Goal: Task Accomplishment & Management: Manage account settings

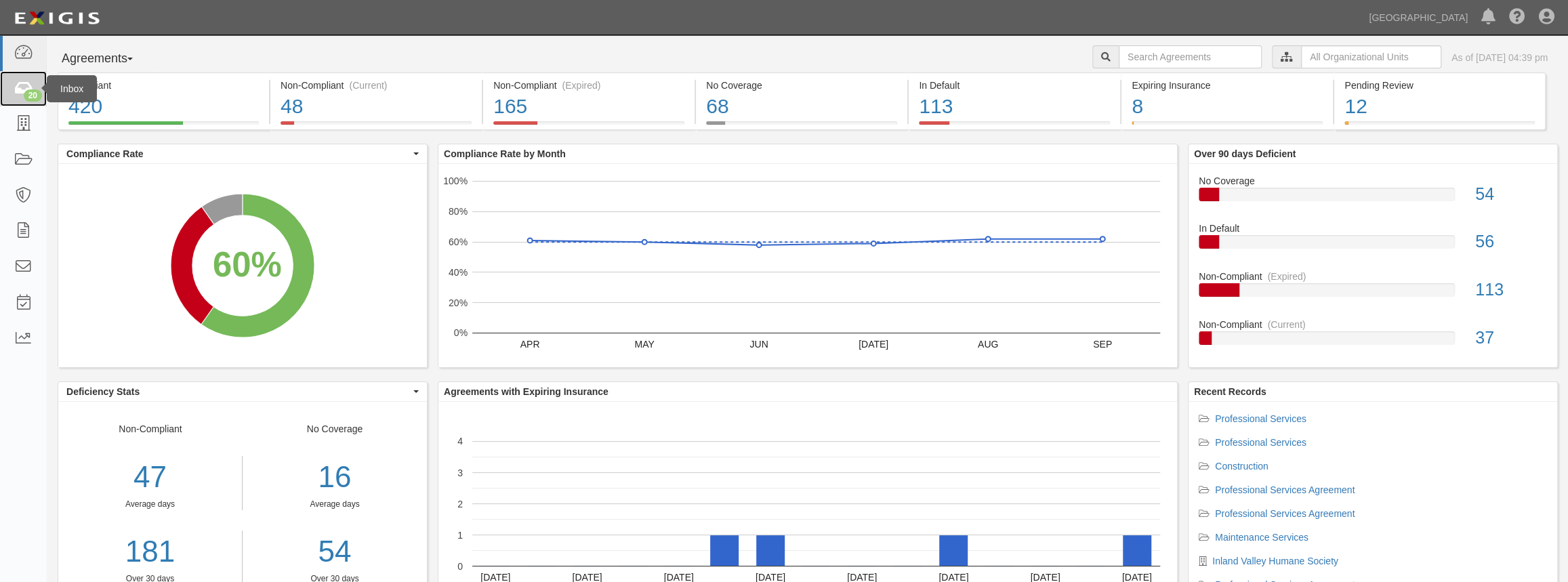
click at [31, 95] on div "20" at bounding box center [32, 96] width 18 height 12
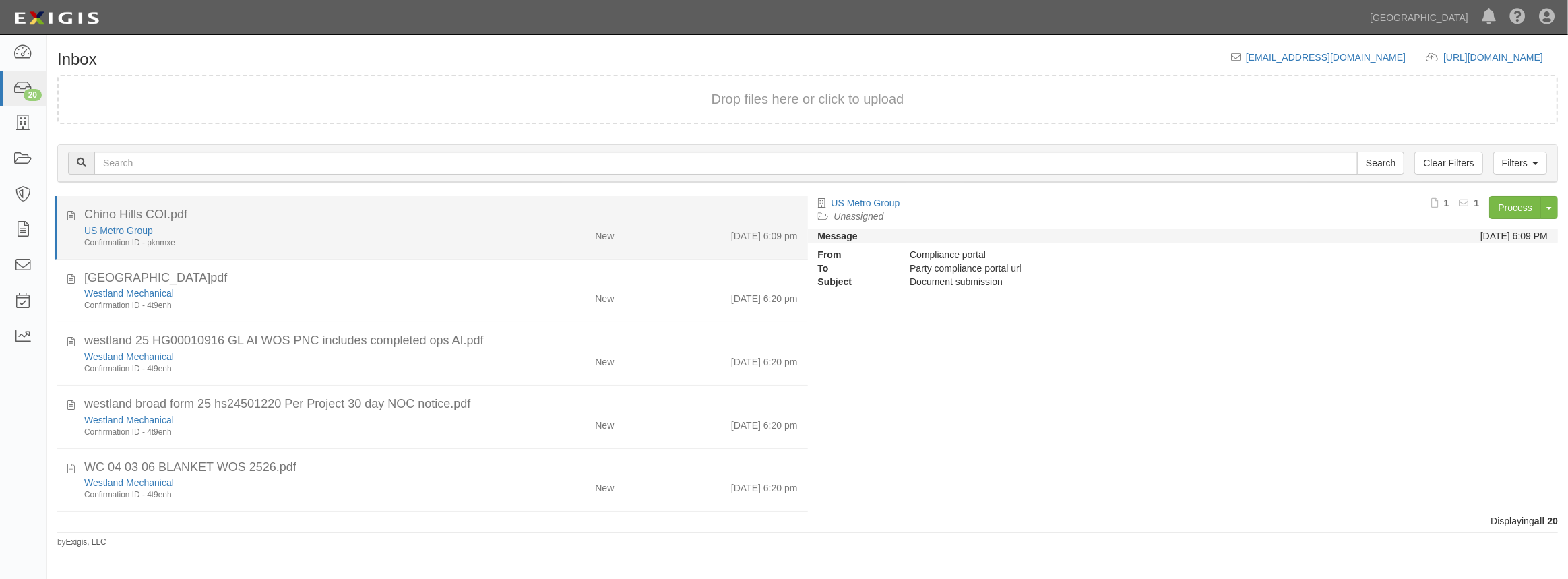
click at [252, 223] on div "Chino Hills COI.pdf" at bounding box center [441, 215] width 714 height 18
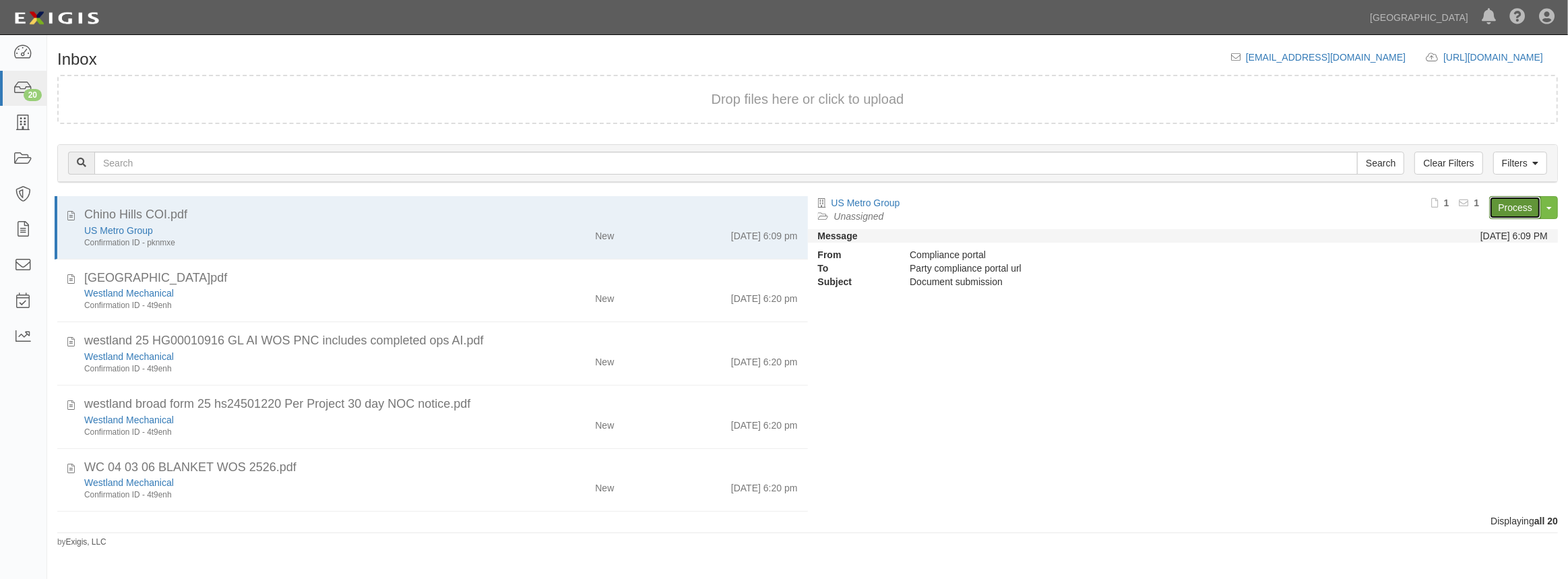
click at [1525, 210] on link "Process" at bounding box center [1514, 208] width 52 height 23
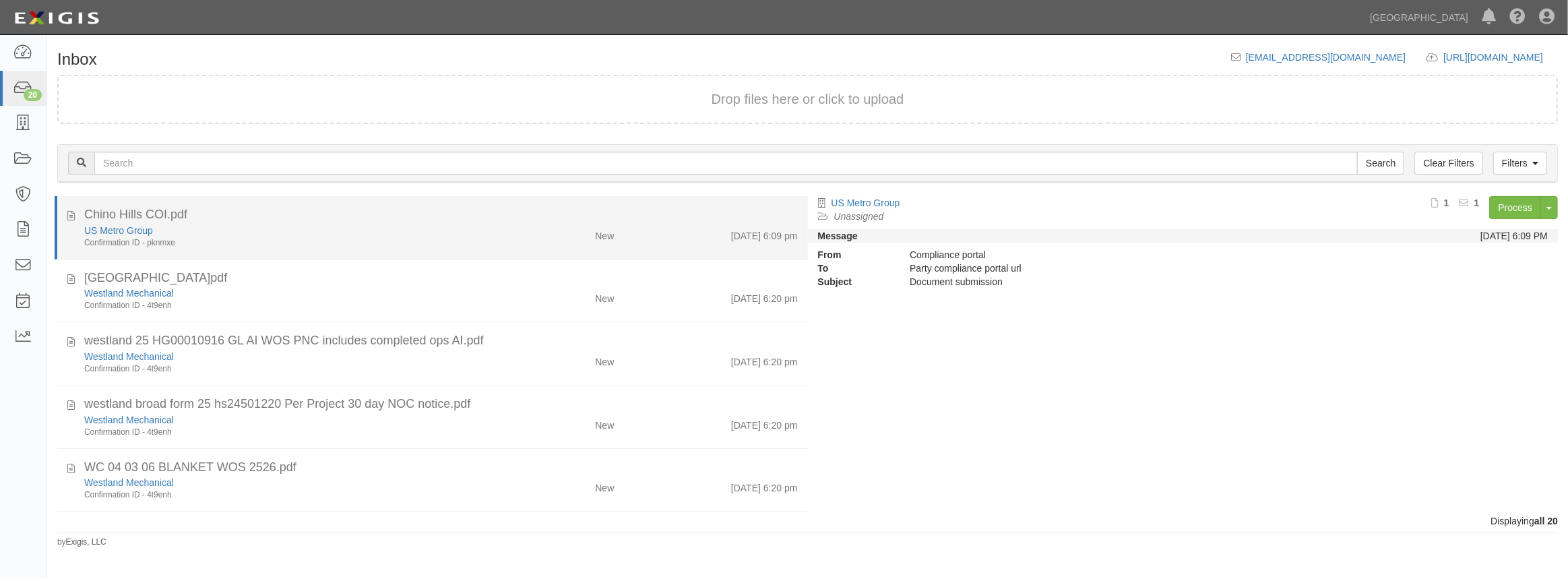
click at [423, 197] on li "Chino Hills COI.pdf US Metro Group Confirmation ID - pknmxe New 9/29/25 6:09 pm" at bounding box center [431, 228] width 753 height 64
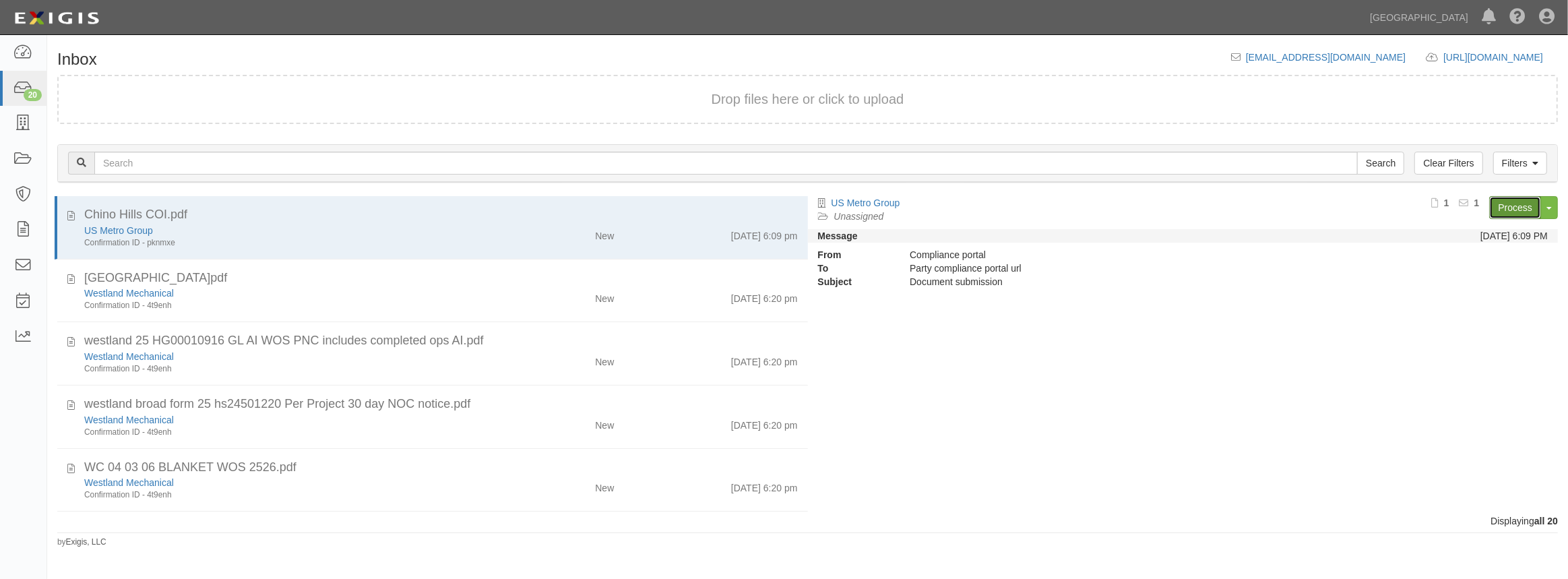
click at [1497, 206] on link "Process" at bounding box center [1514, 208] width 52 height 23
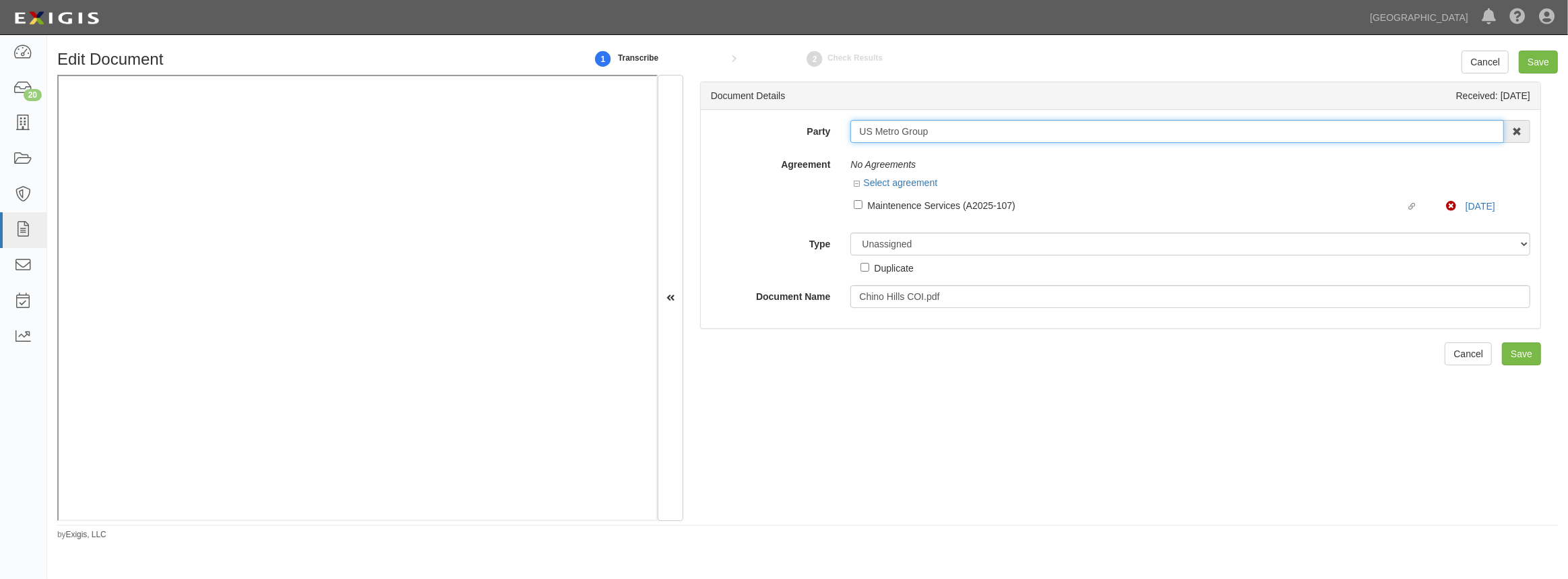
drag, startPoint x: 953, startPoint y: 136, endPoint x: 817, endPoint y: 136, distance: 136.0
click at [817, 136] on div "Party US Metro Group 4LEAF, Inc. Abba Termite & Pest Control Abound Food Care A…" at bounding box center [1120, 132] width 839 height 23
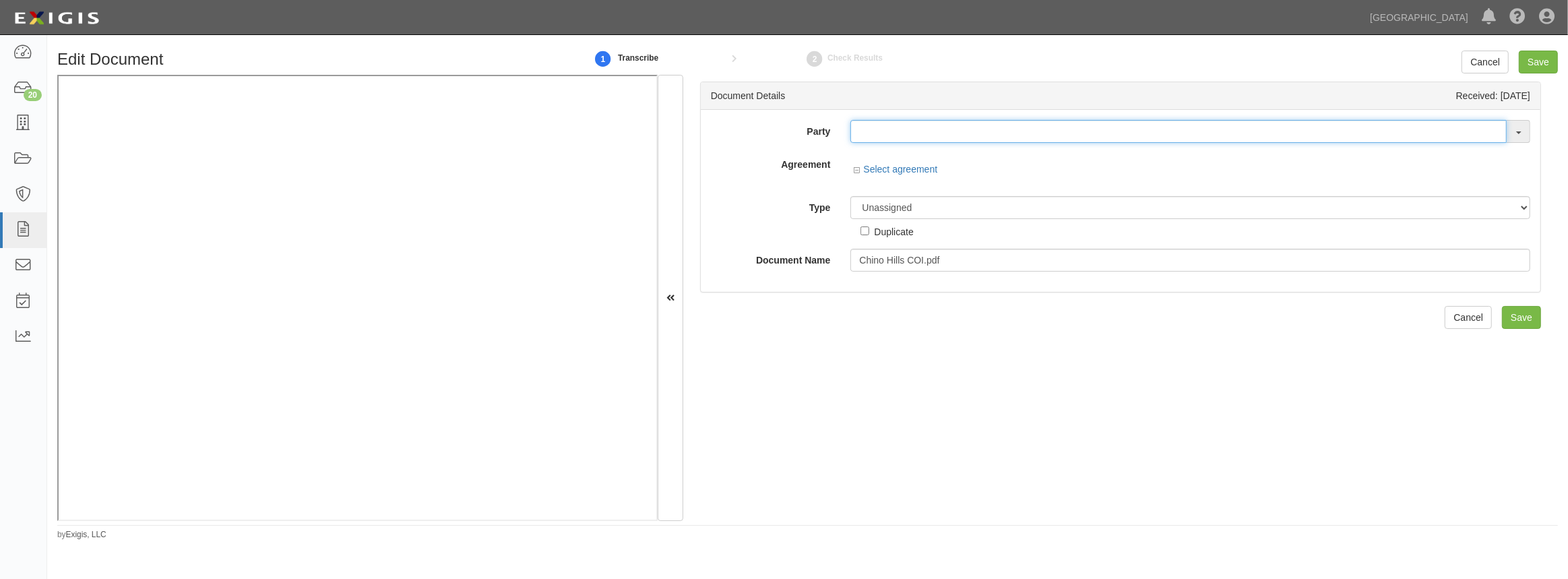
click at [918, 133] on input "text" at bounding box center [1179, 132] width 656 height 23
paste input "US Metro Group"
type input "US Metro Group"
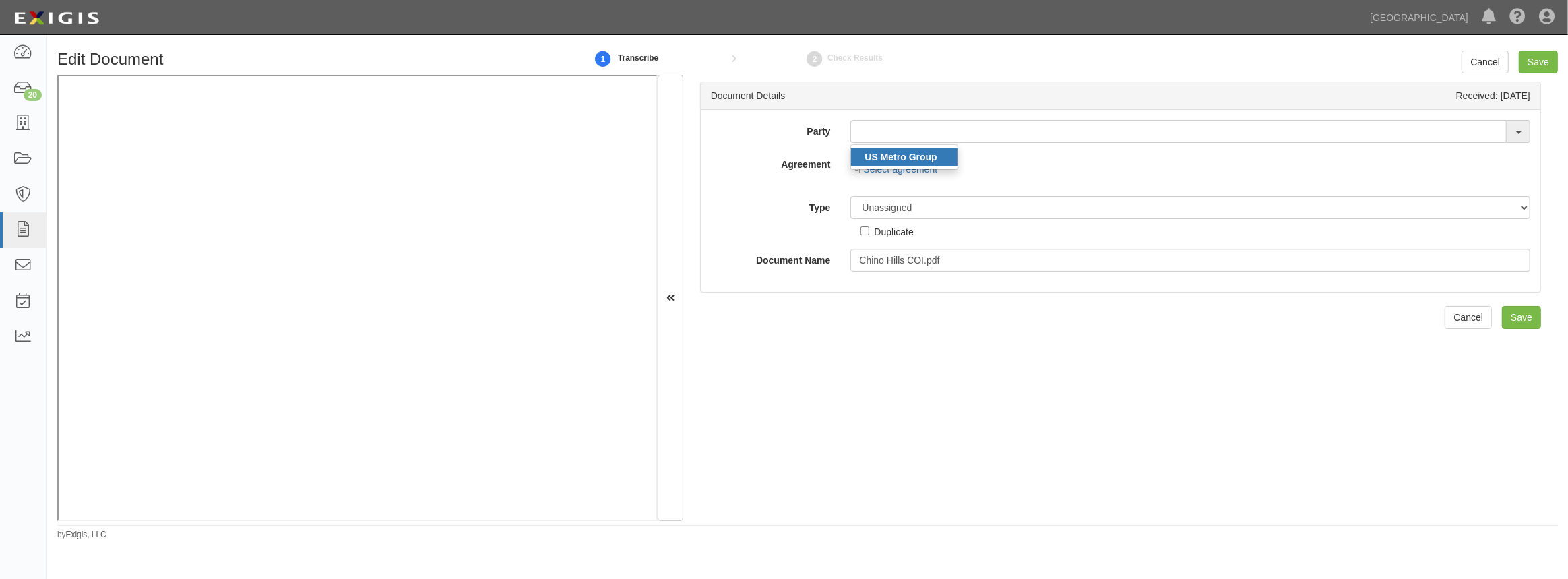
click at [905, 161] on strong "US Metro Group" at bounding box center [900, 157] width 72 height 11
type input "US Metro Group"
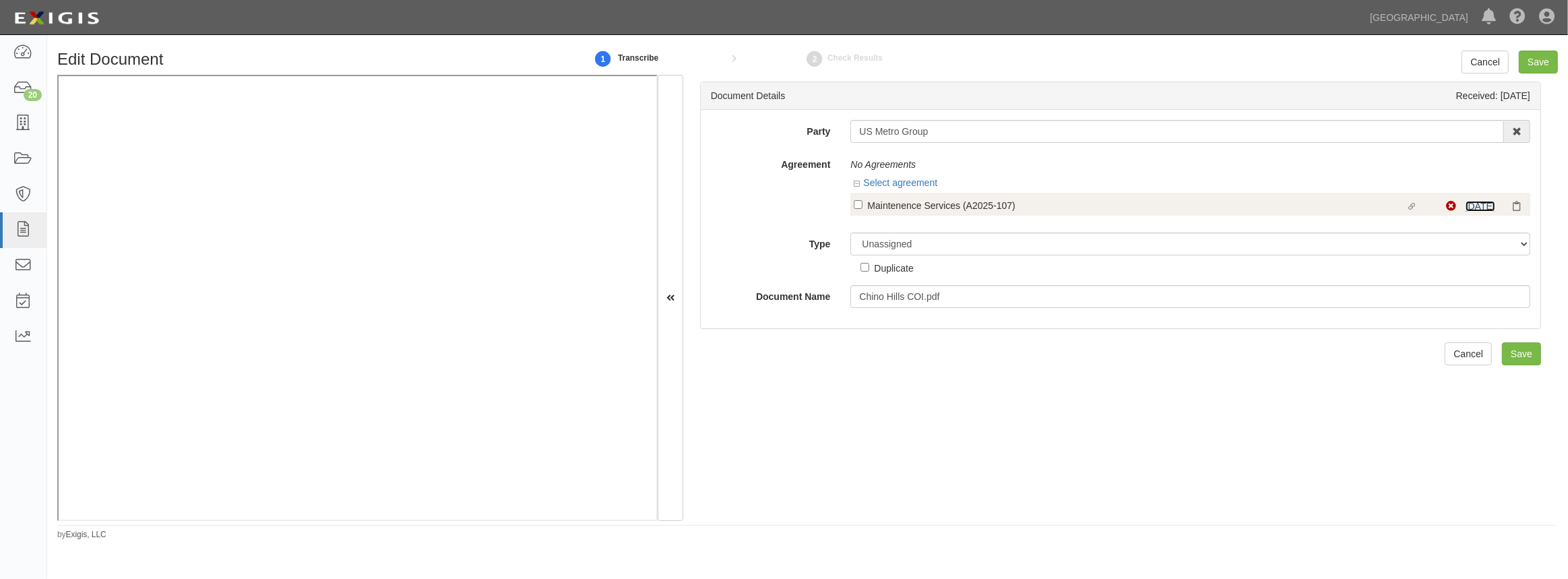
click at [1466, 209] on link "10/1/25" at bounding box center [1480, 206] width 29 height 11
click at [855, 204] on input "Linked agreement Maintenence Services (A2025-107) Linked agreement" at bounding box center [857, 204] width 9 height 9
checkbox input "true"
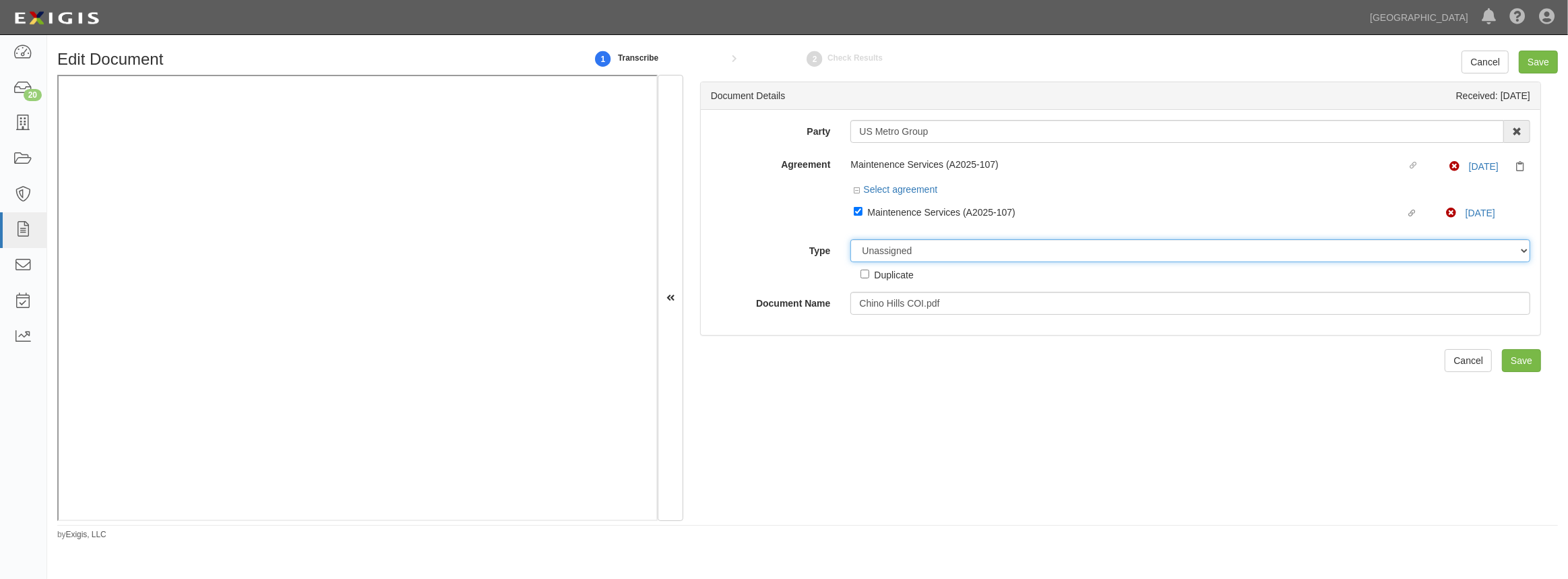
click at [890, 244] on select "Unassigned Binder Cancellation Notice Certificate Contract Endorsement Insuranc…" at bounding box center [1190, 251] width 680 height 23
select select "CertificateDetail"
click at [850, 240] on select "Unassigned Binder Cancellation Notice Certificate Contract Endorsement Insuranc…" at bounding box center [1190, 251] width 680 height 23
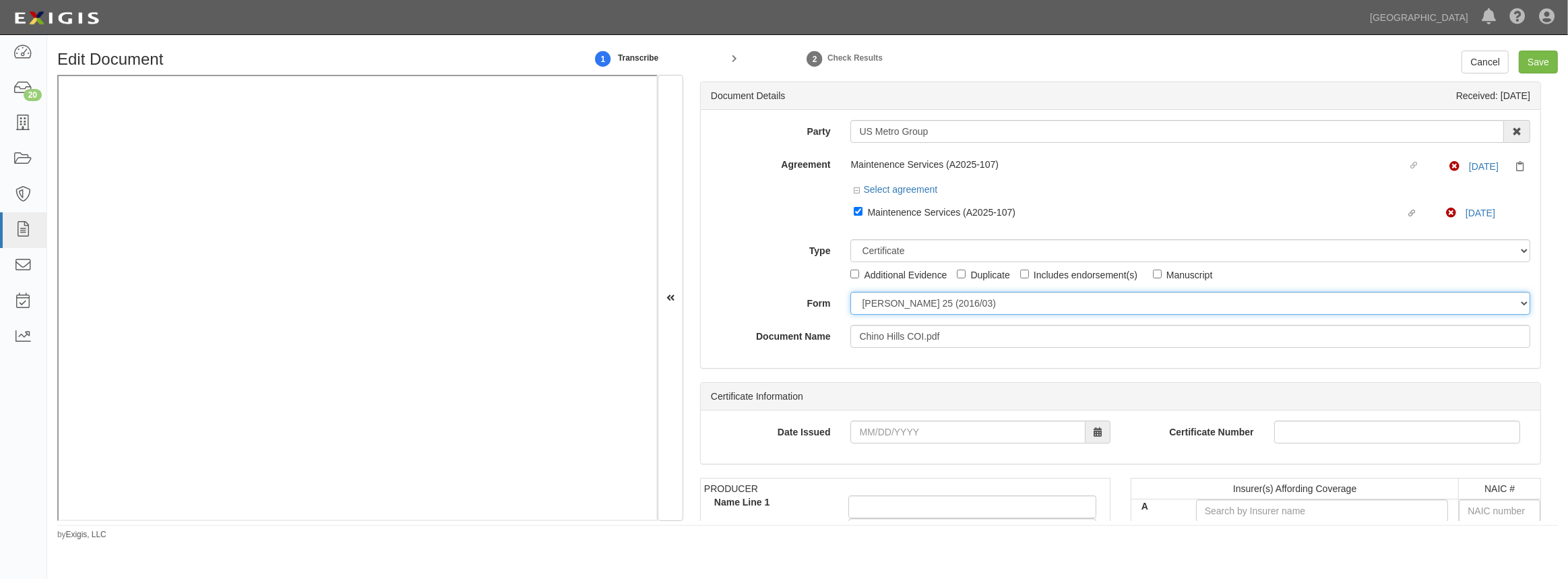
click at [873, 305] on select "ACORD 25 (2016/03) ACORD 101 ACORD 855 NY (2014/05) General" at bounding box center [1190, 303] width 680 height 23
select select "GeneralFormDetail"
click at [850, 293] on select "ACORD 25 (2016/03) ACORD 101 ACORD 855 NY (2014/05) General" at bounding box center [1190, 303] width 680 height 23
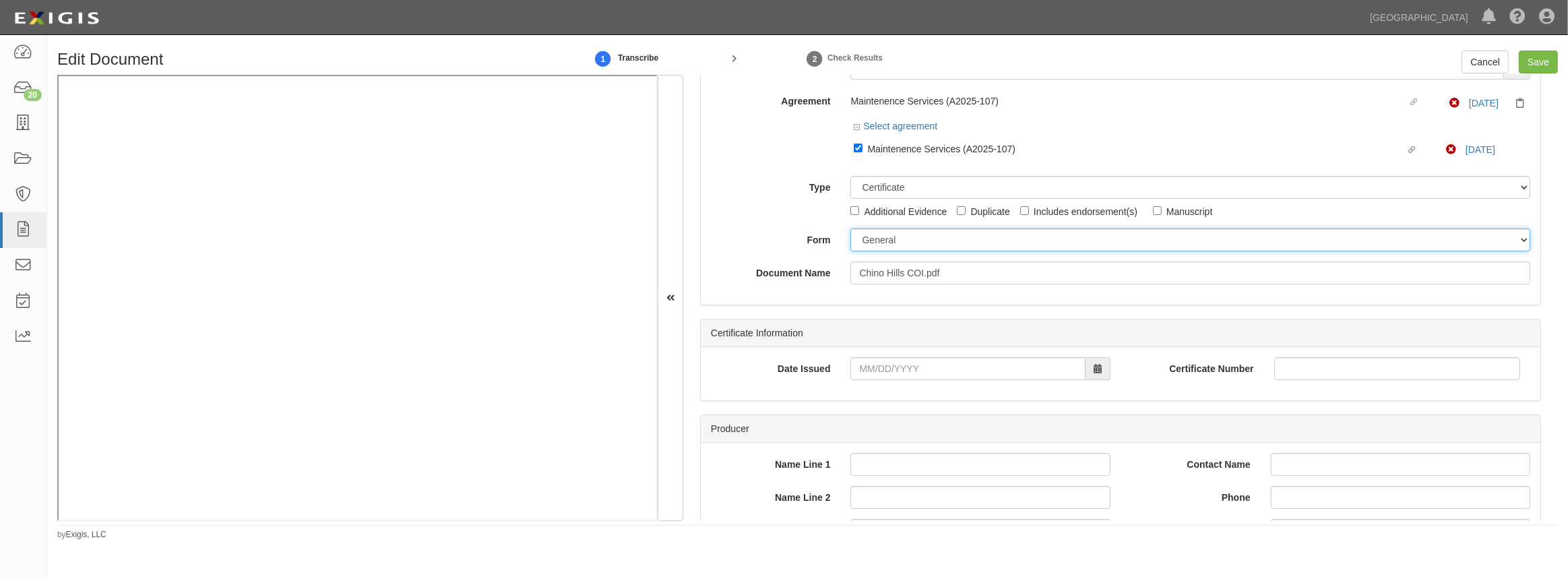
scroll to position [122, 0]
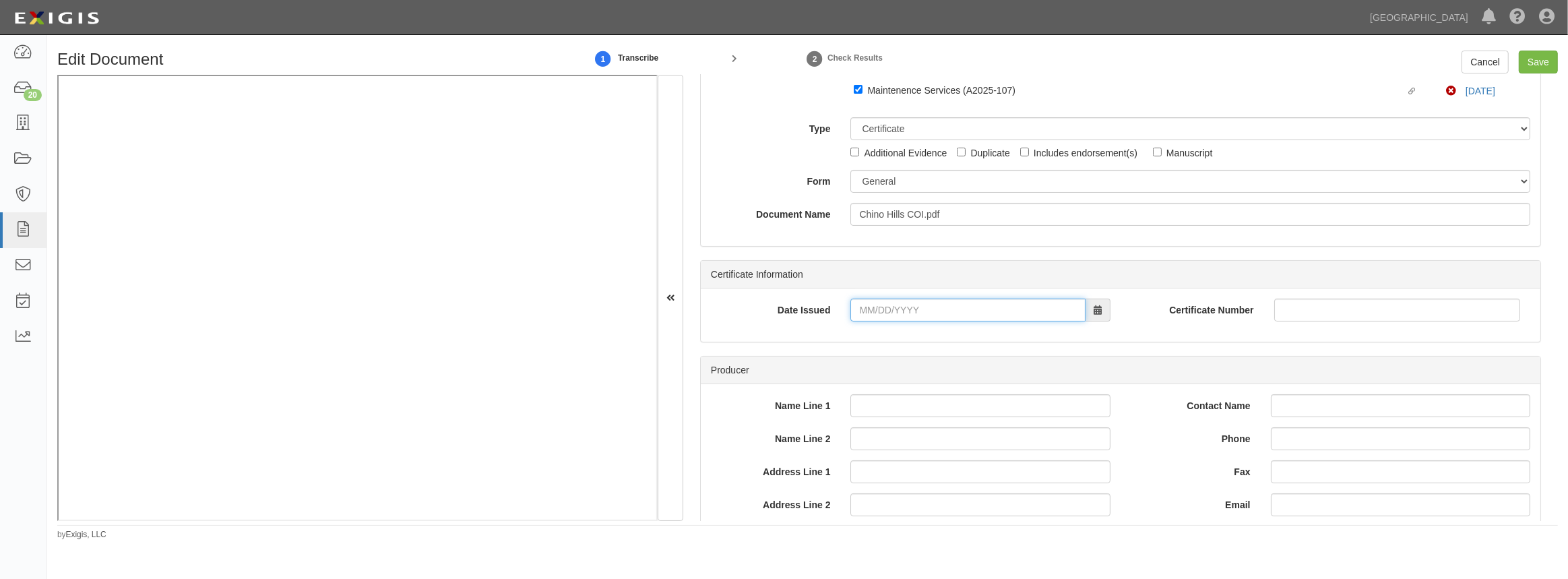
click at [878, 310] on input "Date Issued" at bounding box center [967, 310] width 234 height 23
type input "09/29/2025"
click at [876, 242] on td "29" at bounding box center [883, 243] width 20 height 20
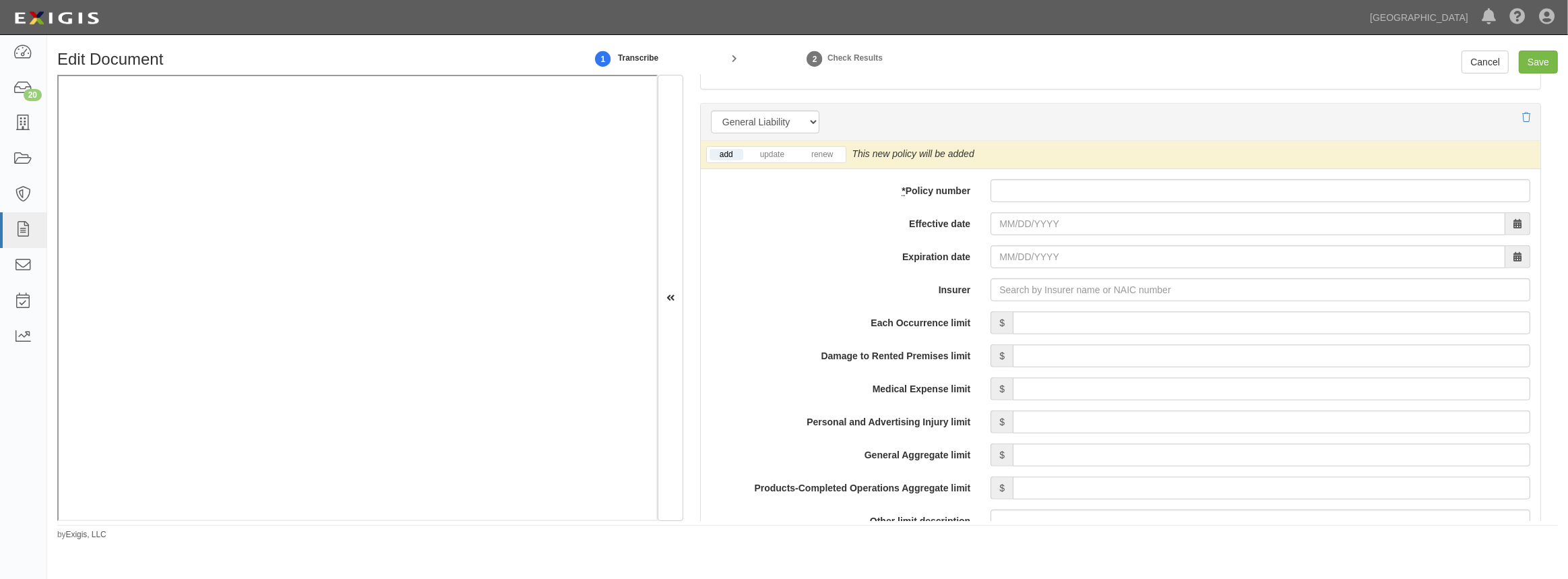
scroll to position [980, 0]
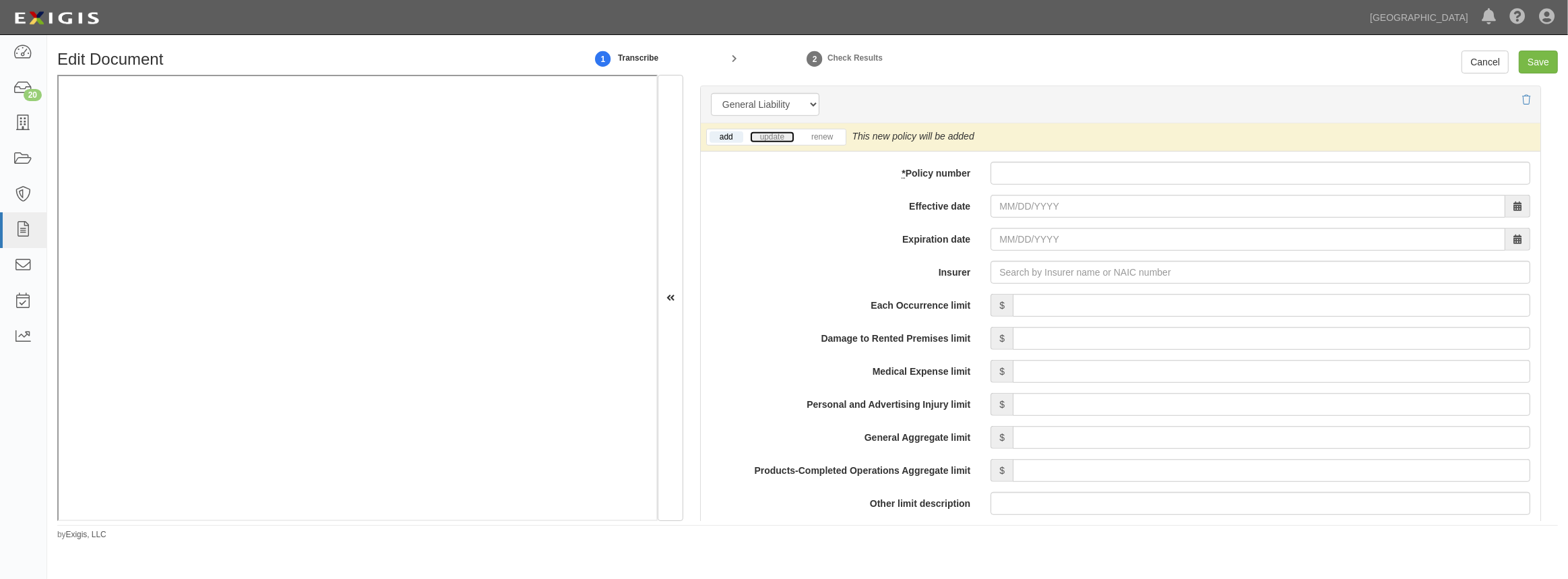
click at [772, 140] on link "update" at bounding box center [772, 137] width 44 height 12
click at [997, 175] on input "* Policy number" at bounding box center [1261, 173] width 540 height 23
paste input "630-2X405637-TIL-25"
type input "630-2X405637-TIL-25"
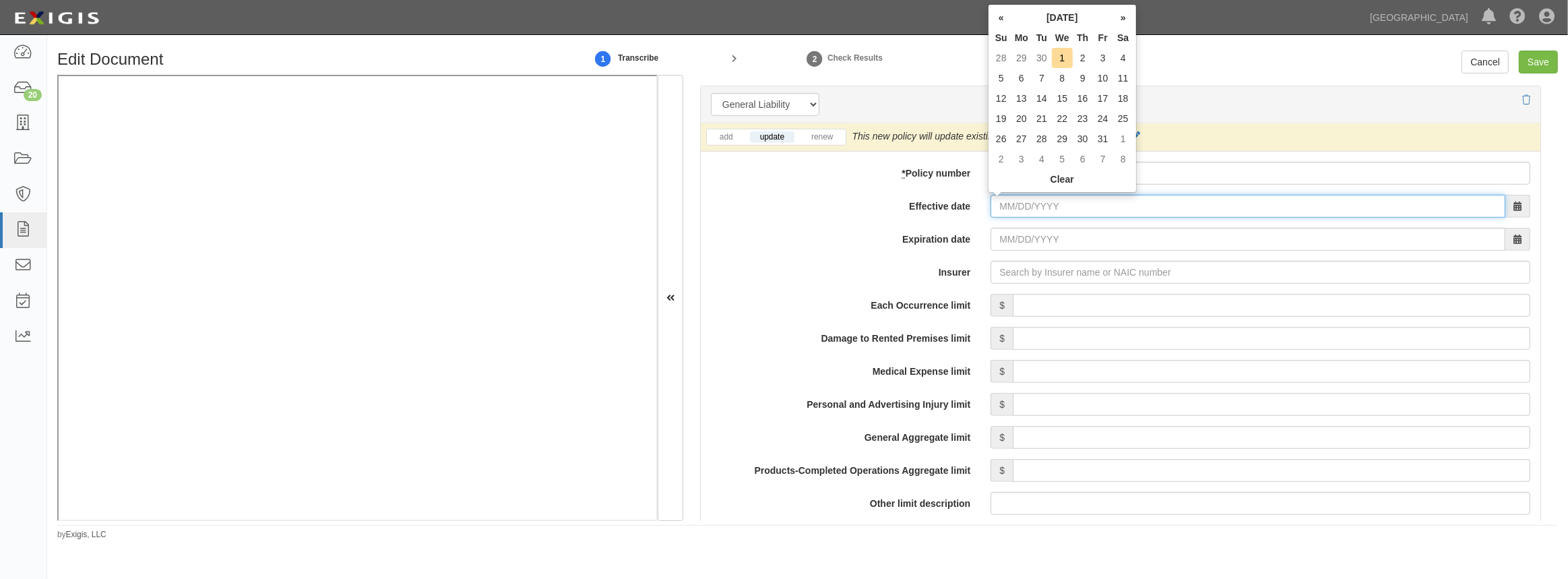
click at [1006, 200] on input "Effective date" at bounding box center [1248, 206] width 514 height 23
type input "10/01/2025"
type input "10/01/2026"
click at [1061, 55] on td "1" at bounding box center [1062, 58] width 21 height 20
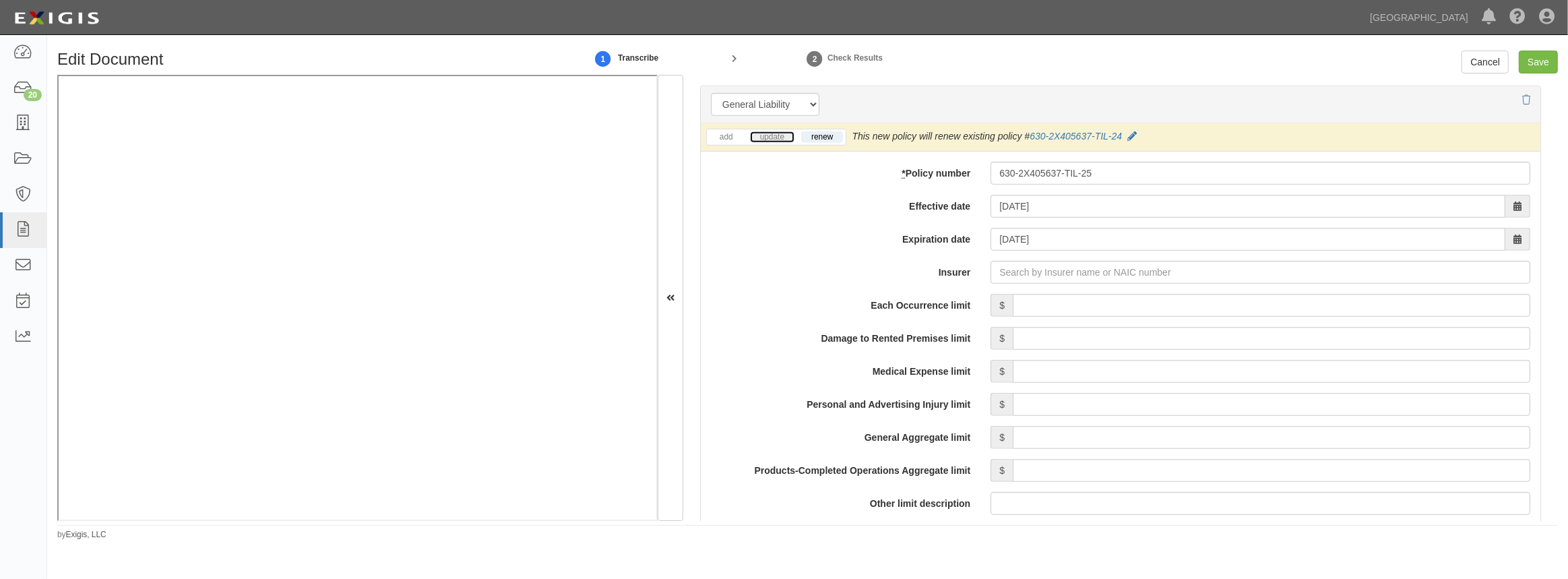
click at [774, 136] on link "update" at bounding box center [772, 137] width 44 height 12
click at [1053, 269] on input "Insurer" at bounding box center [1261, 272] width 540 height 23
type input "21st Century Advantage Insurance Company (25232) NR Rating"
type input "2"
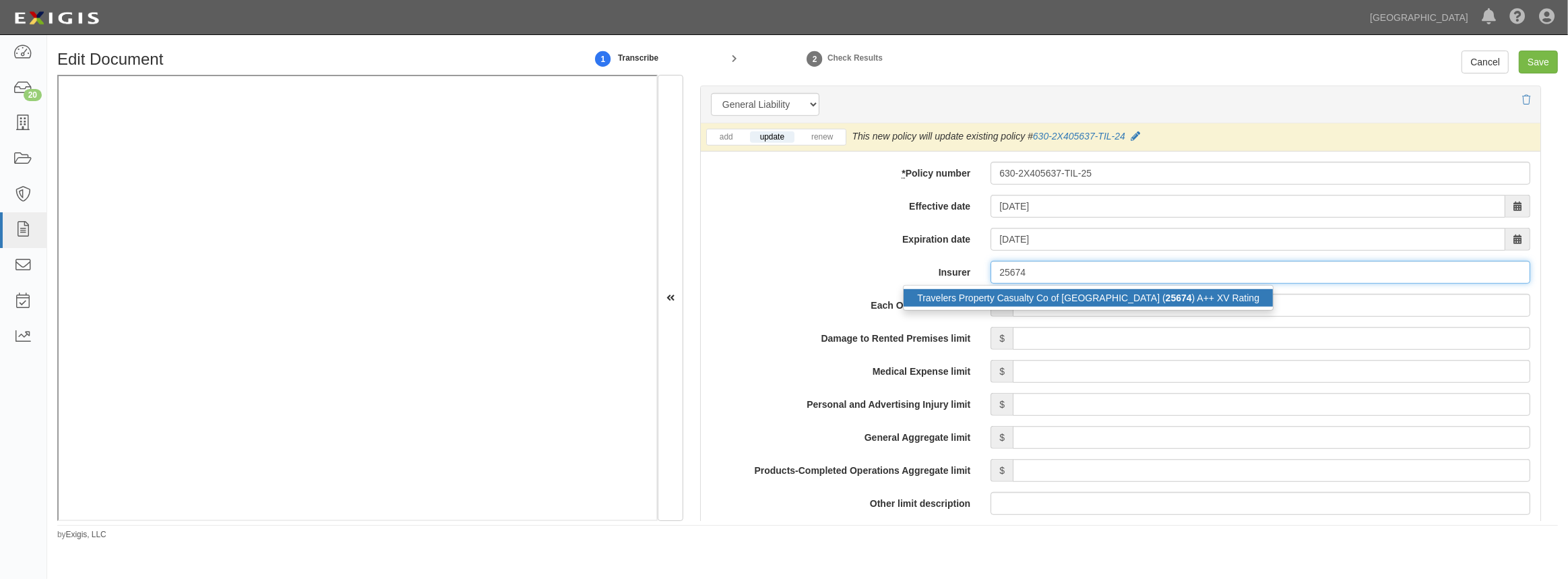
click at [1055, 300] on div "Travelers Property Casualty Co of Amer ( 25674 ) A++ XV Rating" at bounding box center [1089, 298] width 369 height 18
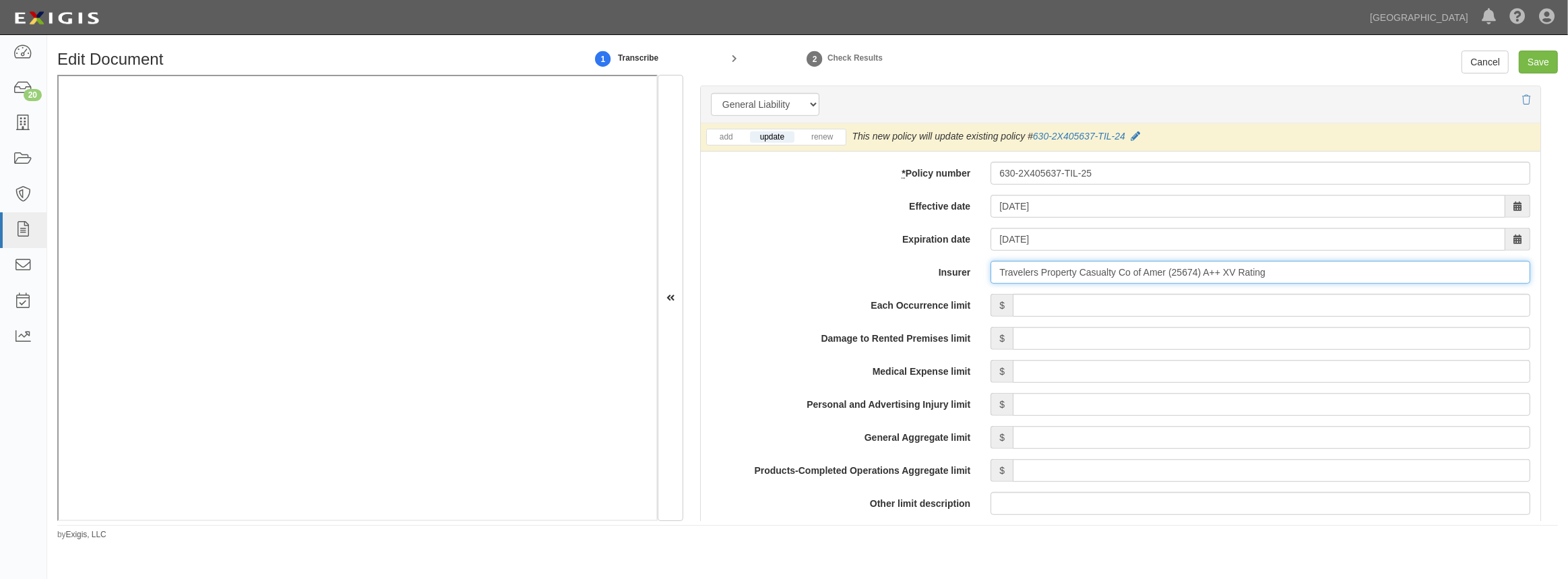
type input "Travelers Property Casualty Co of Amer (25674) A++ XV Rating"
click at [1057, 307] on input "Each Occurrence limit" at bounding box center [1271, 306] width 517 height 23
type input "1,000,000"
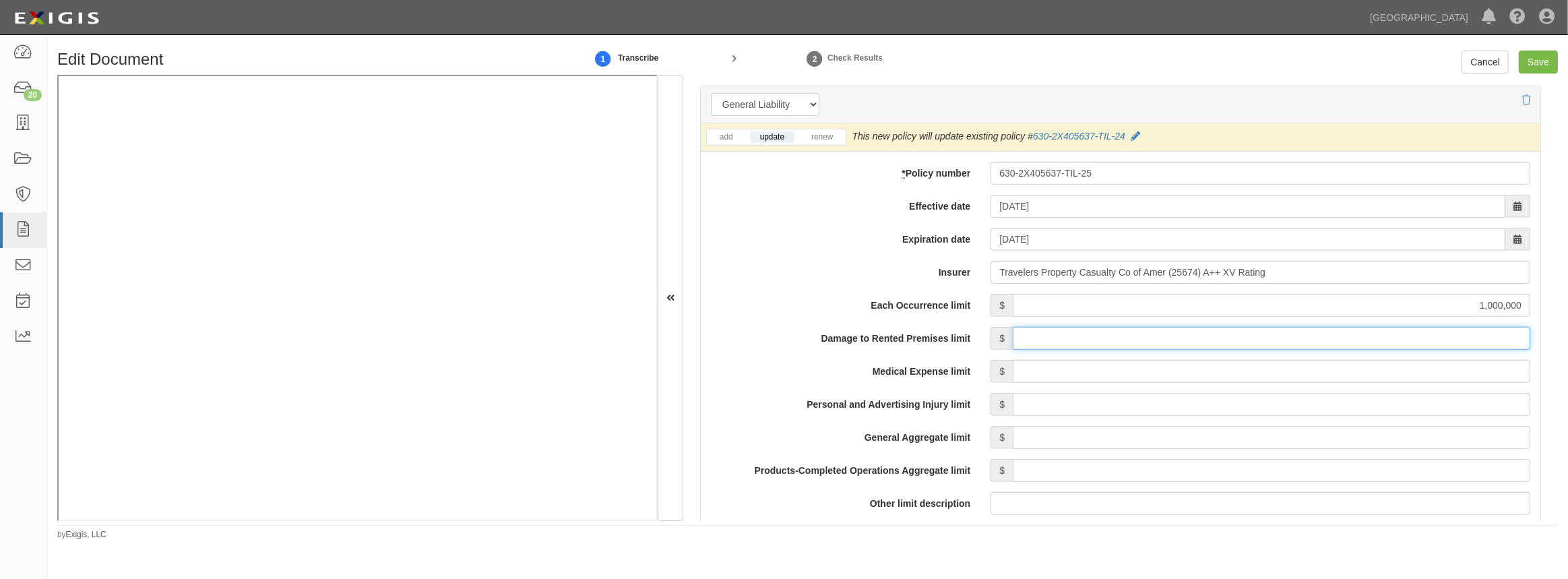
click at [1264, 330] on input "Damage to Rented Premises limit" at bounding box center [1271, 338] width 517 height 23
type input "300,000"
click at [1186, 367] on input "Medical Expense limit" at bounding box center [1271, 372] width 517 height 23
type input "5,000"
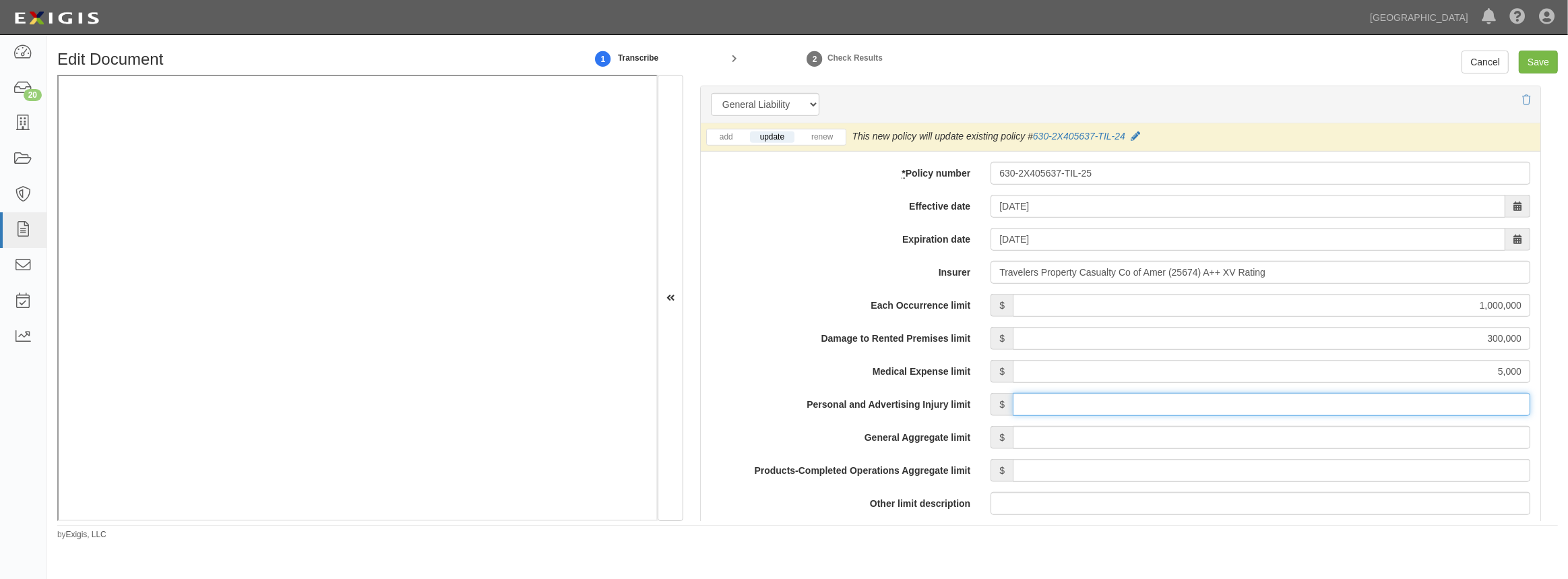
click at [1205, 402] on input "Personal and Advertising Injury limit" at bounding box center [1271, 404] width 517 height 23
type input "1,000,000"
click at [1135, 430] on input "General Aggregate limit" at bounding box center [1271, 438] width 517 height 23
type input "2,000,000"
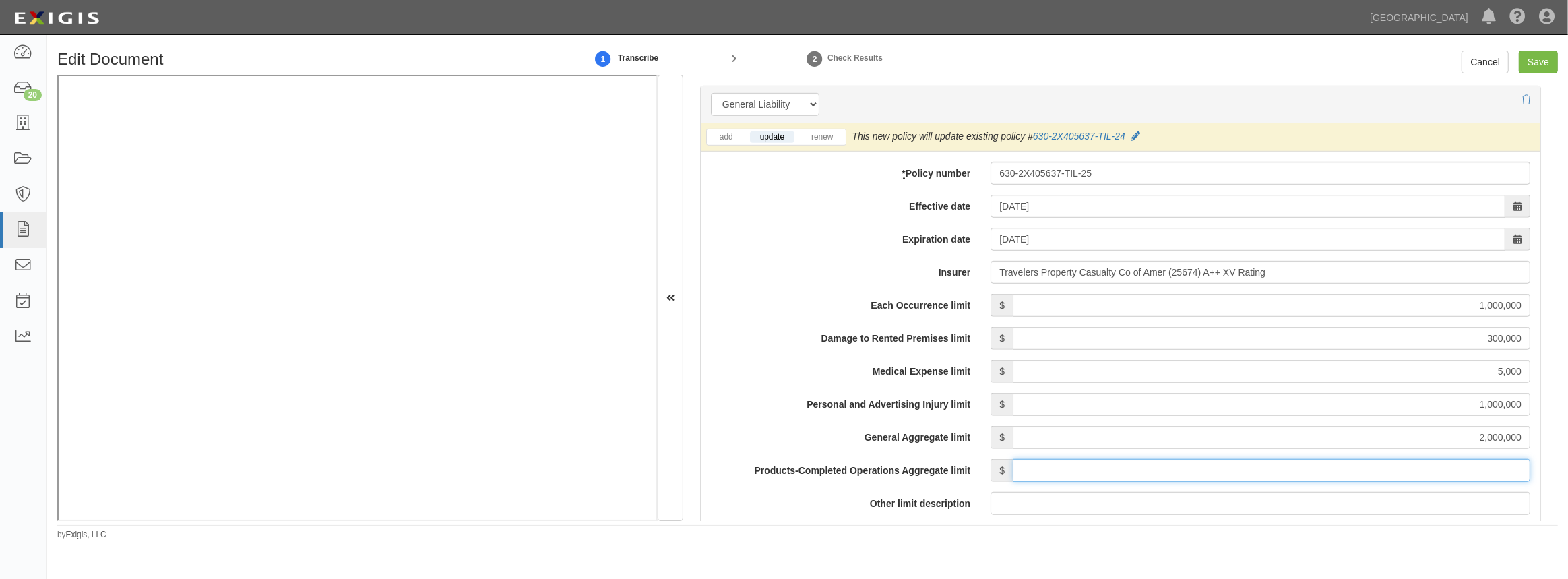
drag, startPoint x: 1094, startPoint y: 470, endPoint x: 1125, endPoint y: 459, distance: 32.9
click at [1094, 470] on input "Products-Completed Operations Aggregate limit" at bounding box center [1271, 470] width 517 height 23
type input "2,000,000"
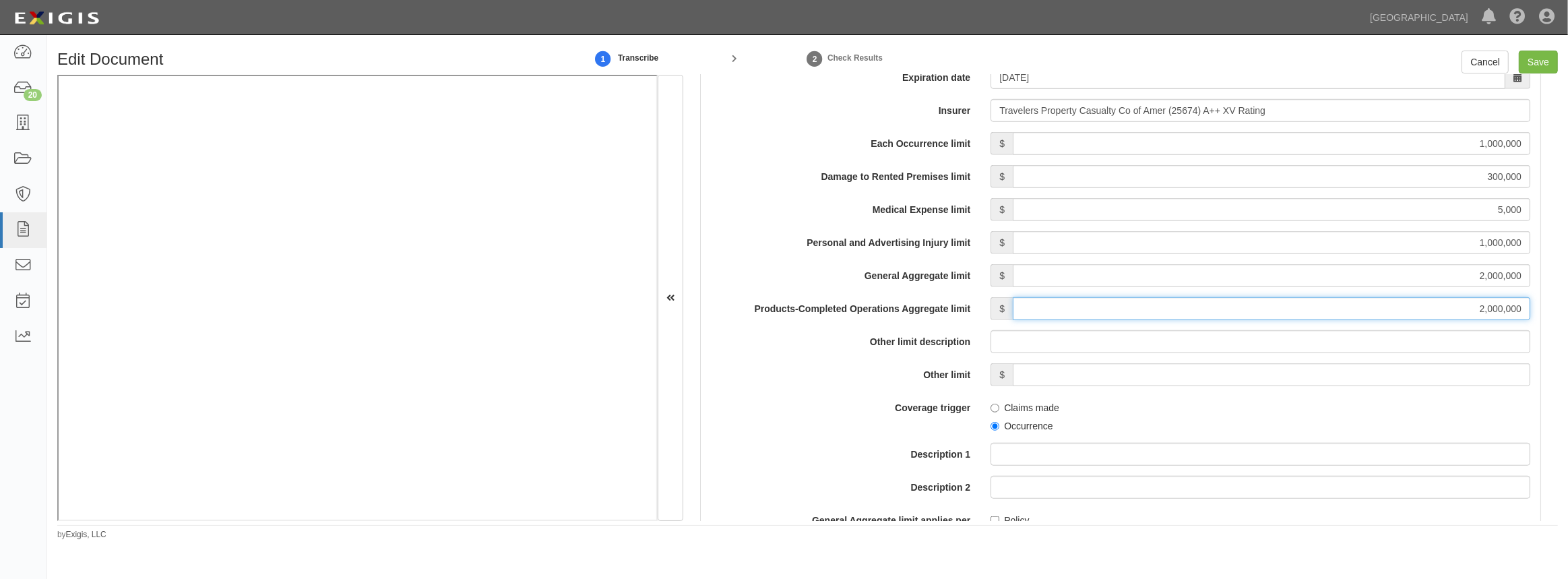
scroll to position [1164, 0]
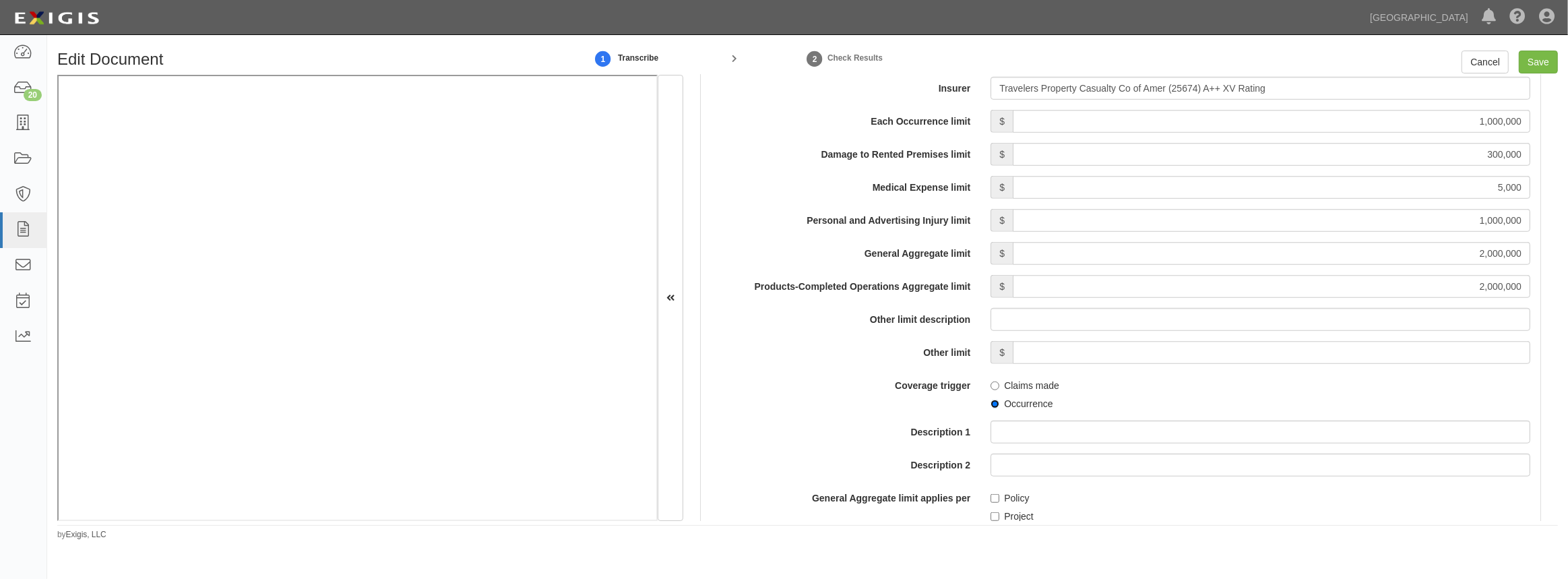
click at [992, 403] on input "Occurrence" at bounding box center [995, 404] width 9 height 9
radio input "true"
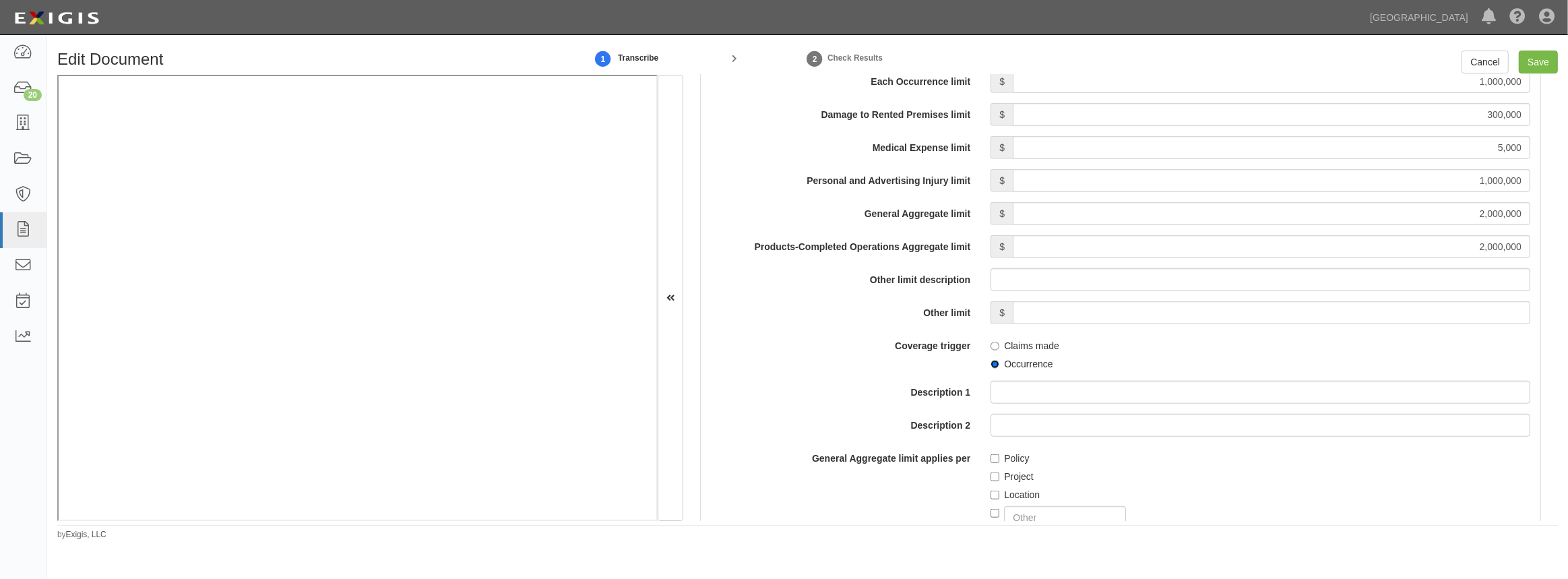
scroll to position [1226, 0]
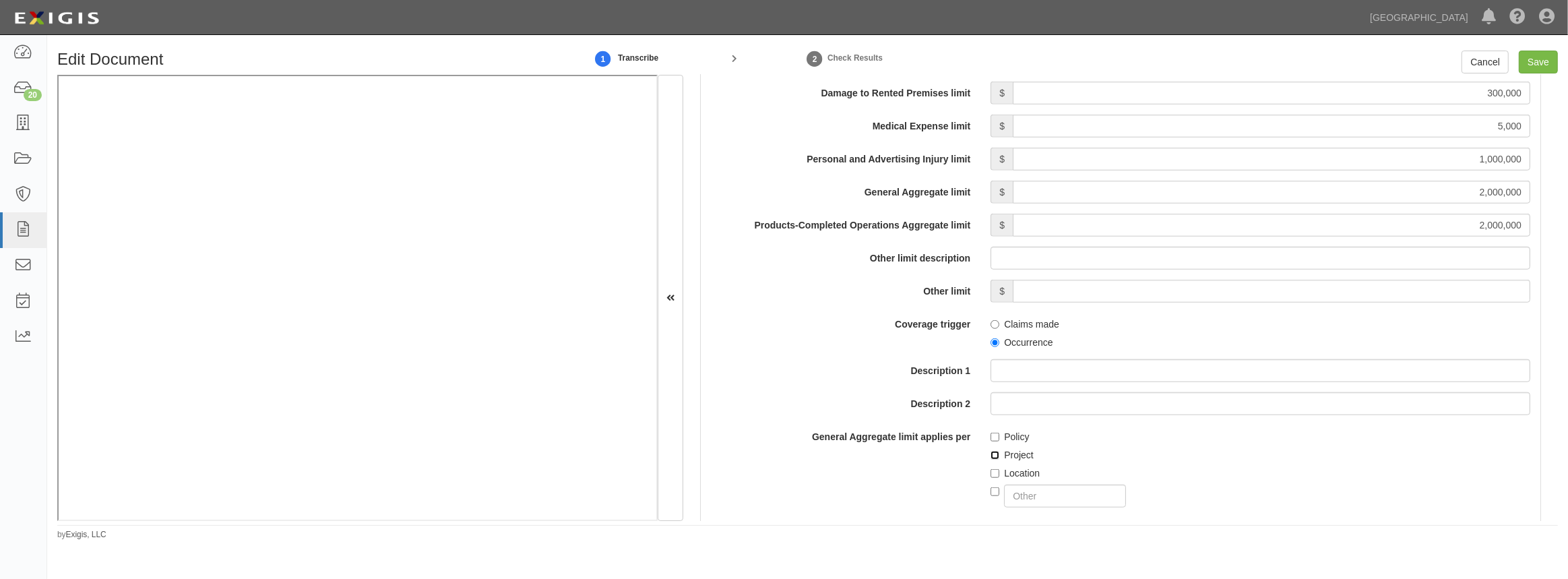
click at [991, 452] on input "Project" at bounding box center [995, 455] width 9 height 9
checkbox input "true"
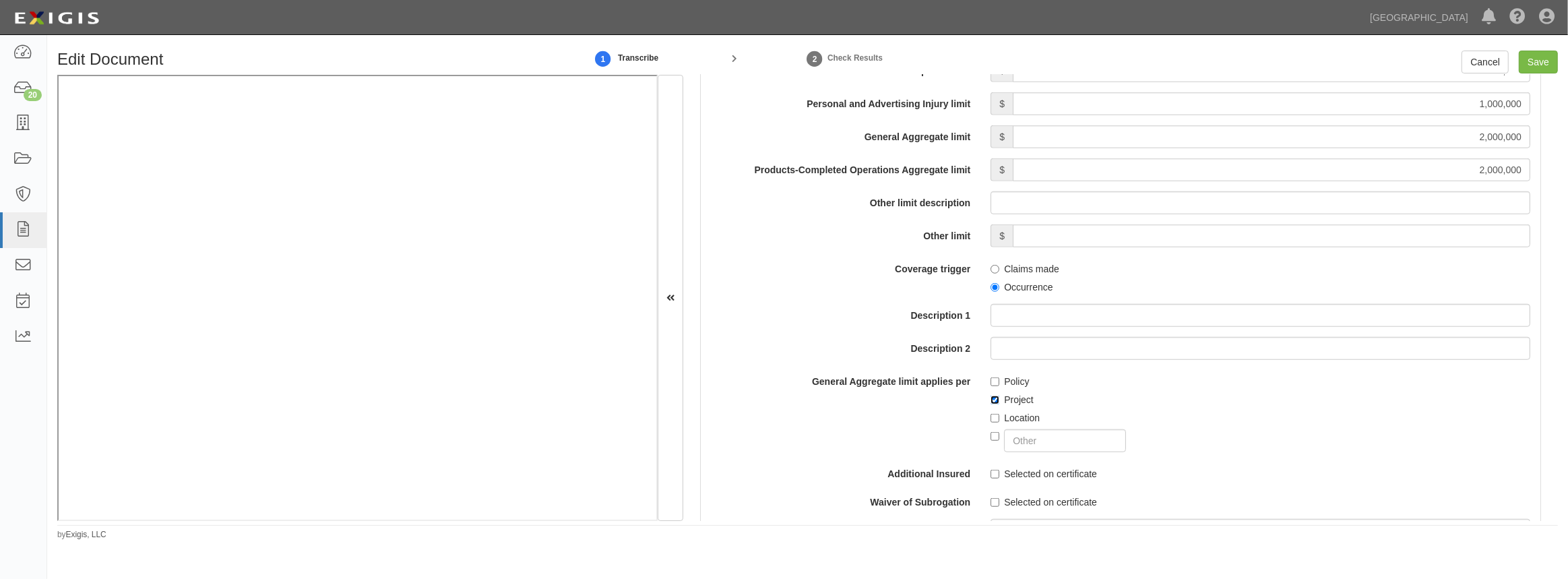
scroll to position [1409, 0]
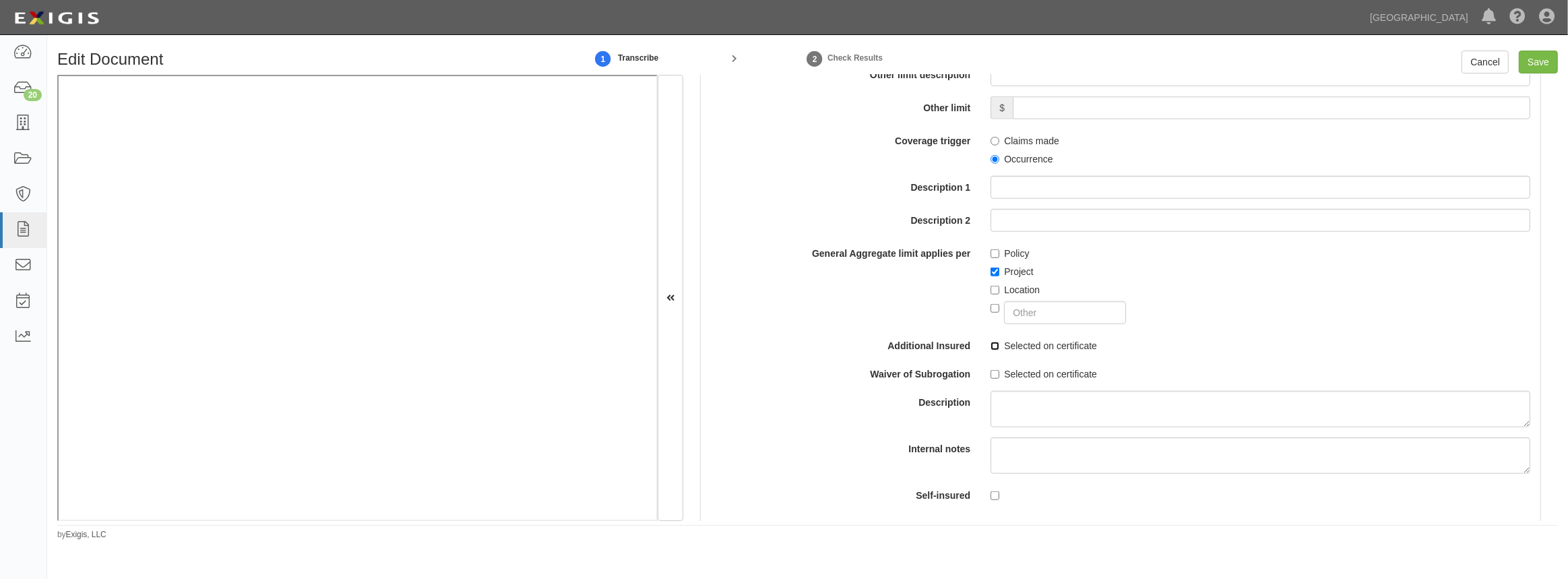
click at [991, 342] on input "Selected on certificate" at bounding box center [995, 345] width 9 height 9
checkbox input "true"
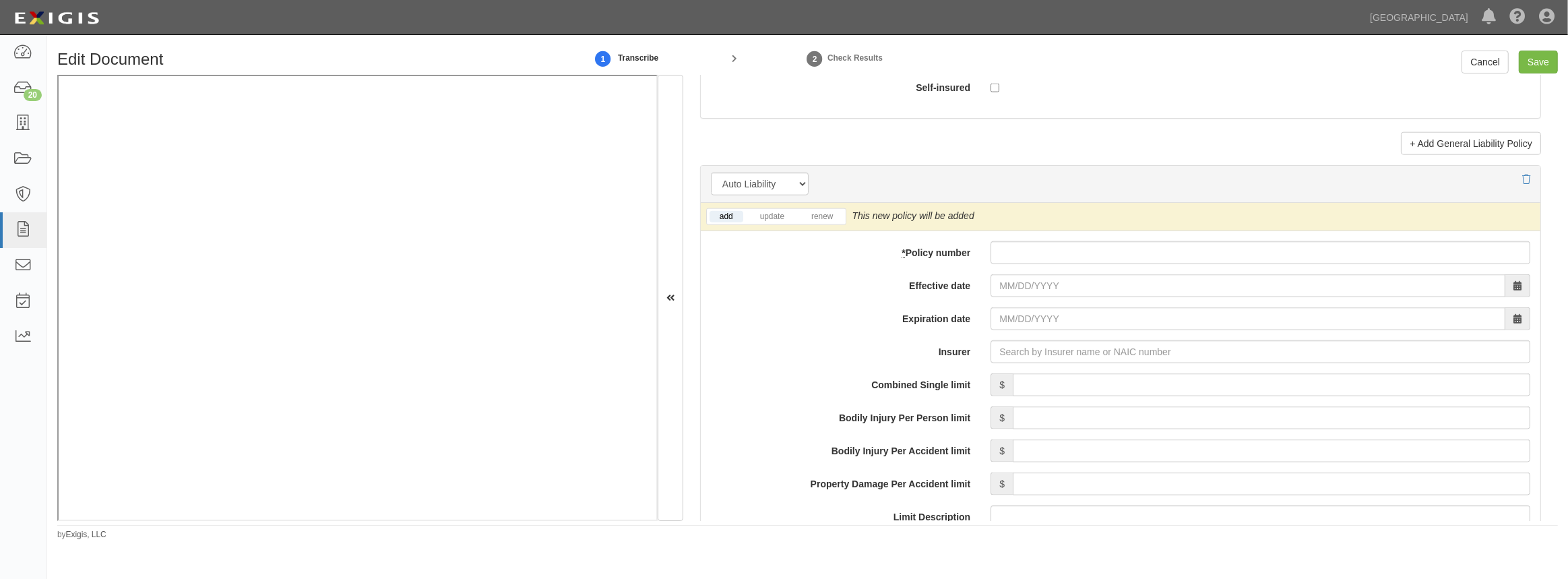
scroll to position [1838, 0]
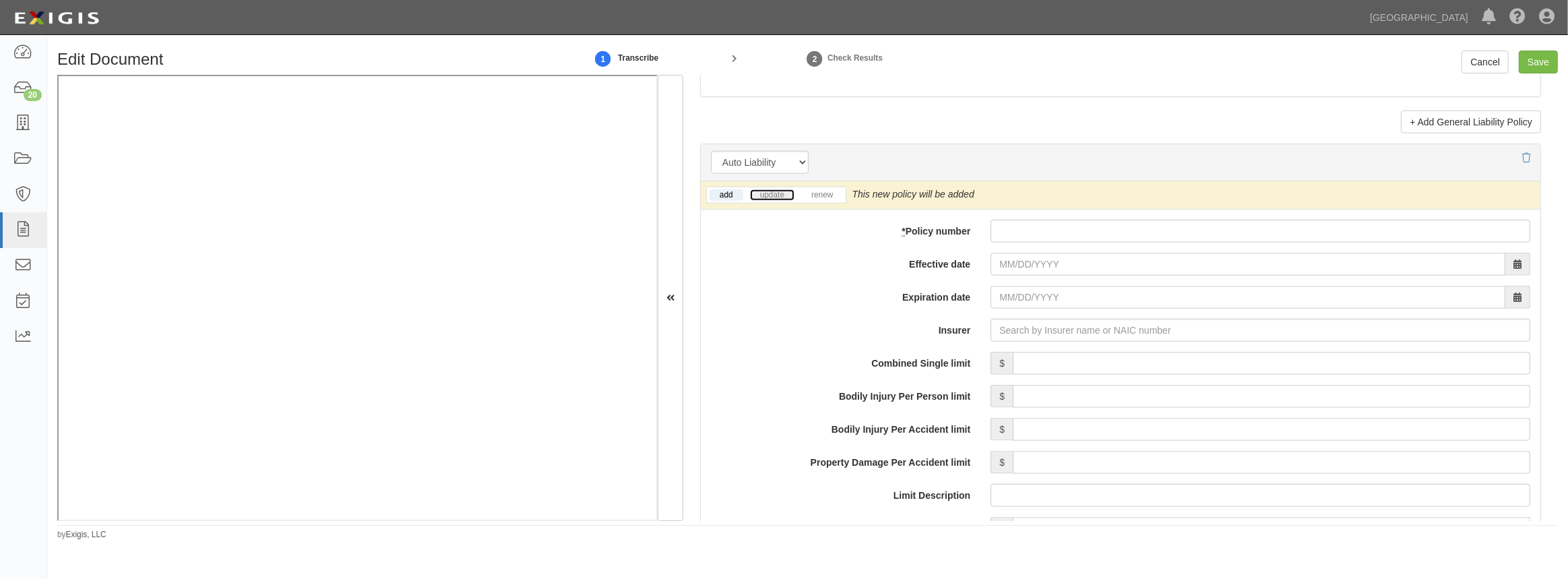
drag, startPoint x: 776, startPoint y: 195, endPoint x: 756, endPoint y: 203, distance: 21.5
click at [776, 195] on link "update" at bounding box center [772, 195] width 44 height 12
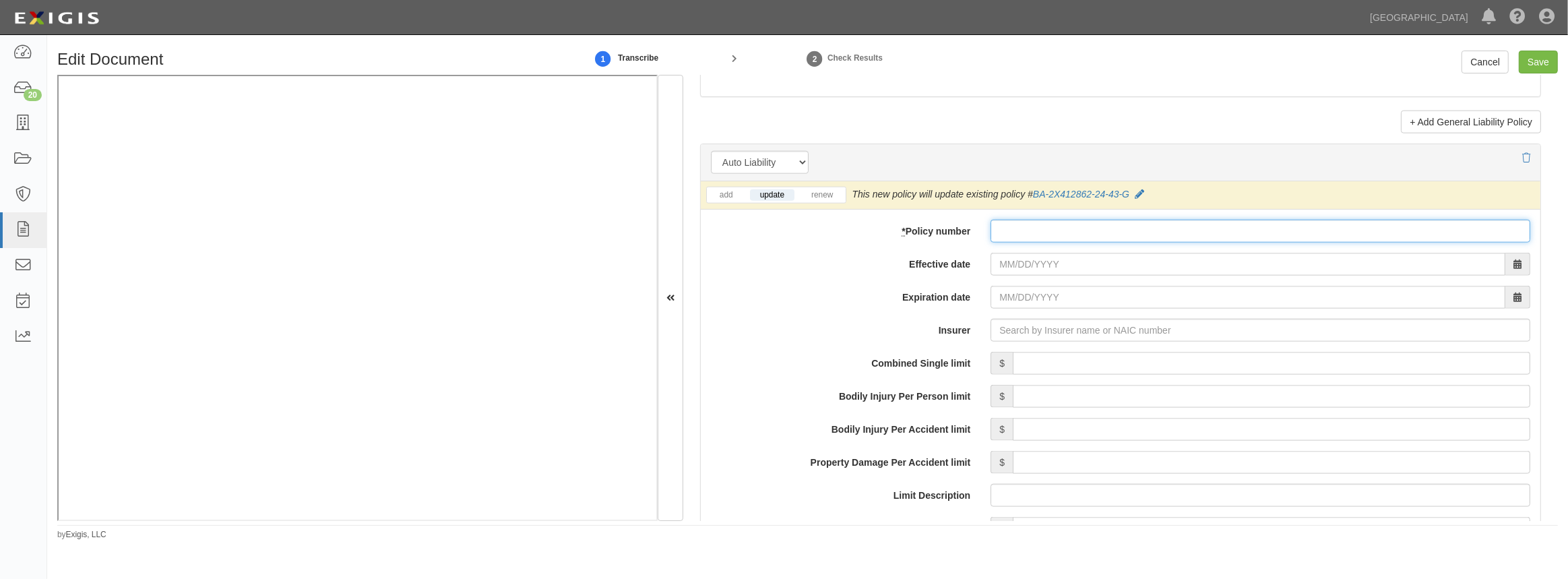
click at [1031, 236] on input "* Policy number" at bounding box center [1261, 231] width 540 height 23
paste input "BA-2X412862-25-43-G"
type input "BA-2X412862-25-43-G"
click at [1000, 269] on input "Effective date" at bounding box center [1248, 265] width 514 height 23
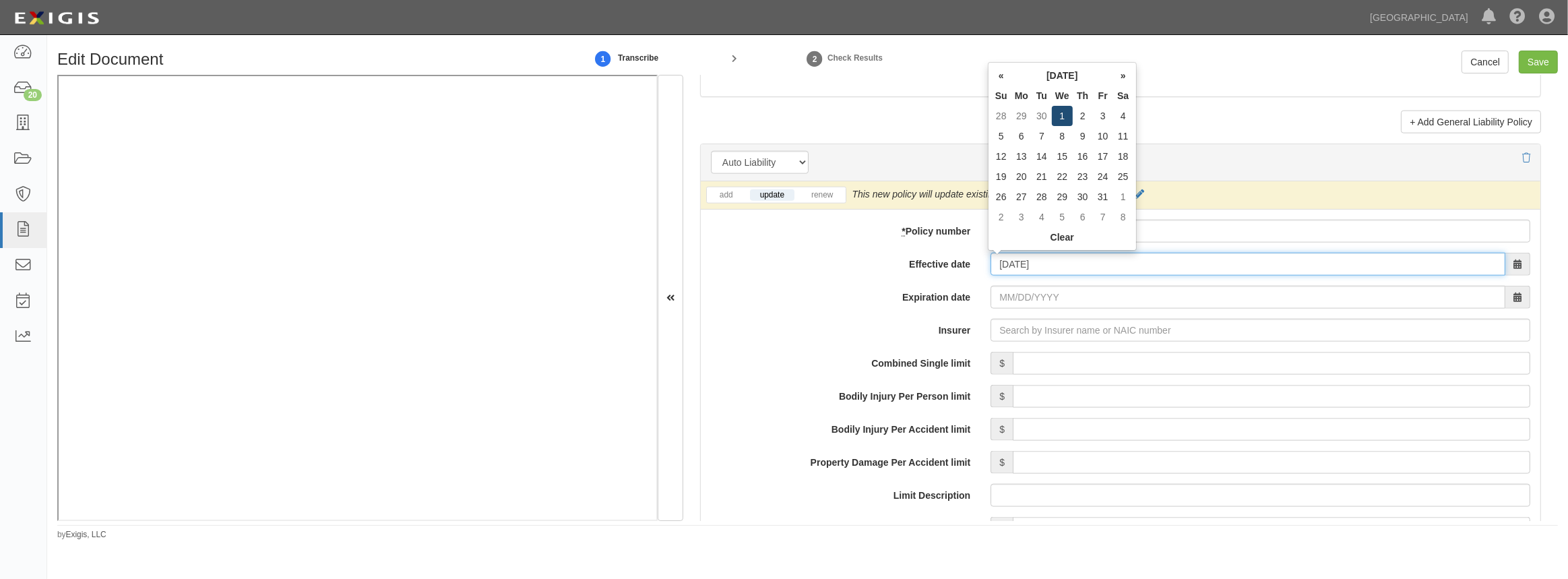
type input "10/01/2025"
type input "10/01/2026"
click at [1057, 115] on td "1" at bounding box center [1062, 116] width 21 height 20
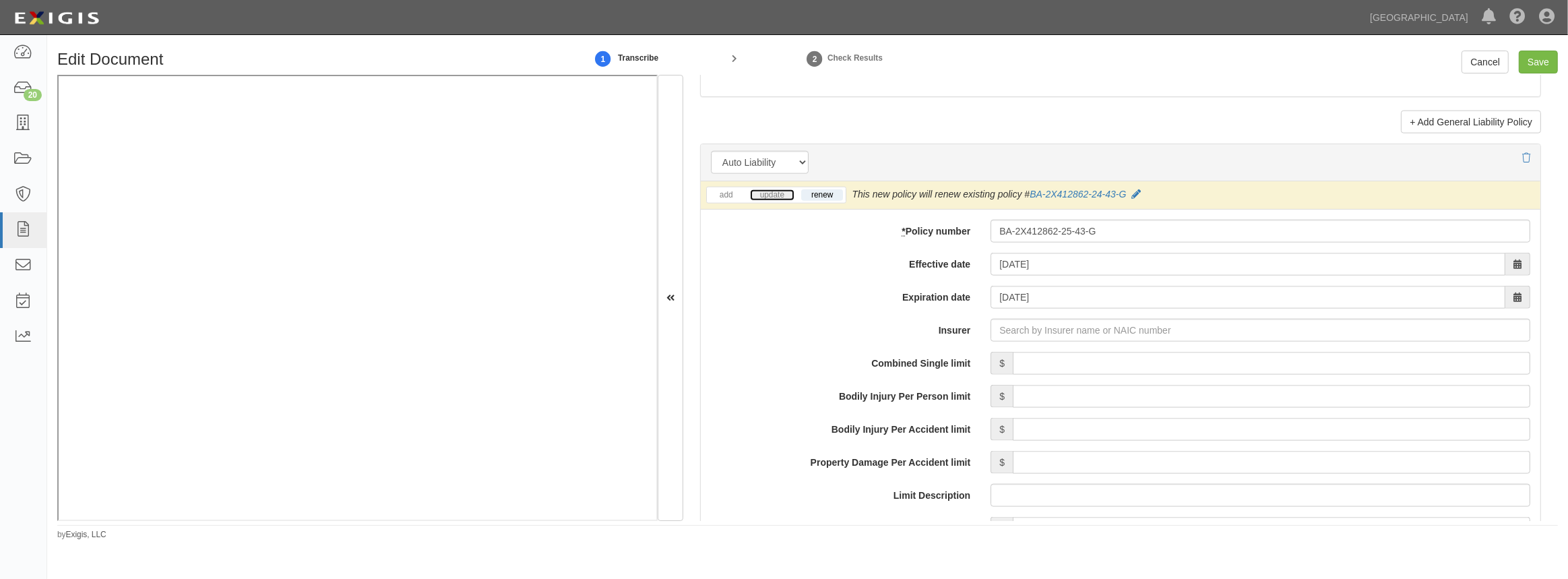
click at [765, 192] on link "update" at bounding box center [772, 195] width 44 height 12
click at [1065, 330] on input "Insurer" at bounding box center [1261, 331] width 540 height 23
type input "21st Century Advantage Insurance Company (25232) NR Rating"
type input "2"
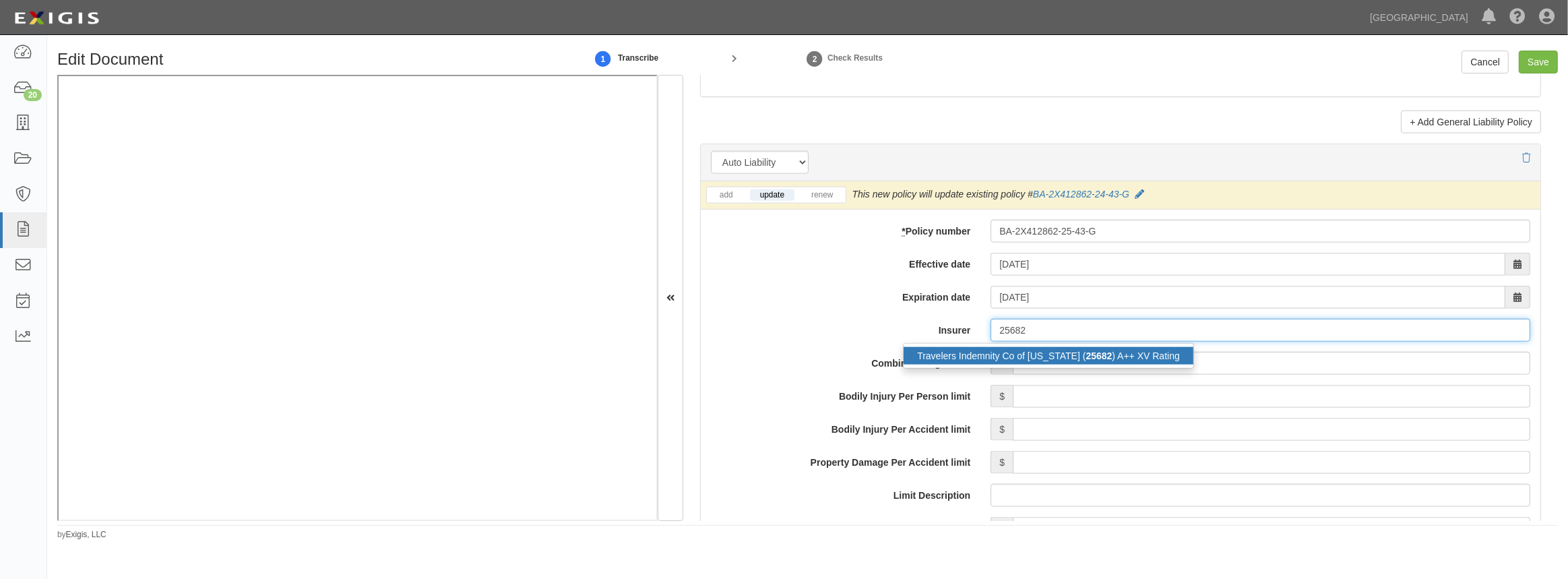
click at [1053, 351] on div "Travelers Indemnity Co of Connecticut ( 25682 ) A++ XV Rating" at bounding box center [1048, 355] width 289 height 18
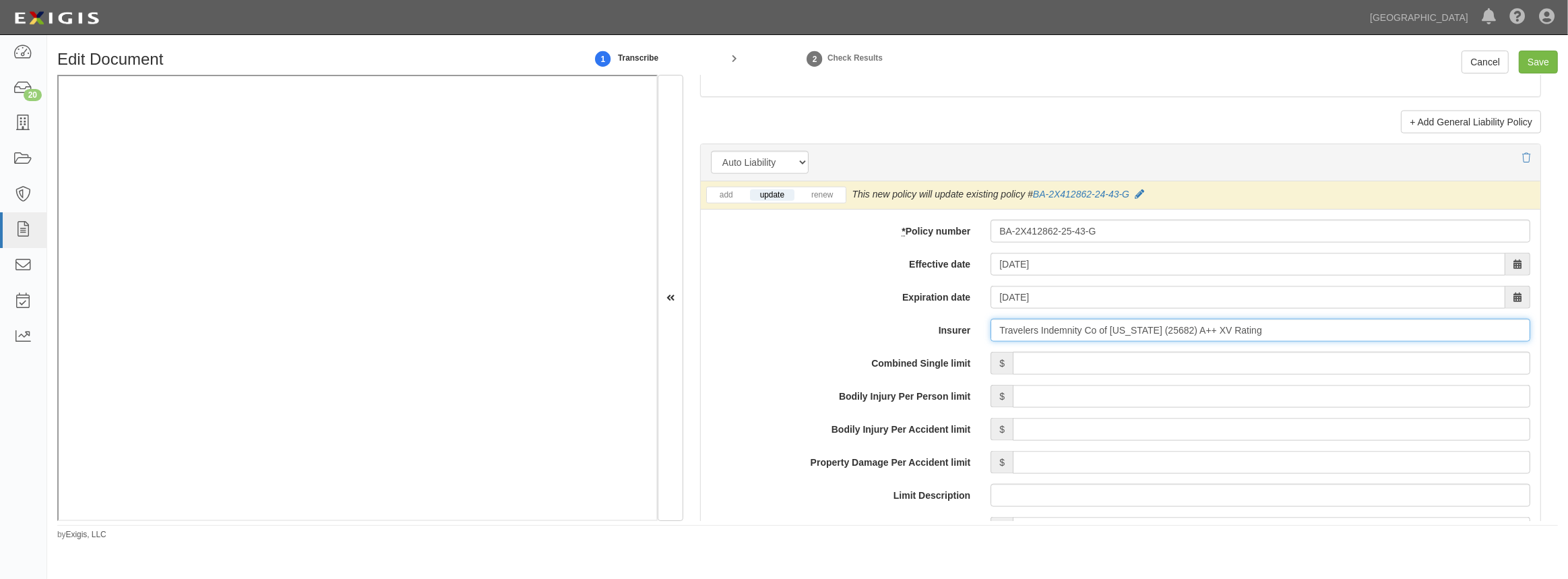
type input "Travelers Indemnity Co of Connecticut (25682) A++ XV Rating"
click at [1037, 364] on input "Combined Single limit" at bounding box center [1271, 363] width 517 height 23
type input "1,000,000"
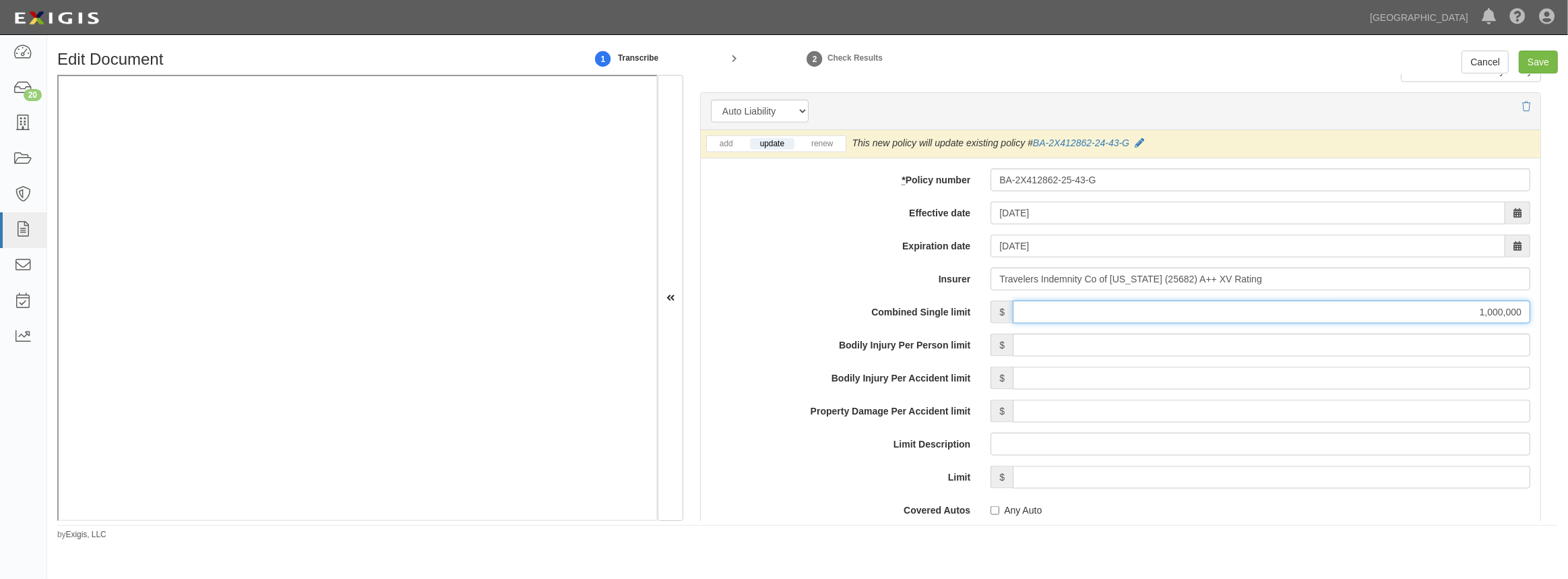
scroll to position [1961, 0]
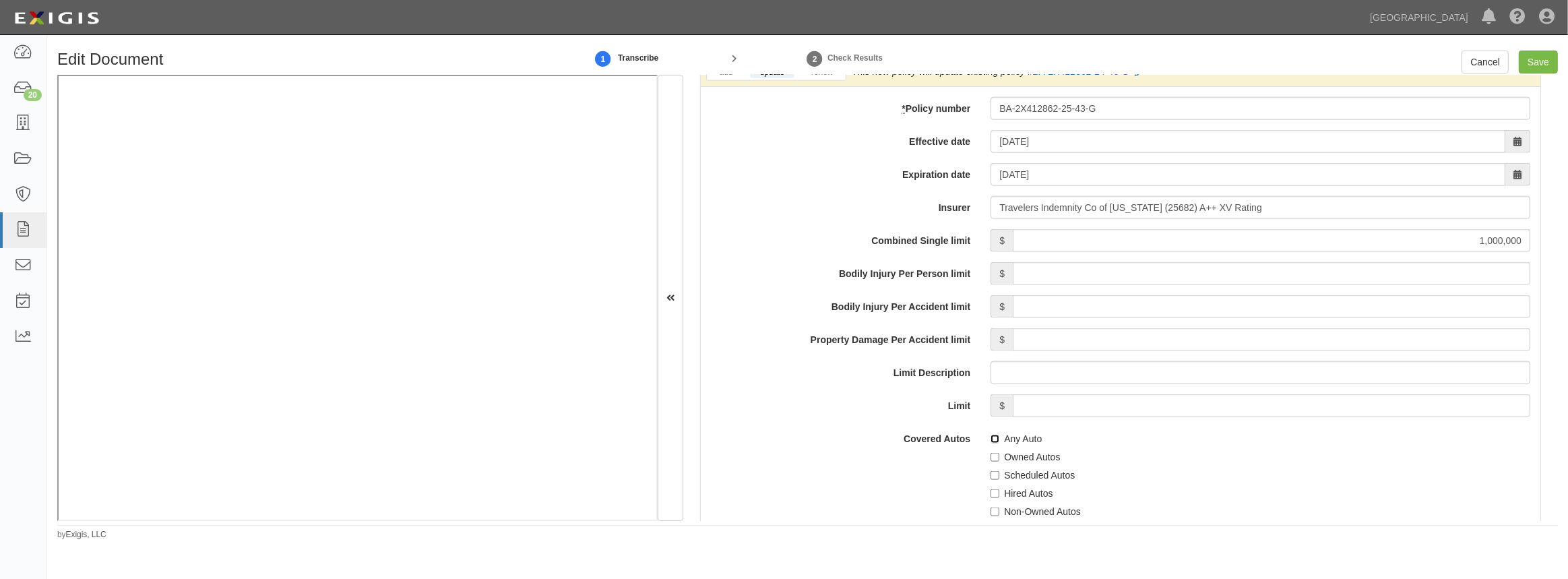
click at [992, 435] on input "Any Auto" at bounding box center [995, 439] width 9 height 9
checkbox input "true"
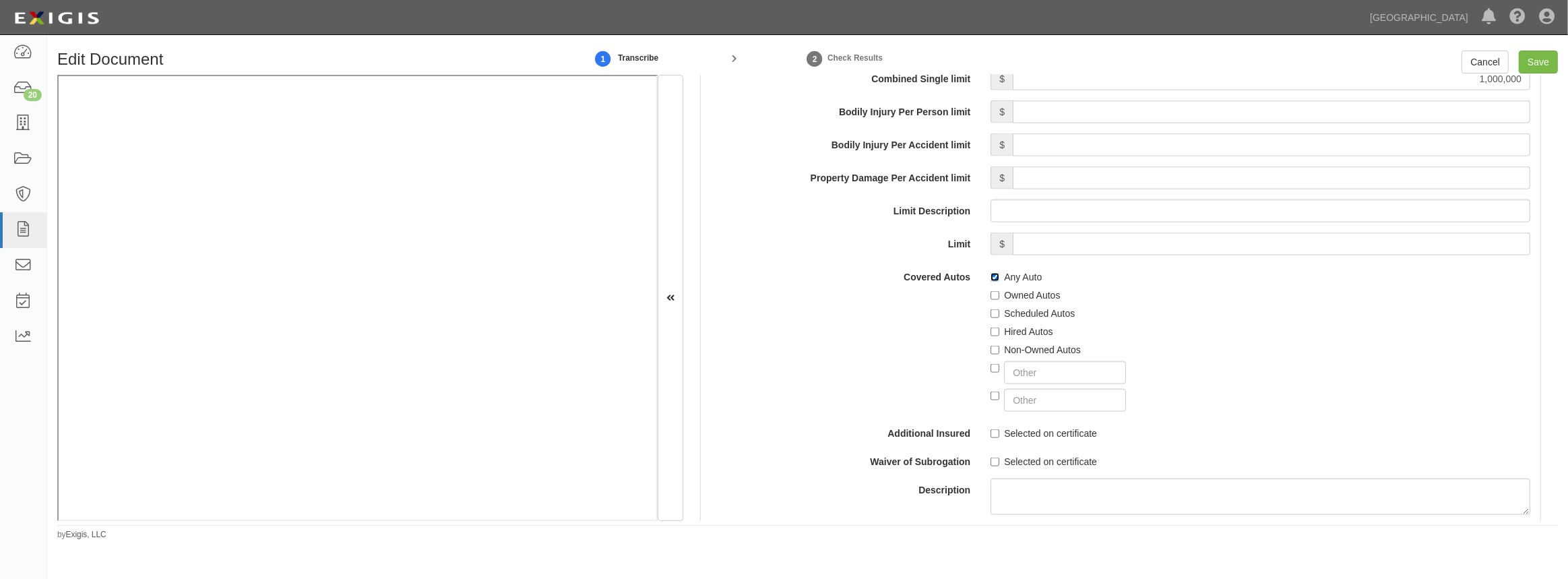
scroll to position [2144, 0]
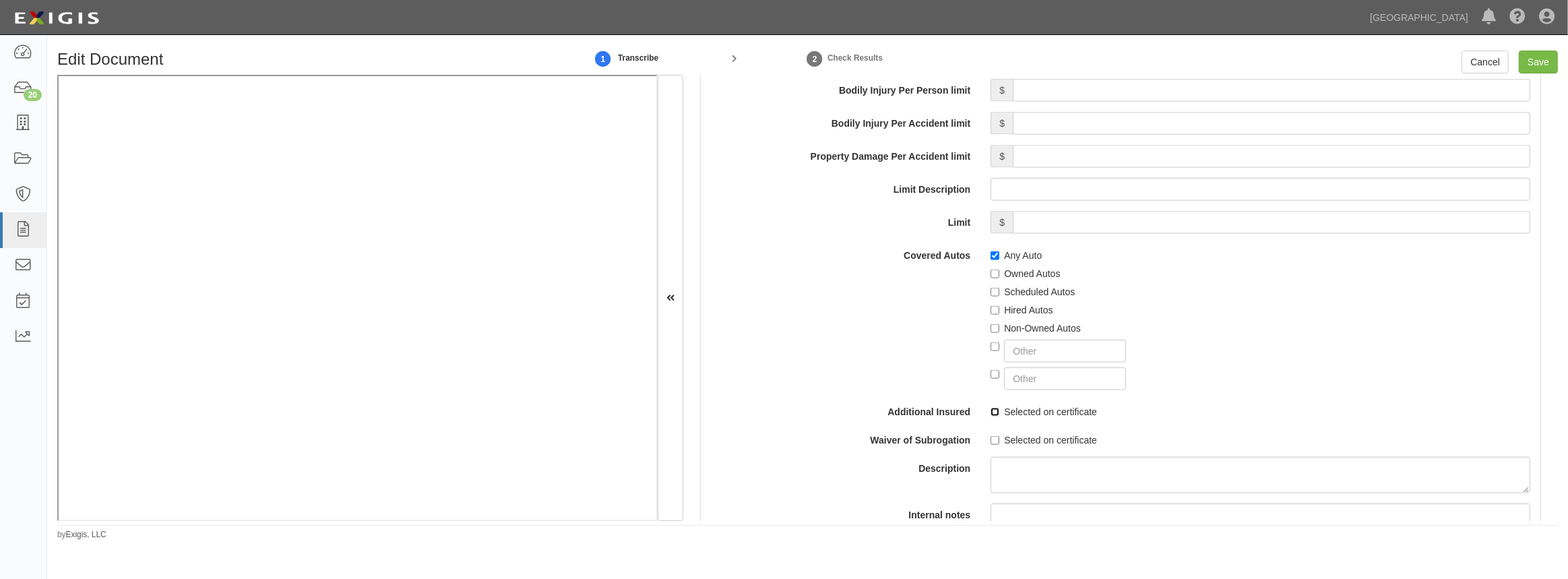
click at [995, 407] on input "Selected on certificate" at bounding box center [995, 411] width 9 height 9
checkbox input "true"
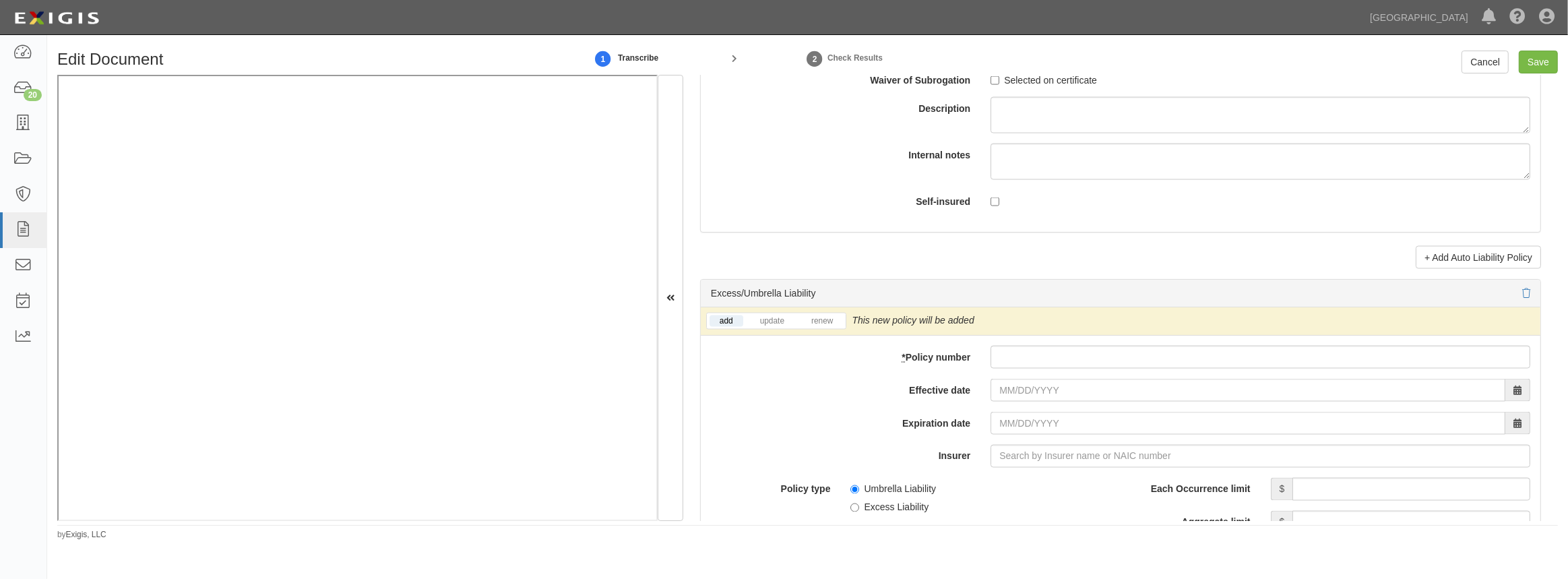
scroll to position [2512, 0]
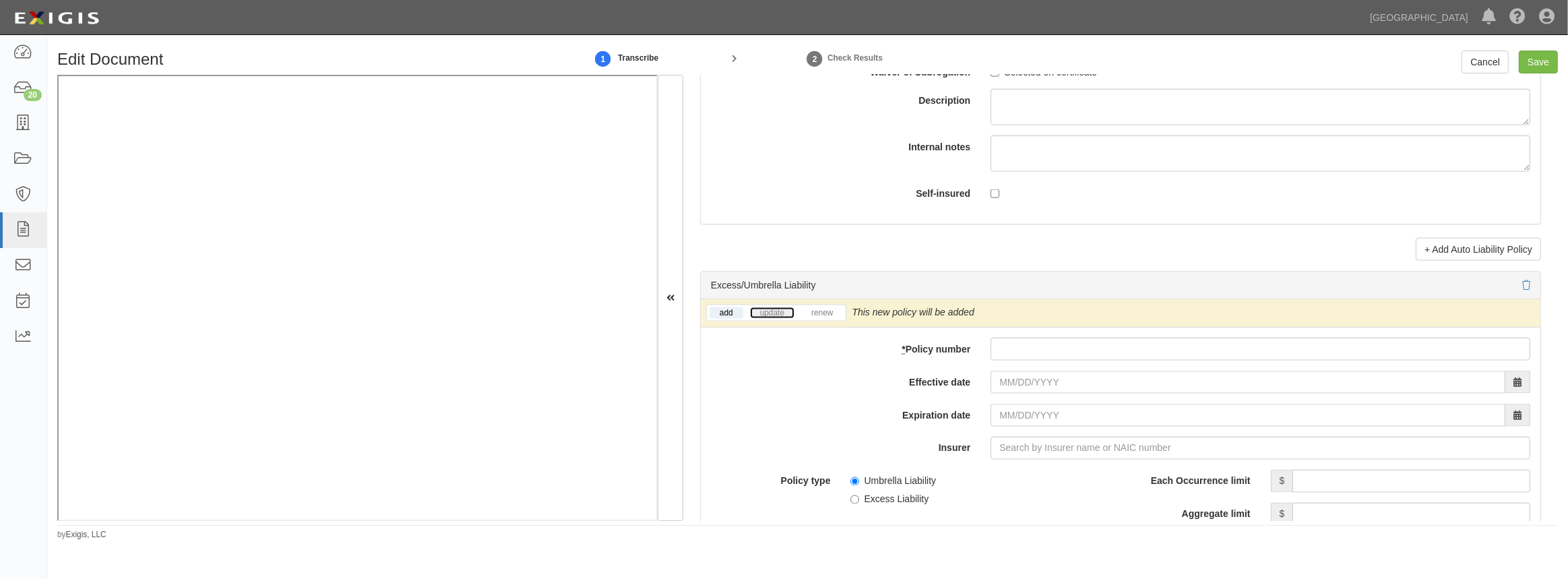
click at [755, 309] on link "update" at bounding box center [772, 313] width 44 height 12
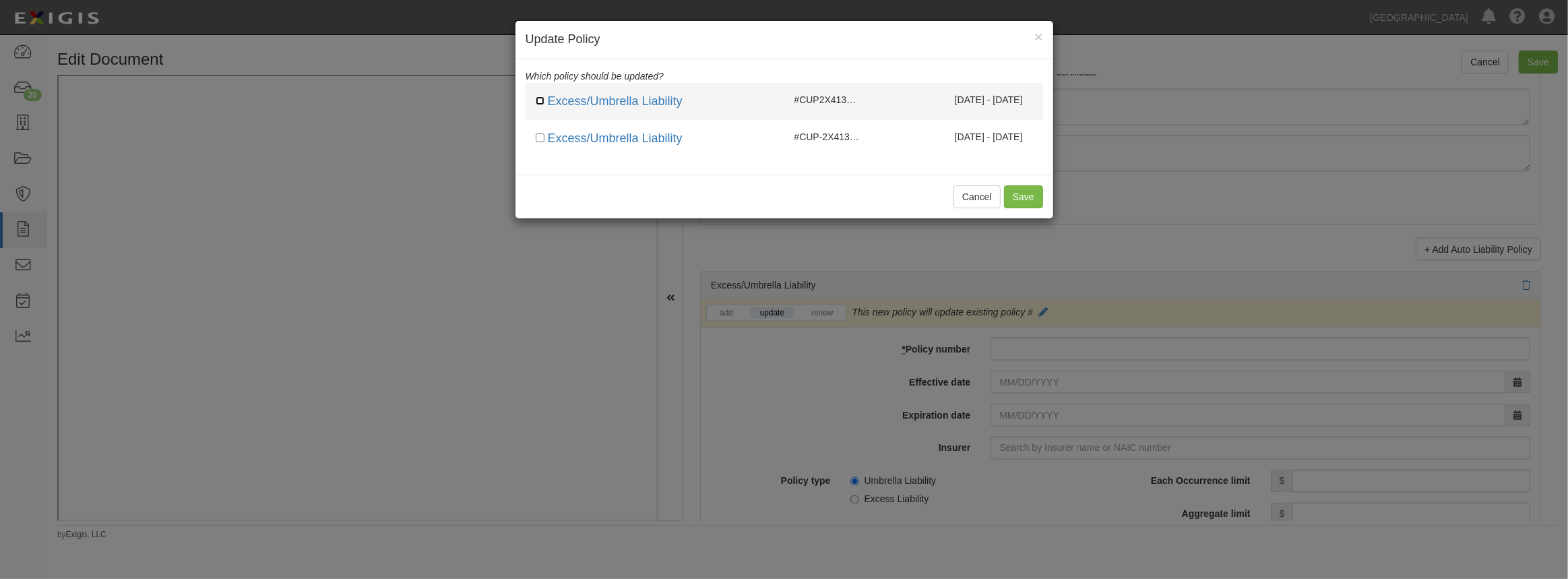
click at [539, 99] on input "checkbox" at bounding box center [539, 100] width 9 height 9
checkbox input "true"
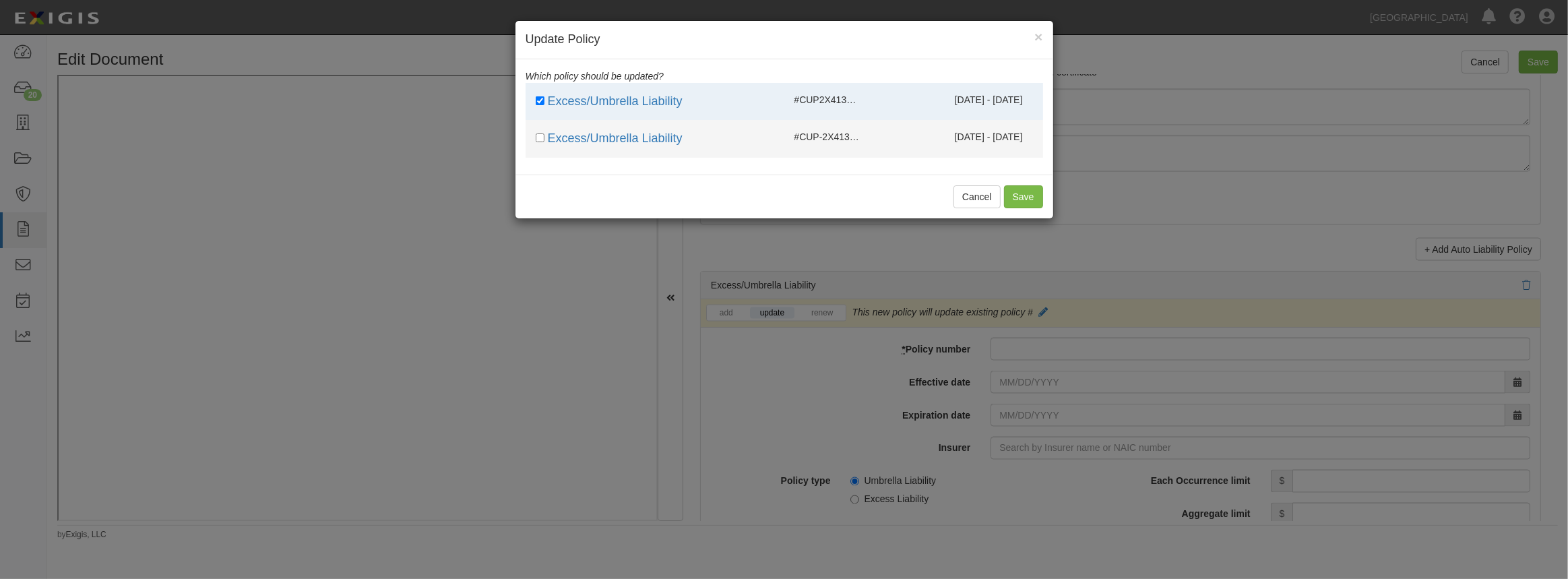
click at [534, 137] on div "Excess/Umbrella Liability" at bounding box center [654, 139] width 258 height 18
checkbox input "true"
click at [1014, 196] on button "Save" at bounding box center [1023, 197] width 39 height 23
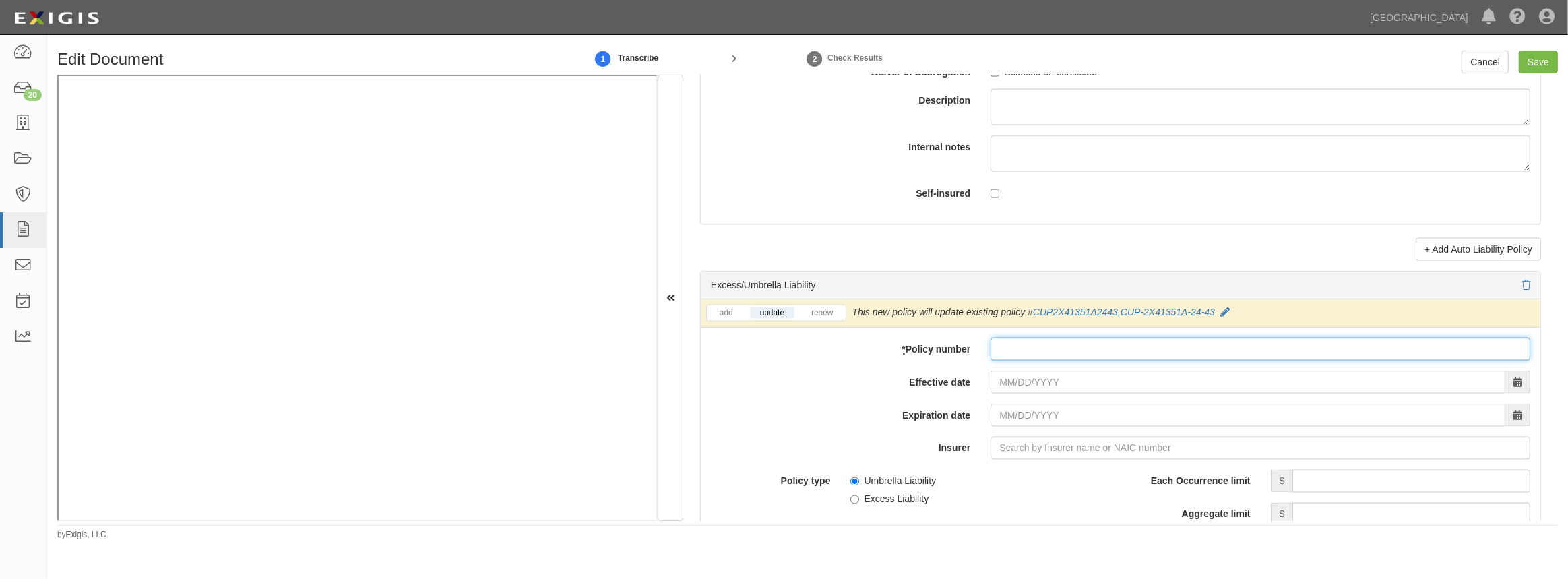
click at [1027, 347] on input "* Policy number" at bounding box center [1261, 349] width 540 height 23
paste input "CUP-2X41351A-25-43"
type input "CUP-2X41351A-25-43"
click at [1012, 382] on input "Effective date" at bounding box center [1248, 383] width 514 height 23
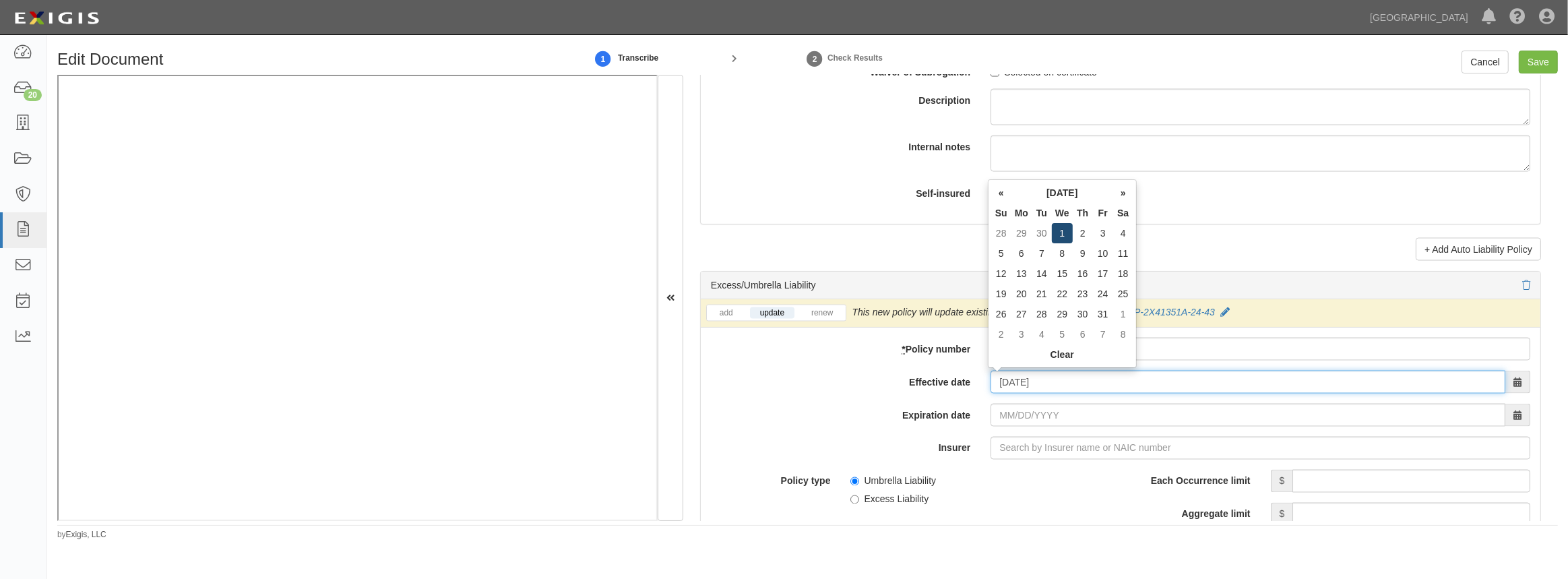
type input "[DATE]"
type input "10/01/2026"
click at [1059, 233] on td "1" at bounding box center [1062, 233] width 21 height 20
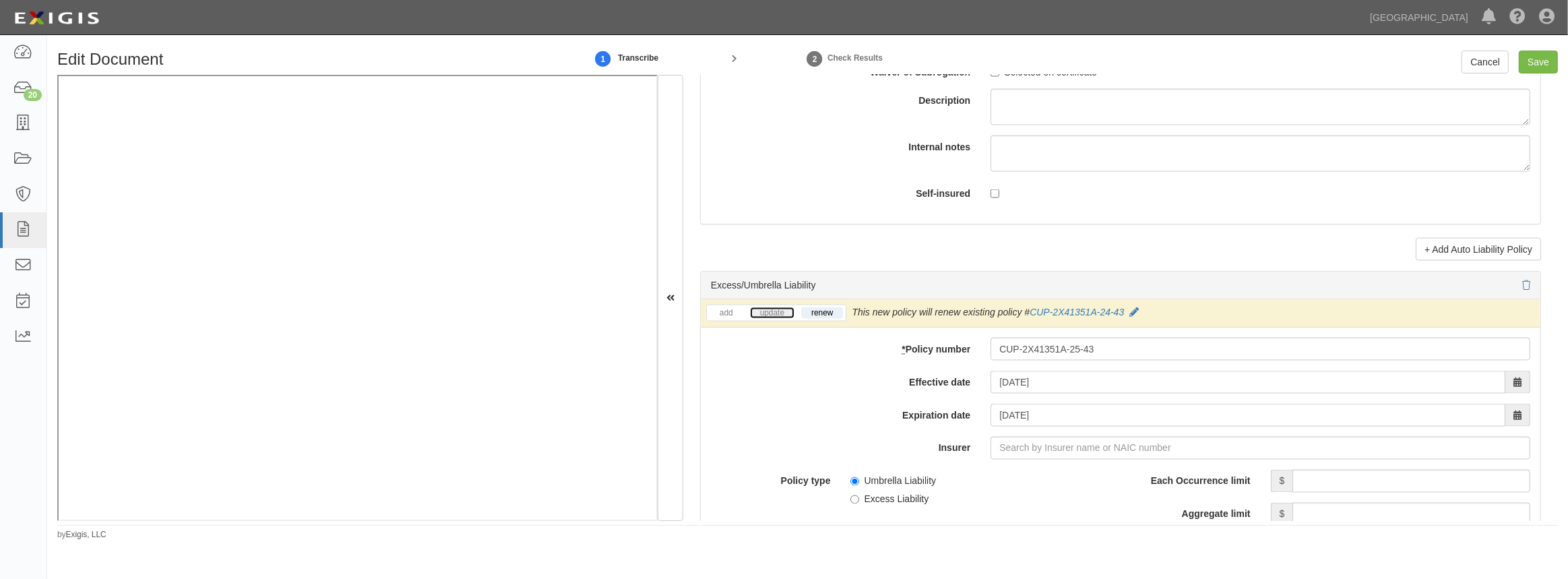
click at [771, 310] on link "update" at bounding box center [772, 313] width 44 height 12
click at [1052, 448] on input "Insurer" at bounding box center [1261, 449] width 540 height 23
type input "21st Century Advantage Insurance Company (25232) NR Rating"
type input "2"
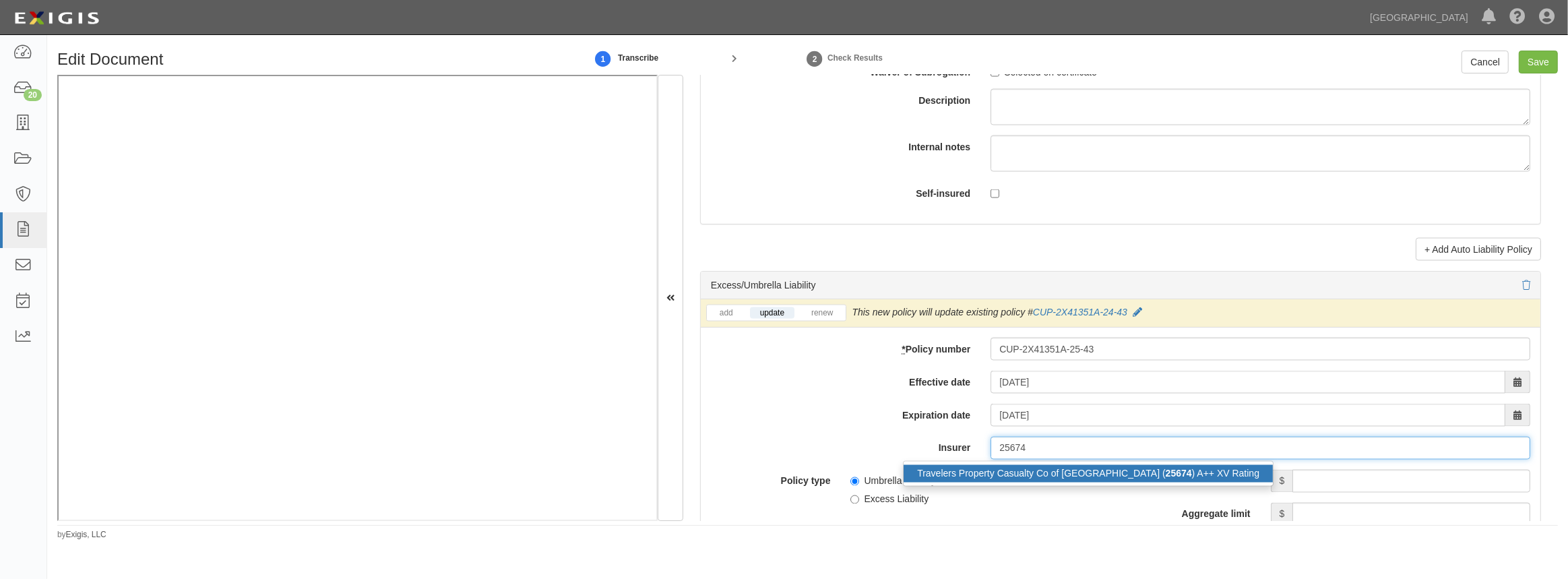
click at [1034, 465] on div "Travelers Property Casualty Co of Amer ( 25674 ) A++ XV Rating" at bounding box center [1089, 473] width 369 height 18
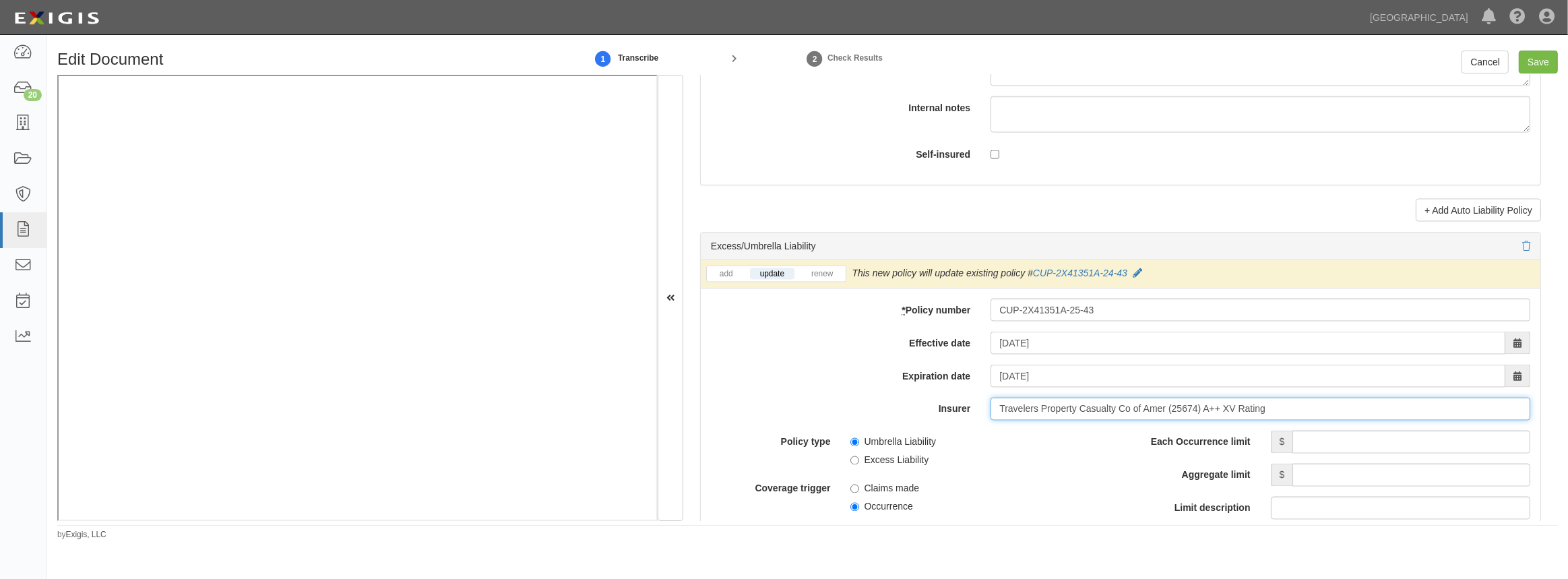
scroll to position [2574, 0]
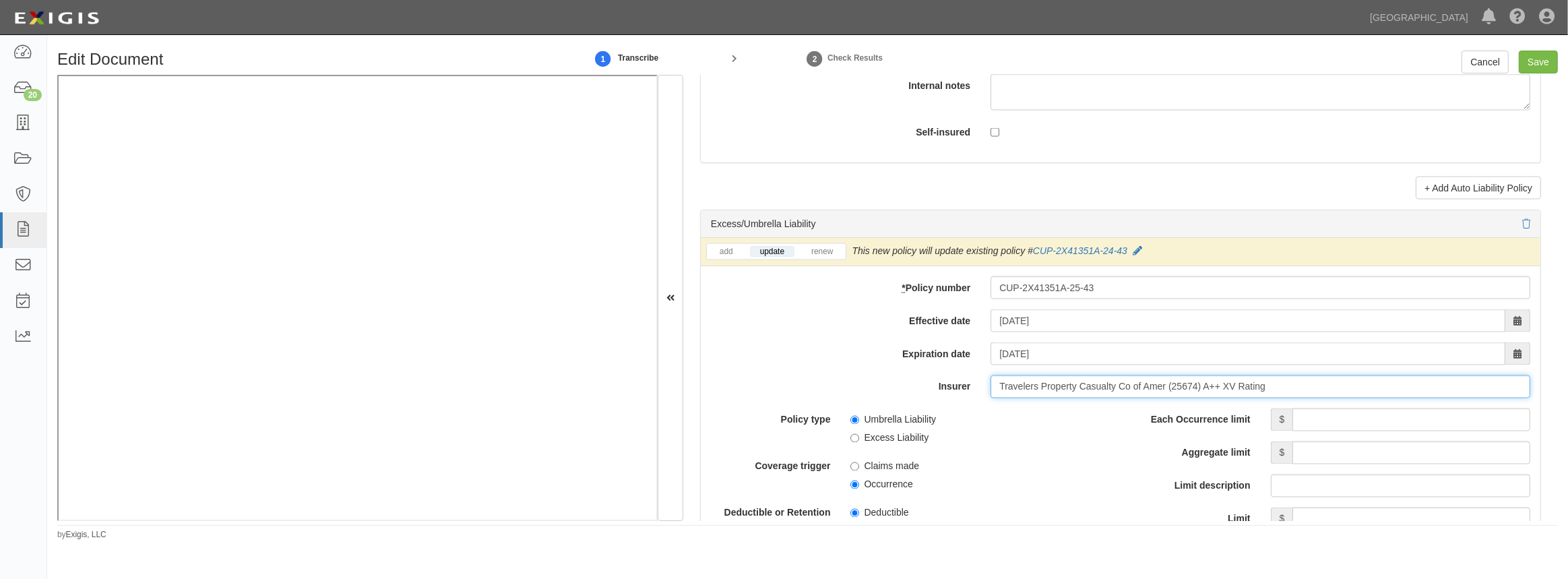
type input "Travelers Property Casualty Co of Amer (25674) A++ XV Rating"
click at [1369, 418] on input "Each Occurrence limit" at bounding box center [1411, 420] width 238 height 23
type input "5,000,000"
click at [1353, 449] on input "Aggregate limit" at bounding box center [1411, 453] width 238 height 23
type input "5,000,000"
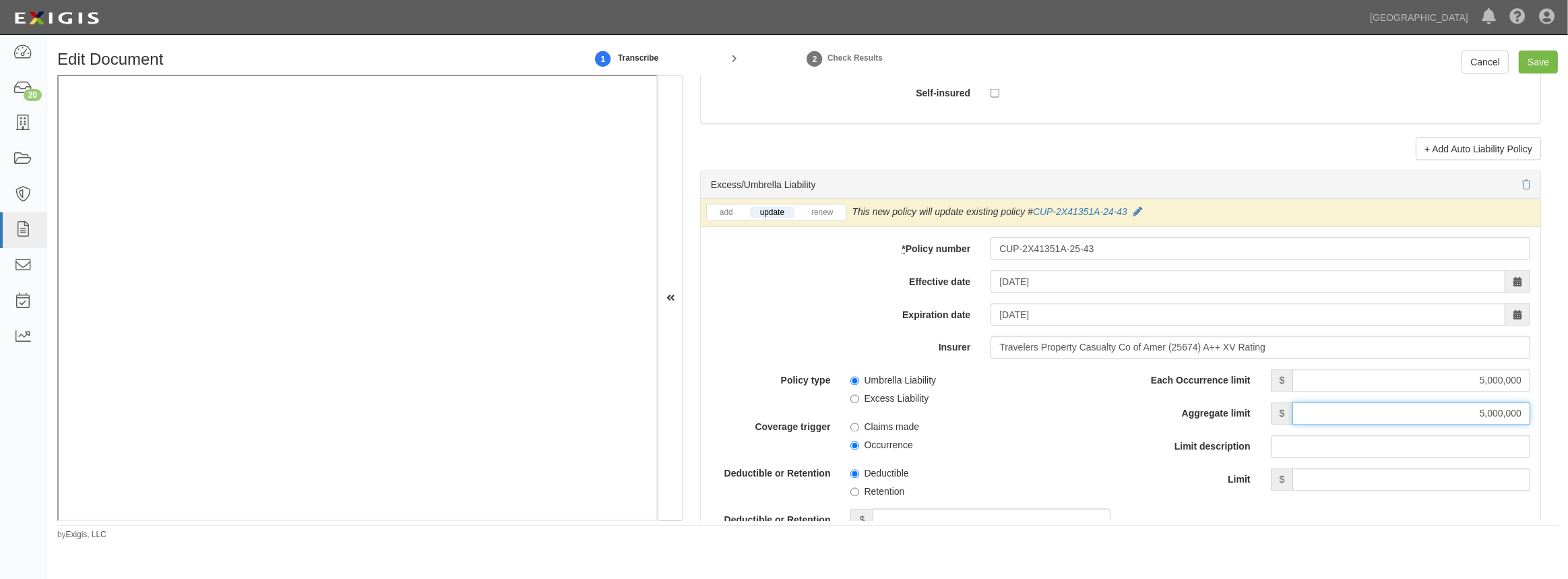
scroll to position [2635, 0]
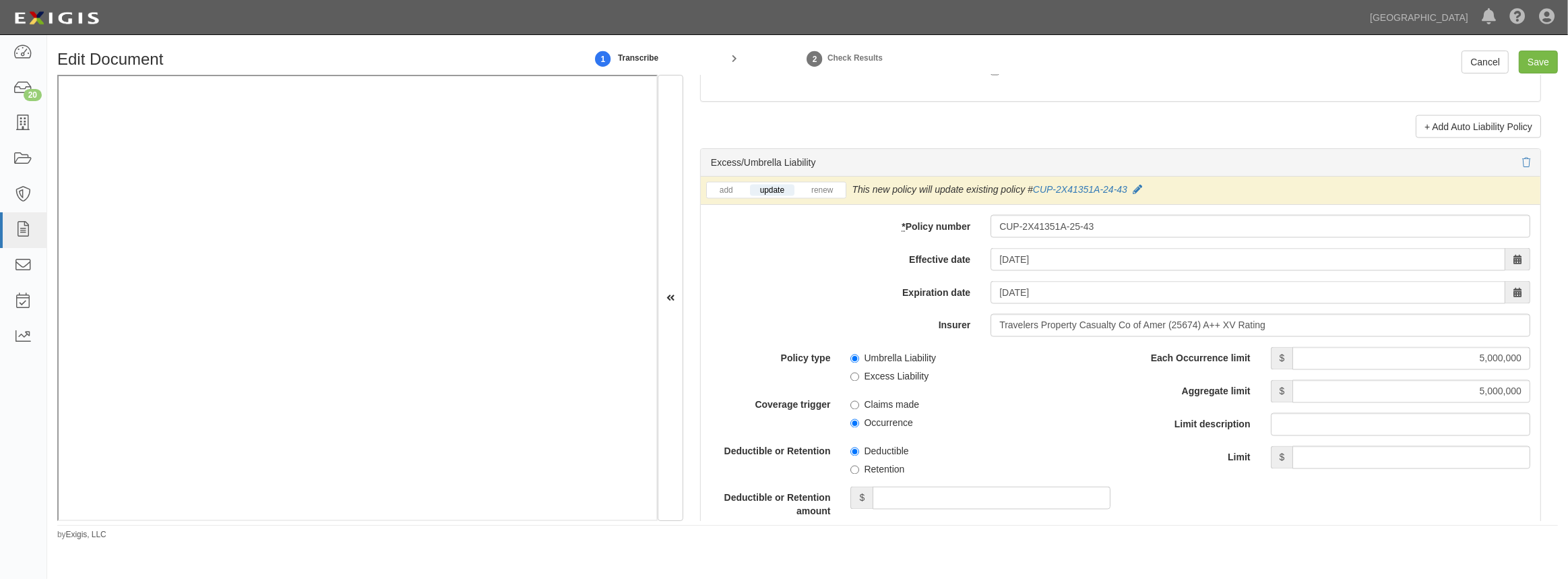
click at [858, 357] on label "Umbrella Liability" at bounding box center [893, 358] width 85 height 13
click at [858, 357] on input "Umbrella Liability" at bounding box center [854, 359] width 9 height 9
radio input "true"
click at [850, 419] on input "Occurrence" at bounding box center [854, 423] width 9 height 9
radio input "true"
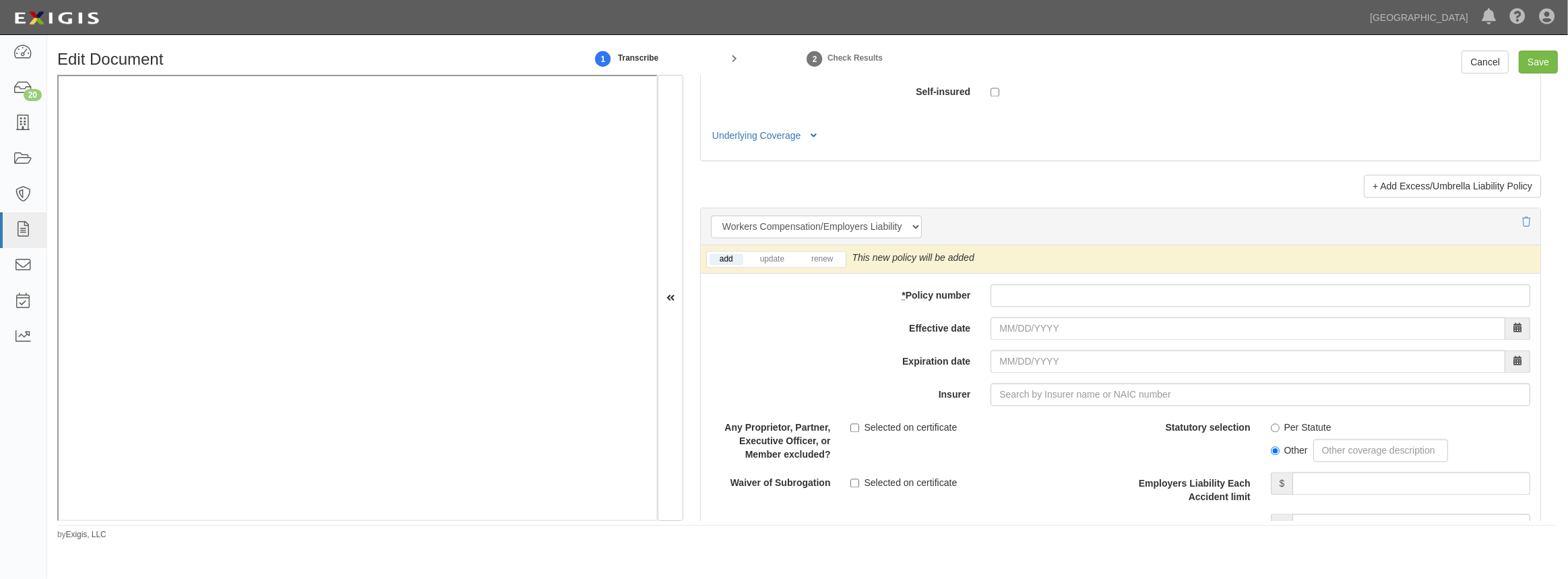
scroll to position [3309, 0]
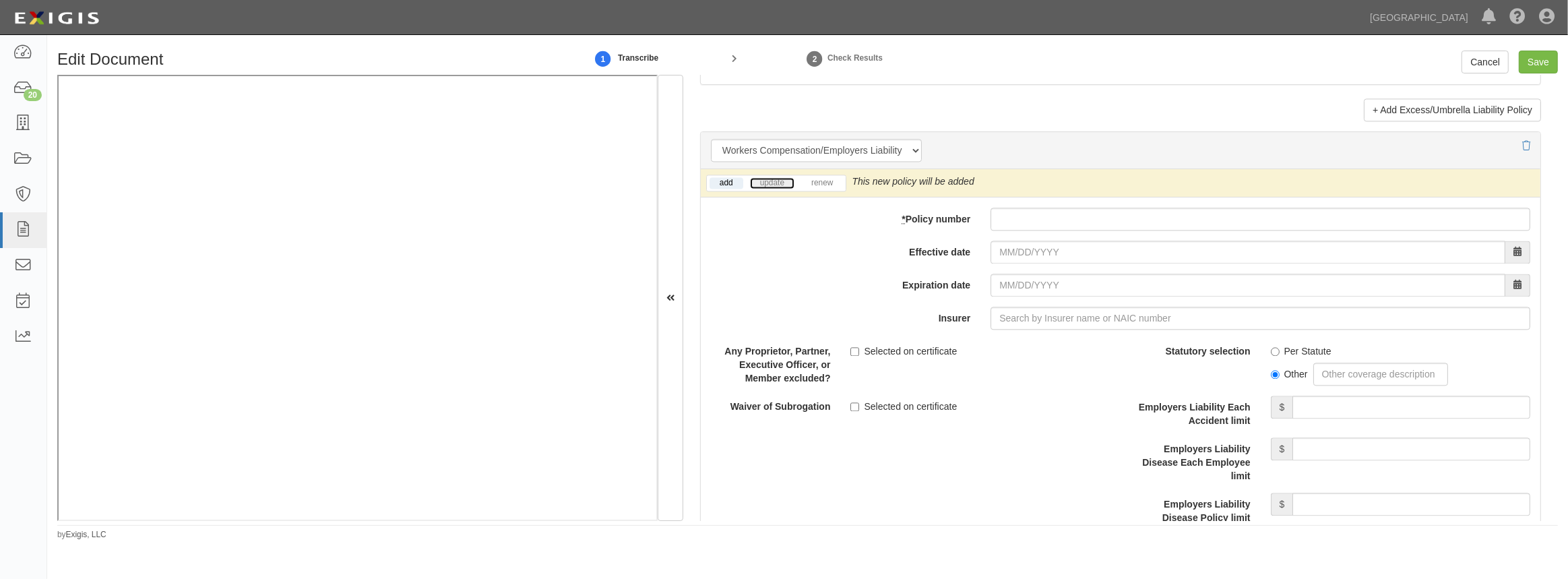
drag, startPoint x: 774, startPoint y: 181, endPoint x: 767, endPoint y: 184, distance: 7.6
click at [774, 181] on link "update" at bounding box center [772, 182] width 44 height 12
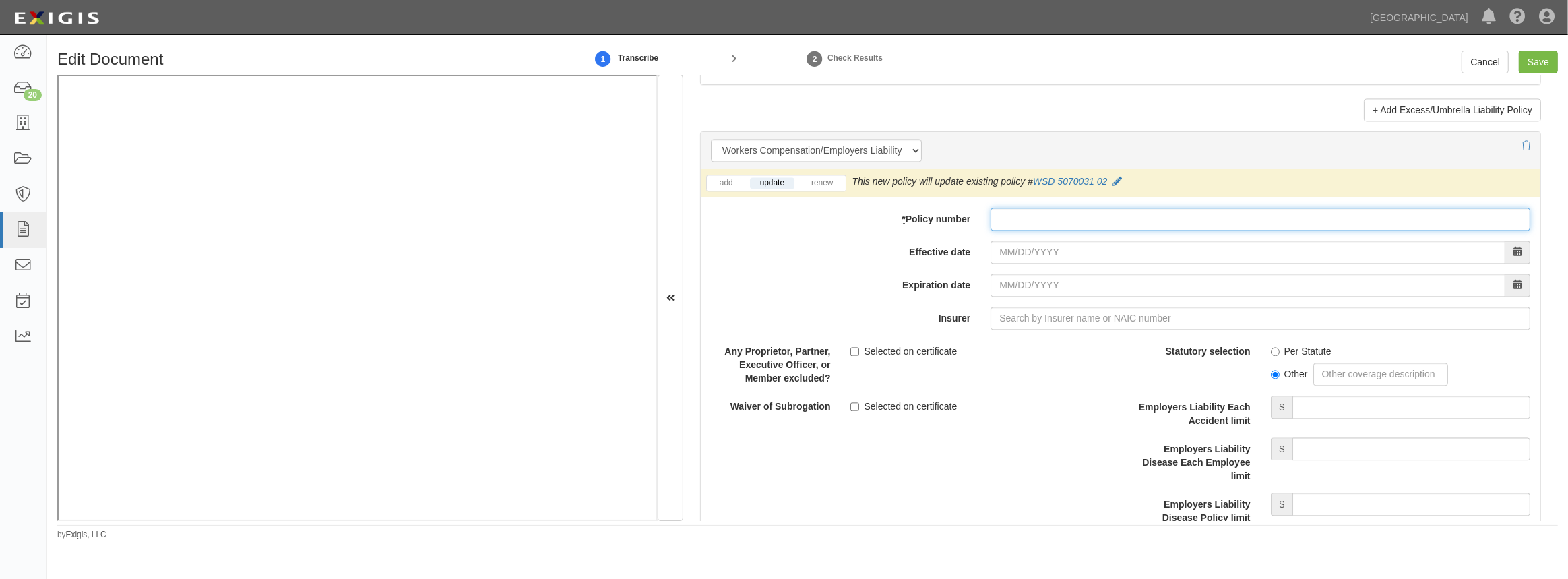
click at [998, 216] on input "* Policy number" at bounding box center [1261, 219] width 540 height 23
paste input "WSD 5070031 02"
type input "WSD 5070031 02"
click at [1001, 248] on input "Effective date" at bounding box center [1248, 252] width 514 height 23
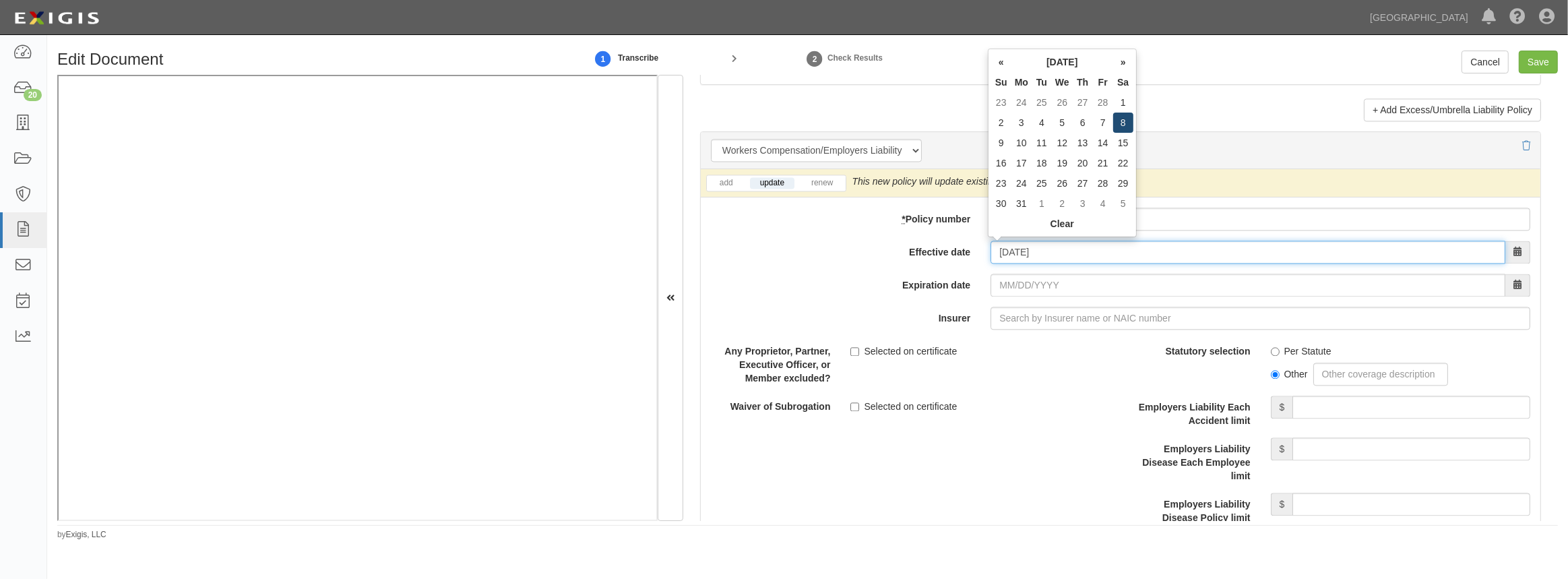
type input "03/08/2025"
type input "03/08/2026"
click at [1119, 122] on td "8" at bounding box center [1123, 123] width 20 height 20
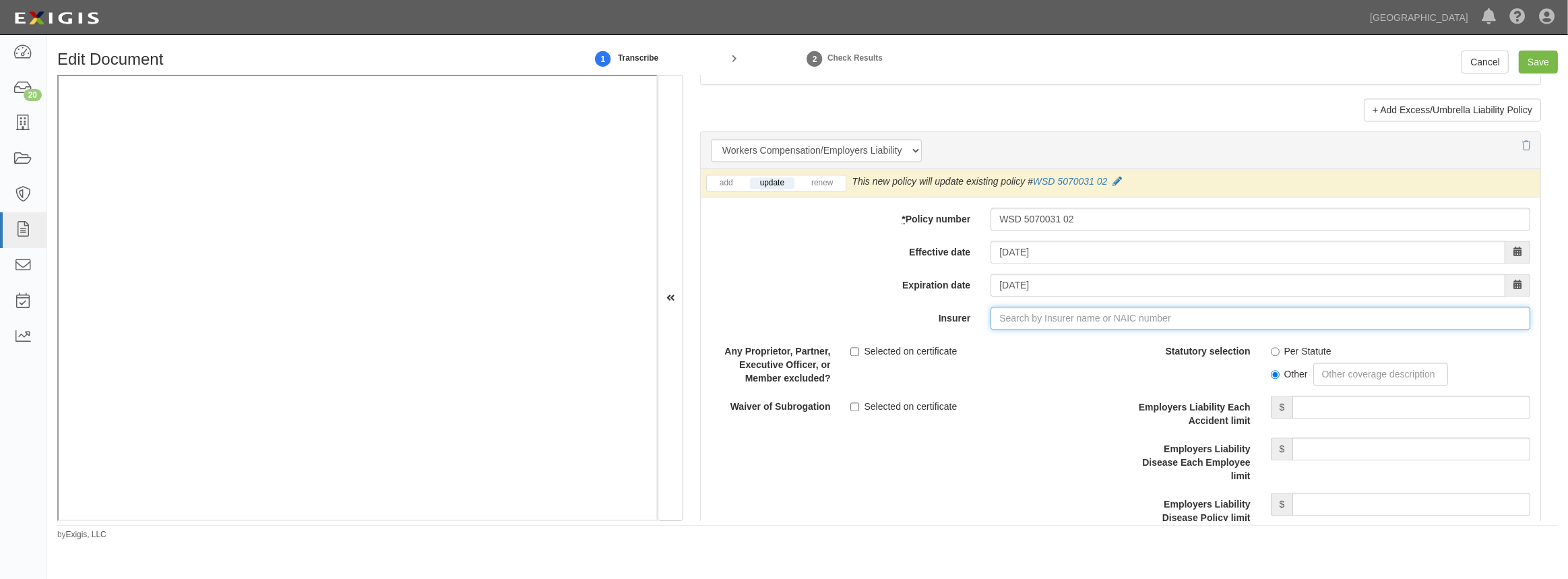
click at [1023, 321] on input "Insurer" at bounding box center [1261, 318] width 540 height 23
type input "21st Century Advantage Insurance Company (25232) NR Rating"
type input "2"
click at [1020, 340] on div "Insurance Company of the West ( 27847 ) A XIV Rating" at bounding box center [1030, 344] width 252 height 18
type input "Insurance Company of the West (27847) A XIV Rating"
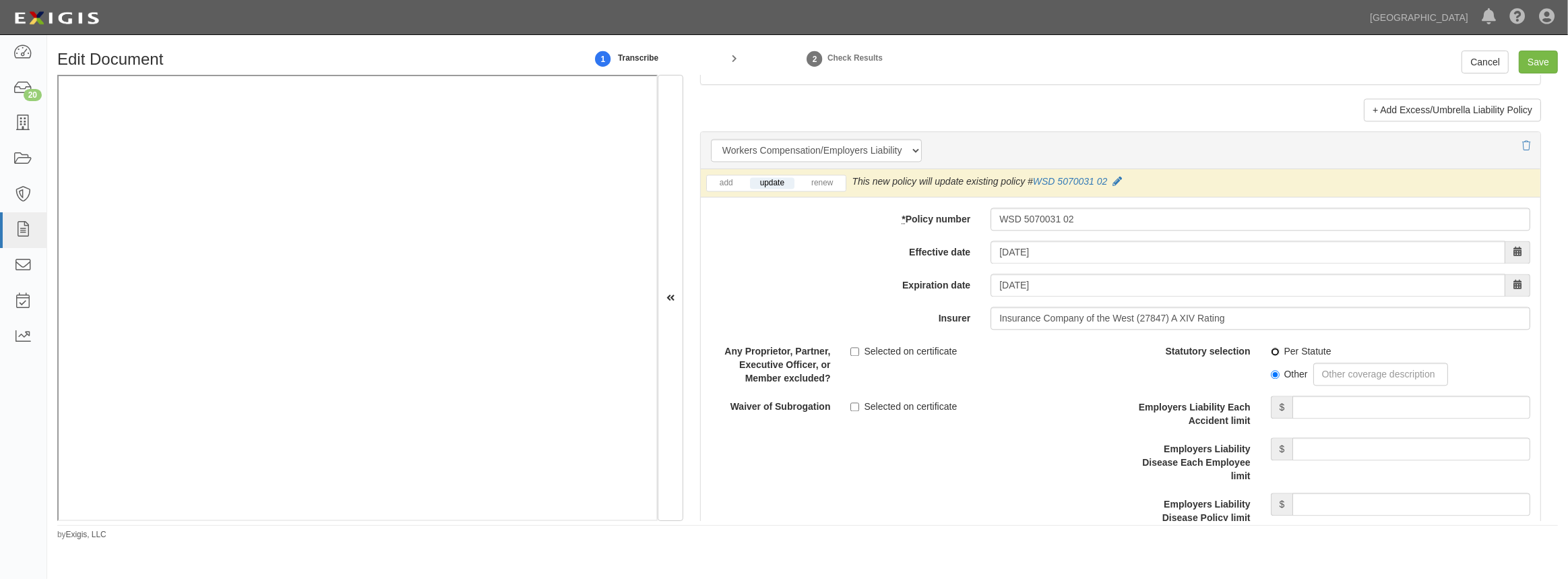
click at [1271, 347] on input "Per Statute" at bounding box center [1275, 351] width 9 height 9
radio input "true"
click at [1324, 410] on input "Employers Liability Each Accident limit" at bounding box center [1411, 407] width 238 height 23
type input "1,000,000"
click at [1371, 452] on input "Employers Liability Disease Each Employee limit" at bounding box center [1411, 449] width 238 height 23
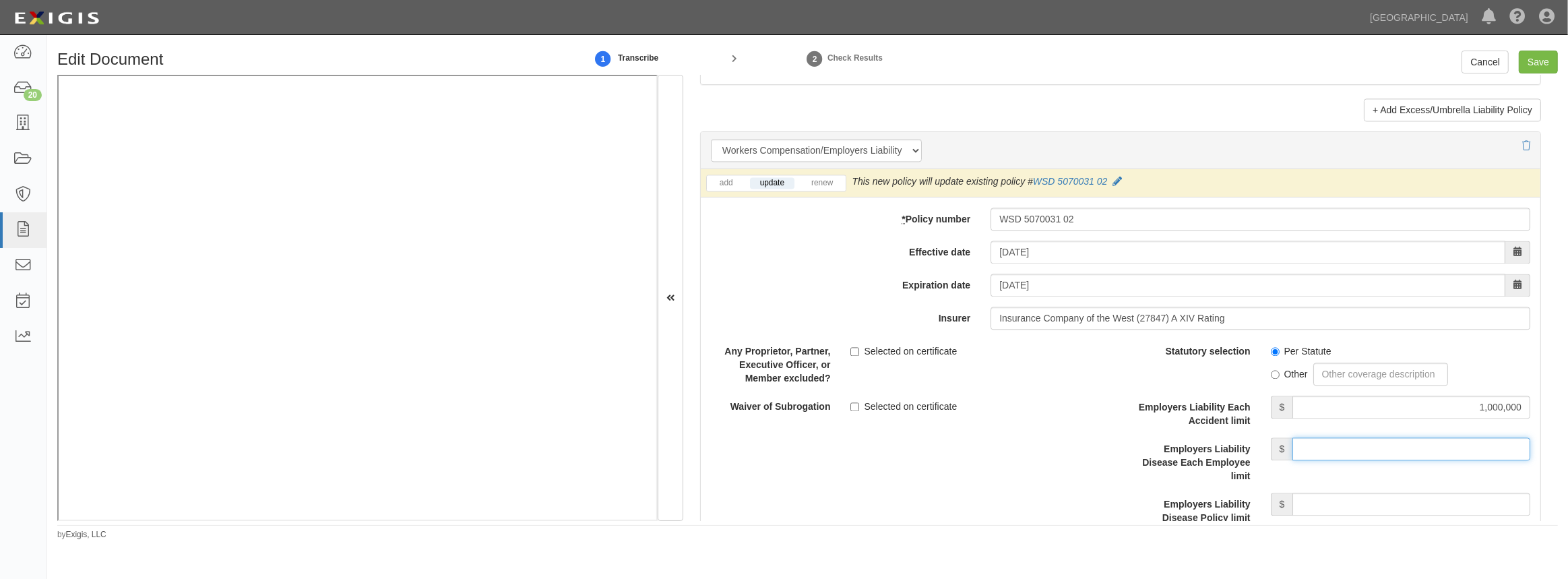
type input "1,000,000"
click at [1340, 508] on input "Employers Liability Disease Policy limit" at bounding box center [1411, 504] width 238 height 23
type input "1,000,000"
click at [852, 402] on input "Selected on certificate" at bounding box center [854, 406] width 9 height 9
checkbox input "true"
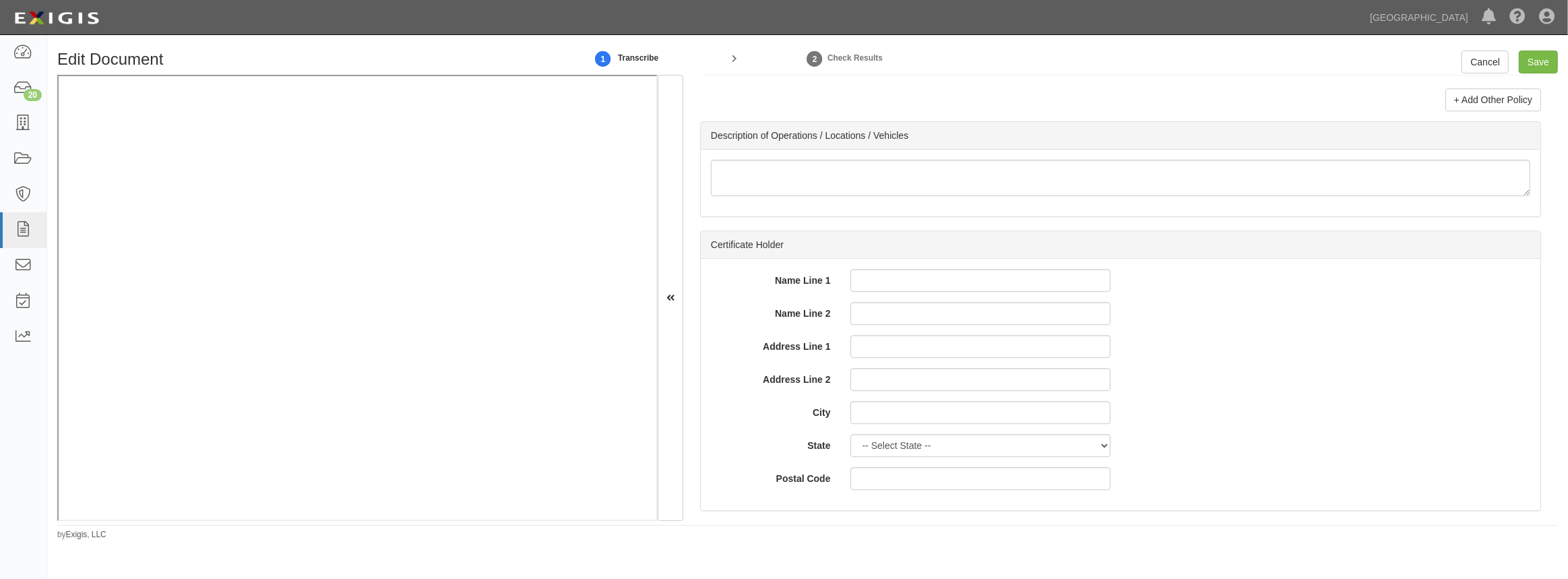
scroll to position [4450, 0]
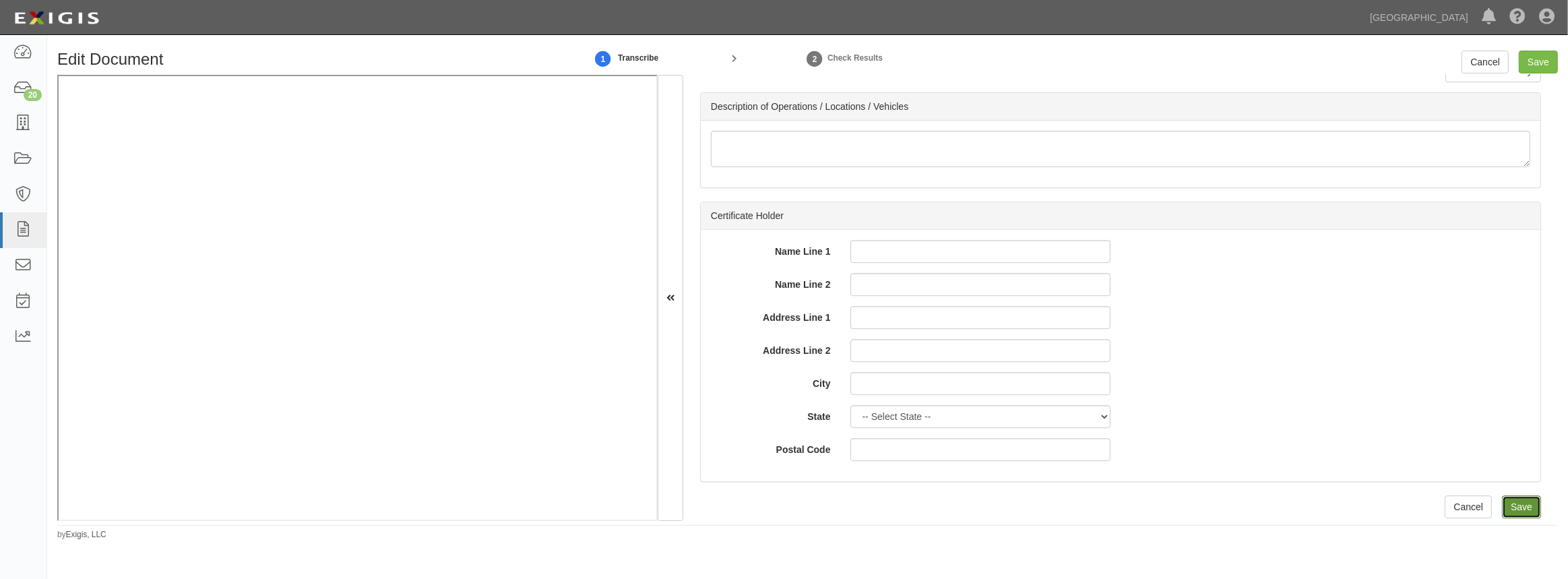
click at [1518, 503] on input "Save" at bounding box center [1521, 507] width 39 height 23
type input "1000000"
type input "300000"
type input "5000"
type input "1000000"
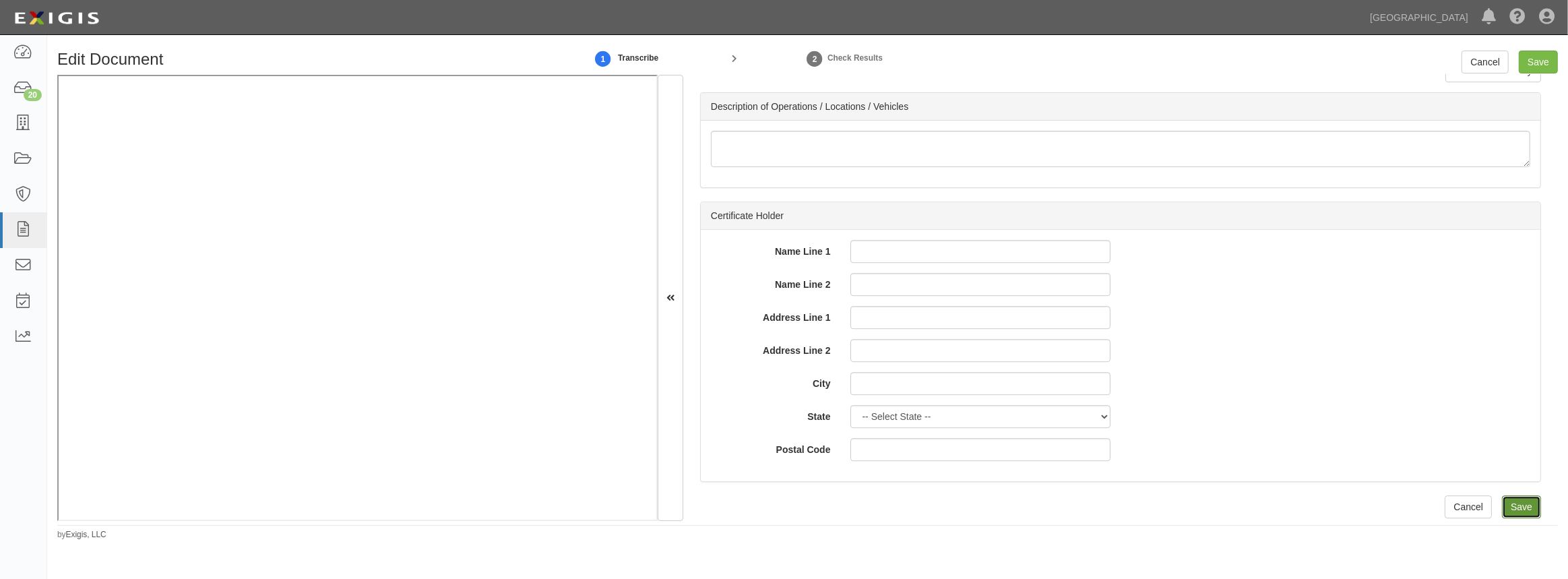
type input "2000000"
type input "1000000"
type input "5000000"
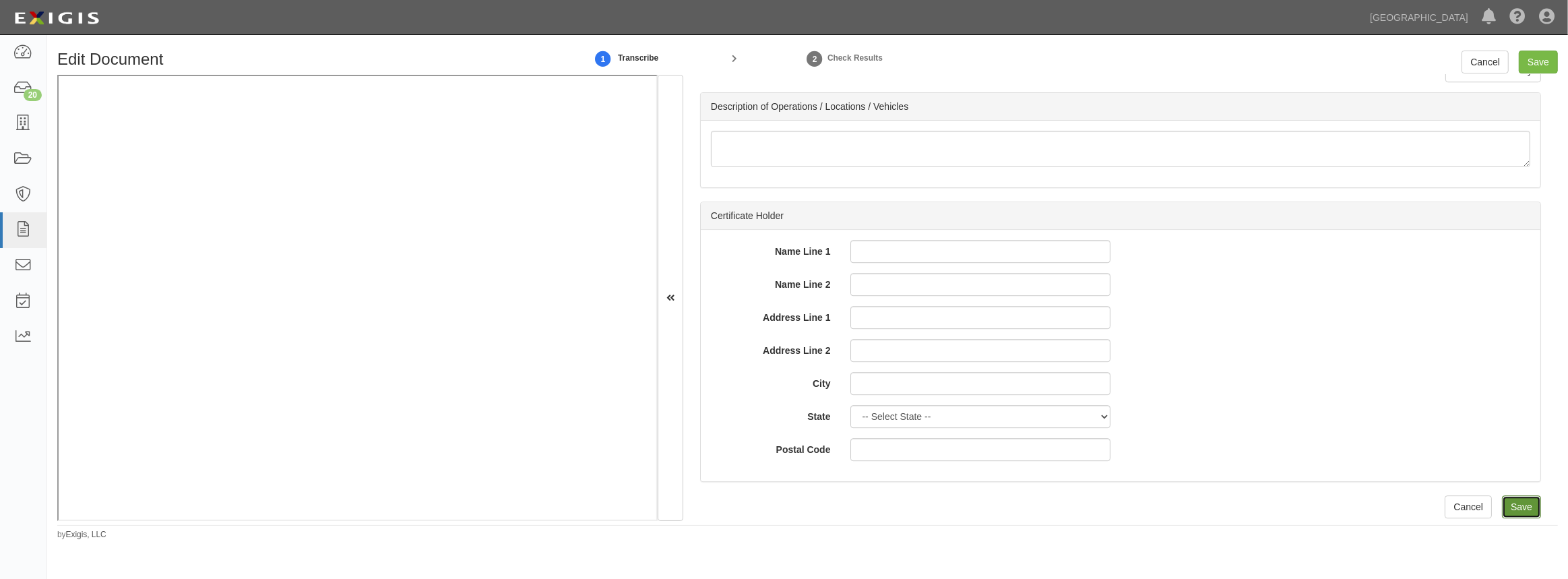
type input "1000000"
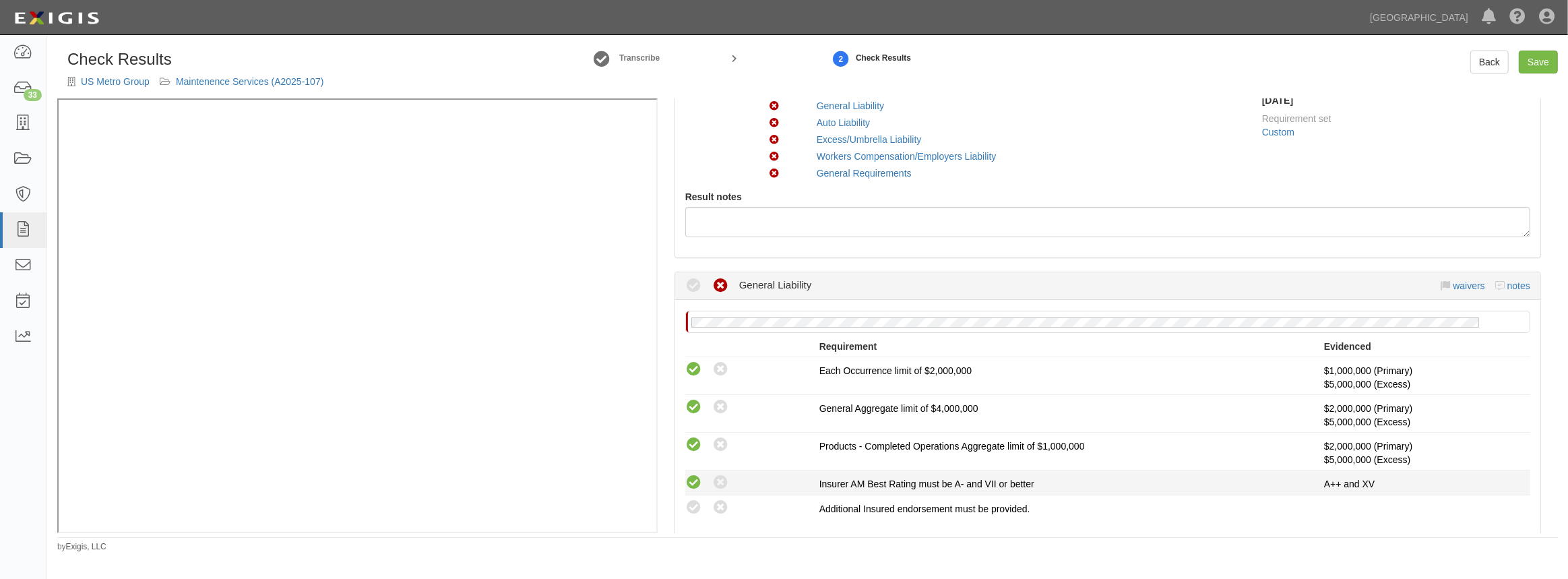
scroll to position [122, 0]
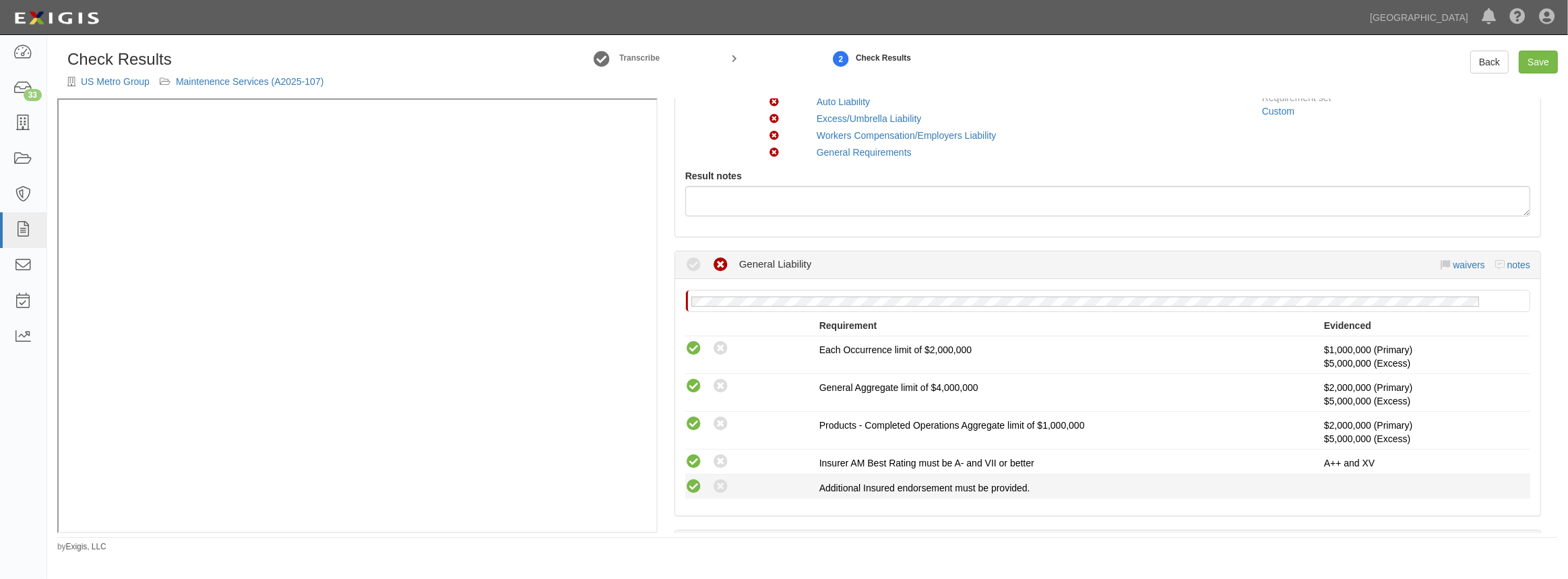
click at [699, 479] on icon at bounding box center [694, 487] width 17 height 17
radio input "true"
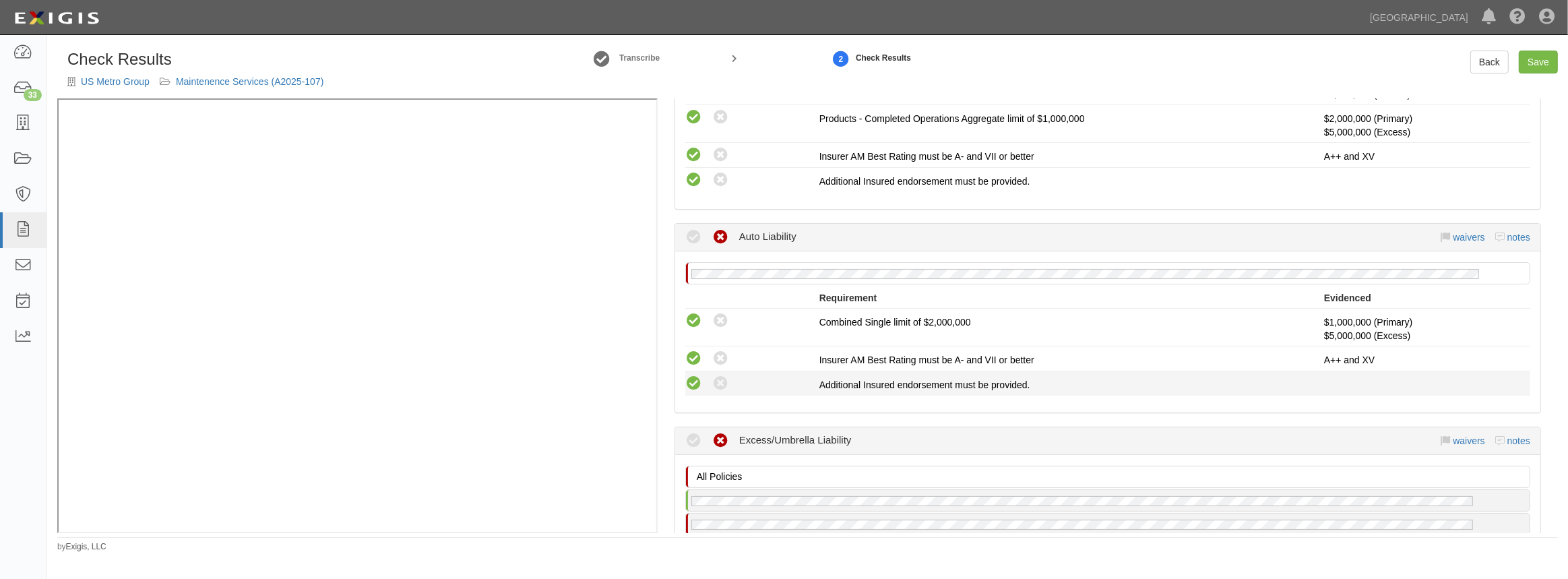
click at [698, 377] on icon at bounding box center [694, 384] width 17 height 17
radio input "true"
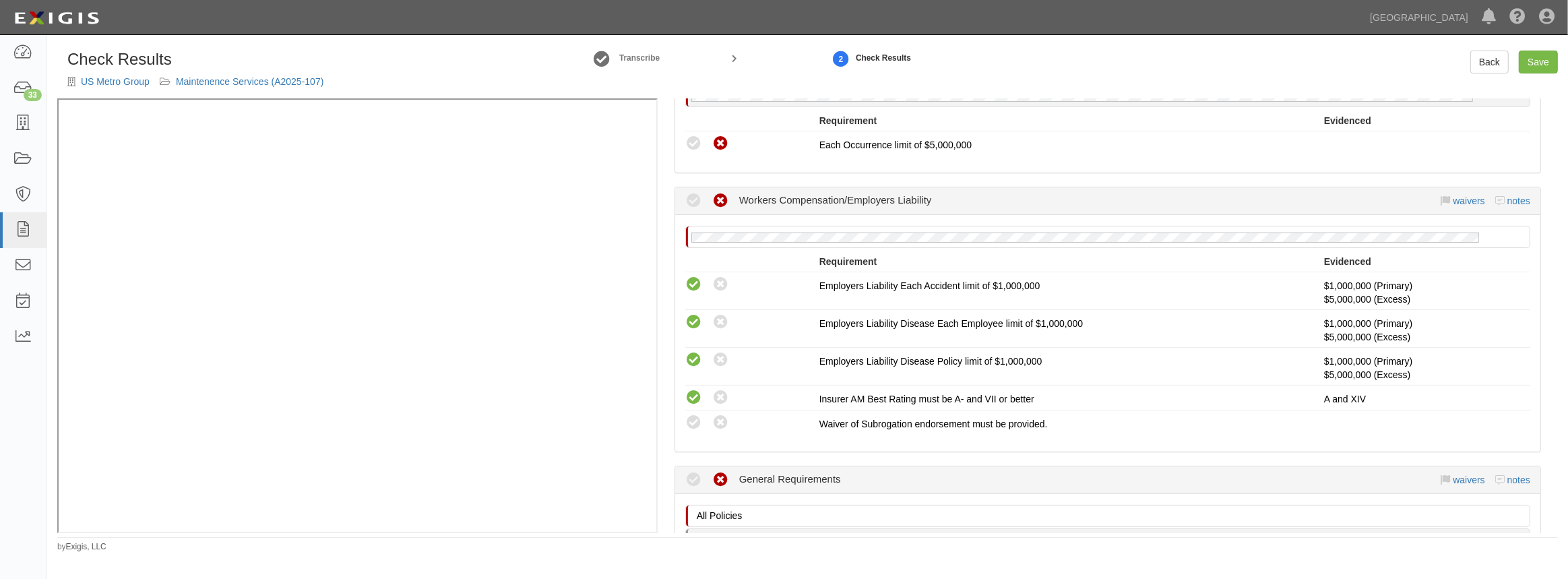
scroll to position [858, 0]
click at [697, 418] on icon at bounding box center [694, 422] width 17 height 17
radio input "true"
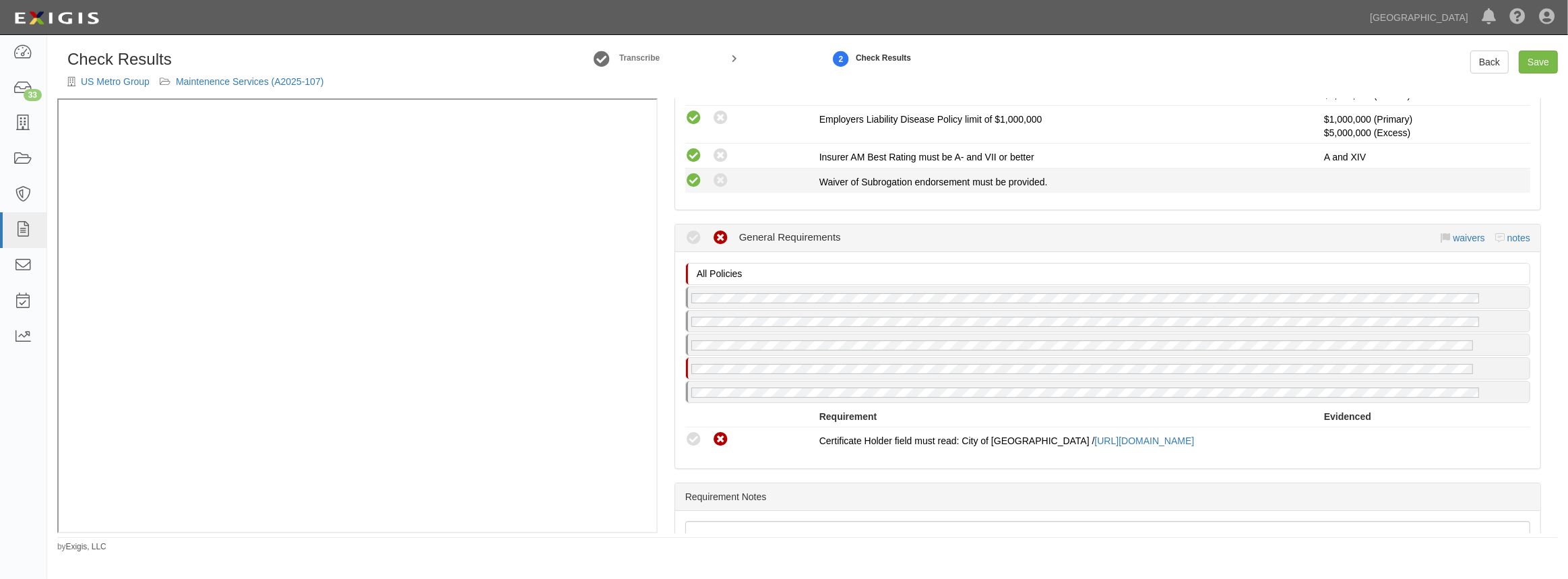
scroll to position [1103, 0]
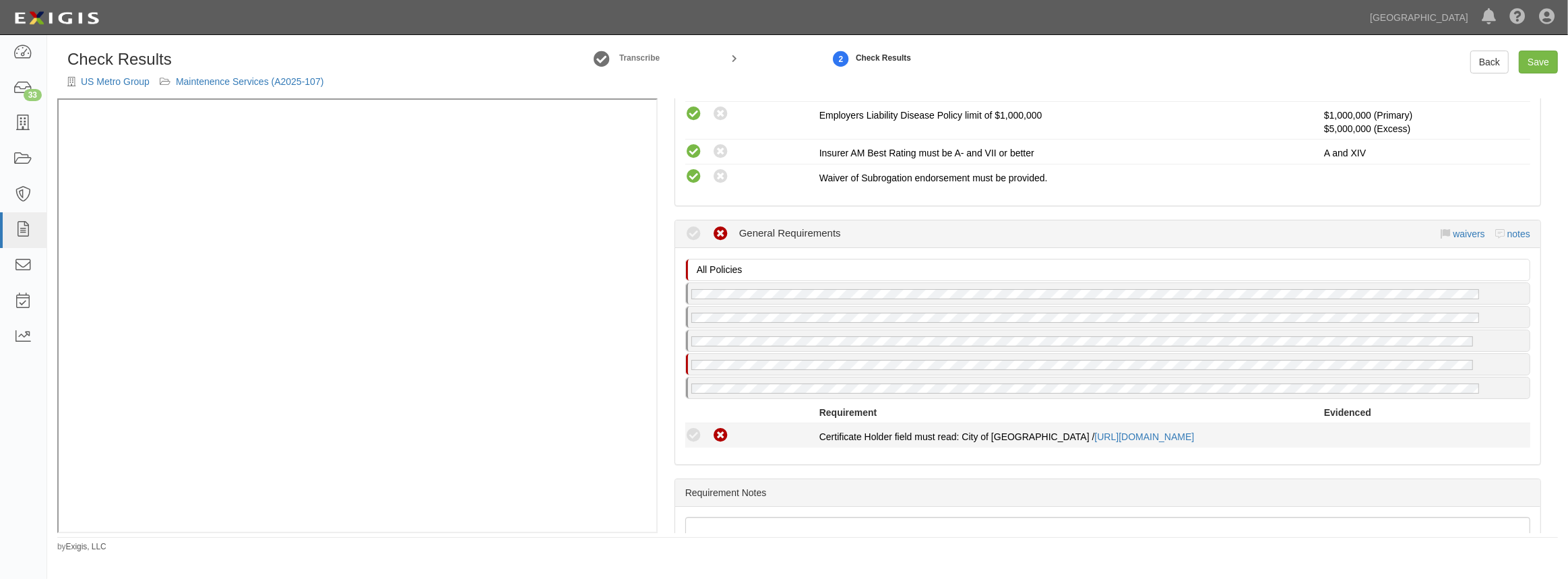
click at [689, 428] on icon at bounding box center [694, 436] width 17 height 17
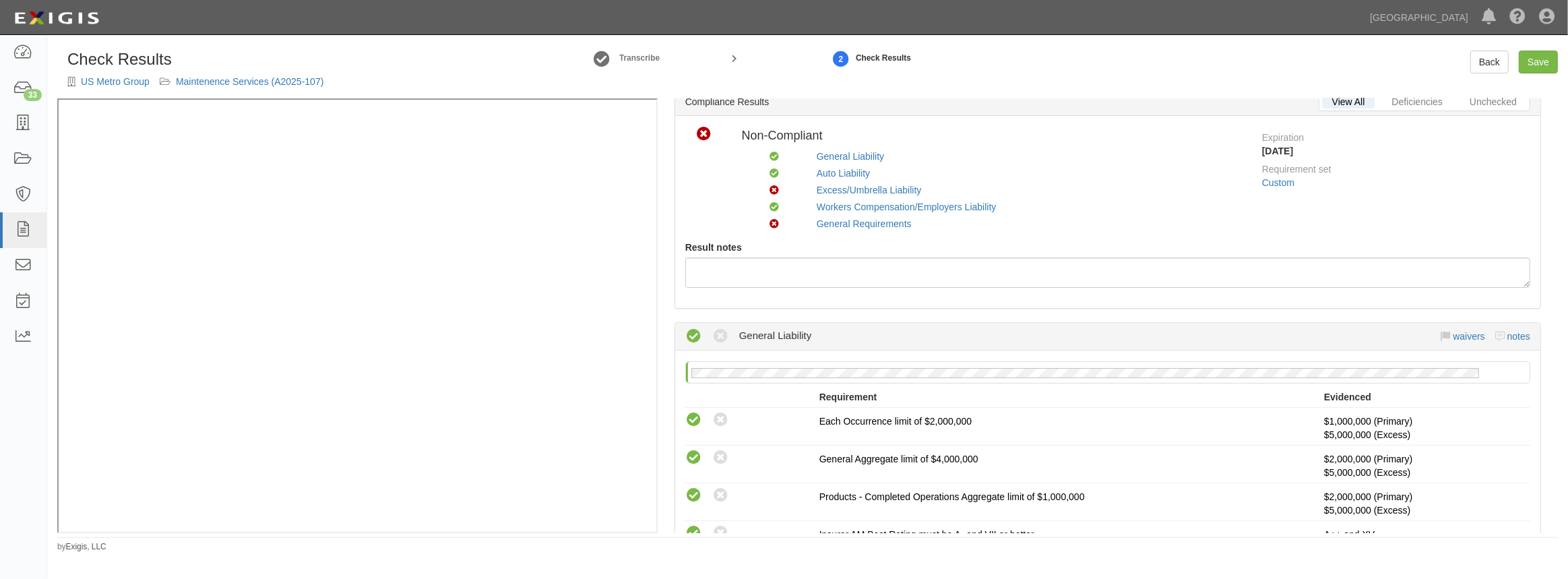
scroll to position [0, 0]
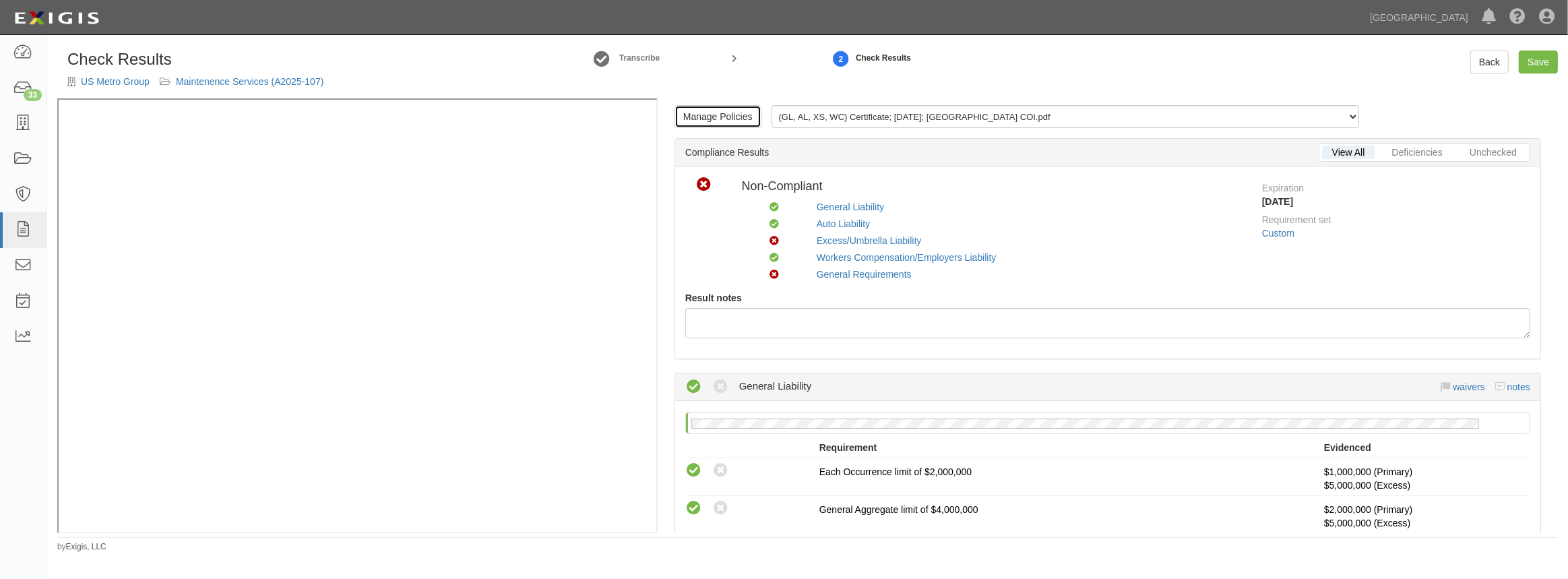
click at [709, 109] on link "Manage Policies" at bounding box center [718, 116] width 87 height 23
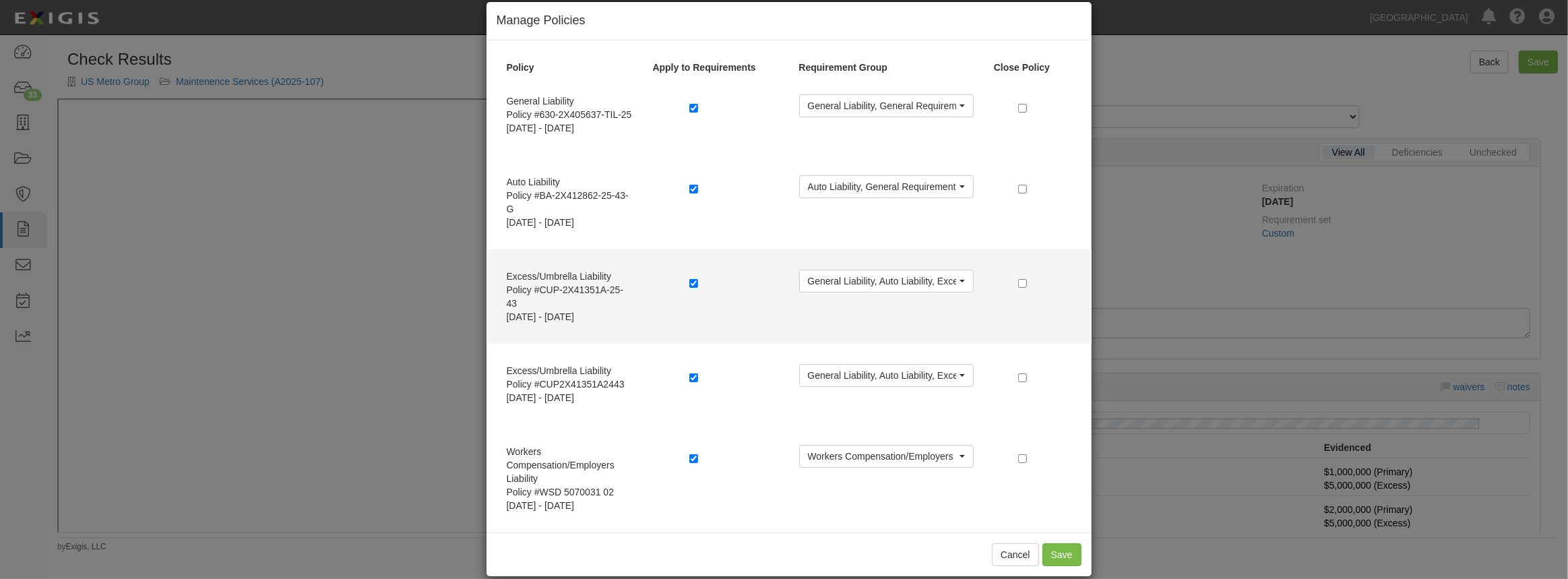
scroll to position [36, 0]
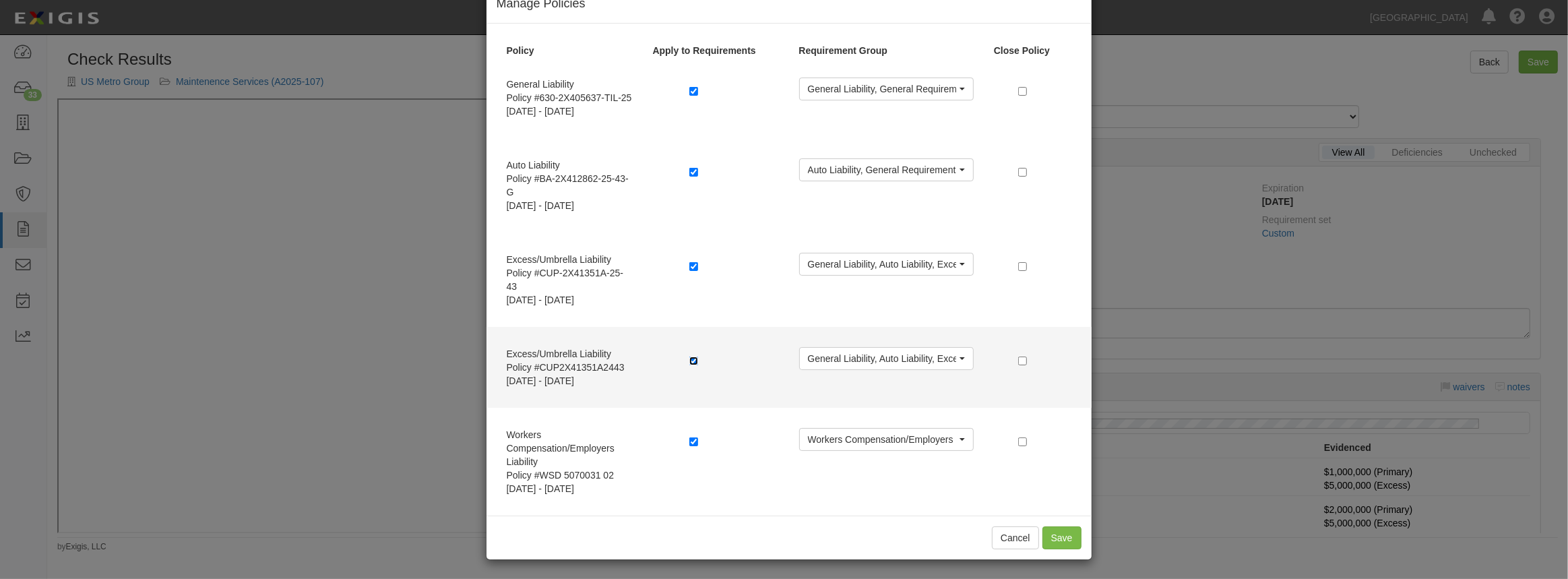
click at [693, 362] on input "checkbox" at bounding box center [693, 360] width 9 height 9
checkbox input "false"
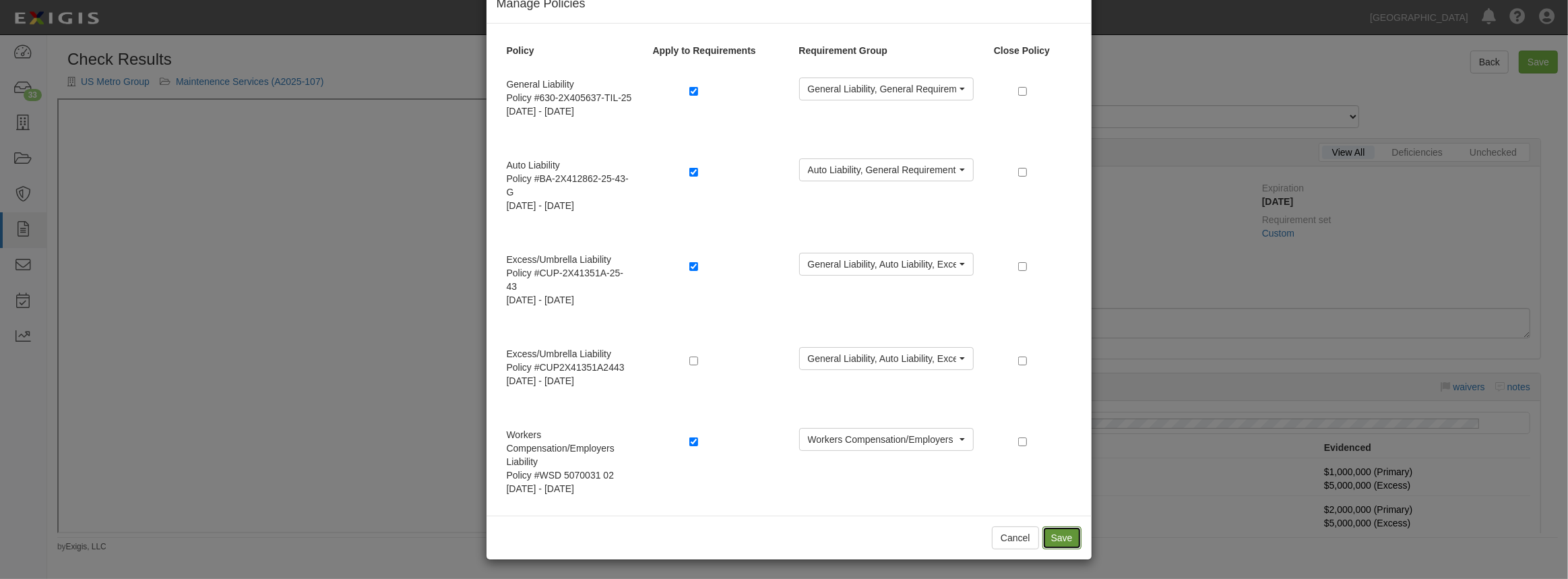
click at [1053, 546] on button "Save" at bounding box center [1061, 538] width 39 height 23
radio input "true"
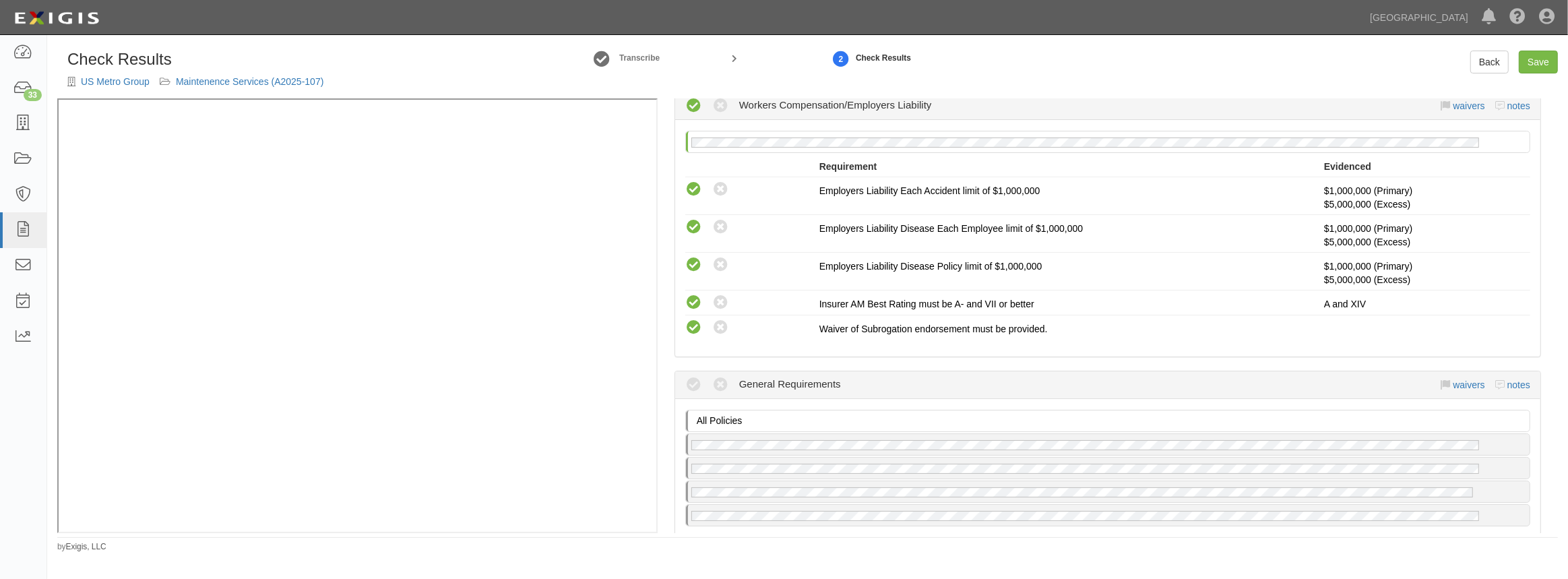
scroll to position [1103, 0]
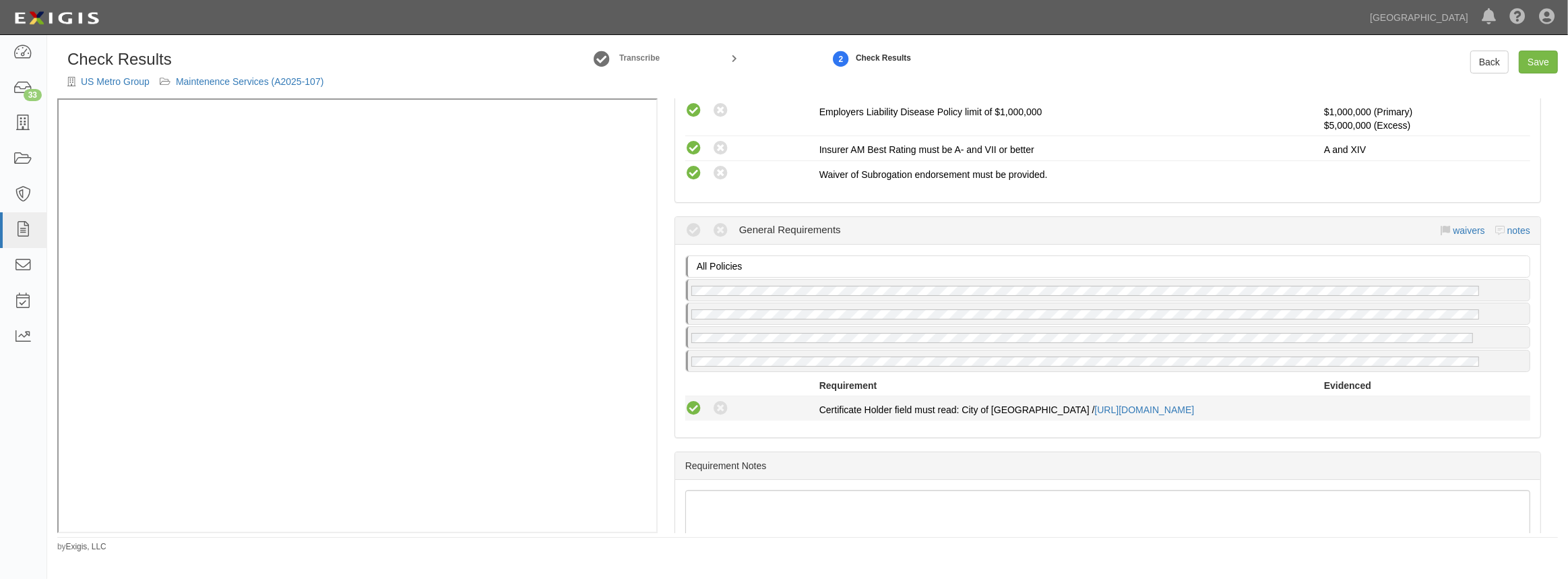
click at [692, 404] on icon at bounding box center [694, 409] width 17 height 17
radio input "true"
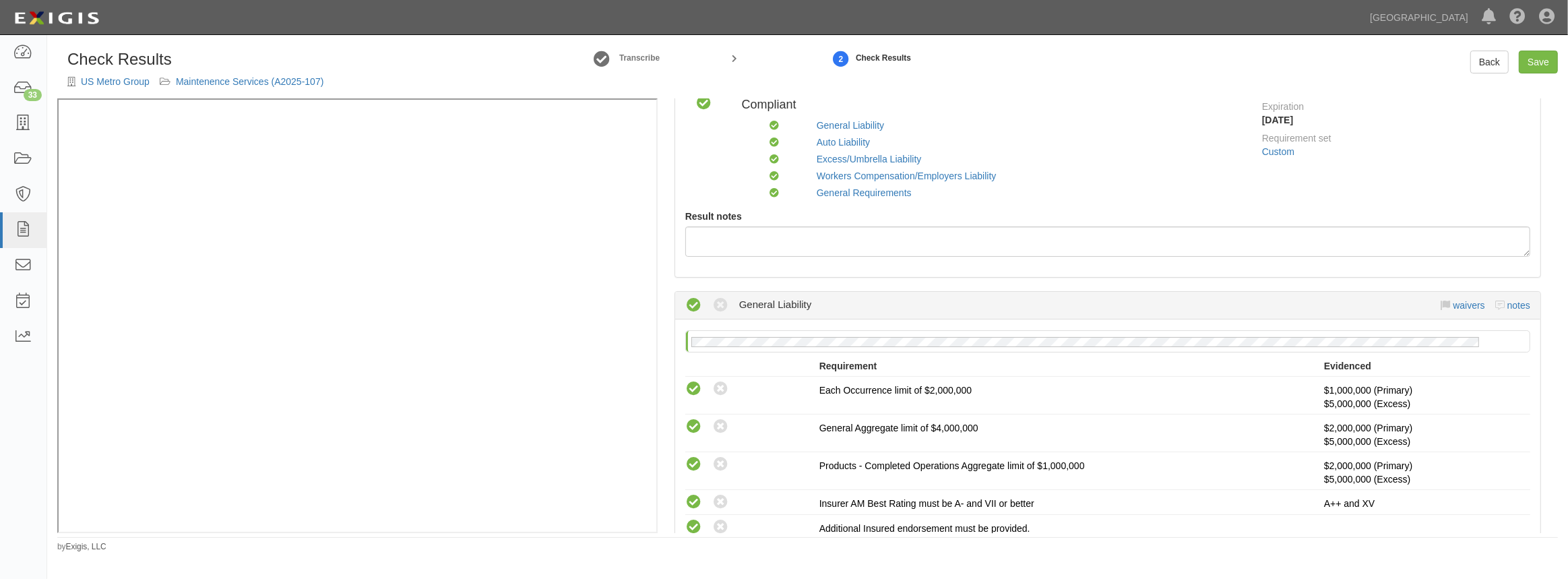
scroll to position [122, 0]
click at [1530, 62] on link "Save" at bounding box center [1538, 62] width 39 height 23
radio input "true"
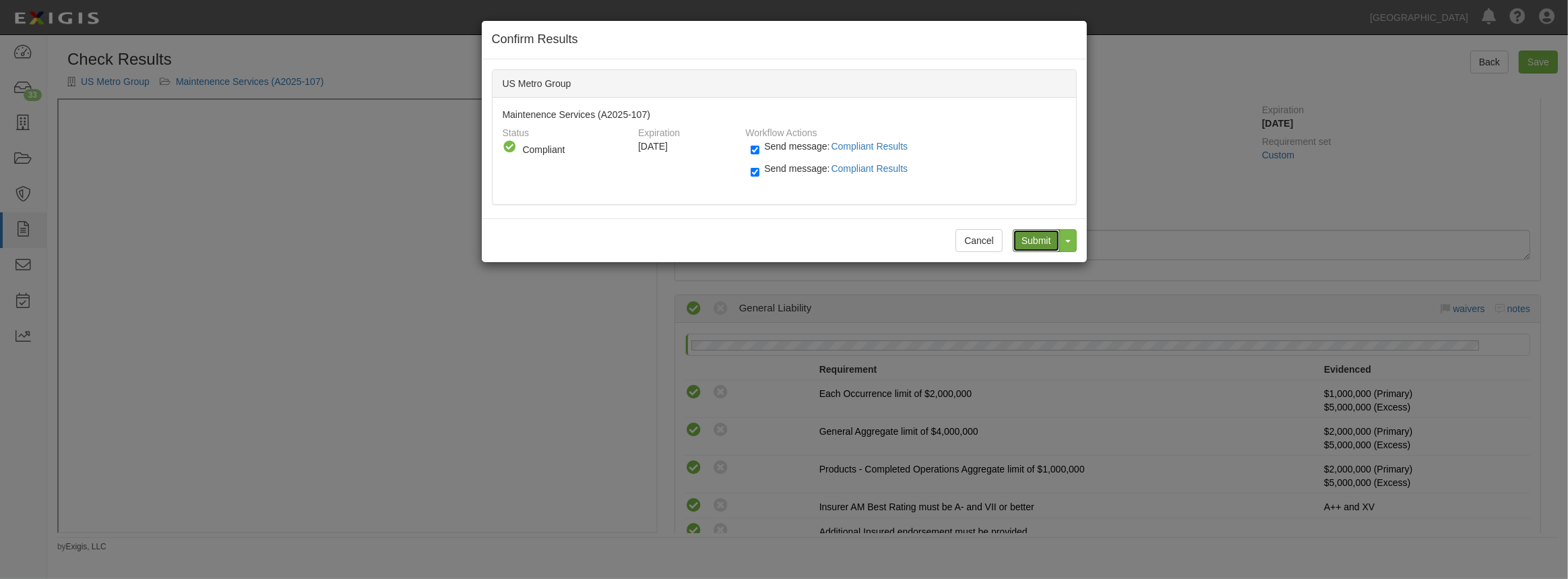
click at [1040, 238] on input "Submit" at bounding box center [1036, 241] width 47 height 23
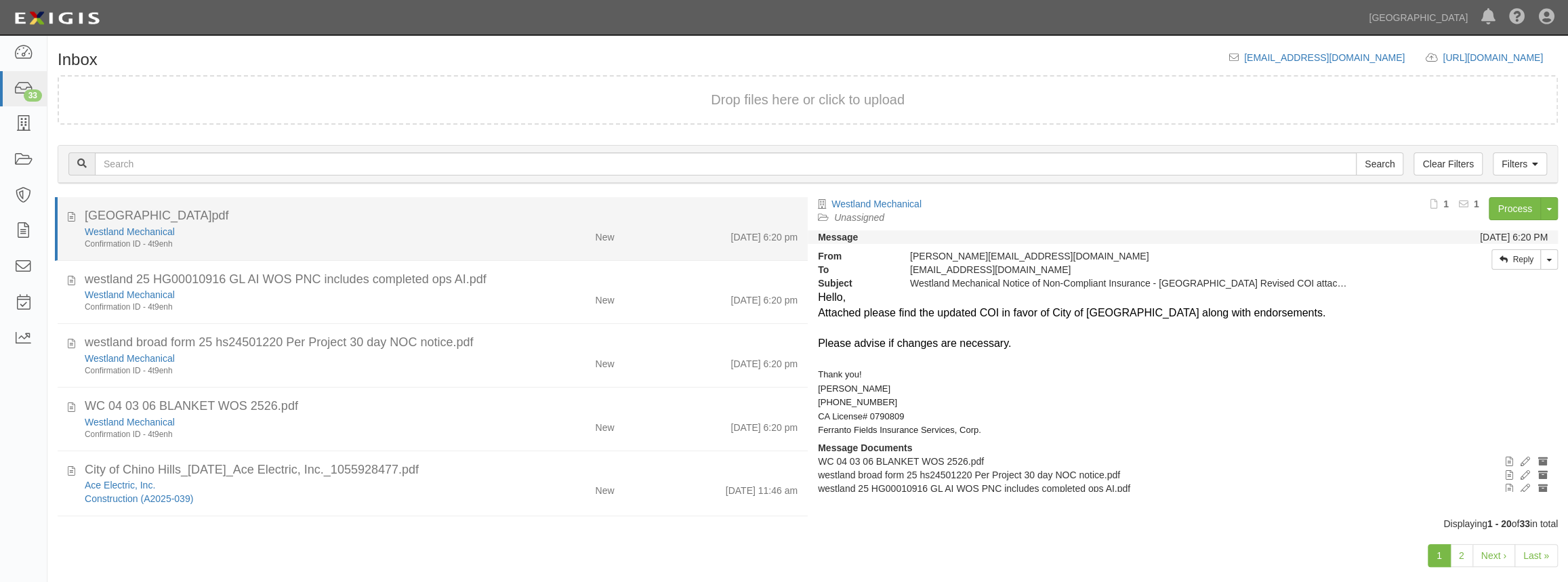
click at [268, 240] on div "Confirmation ID - 4t9enh" at bounding box center [289, 244] width 407 height 12
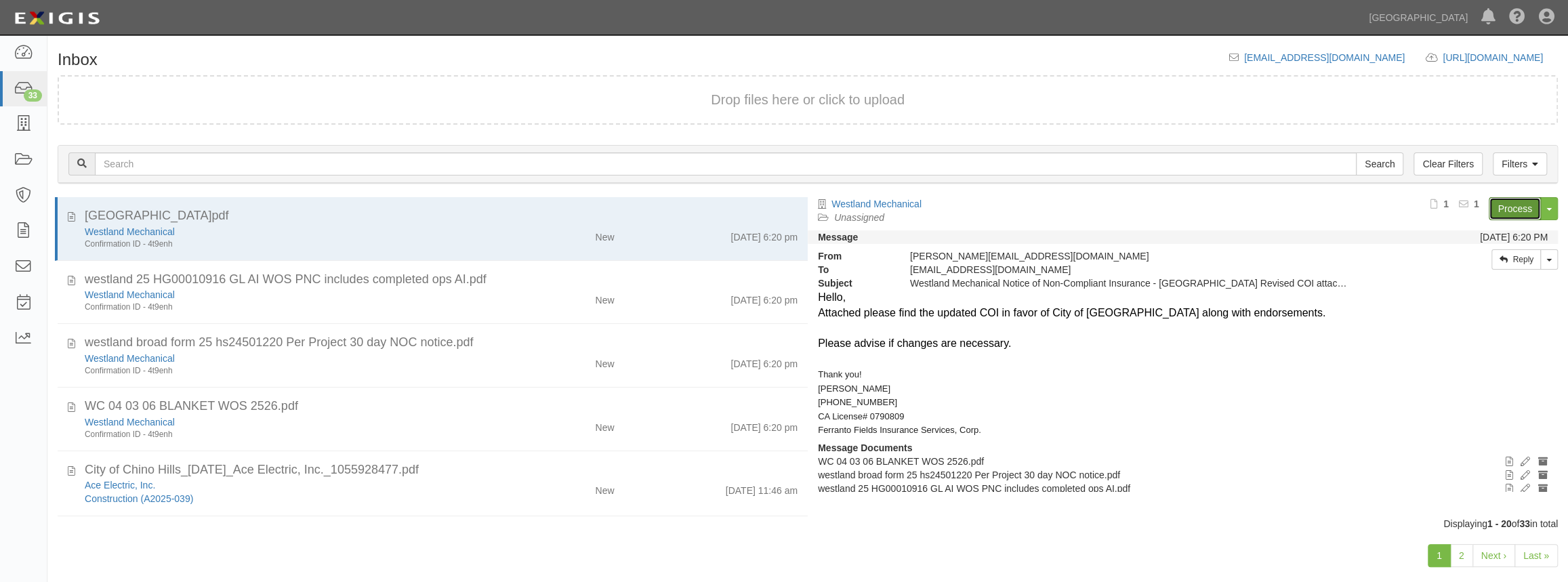
click at [1513, 210] on link "Process" at bounding box center [1514, 209] width 52 height 23
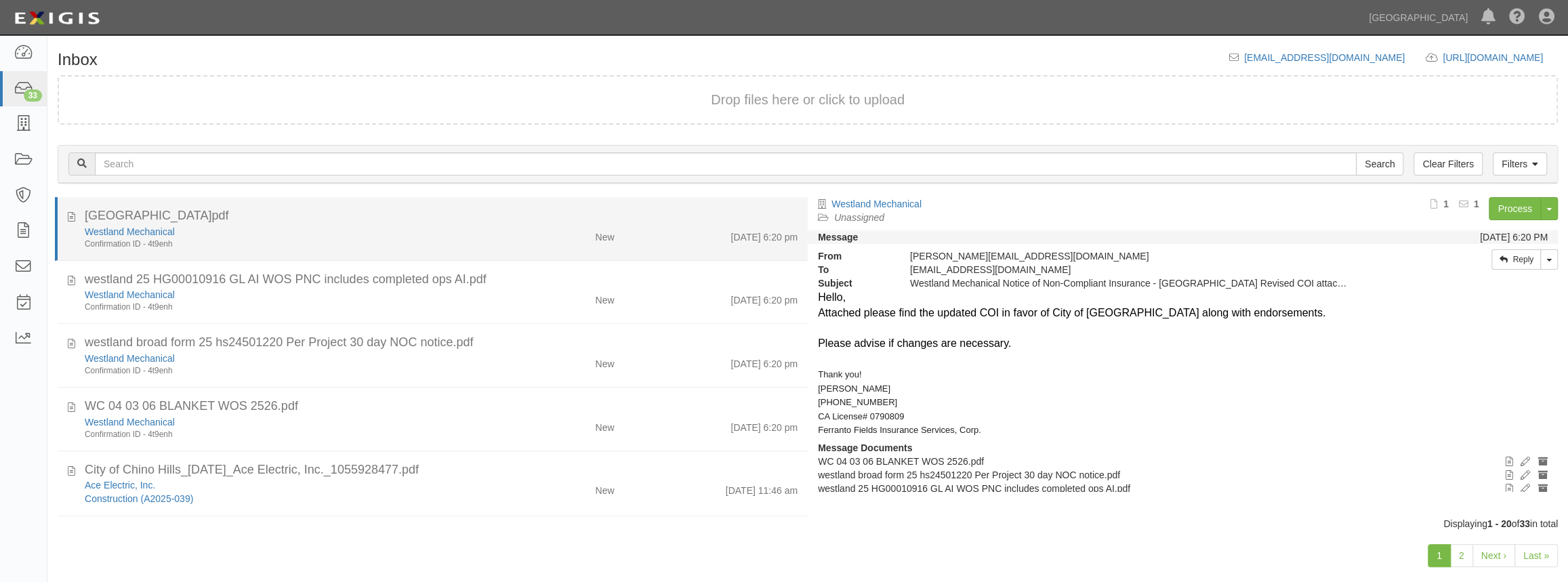
click at [228, 234] on div "Westland Mechanical" at bounding box center [289, 231] width 407 height 13
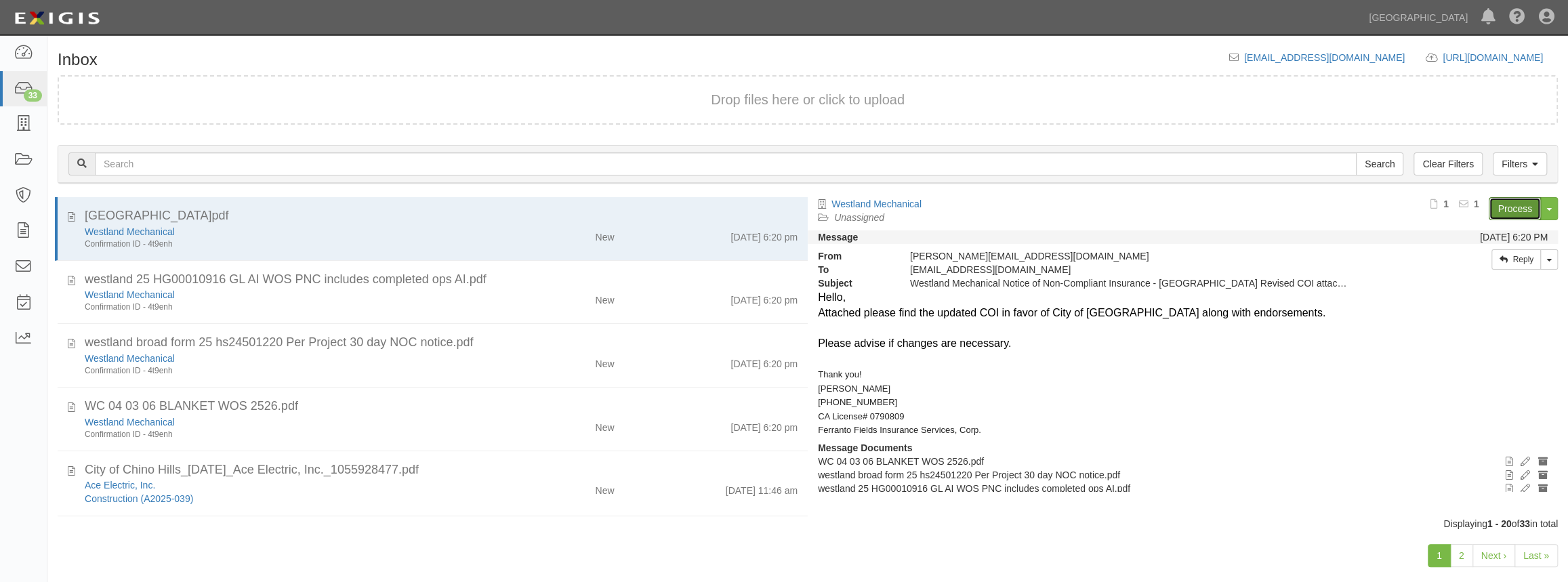
click at [1506, 209] on link "Process" at bounding box center [1514, 209] width 52 height 23
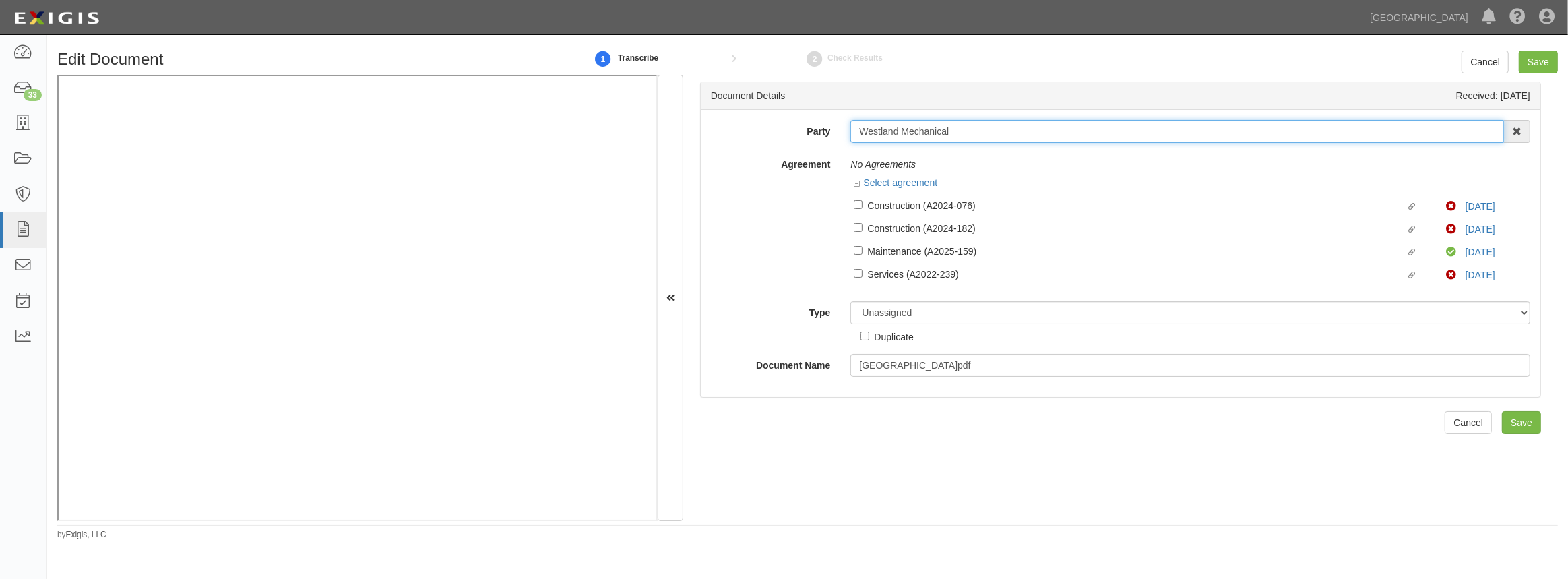
drag, startPoint x: 995, startPoint y: 136, endPoint x: 775, endPoint y: 136, distance: 220.0
click at [775, 136] on div "Party [GEOGRAPHIC_DATA] 4LEAF, Inc. Abba Termite & Pest Control Abound Food Car…" at bounding box center [1120, 132] width 839 height 23
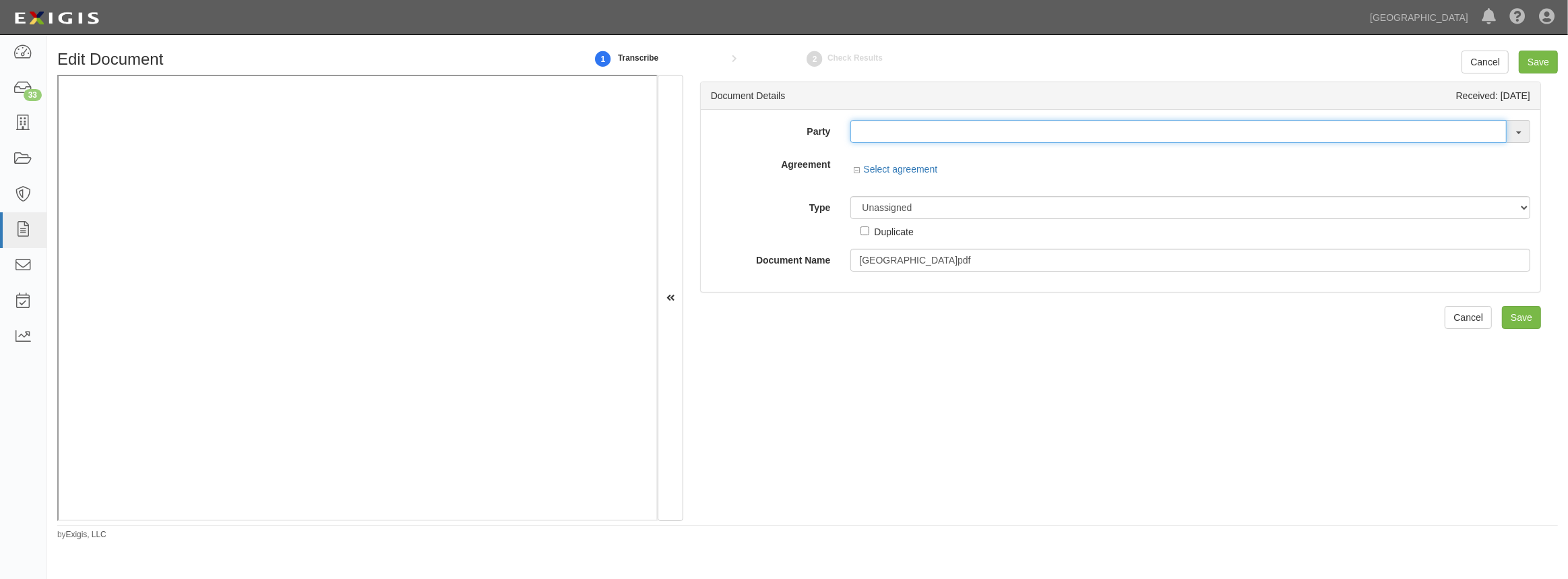
click at [860, 126] on input "text" at bounding box center [1179, 132] width 656 height 23
paste input "Westland Mechanical"
type input "Westland Mechanical"
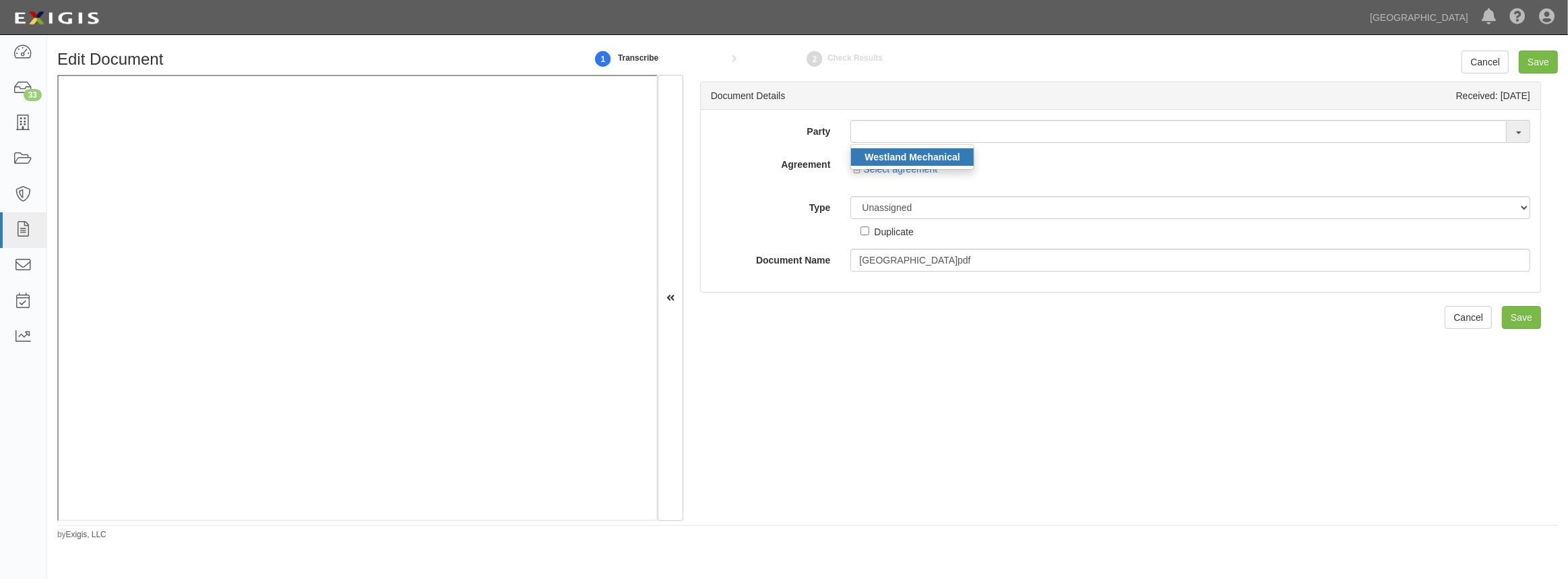
click at [858, 151] on link "Westland Mechanical" at bounding box center [912, 157] width 122 height 18
type input "Westland Mechanical"
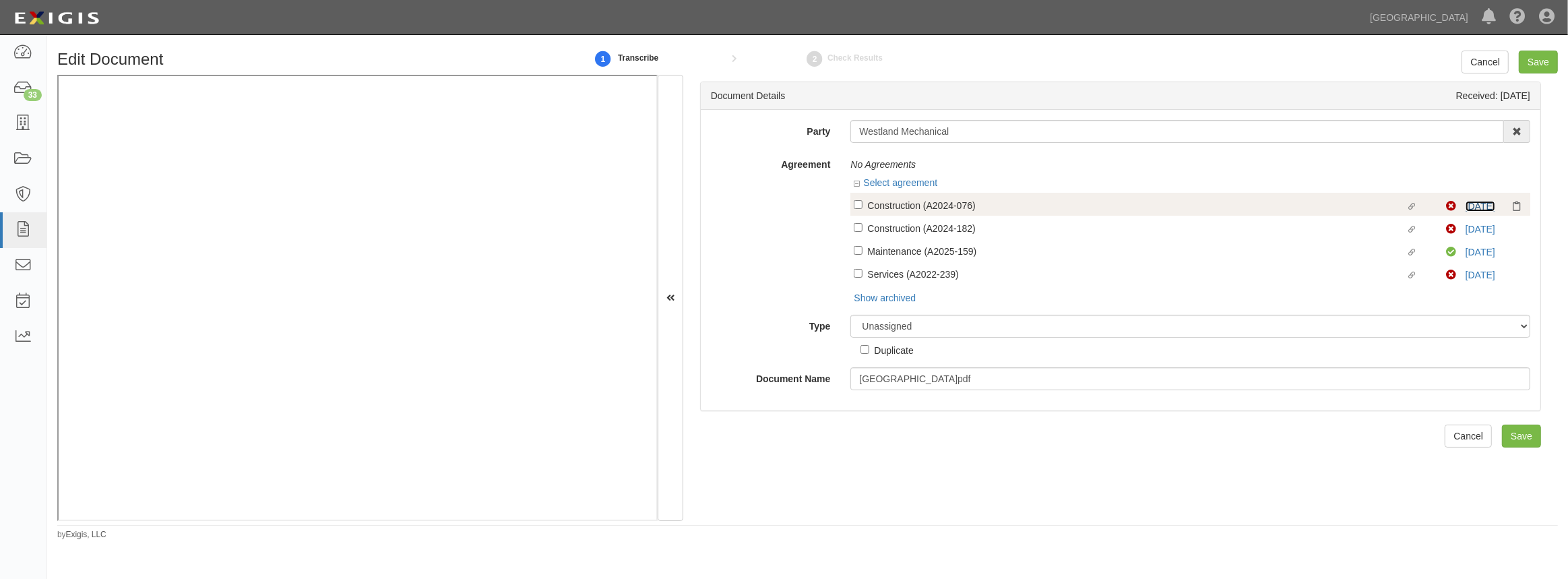
click at [1466, 204] on link "9/25/26" at bounding box center [1480, 206] width 29 height 11
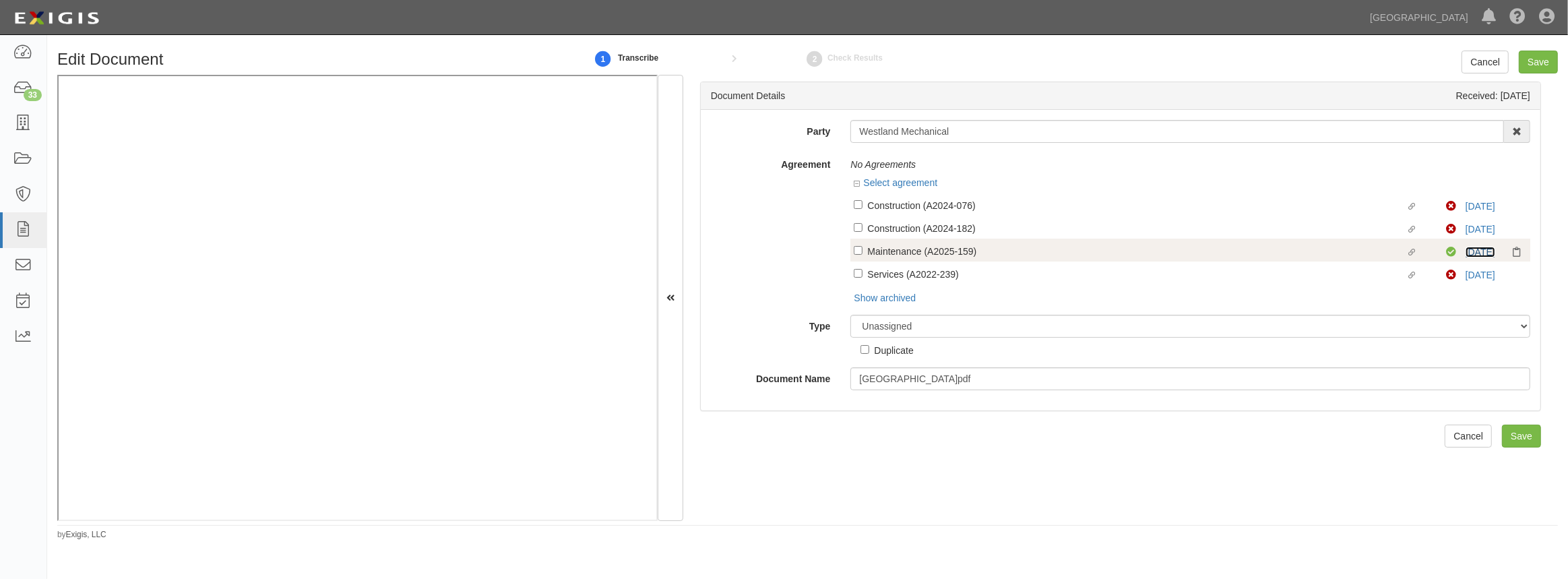
click at [1477, 249] on link "9/25/26" at bounding box center [1480, 252] width 29 height 11
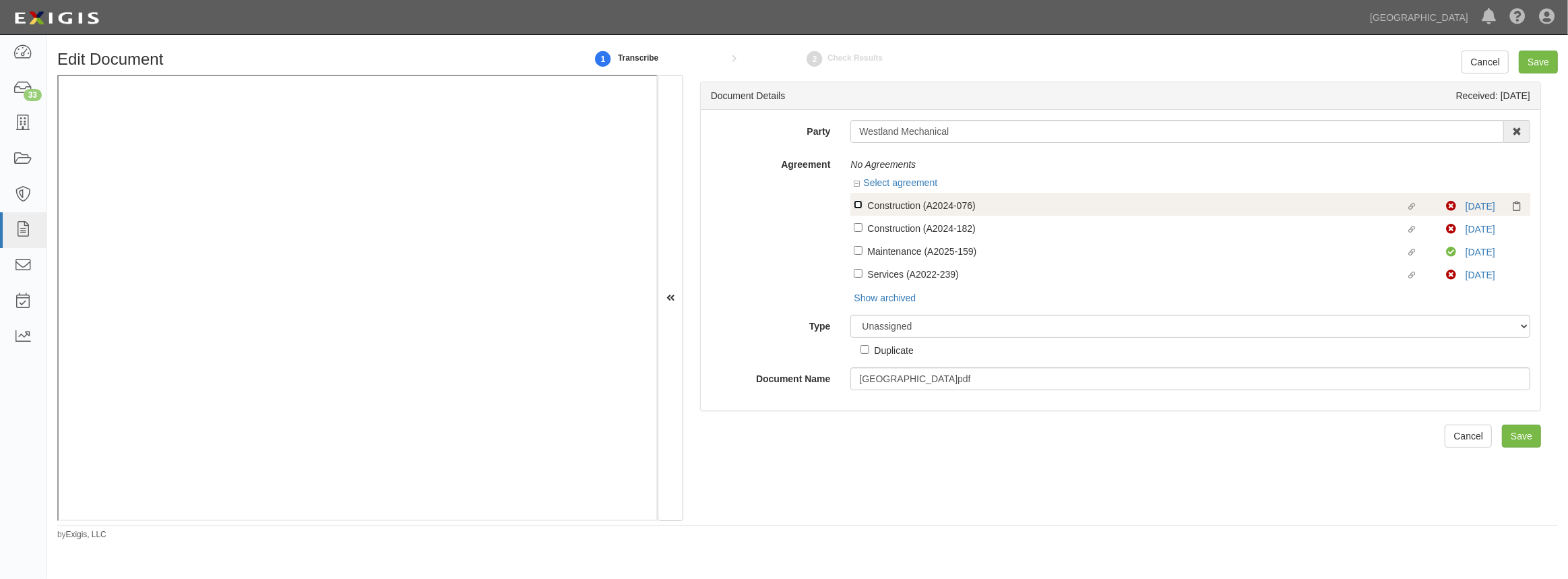
click at [856, 203] on input "Linked agreement Construction (A2024-076) Linked agreement" at bounding box center [857, 204] width 9 height 9
checkbox input "true"
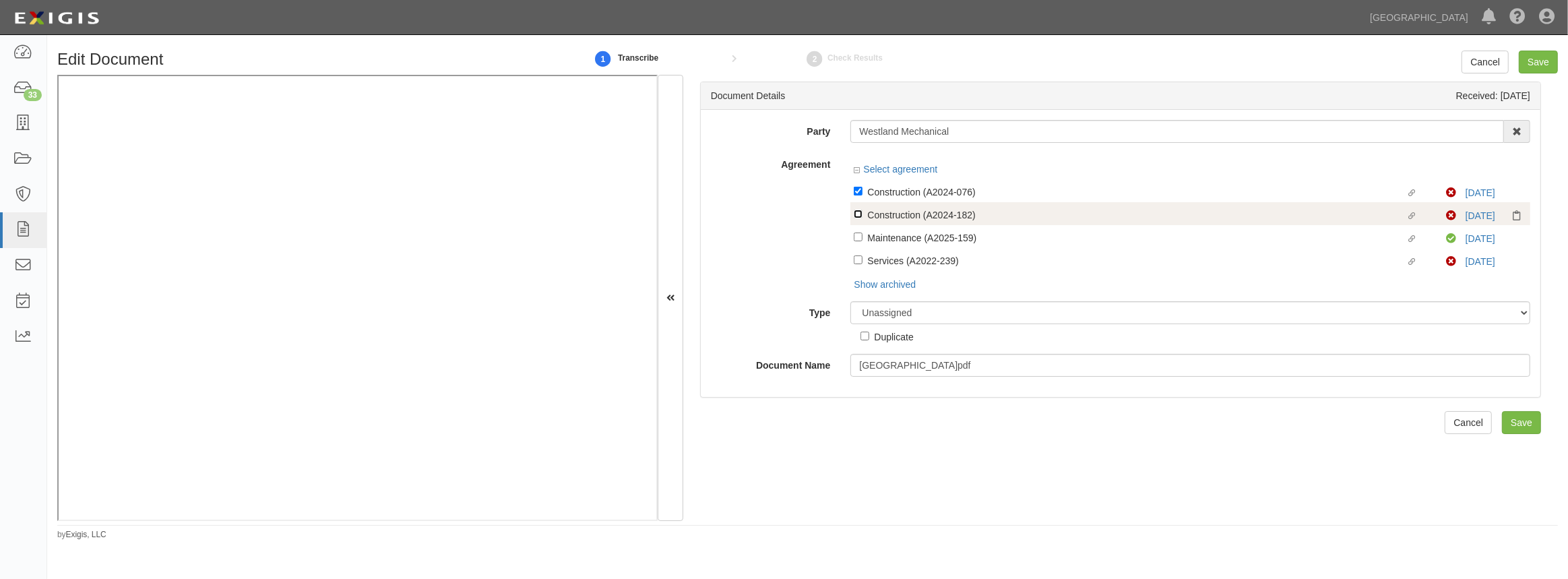
click at [853, 216] on input "Linked agreement Construction (A2024-182) Linked agreement" at bounding box center [857, 213] width 9 height 9
checkbox input "true"
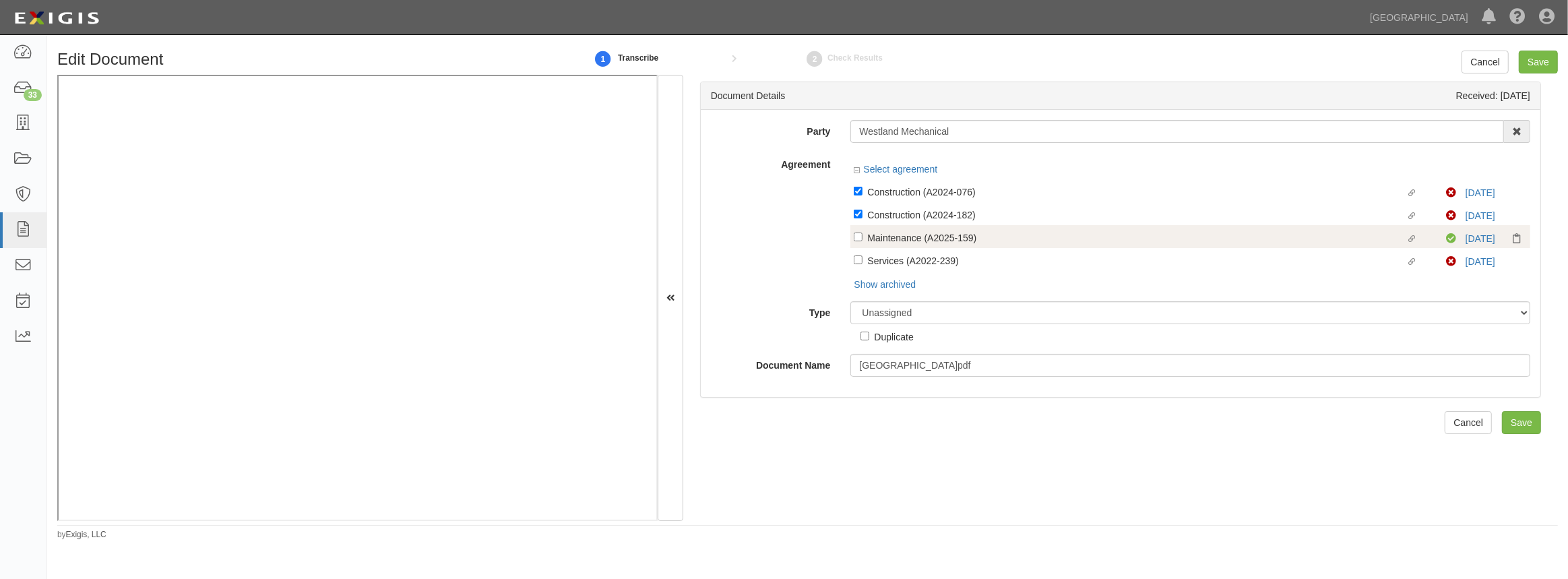
click at [857, 247] on label "Linked agreement Maintenance (A2025-159) Linked agreement" at bounding box center [1149, 238] width 592 height 18
click at [857, 241] on input "Linked agreement Maintenance (A2025-159) Linked agreement" at bounding box center [857, 237] width 9 height 9
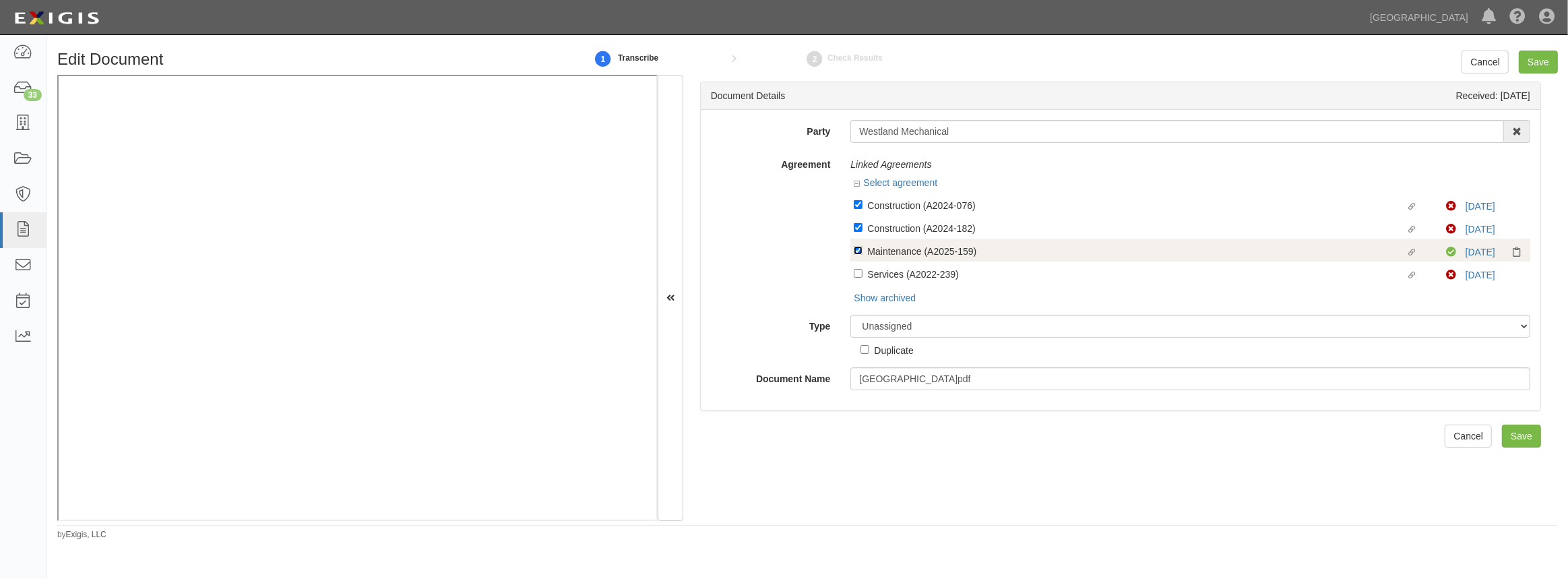
click at [858, 249] on input "Linked agreement Maintenance (A2025-159) Linked agreement" at bounding box center [857, 250] width 9 height 9
checkbox input "false"
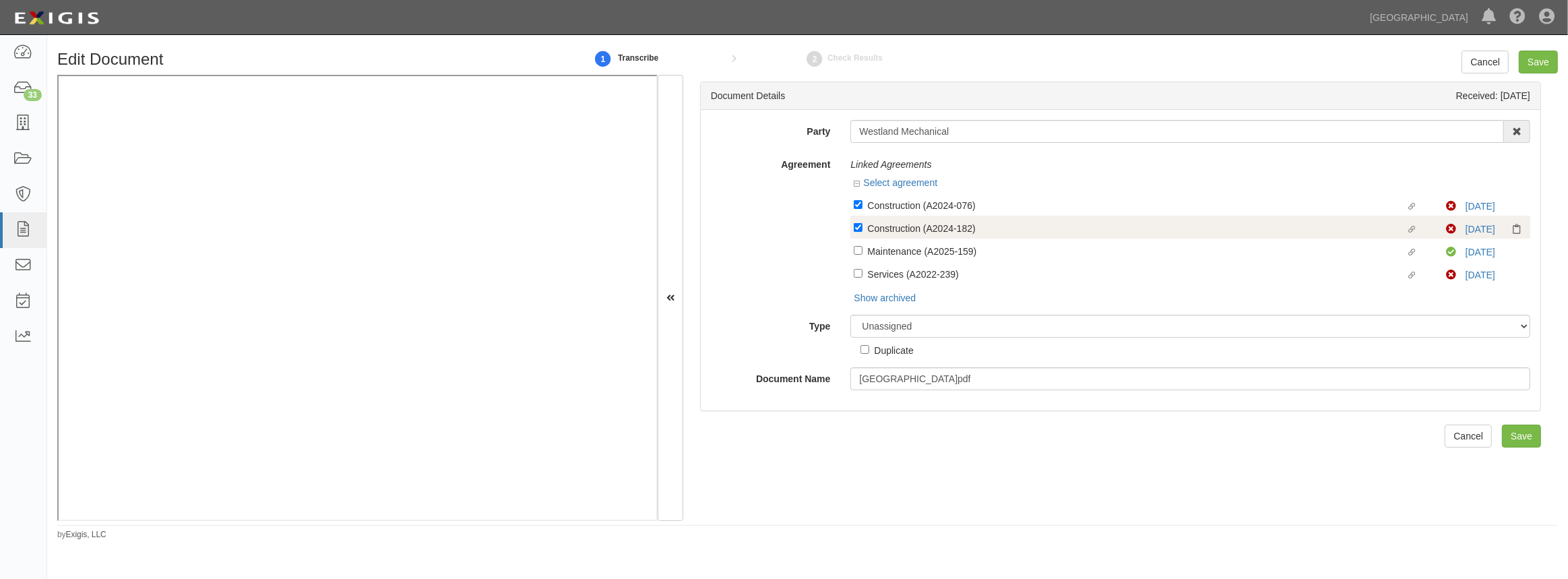
click at [863, 230] on label "Linked agreement Construction (A2024-182) Linked agreement" at bounding box center [1149, 229] width 592 height 18
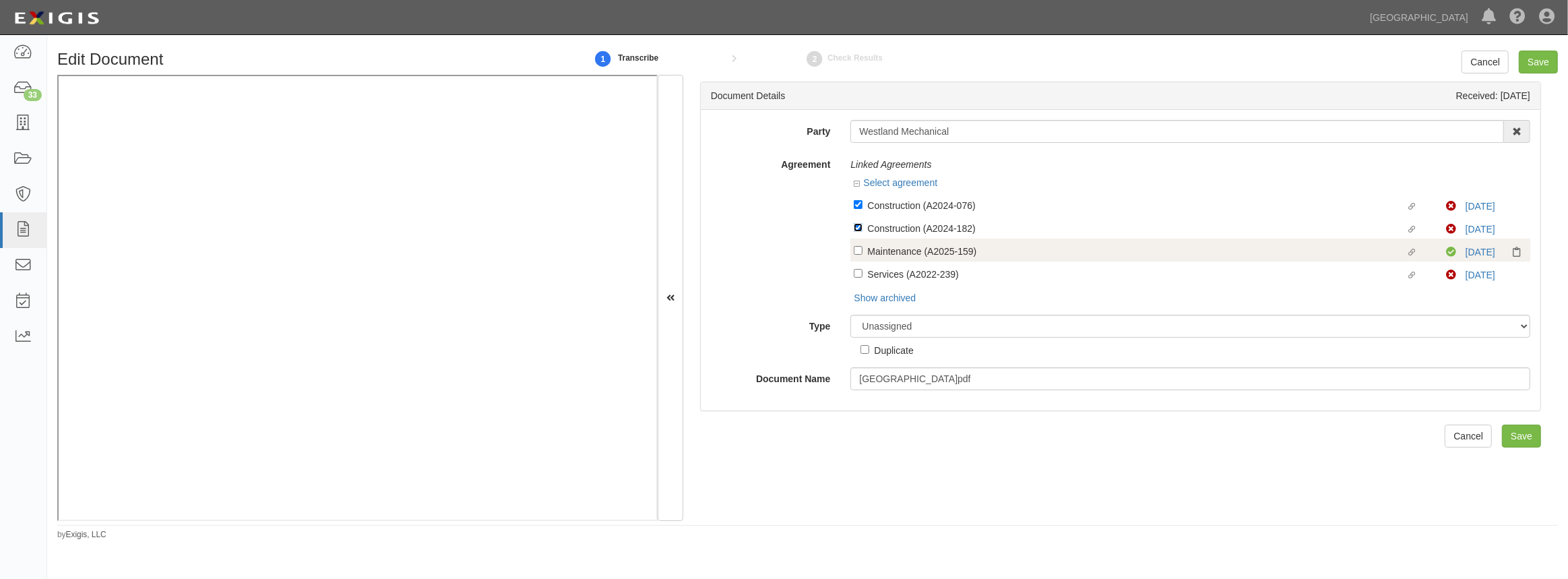
click at [863, 230] on input "Linked agreement Construction (A2024-182) Linked agreement" at bounding box center [857, 227] width 9 height 9
checkbox input "false"
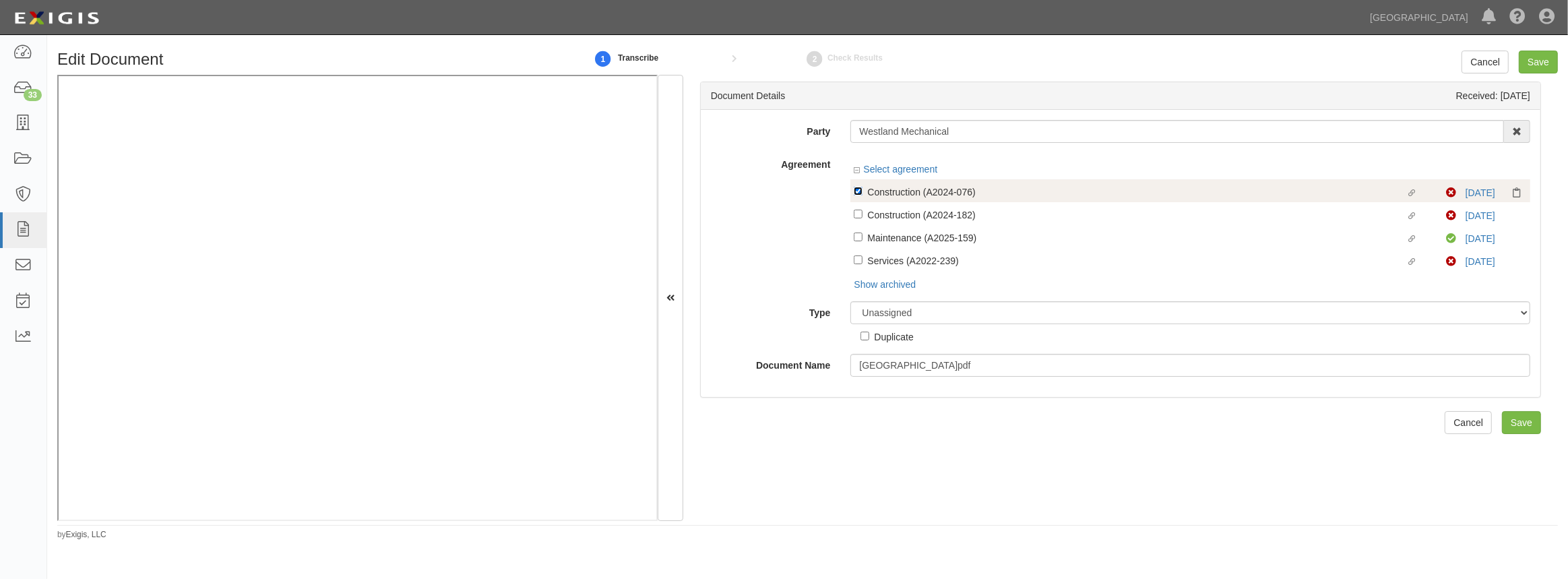
click at [860, 193] on input "Linked agreement Construction (A2024-076) Linked agreement" at bounding box center [857, 191] width 9 height 9
click at [878, 321] on select "Unassigned Binder Cancellation Notice Certificate Contract Endorsement Insuranc…" at bounding box center [1190, 313] width 680 height 23
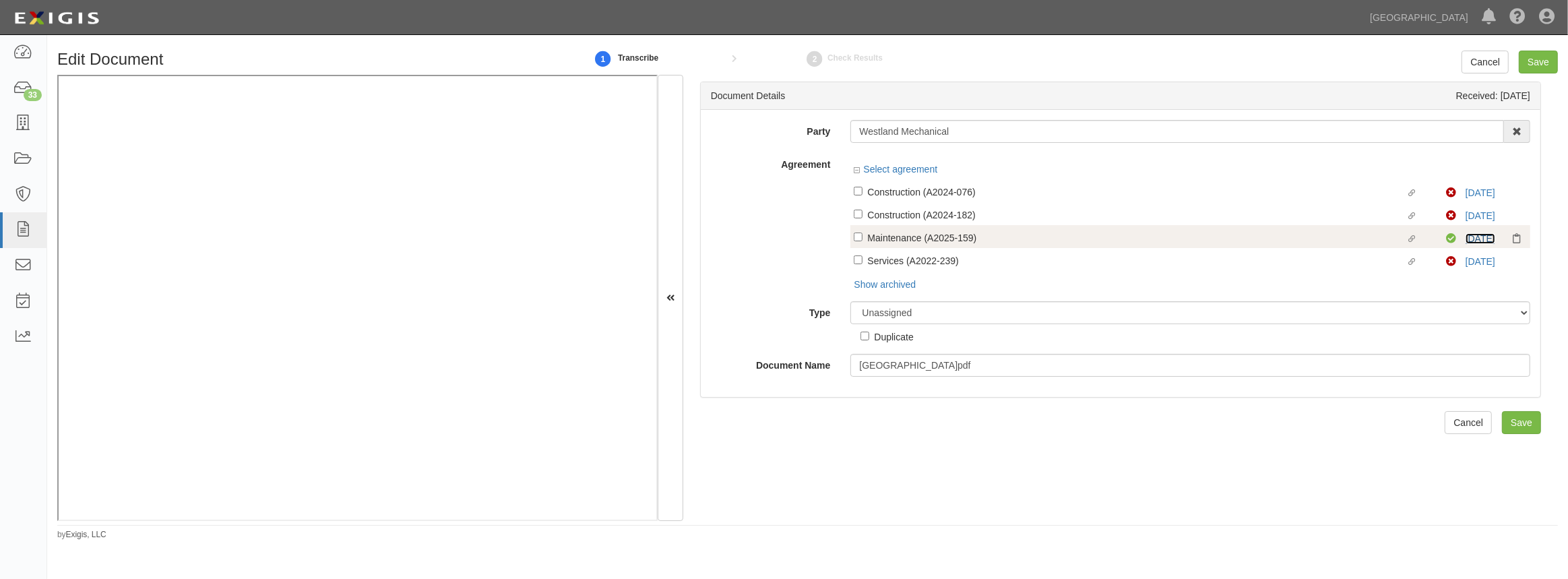
click at [1481, 237] on link "9/25/26" at bounding box center [1480, 238] width 29 height 11
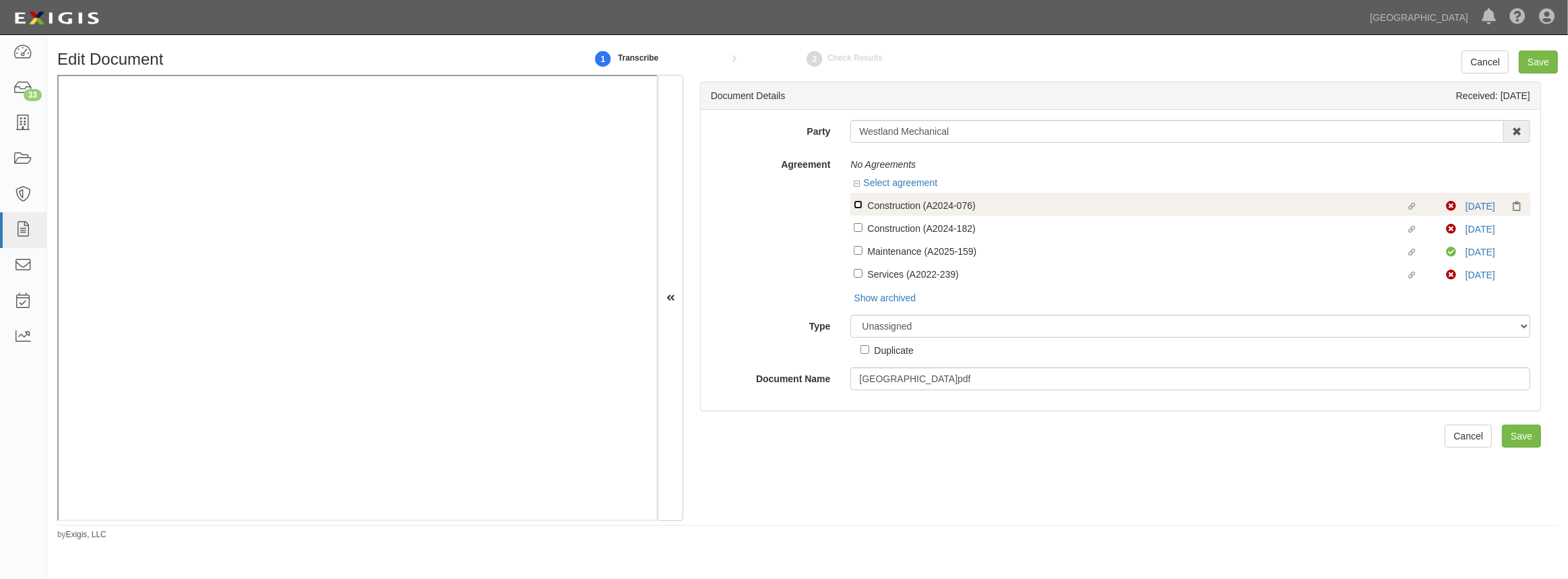
click at [856, 205] on input "Linked agreement Construction (A2024-076) Linked agreement" at bounding box center [857, 204] width 9 height 9
checkbox input "true"
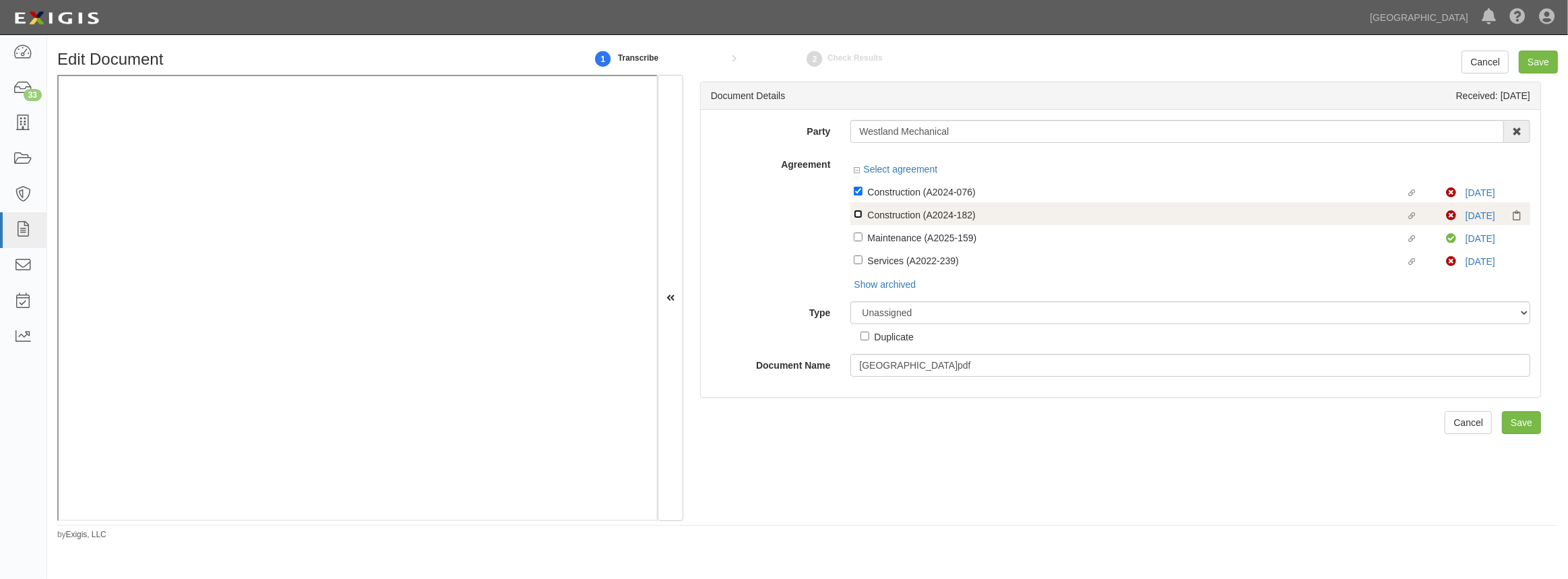
click at [853, 216] on input "Linked agreement Construction (A2024-182) Linked agreement" at bounding box center [857, 213] width 9 height 9
checkbox input "true"
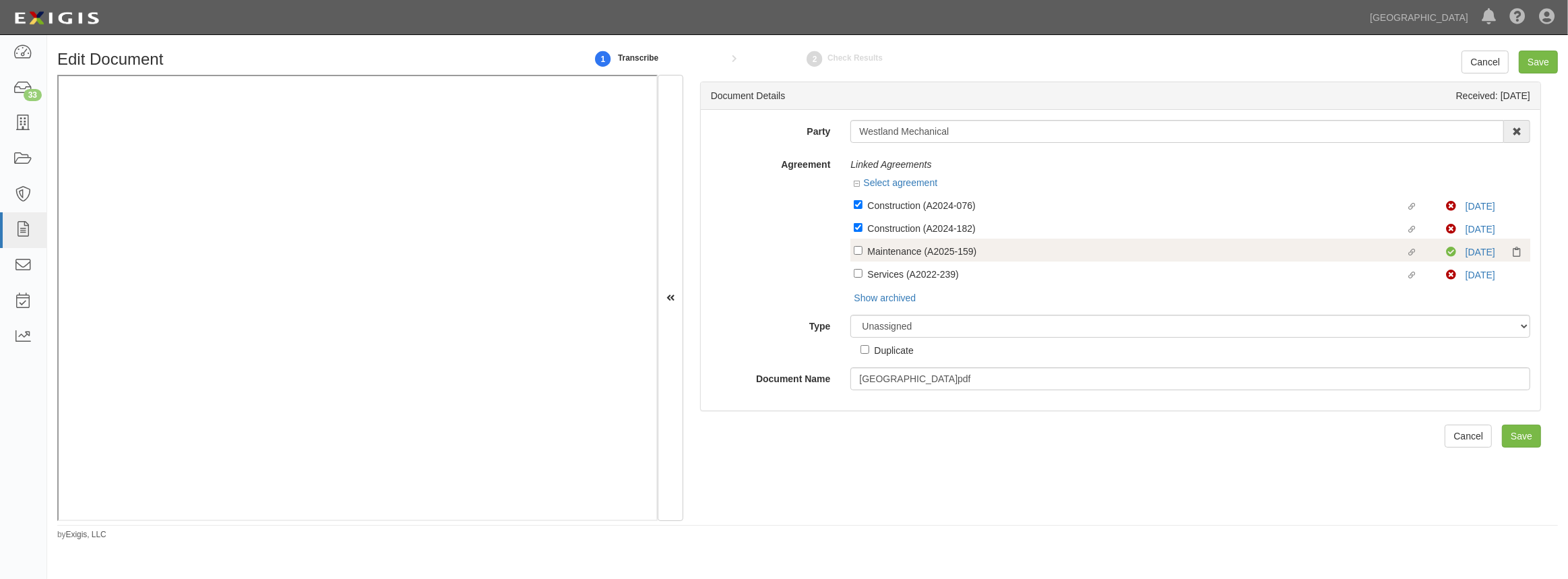
click at [856, 244] on label "Linked agreement Maintenance (A2025-159) Linked agreement" at bounding box center [1149, 252] width 592 height 18
click at [856, 246] on input "Linked agreement Maintenance (A2025-159) Linked agreement" at bounding box center [857, 250] width 9 height 9
checkbox input "true"
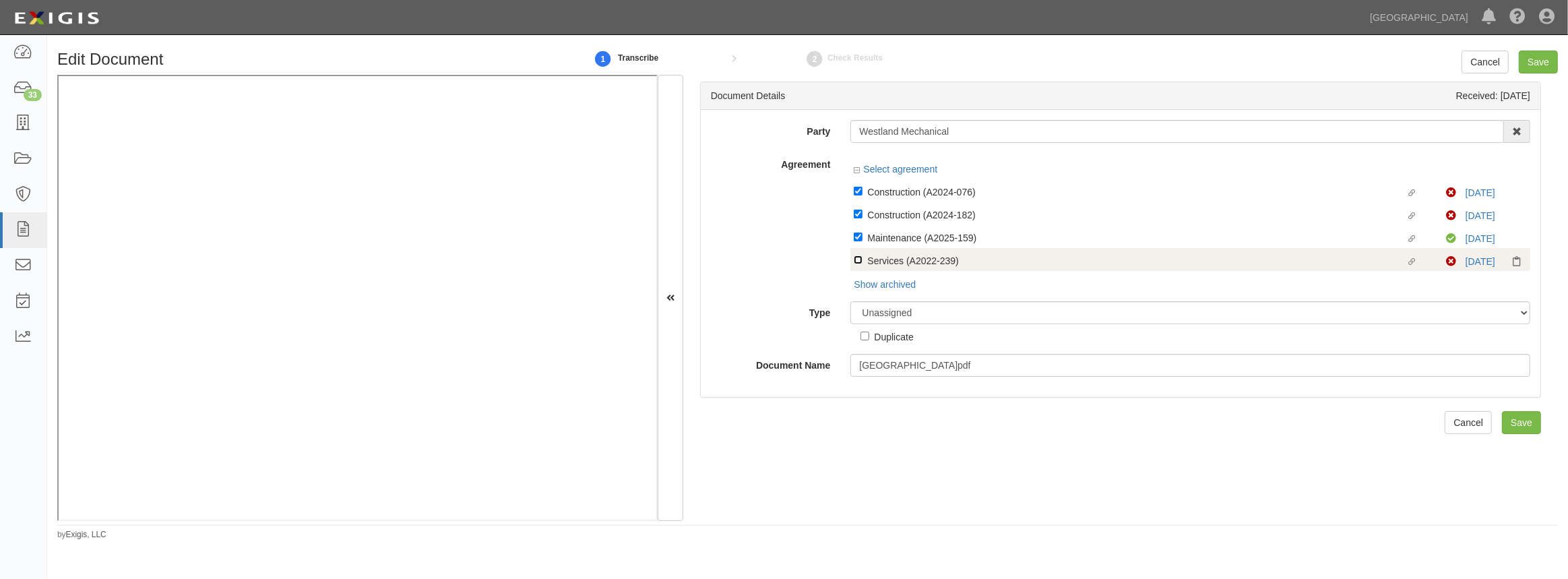
click at [858, 264] on input "Linked agreement Services (A2022-239) Linked agreement" at bounding box center [857, 259] width 9 height 9
checkbox input "true"
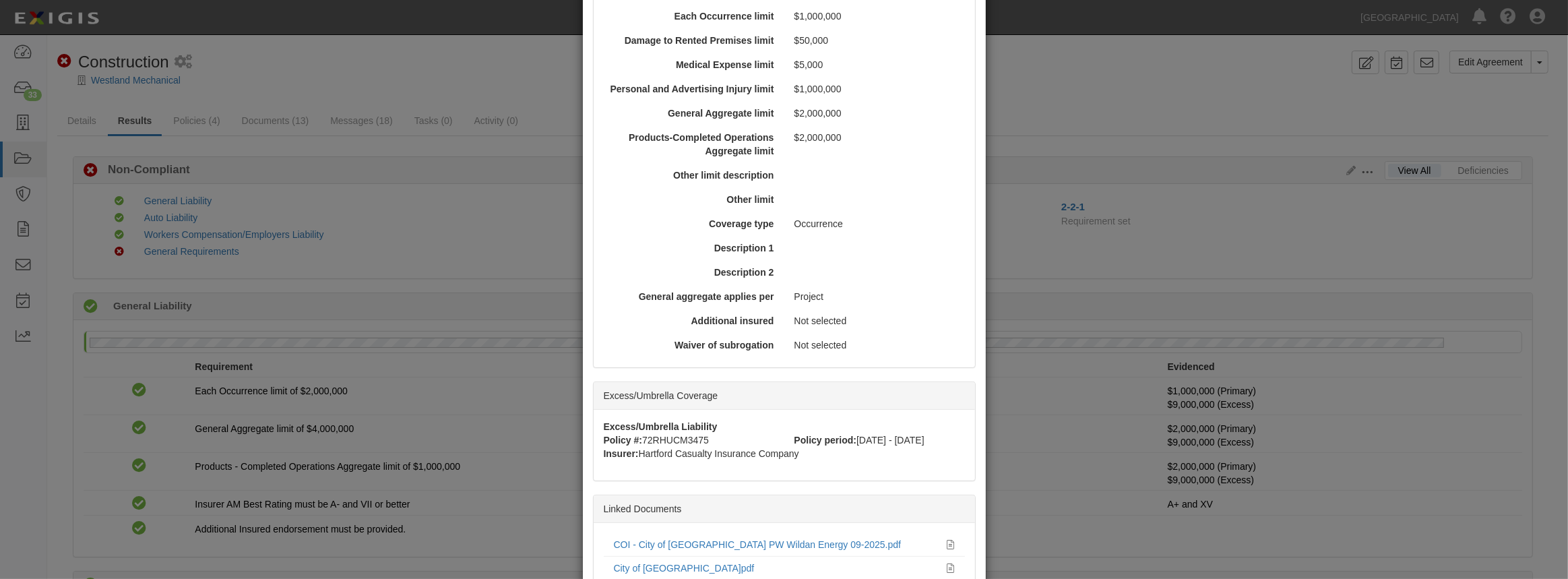
scroll to position [508, 0]
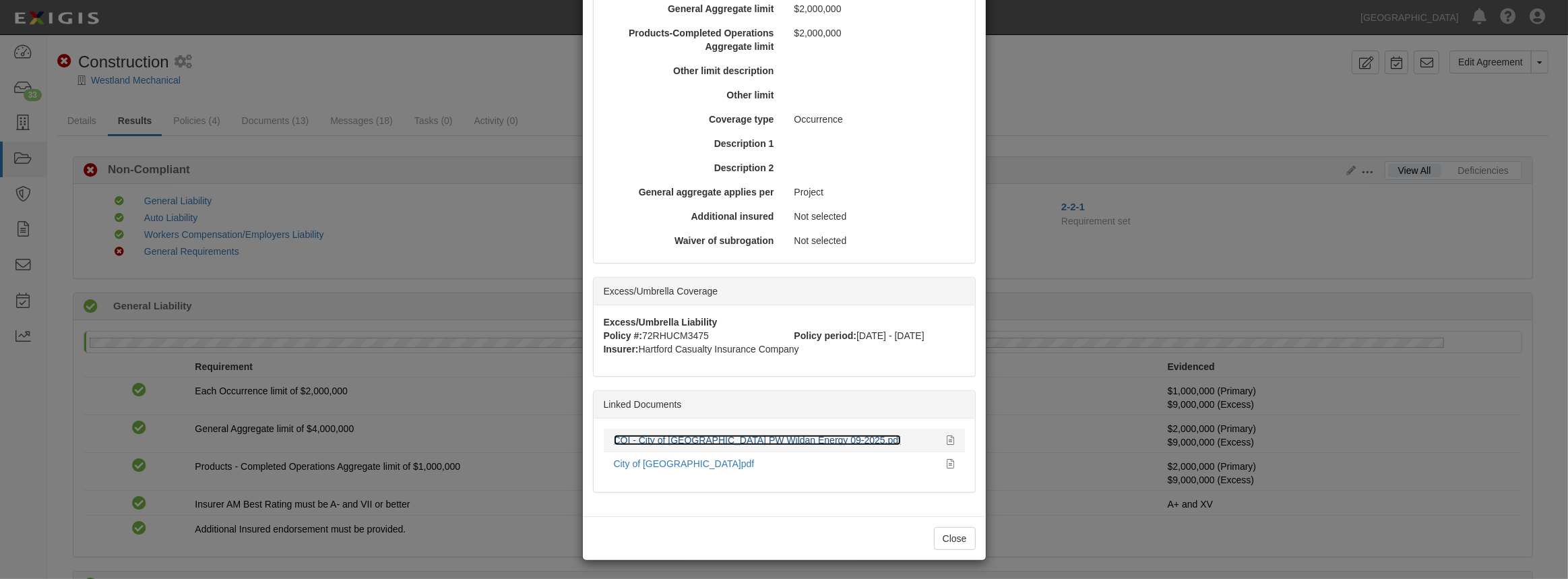
click at [679, 435] on link "COI - City of [GEOGRAPHIC_DATA] PW Wildan Energy 09-2025.pdf" at bounding box center [757, 440] width 288 height 11
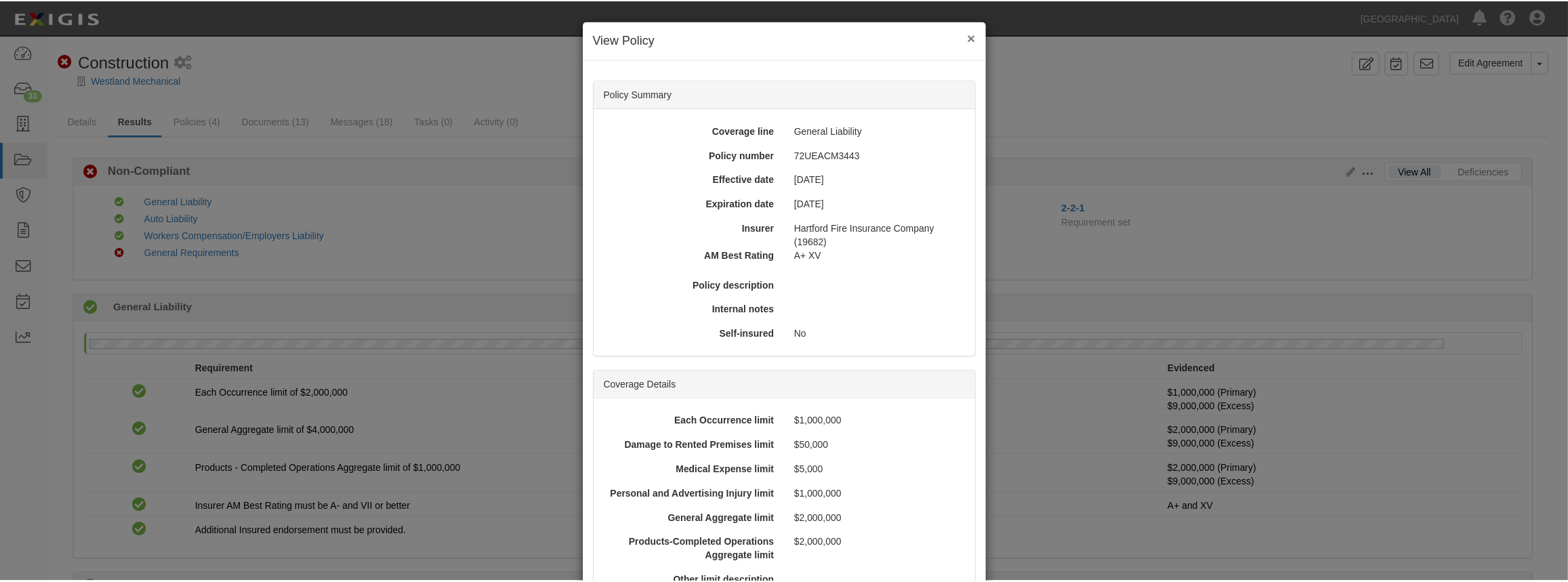
scroll to position [0, 0]
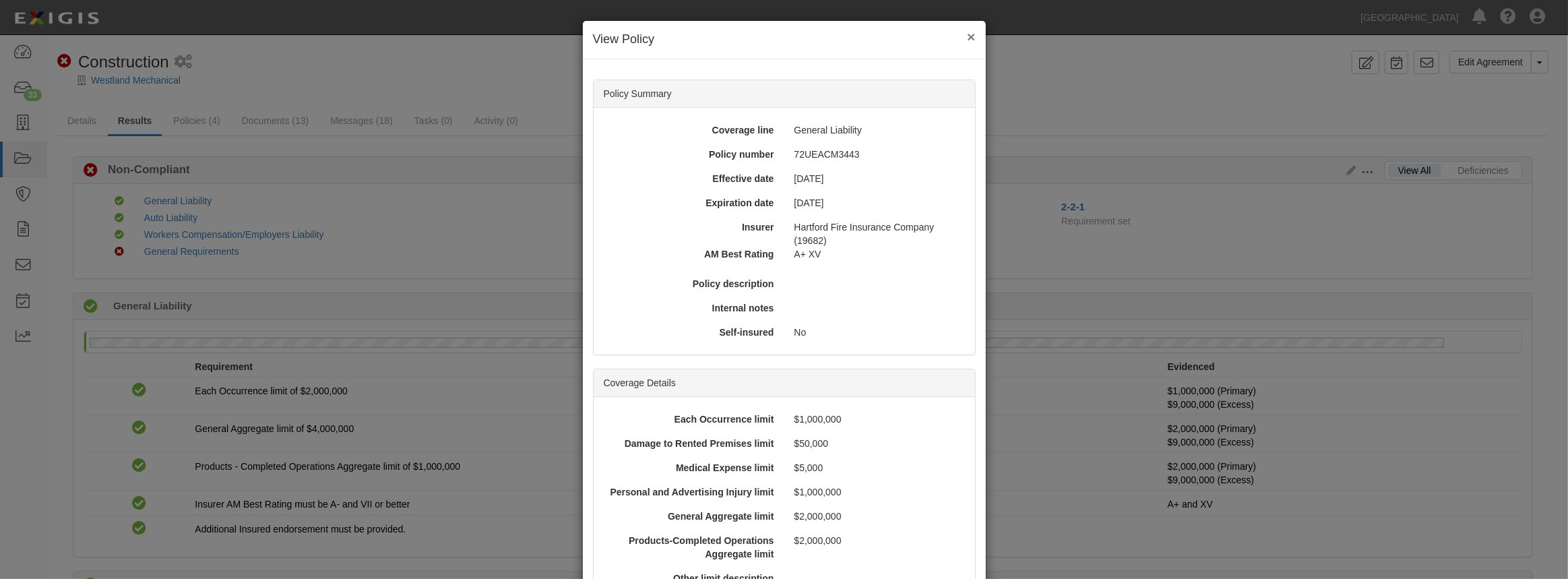
click at [967, 43] on button "×" at bounding box center [971, 36] width 8 height 14
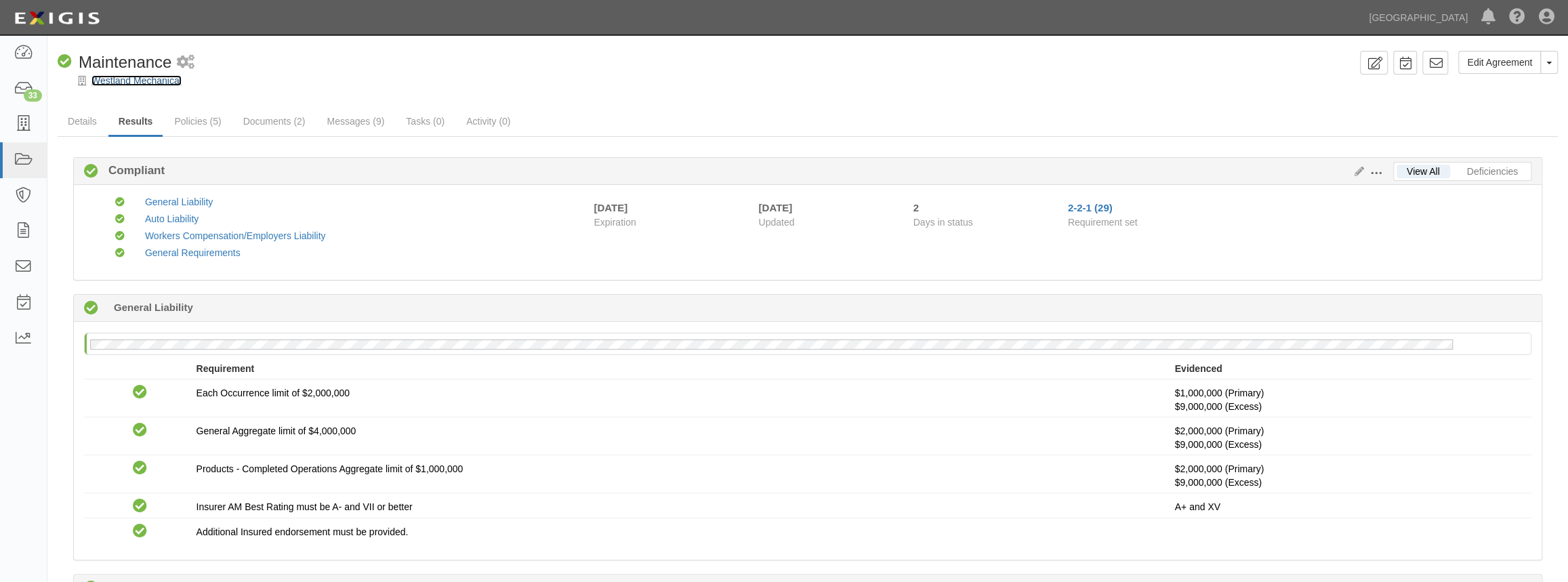
click at [162, 83] on link "Westland Mechanical" at bounding box center [137, 80] width 90 height 11
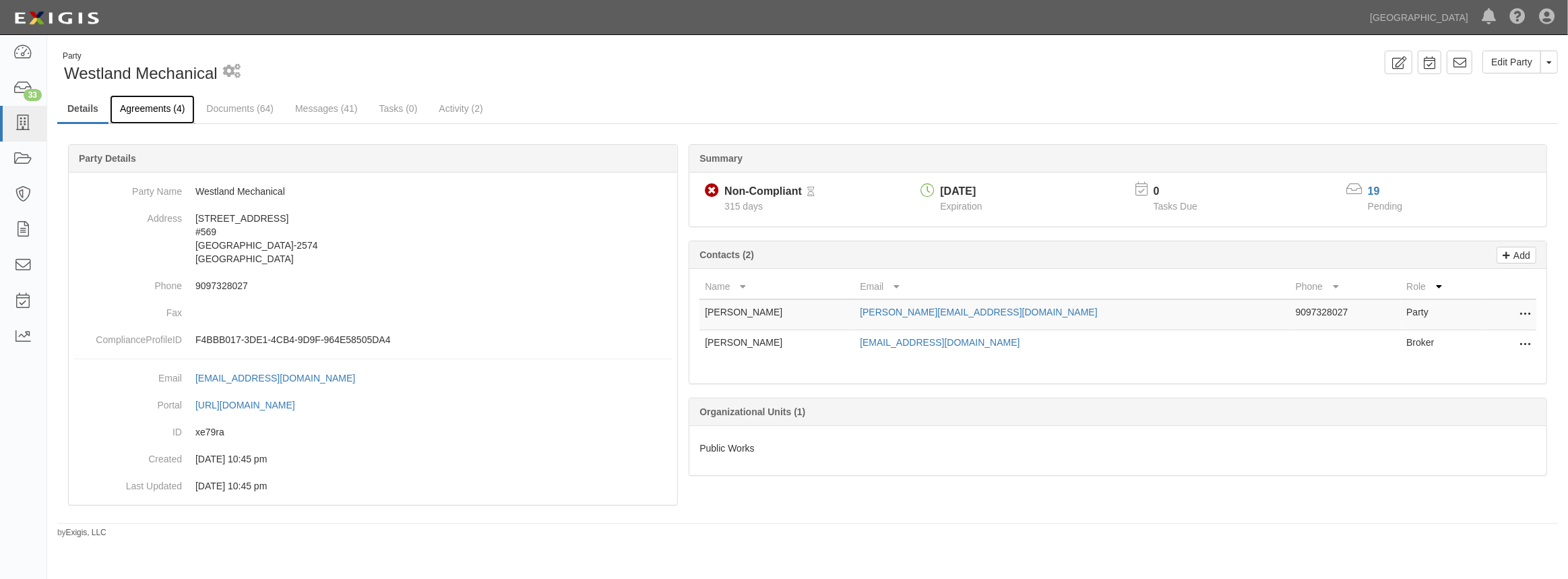
click at [154, 117] on link "Agreements (4)" at bounding box center [152, 109] width 85 height 29
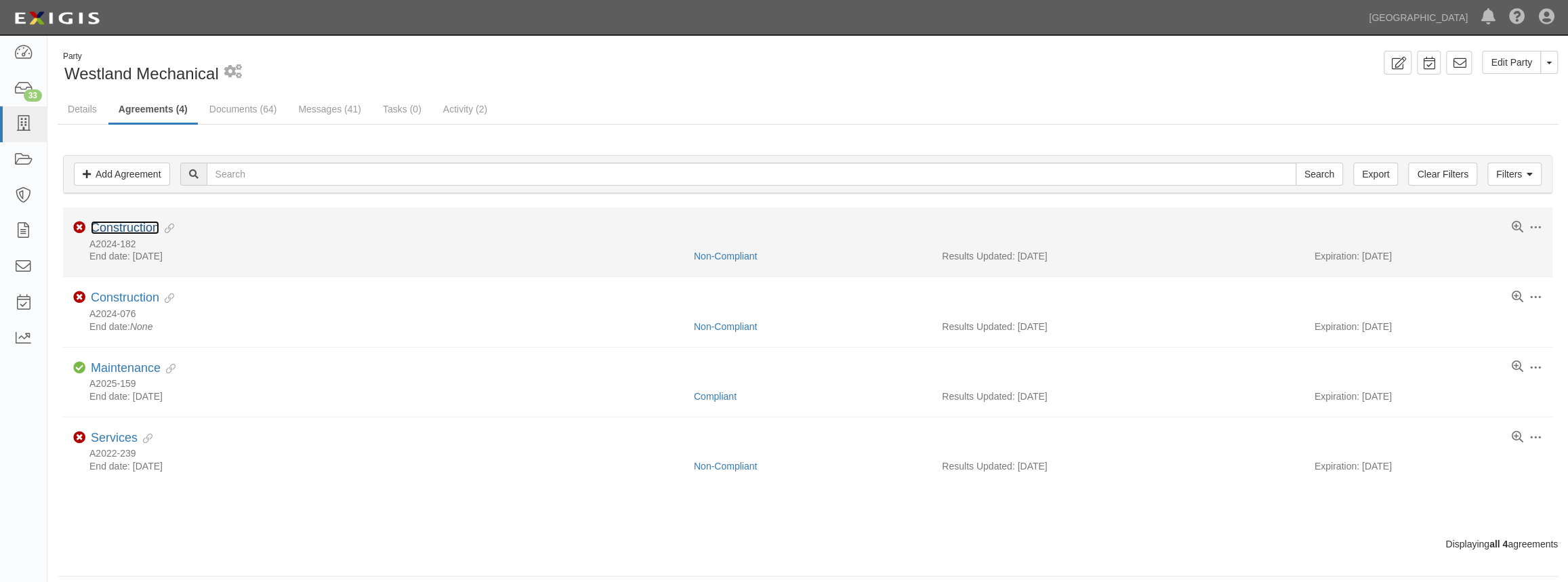
click at [137, 224] on link "Construction" at bounding box center [125, 227] width 69 height 13
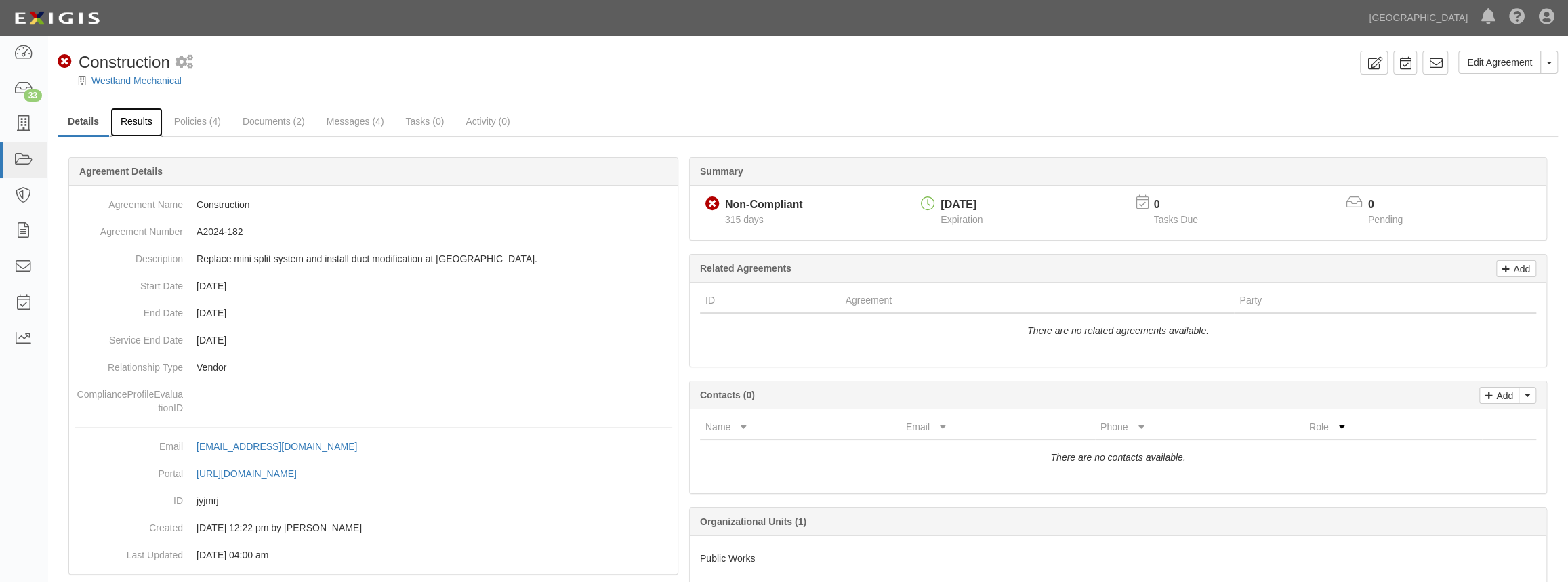
click at [148, 122] on link "Results" at bounding box center [137, 122] width 52 height 29
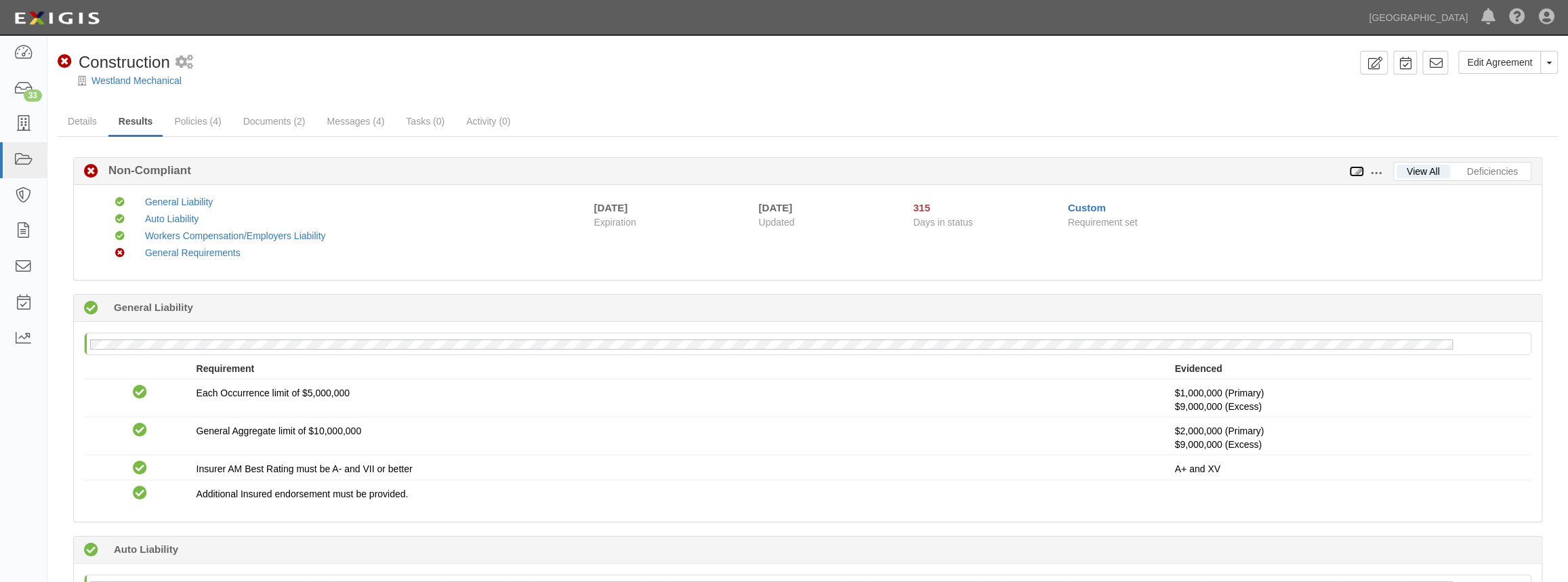
click at [1358, 172] on icon at bounding box center [1356, 172] width 15 height 9
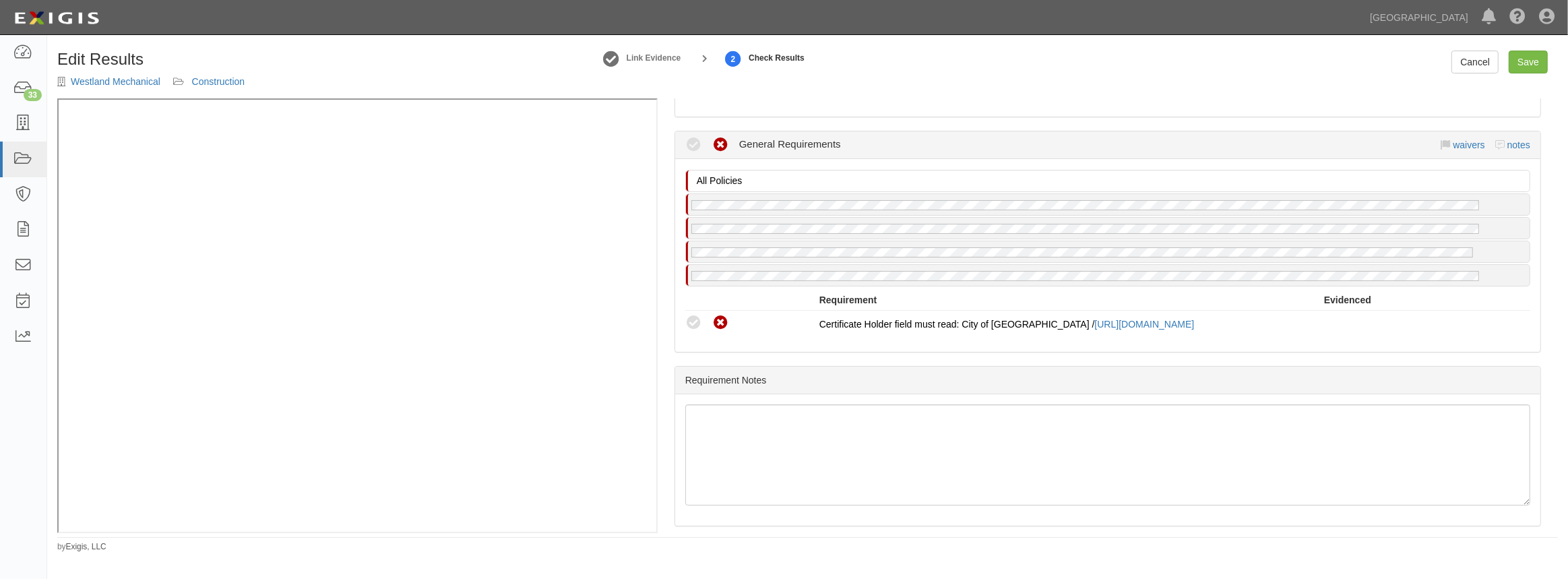
scroll to position [953, 0]
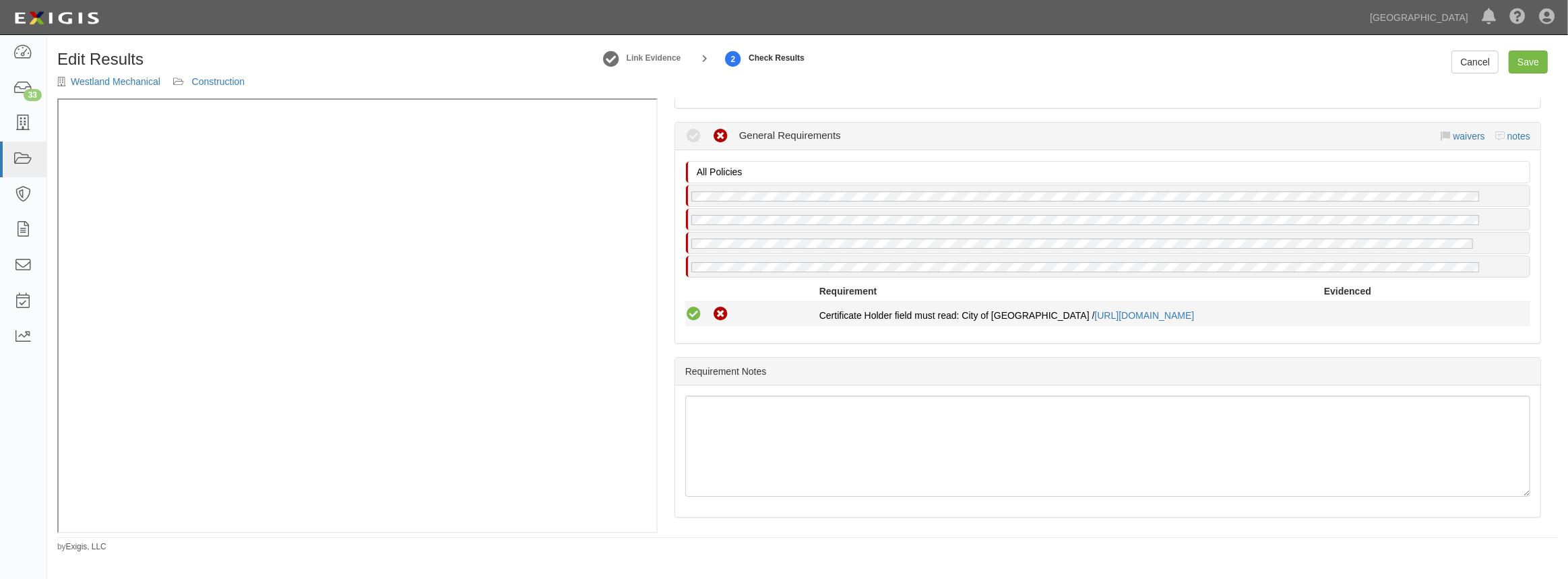
click at [694, 307] on icon at bounding box center [694, 314] width 17 height 17
radio input "true"
click at [1525, 54] on link "Save" at bounding box center [1528, 62] width 39 height 23
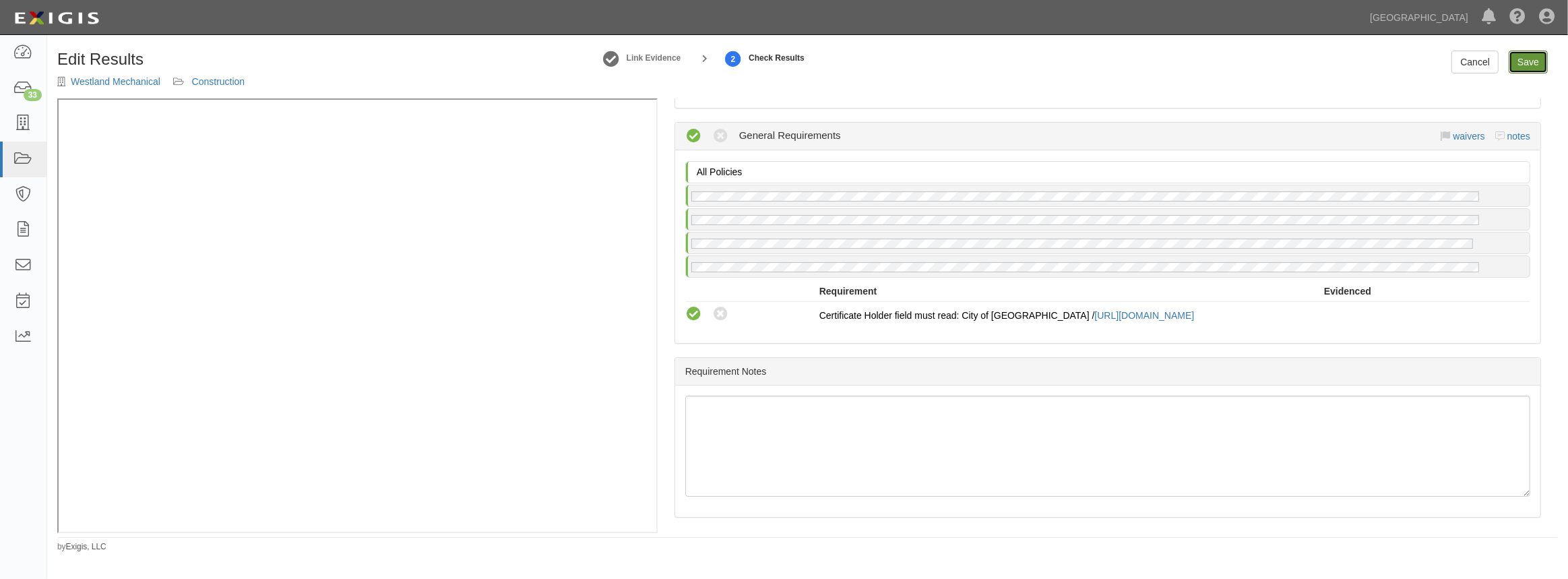
radio input "true"
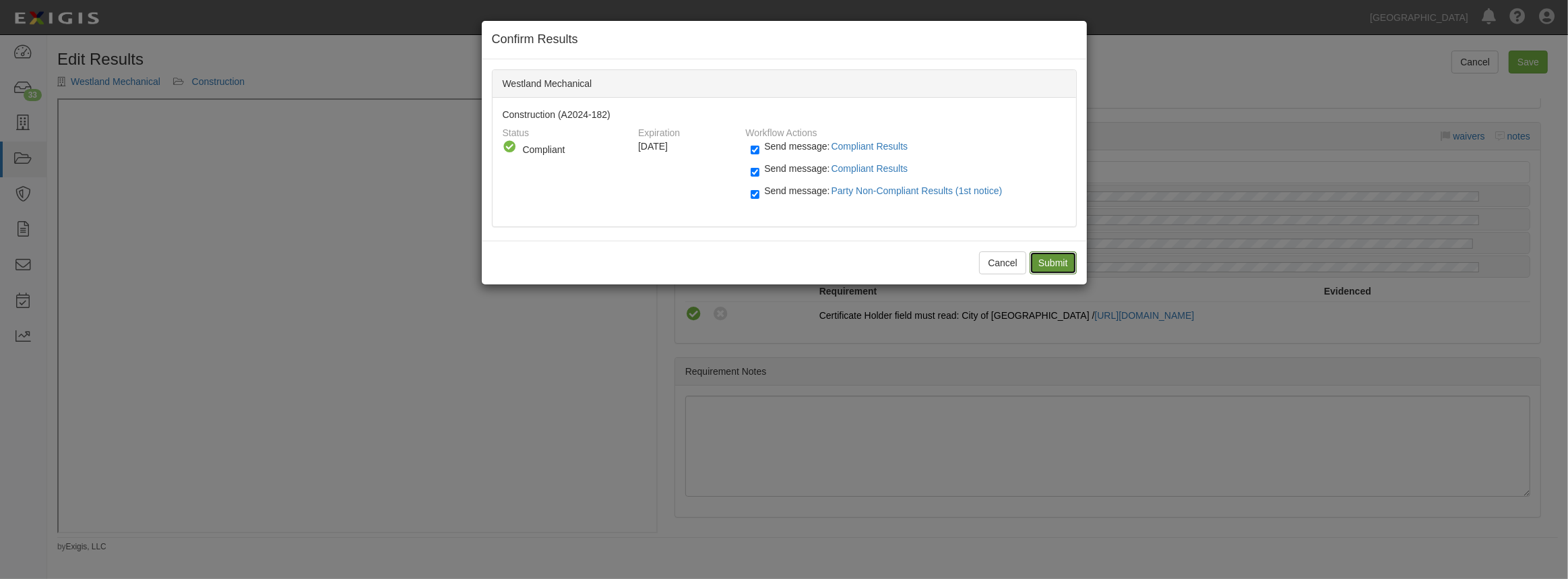
click at [1064, 265] on input "Submit" at bounding box center [1053, 263] width 47 height 23
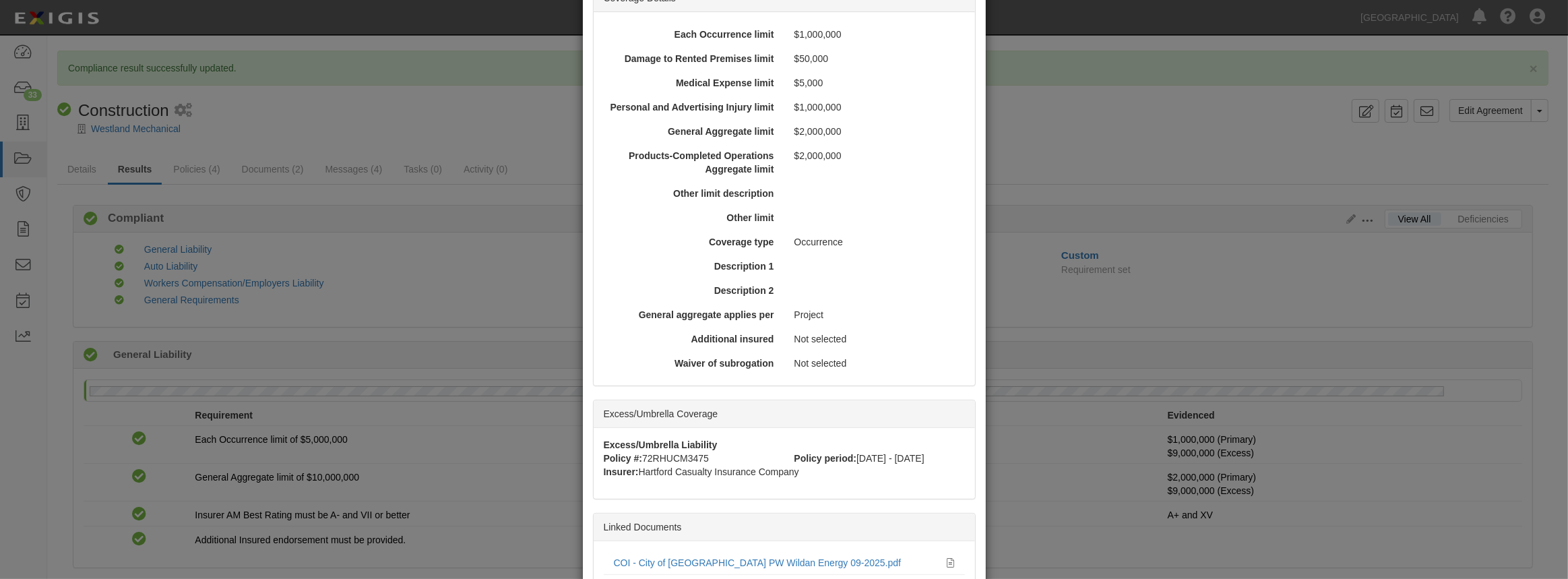
scroll to position [508, 0]
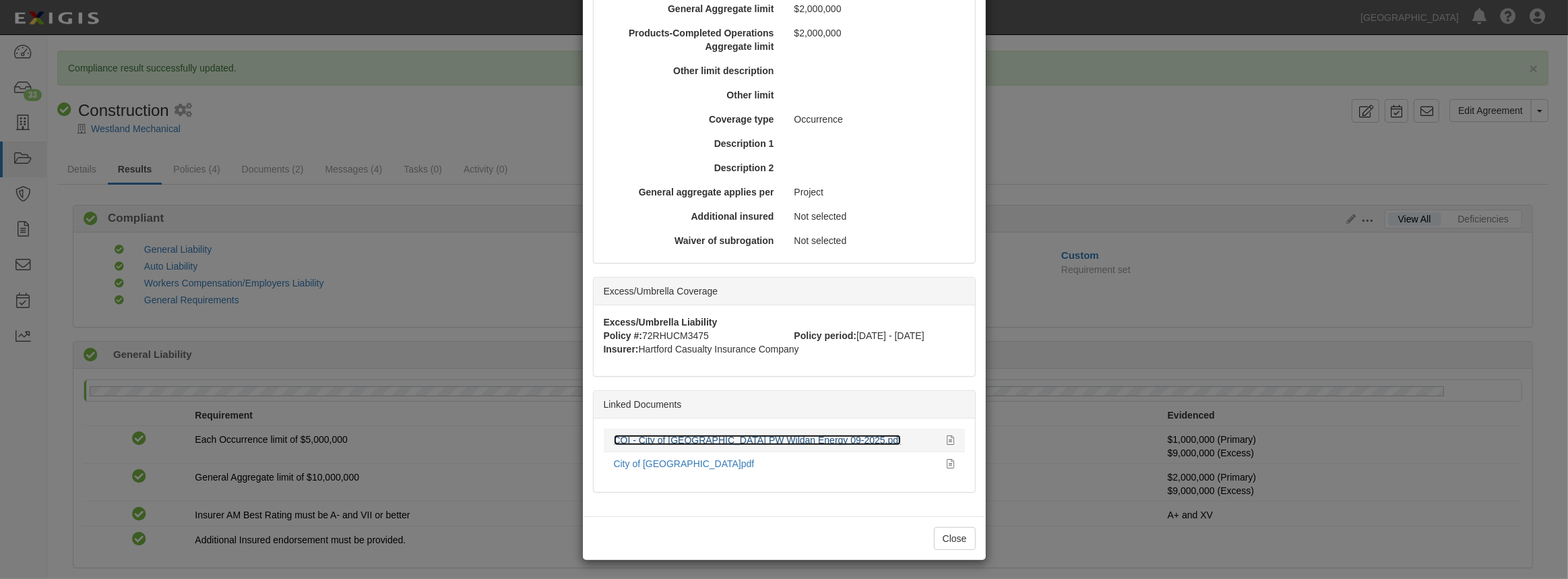
click at [648, 441] on link "COI - City of [GEOGRAPHIC_DATA] PW Wildan Energy 09-2025.pdf" at bounding box center [757, 440] width 288 height 11
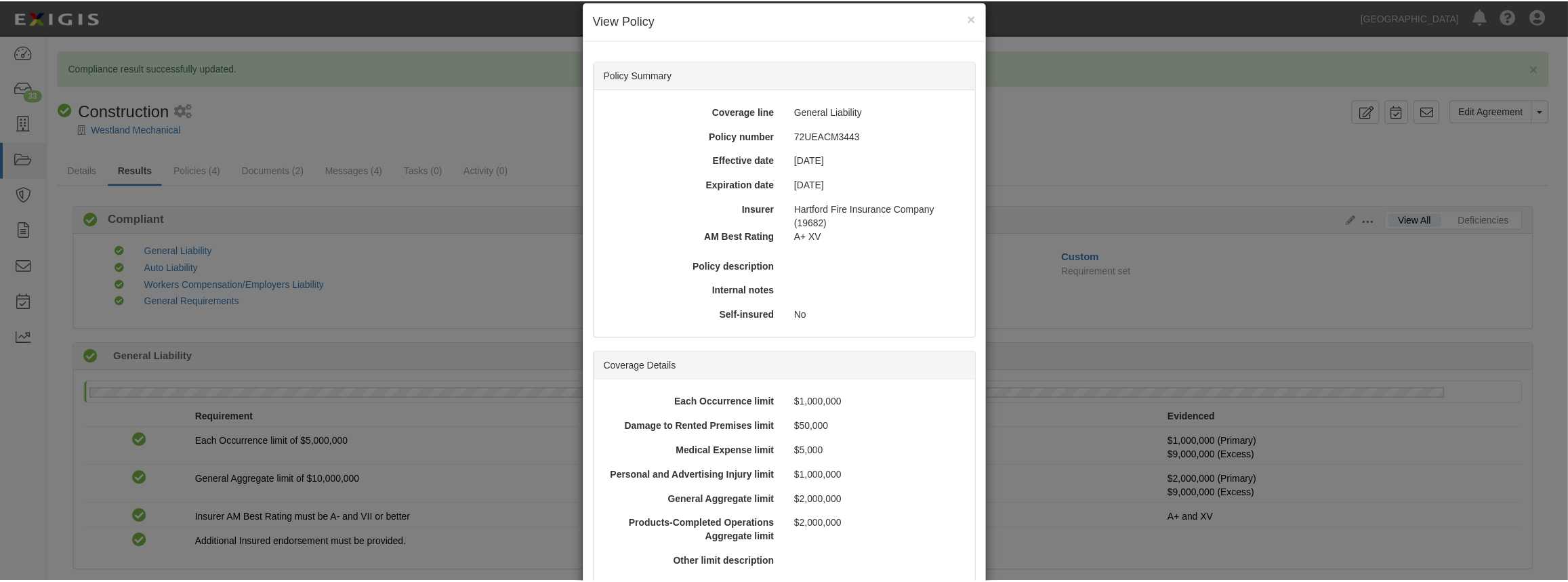
scroll to position [0, 0]
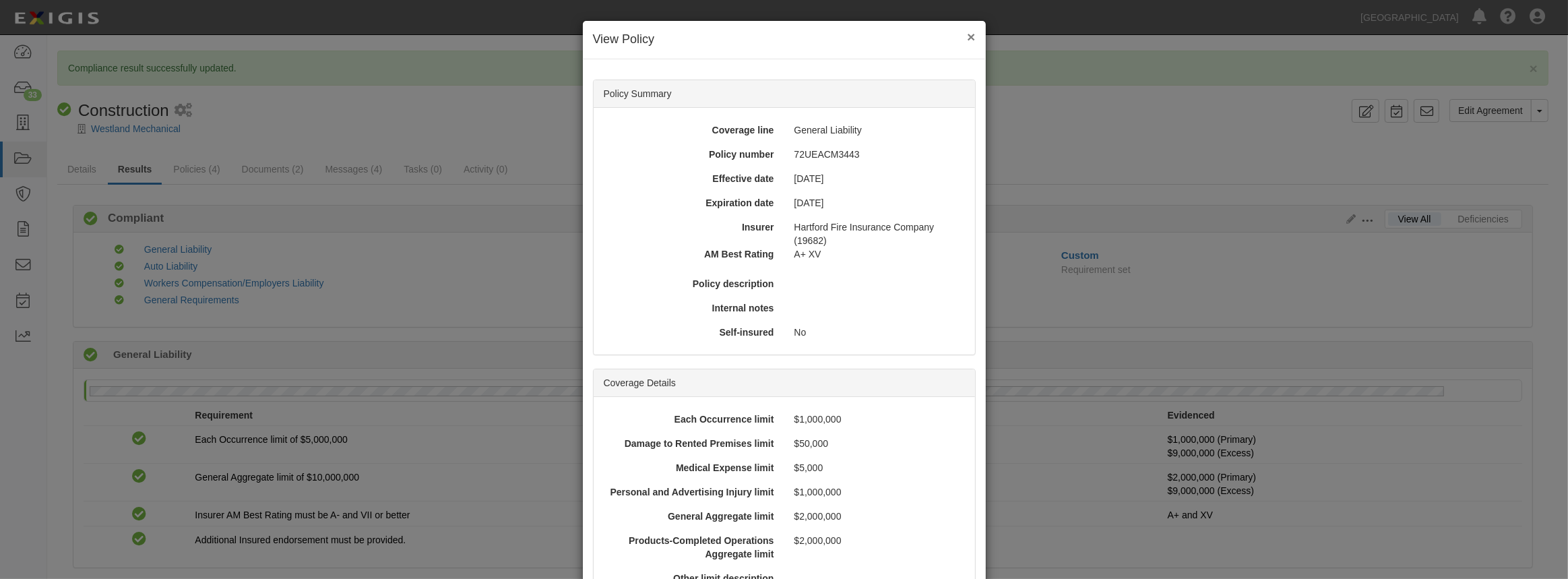
click at [967, 40] on button "×" at bounding box center [971, 36] width 8 height 14
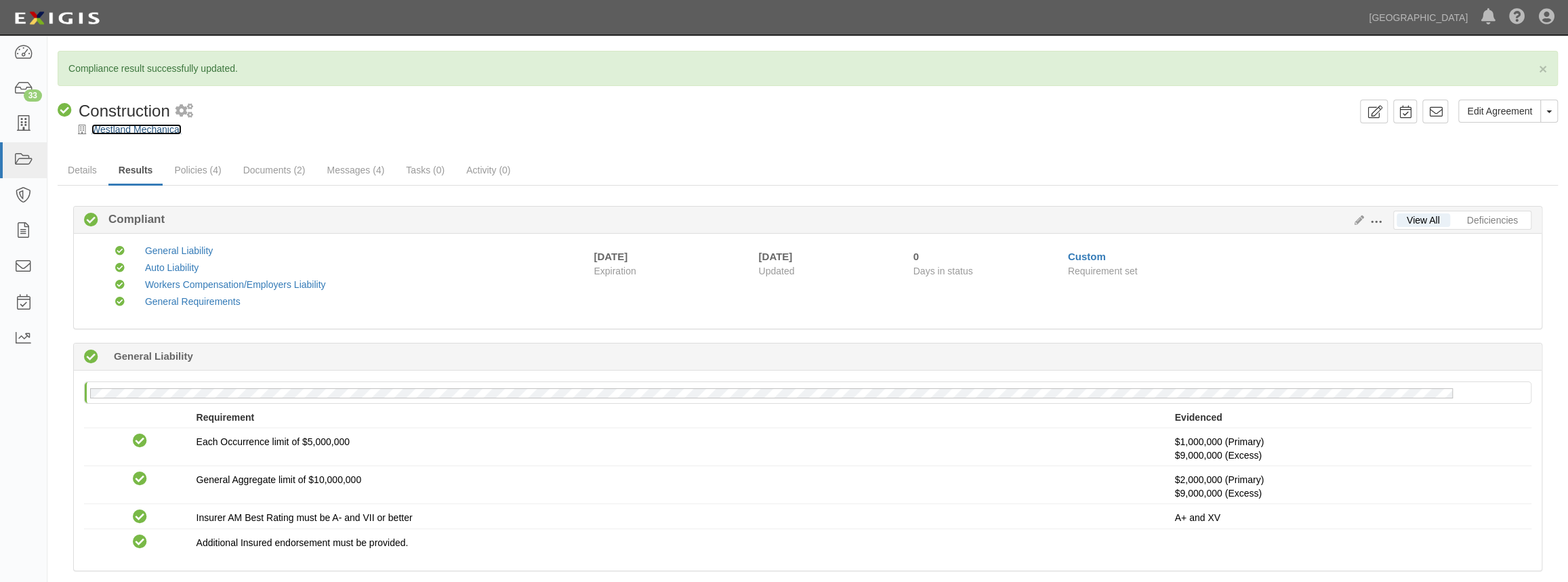
click at [146, 131] on link "Westland Mechanical" at bounding box center [137, 130] width 90 height 11
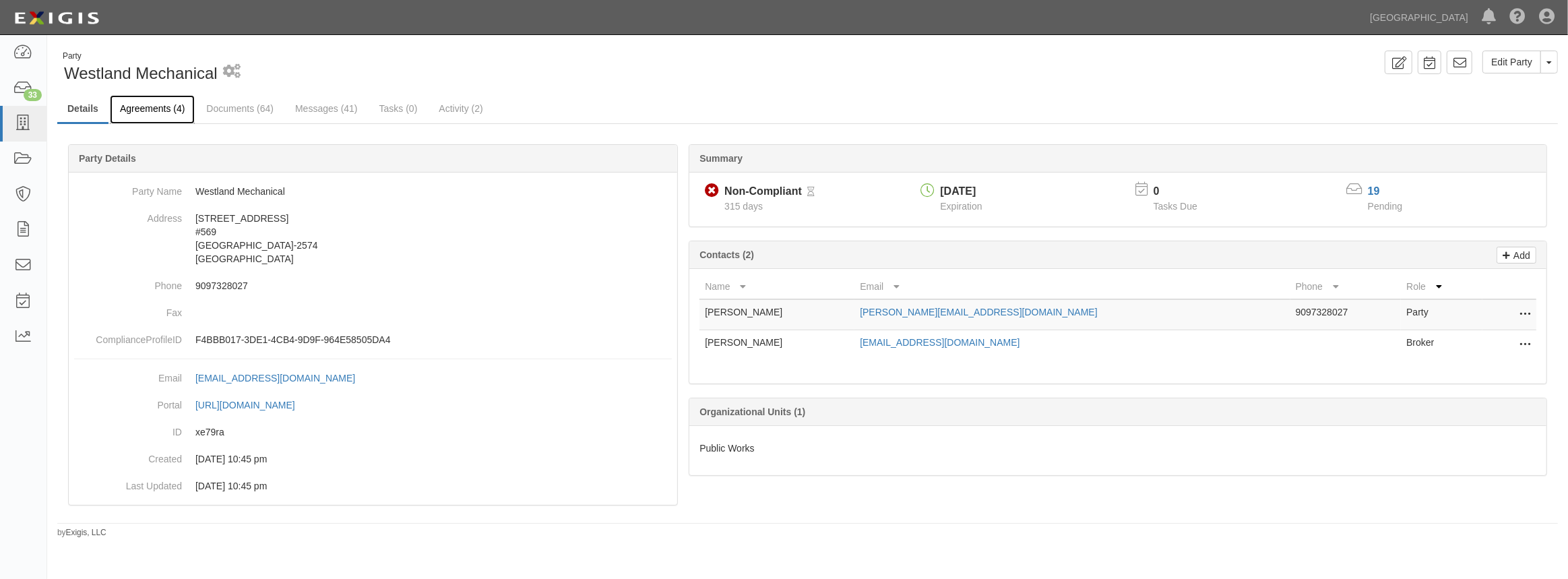
click at [148, 110] on link "Agreements (4)" at bounding box center [152, 109] width 85 height 29
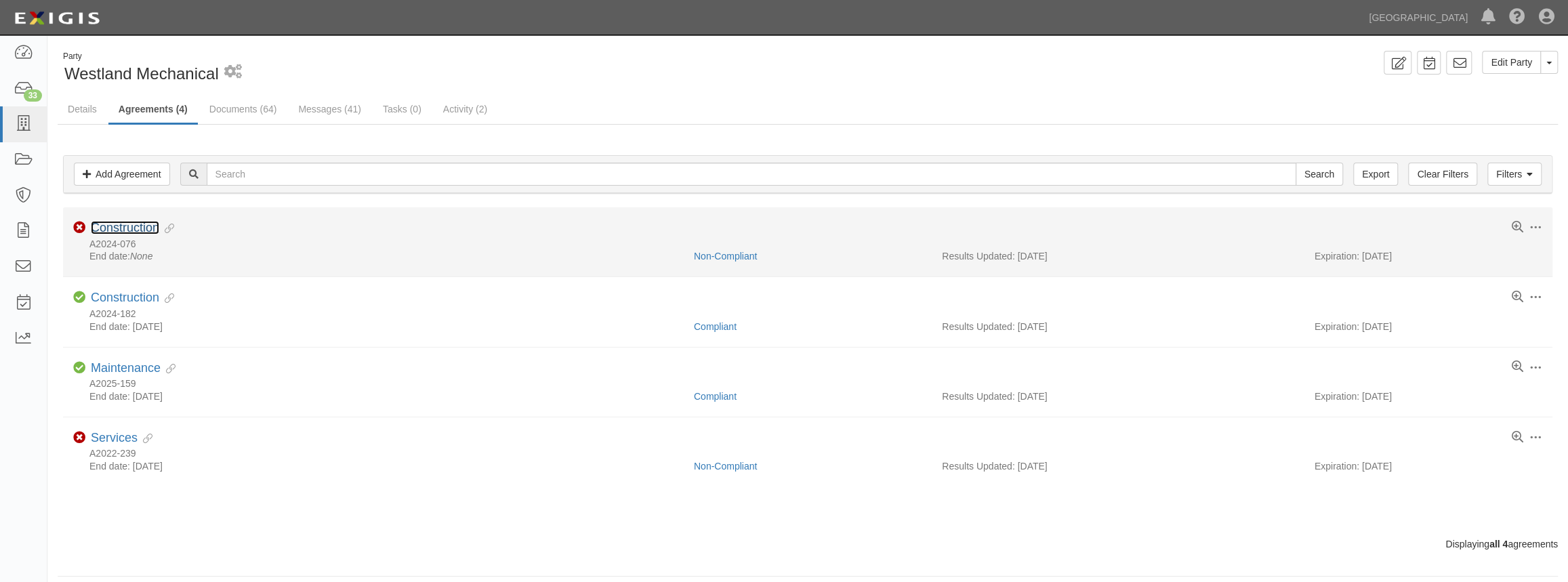
click at [128, 234] on link "Construction" at bounding box center [125, 227] width 69 height 13
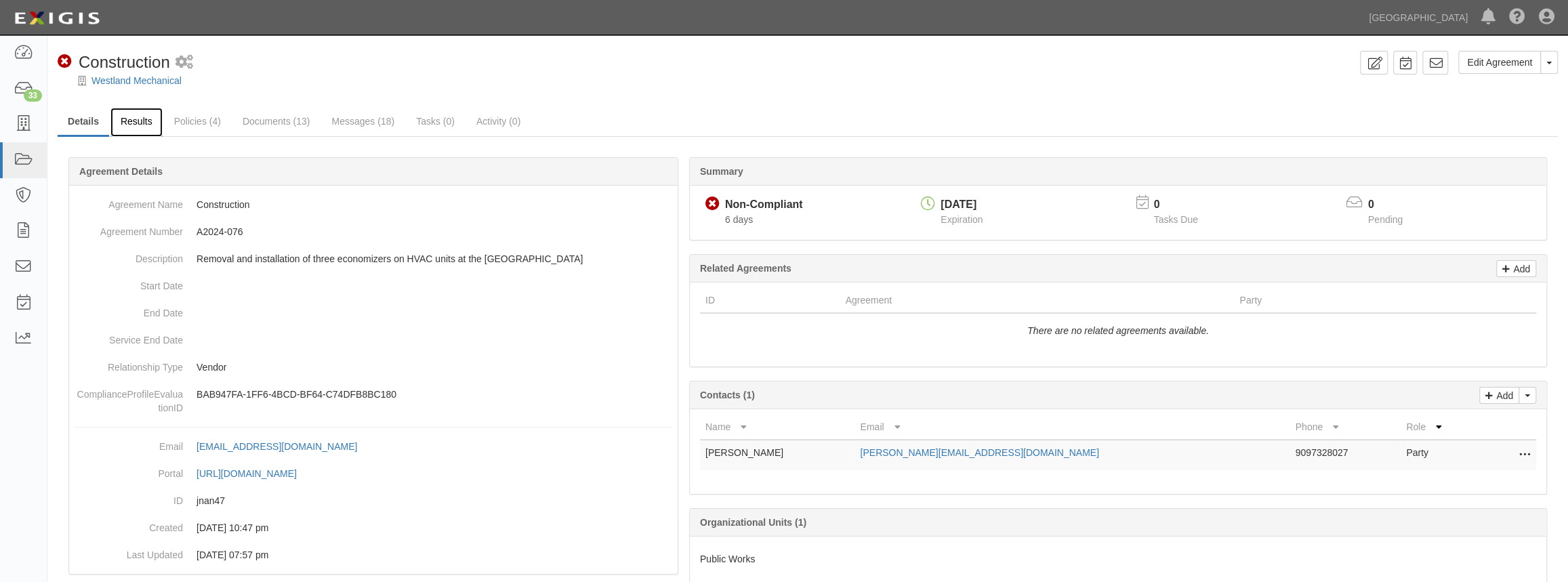
click at [142, 126] on link "Results" at bounding box center [137, 122] width 52 height 29
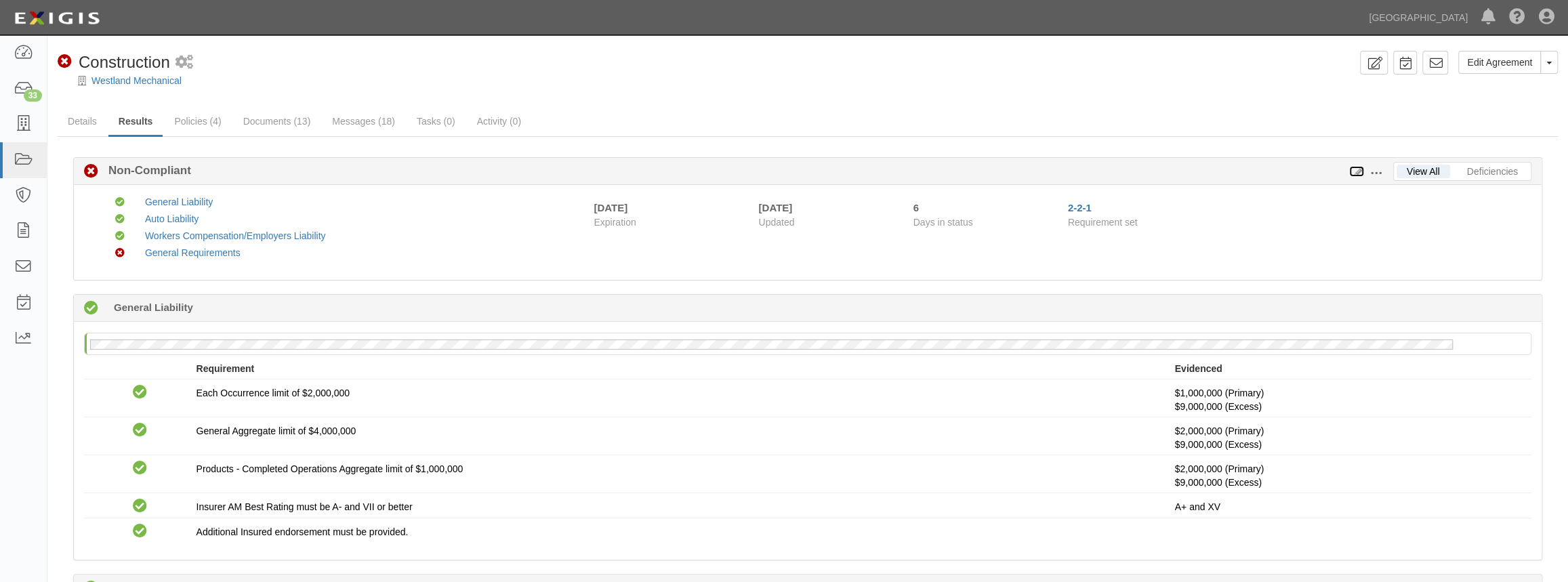
click at [1353, 168] on icon at bounding box center [1356, 172] width 15 height 9
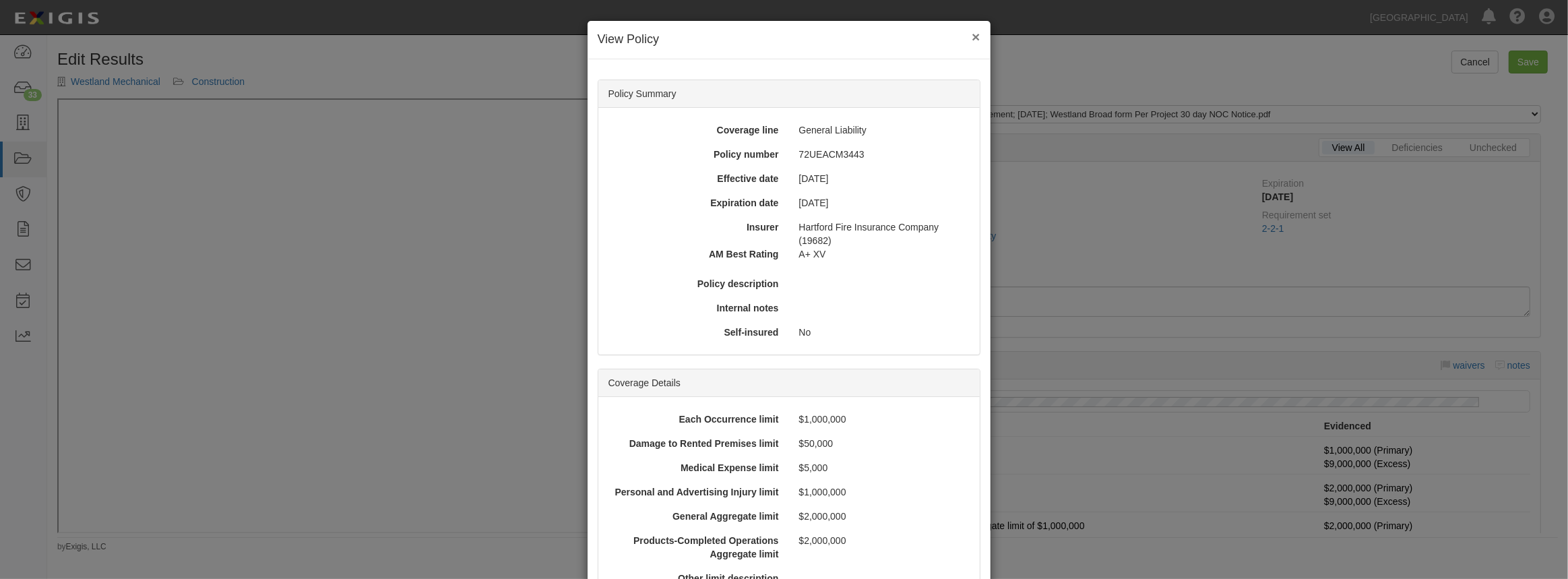
click at [971, 33] on button "×" at bounding box center [975, 36] width 8 height 14
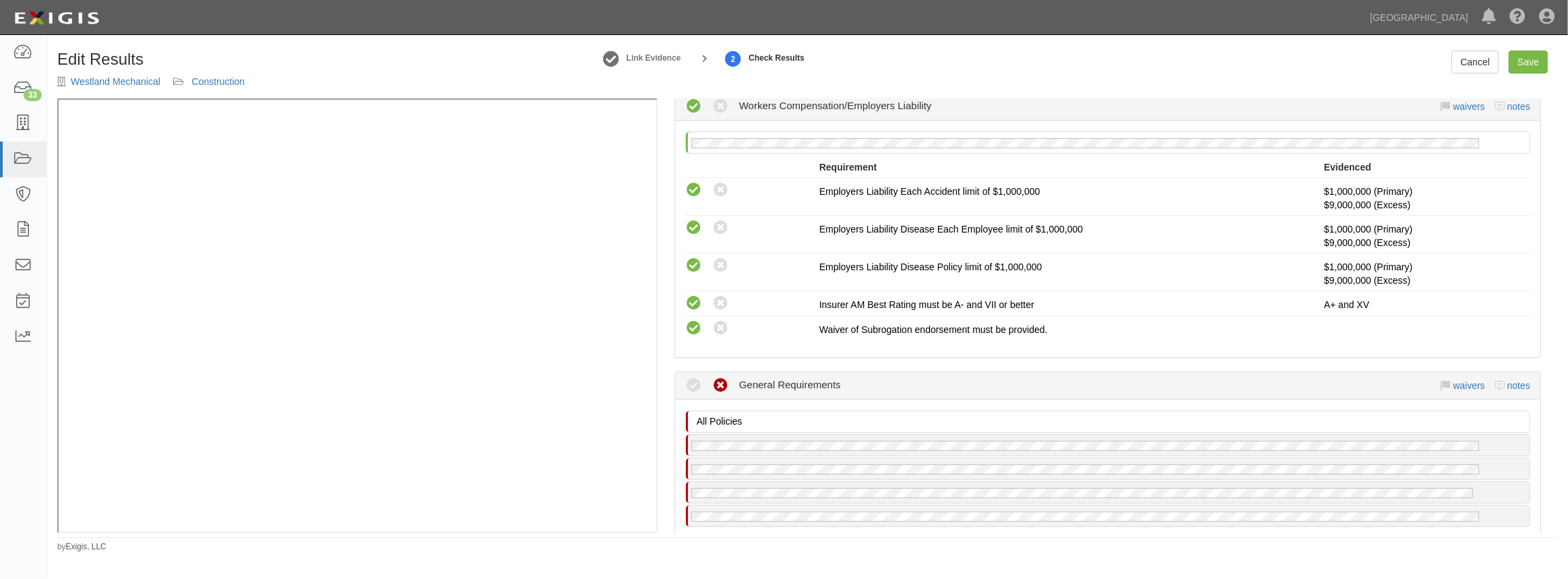
scroll to position [796, 0]
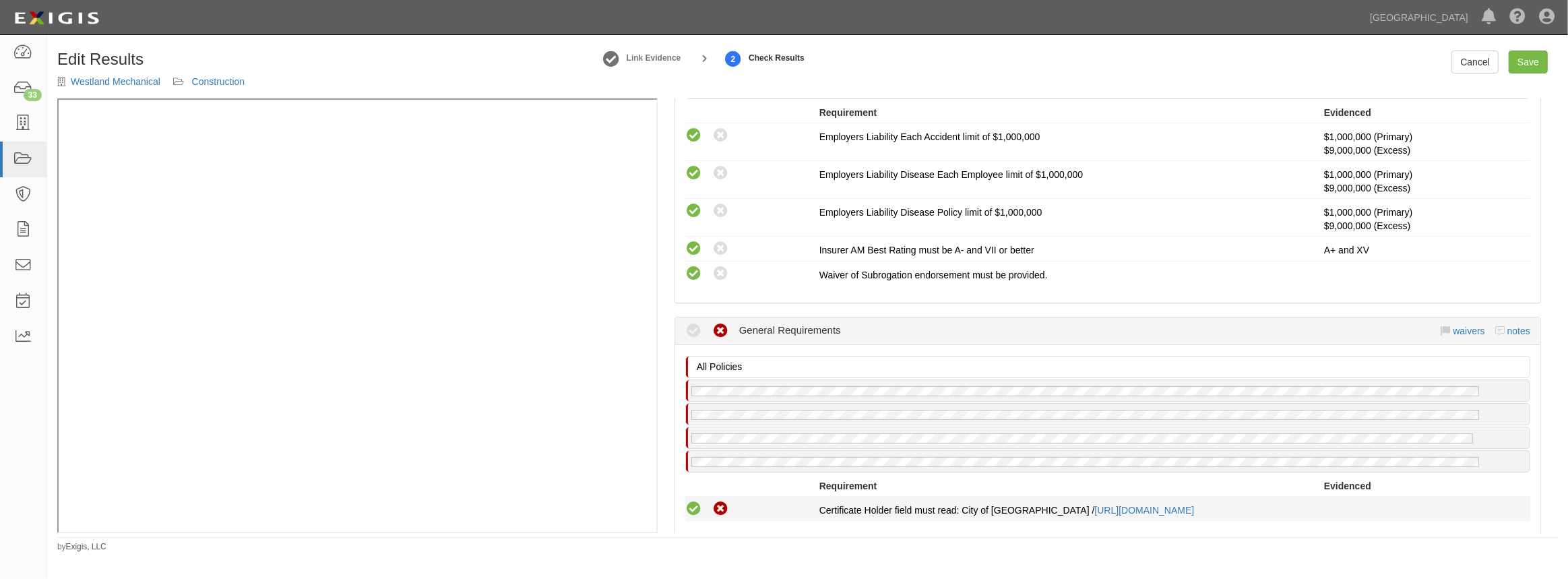
click at [691, 504] on icon at bounding box center [694, 509] width 17 height 17
radio input "true"
click at [1537, 72] on link "Save" at bounding box center [1528, 62] width 39 height 23
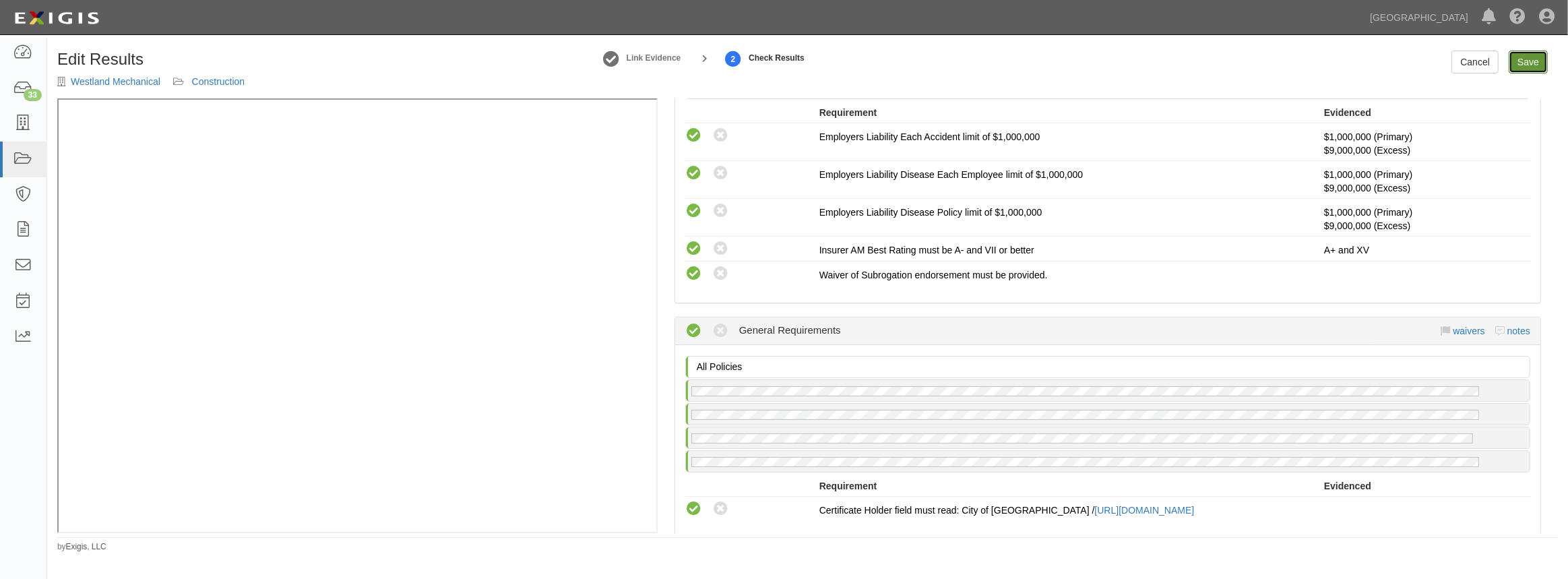
radio input "true"
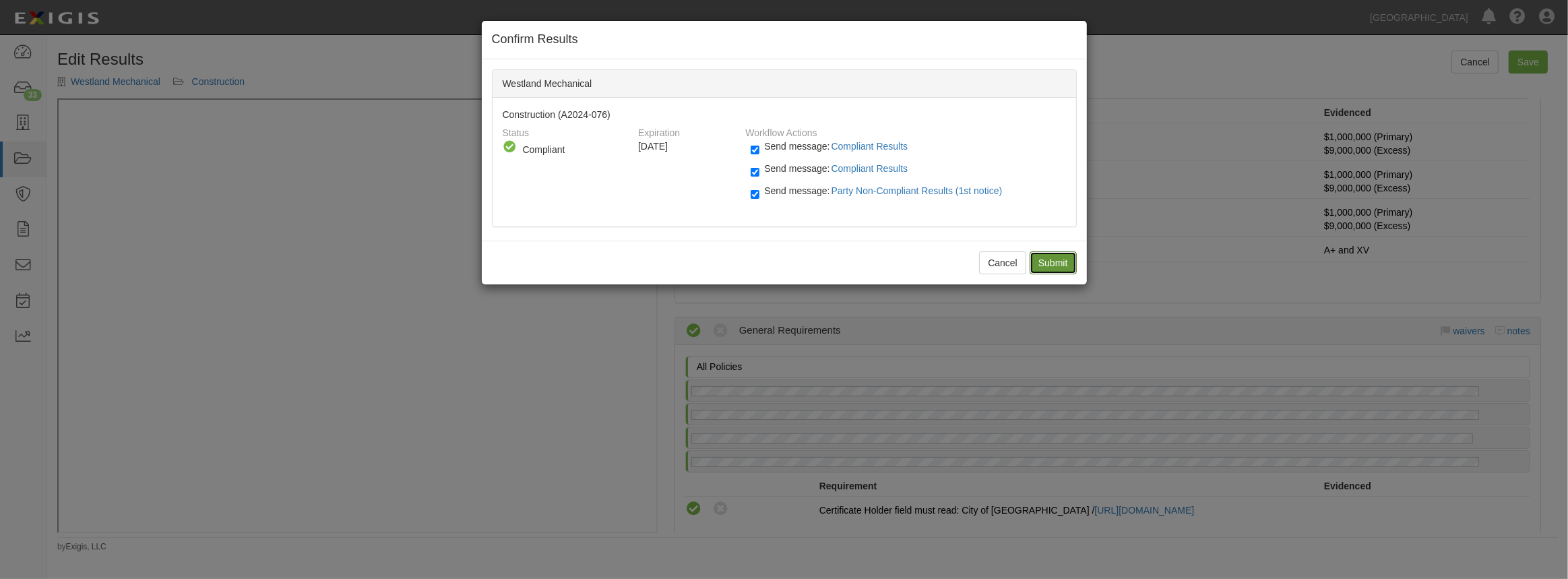
click at [1037, 258] on input "Submit" at bounding box center [1053, 263] width 47 height 23
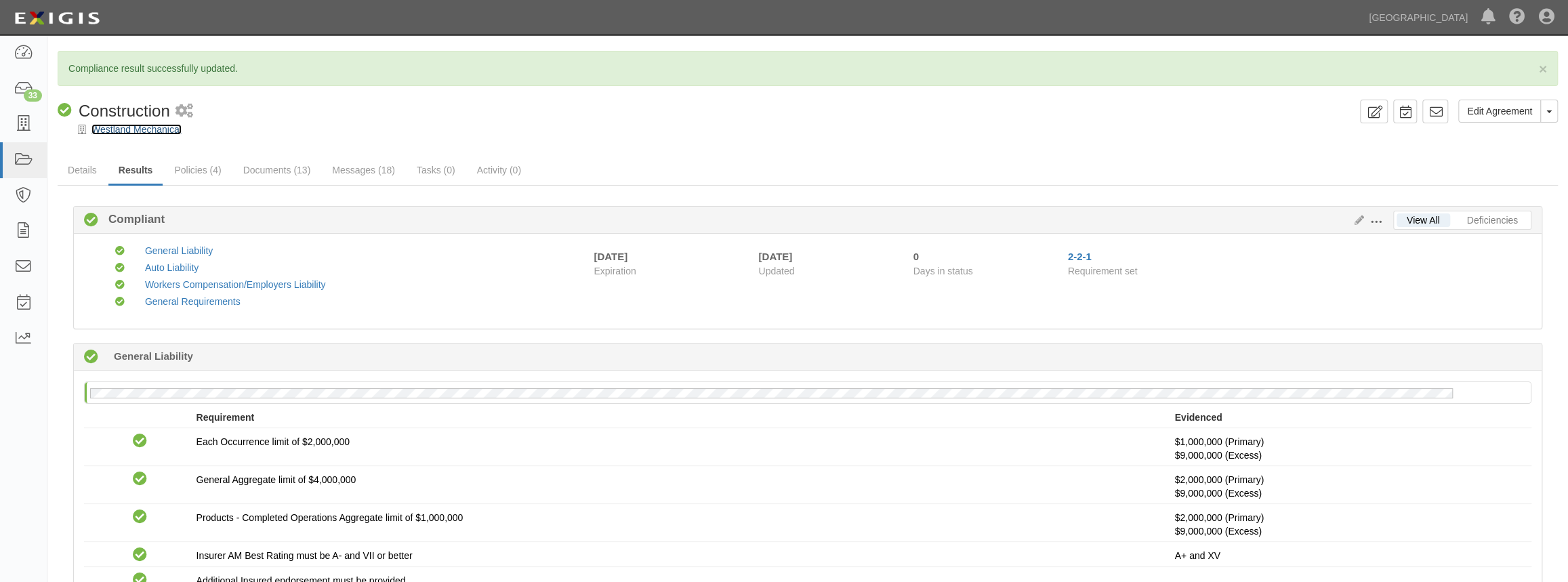
click at [152, 133] on link "Westland Mechanical" at bounding box center [137, 130] width 90 height 11
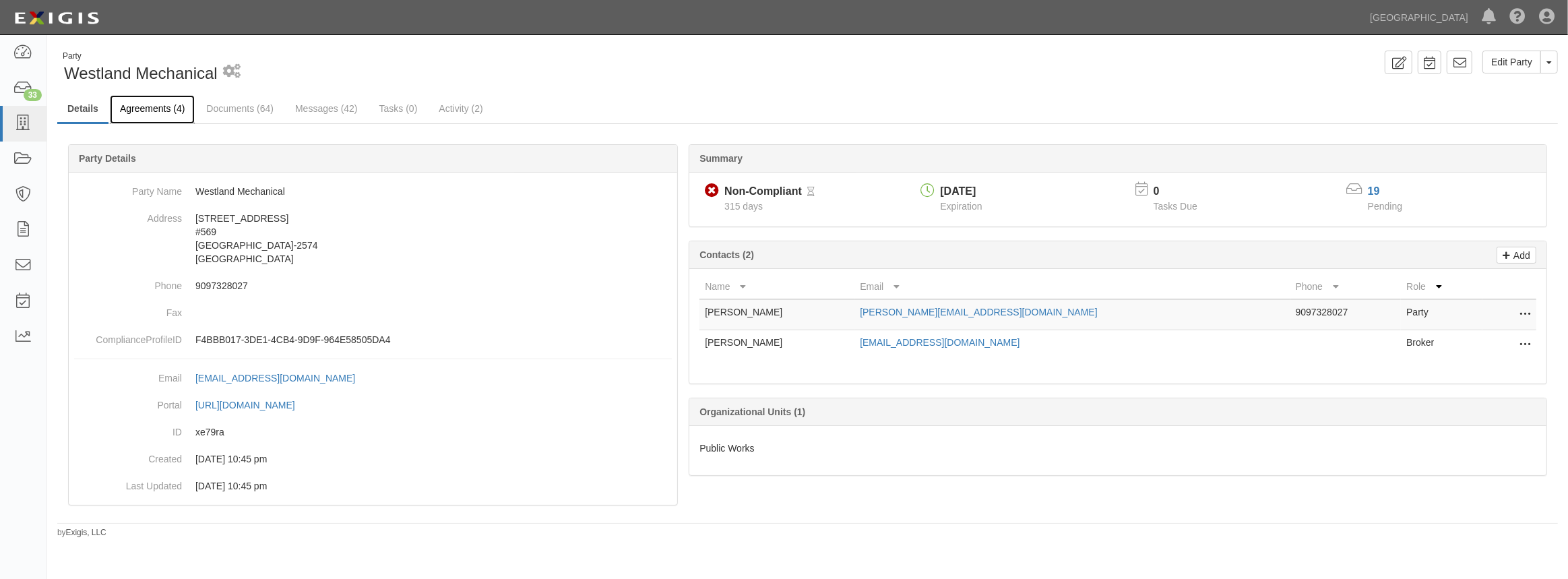
click at [161, 106] on link "Agreements (4)" at bounding box center [152, 109] width 85 height 29
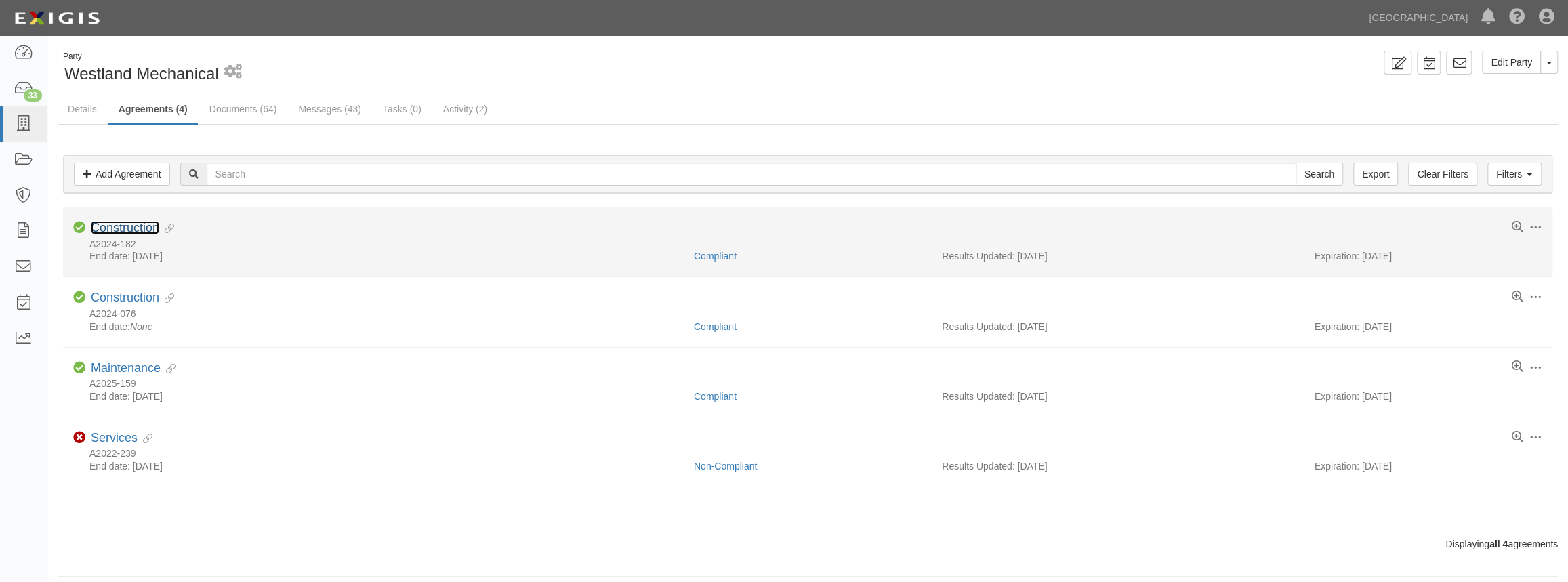
click at [135, 229] on link "Construction" at bounding box center [125, 227] width 69 height 13
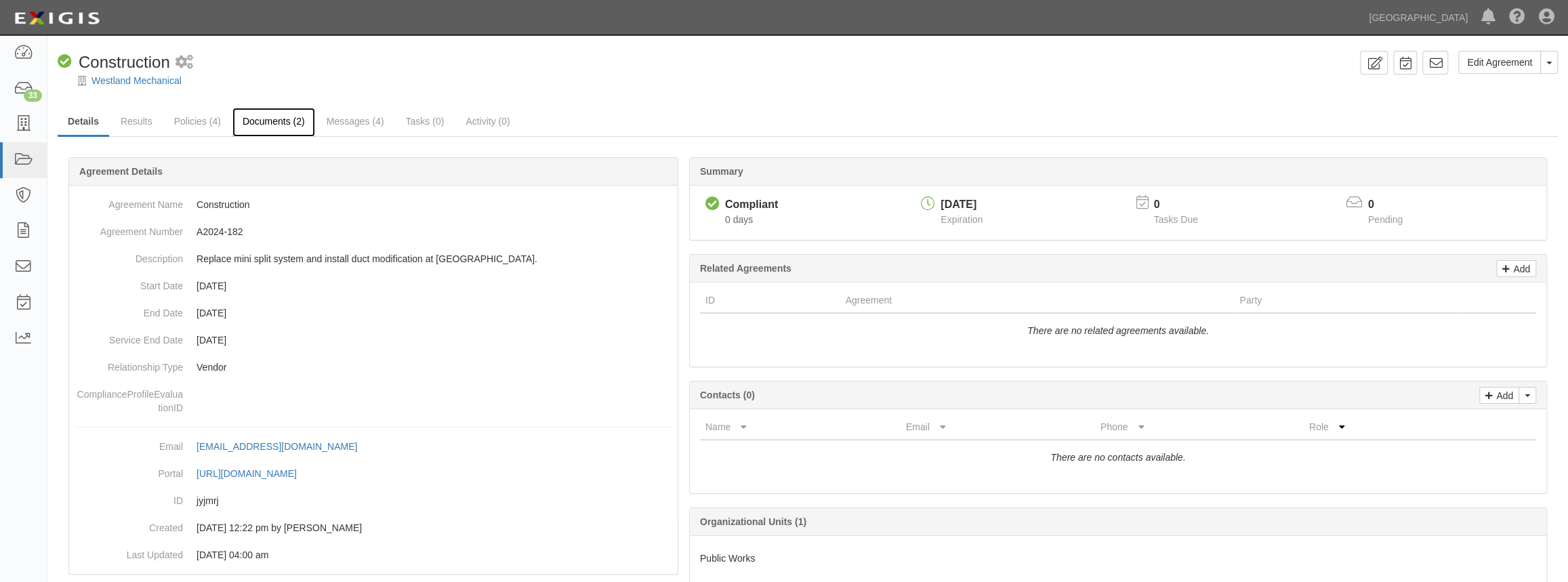
click at [261, 131] on link "Documents (2)" at bounding box center [274, 122] width 83 height 29
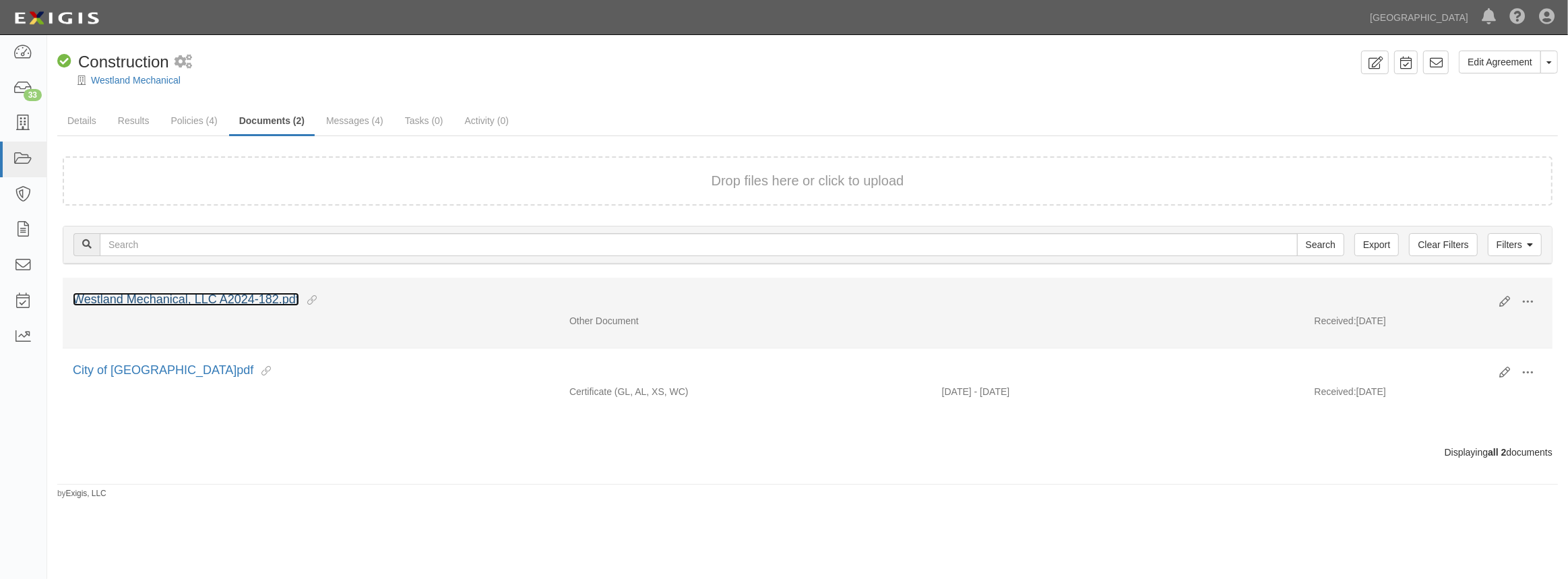
click at [216, 300] on link "Westland Mechanical, LLC A2024-182.pdf" at bounding box center [186, 299] width 227 height 13
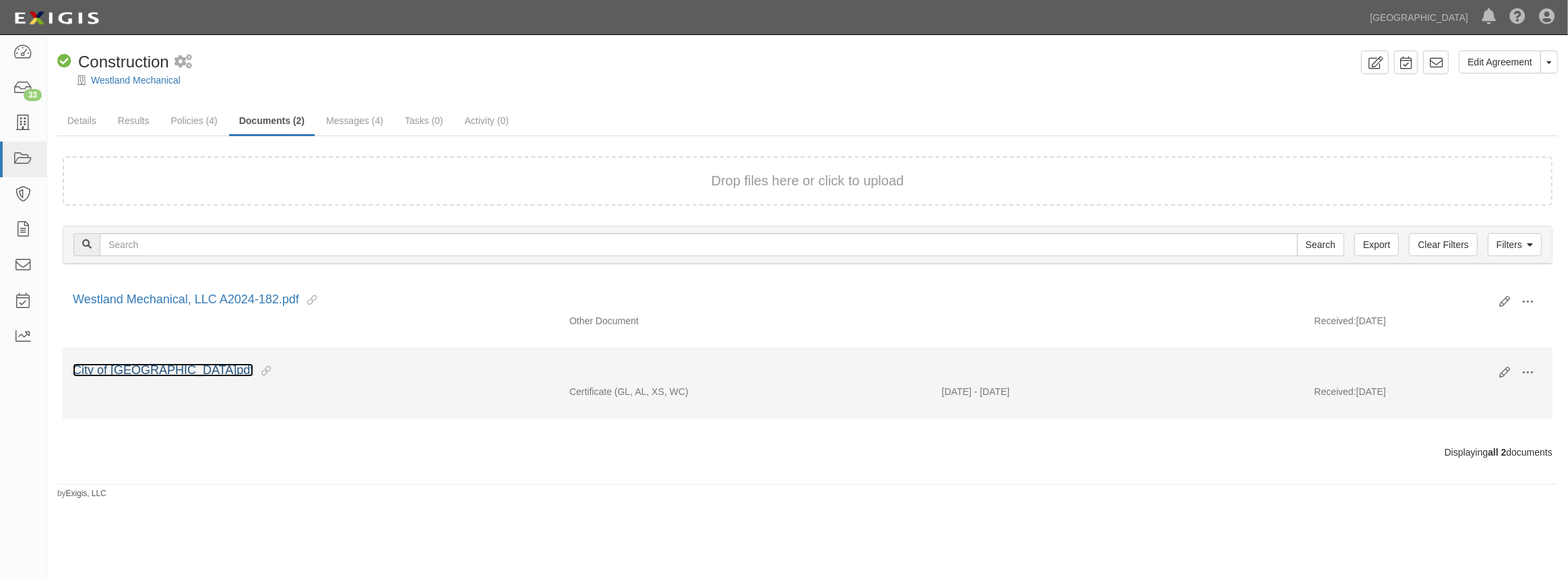
click at [154, 371] on link "City of Chino Hills.pdf" at bounding box center [163, 369] width 181 height 13
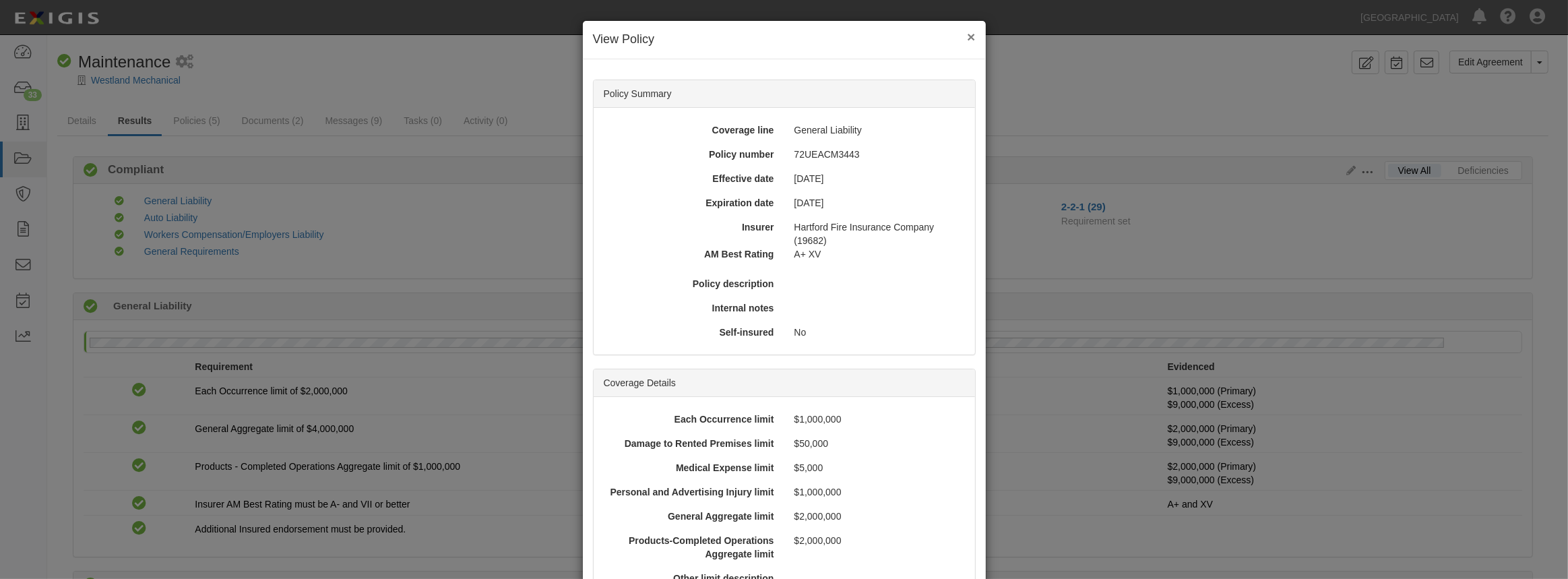
click at [967, 33] on button "×" at bounding box center [971, 36] width 8 height 14
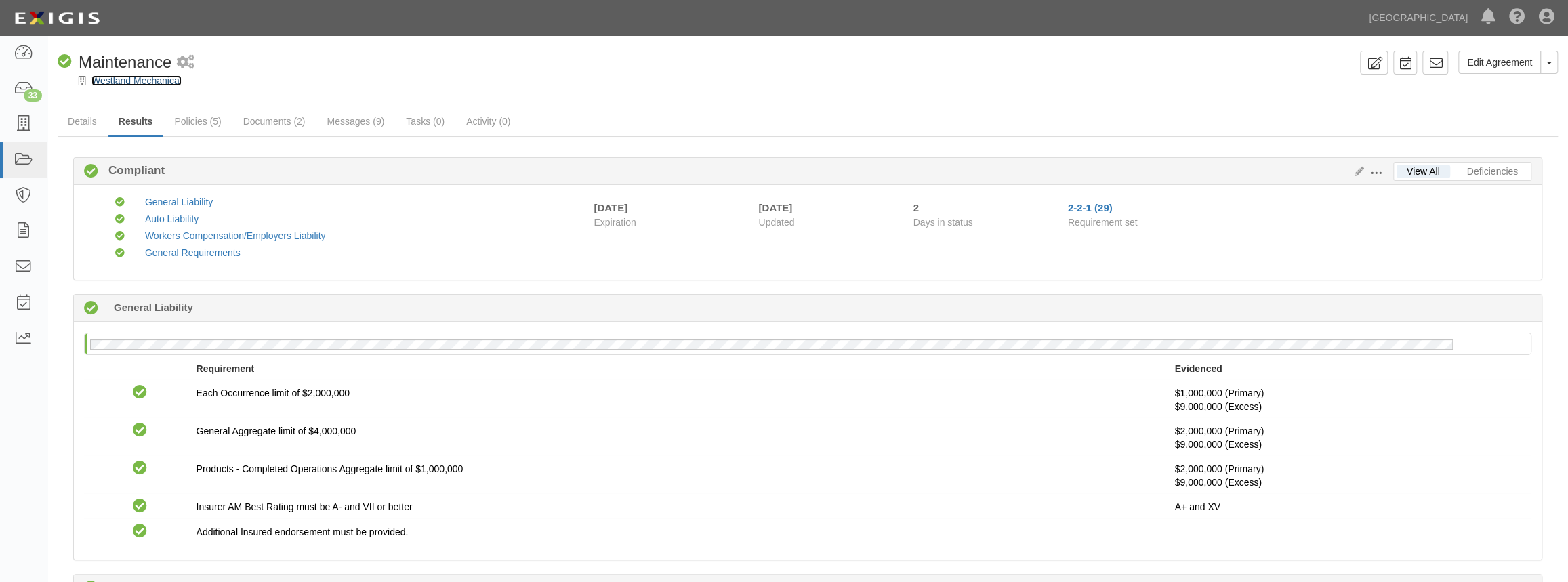
click at [115, 85] on link "Westland Mechanical" at bounding box center [137, 80] width 90 height 11
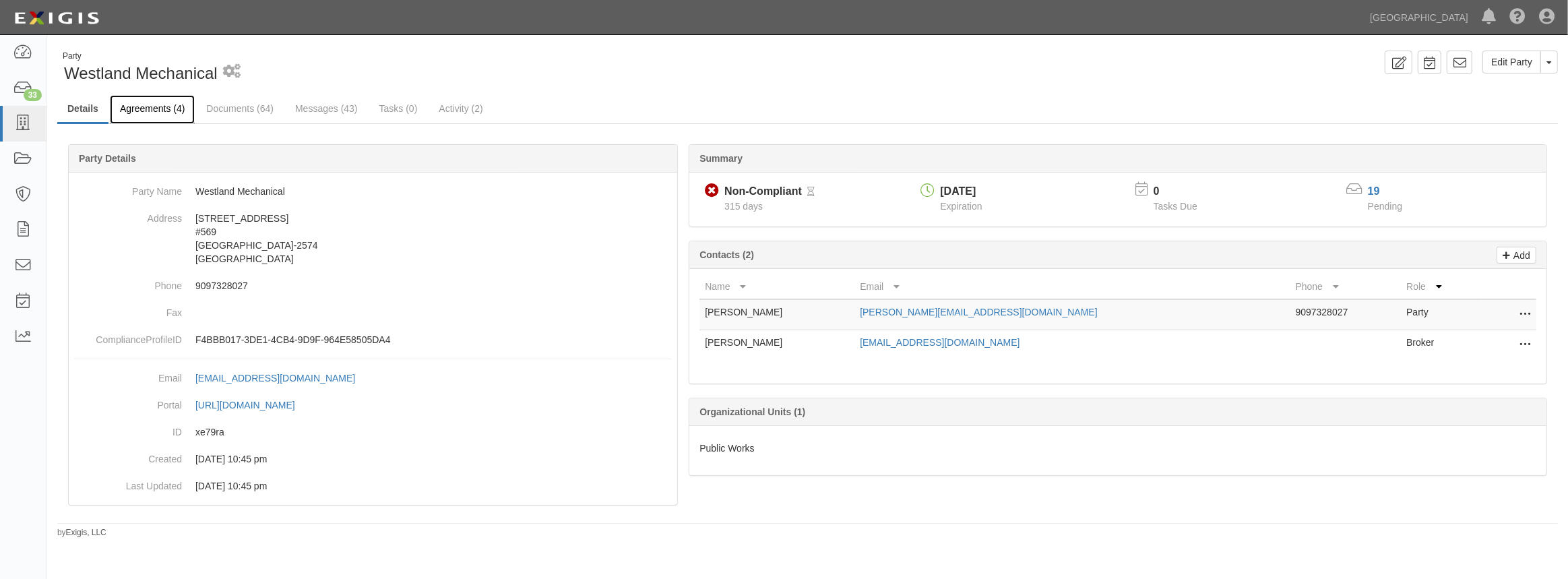
click at [144, 116] on link "Agreements (4)" at bounding box center [152, 109] width 85 height 29
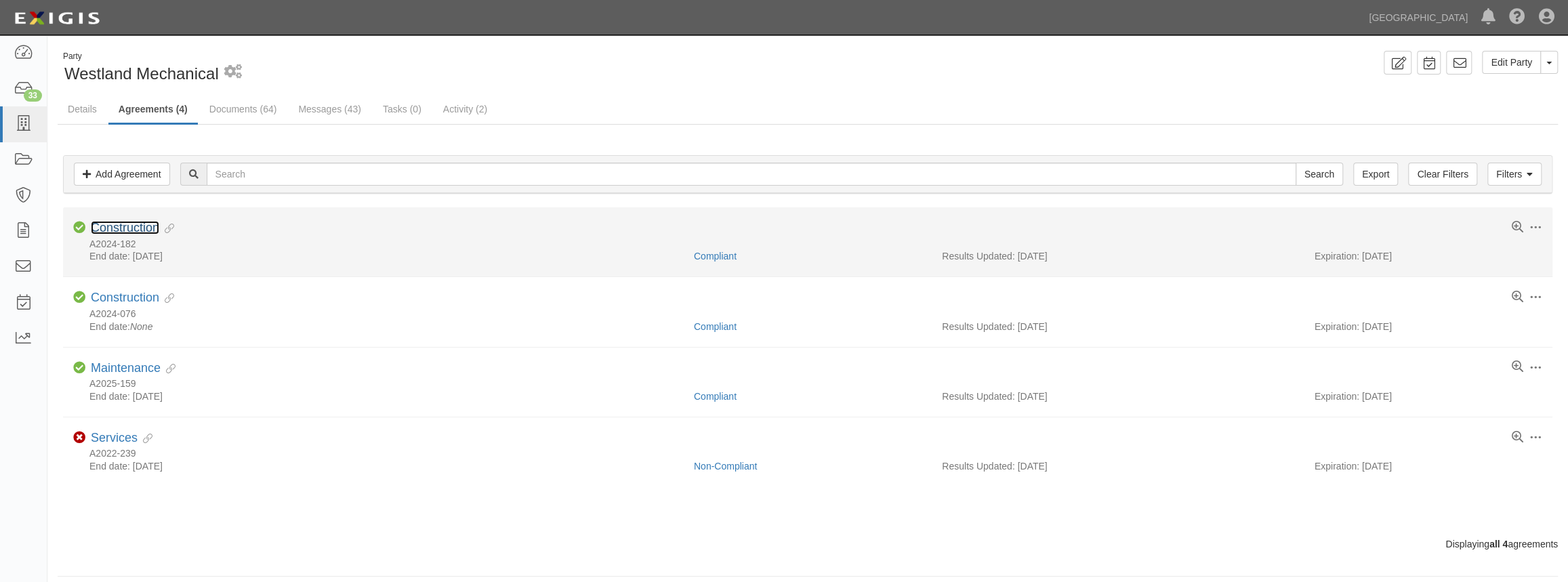
click at [126, 230] on link "Construction" at bounding box center [125, 227] width 69 height 13
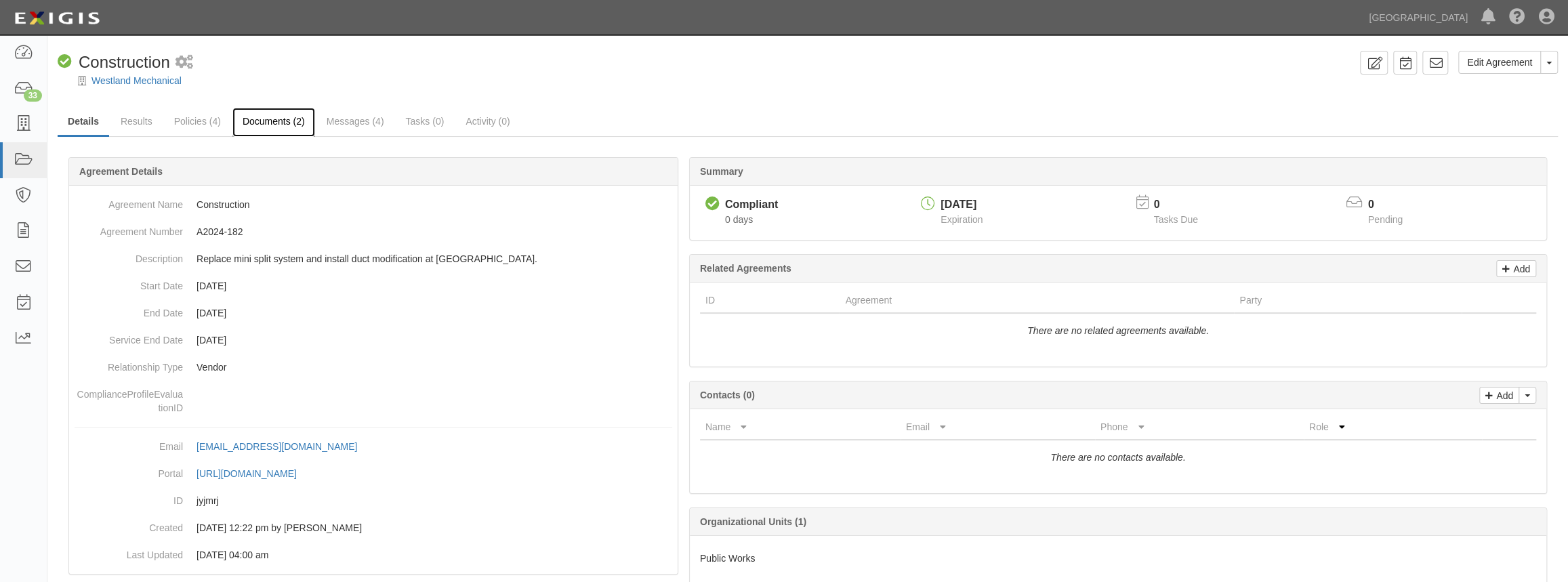
click at [271, 119] on link "Documents (2)" at bounding box center [274, 122] width 83 height 29
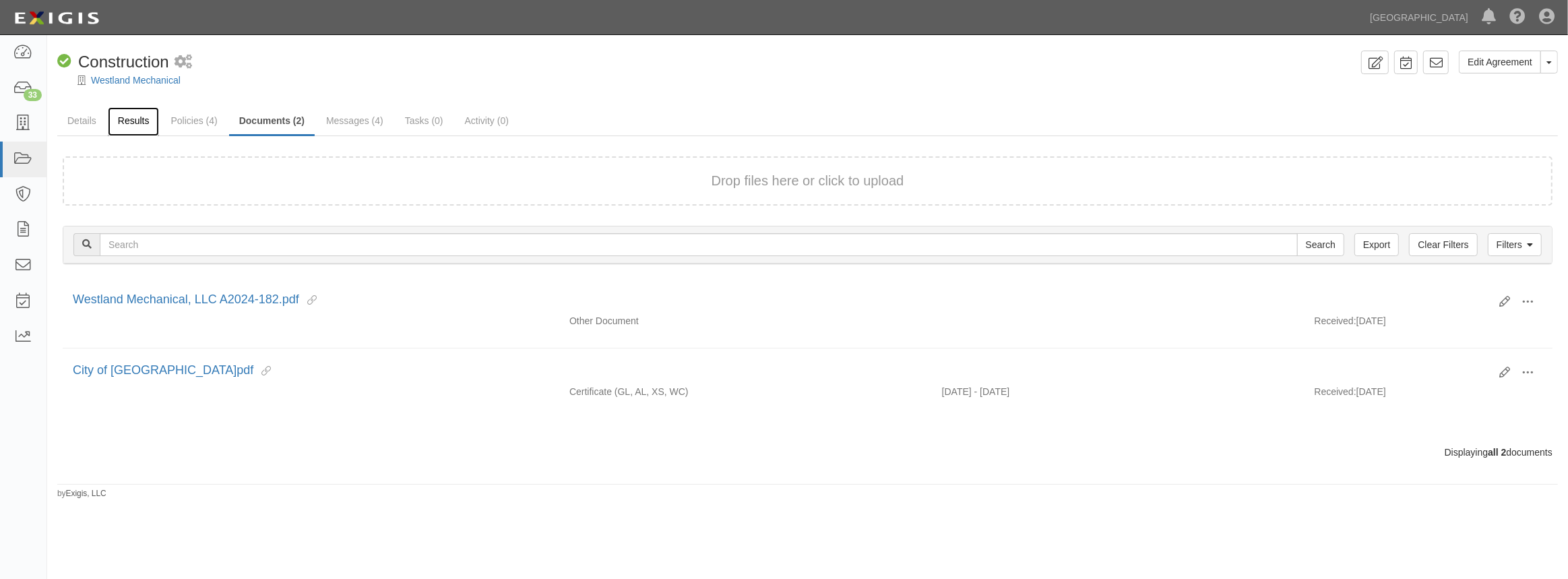
click at [124, 118] on link "Results" at bounding box center [133, 121] width 52 height 29
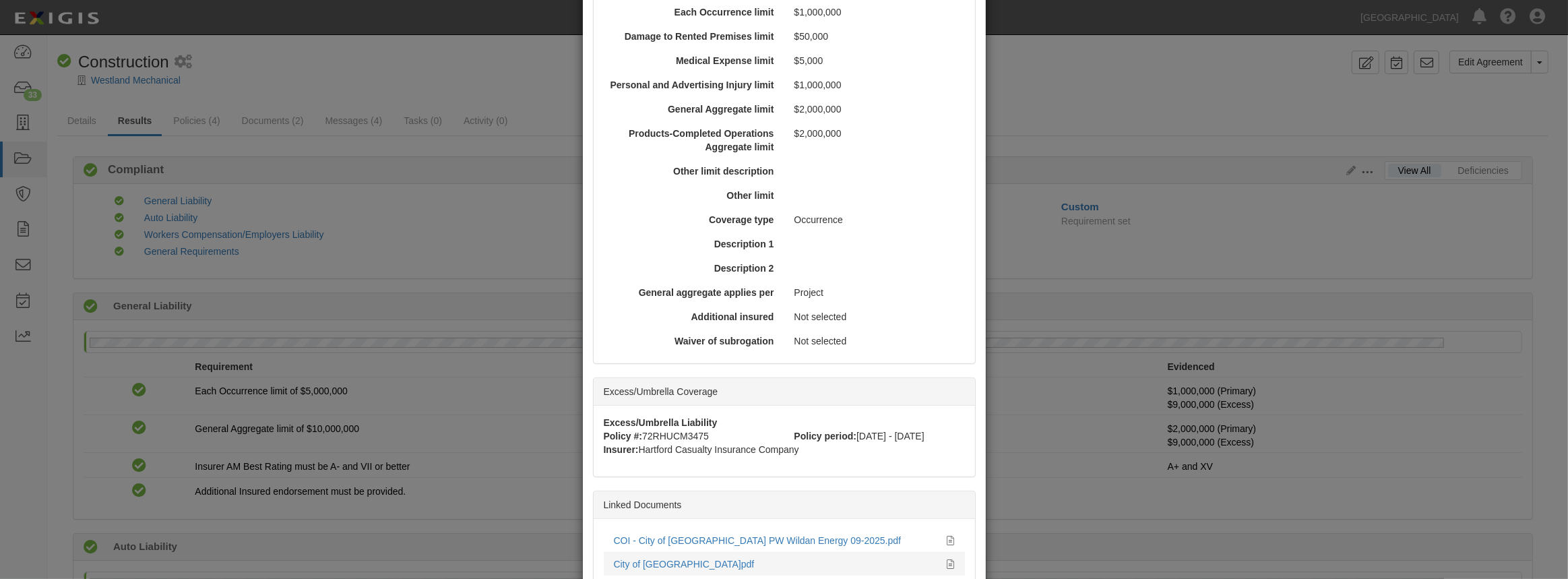
scroll to position [508, 0]
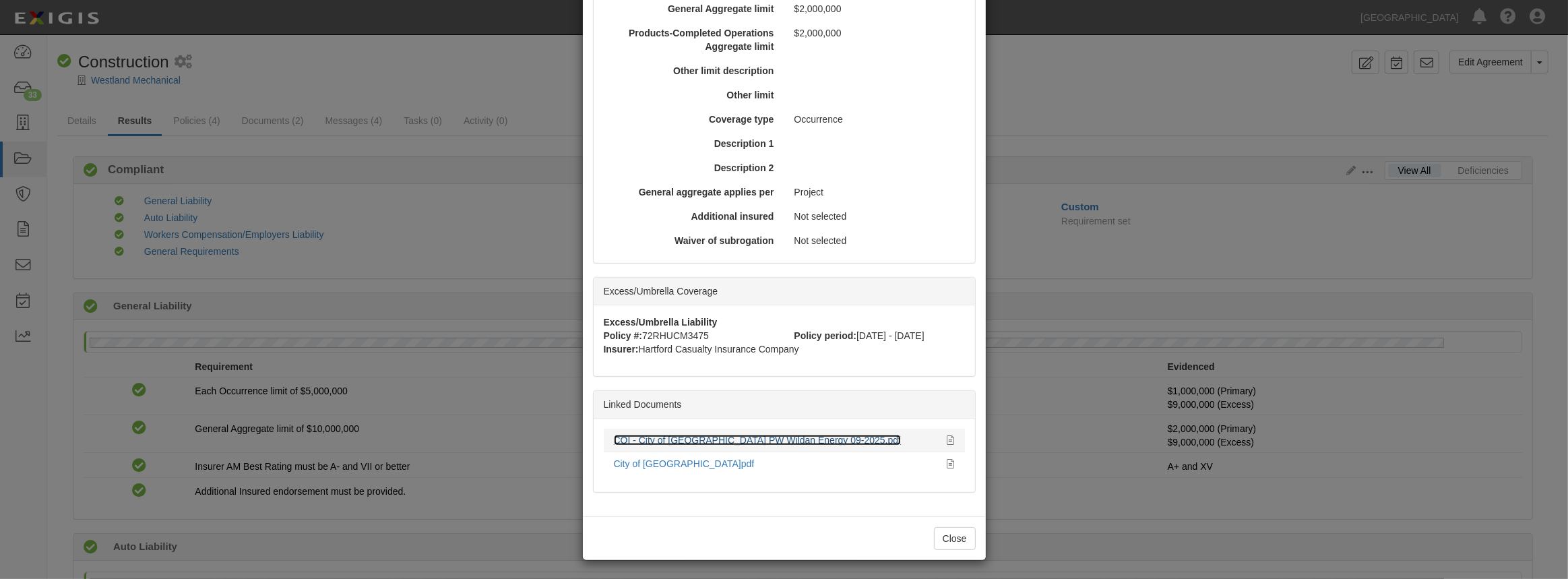
click at [730, 440] on link "COI - City of Chino Hills PW Wildan Energy 09-2025.pdf" at bounding box center [757, 440] width 288 height 11
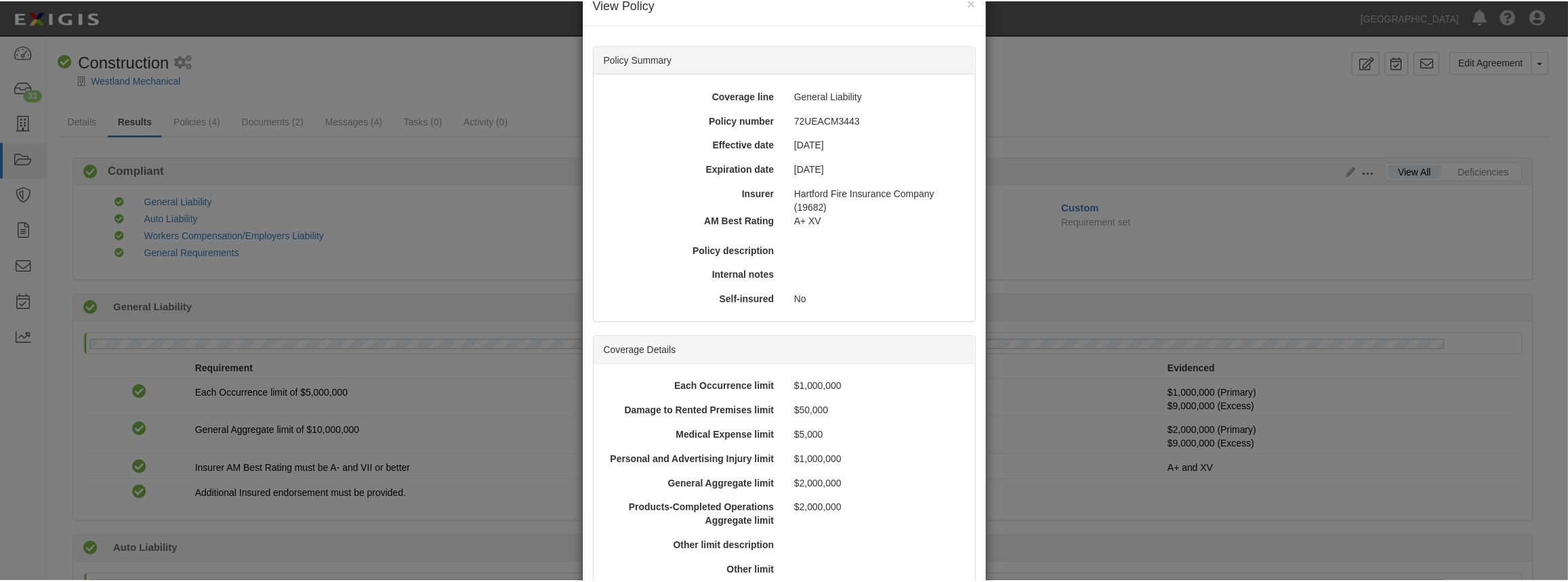
scroll to position [0, 0]
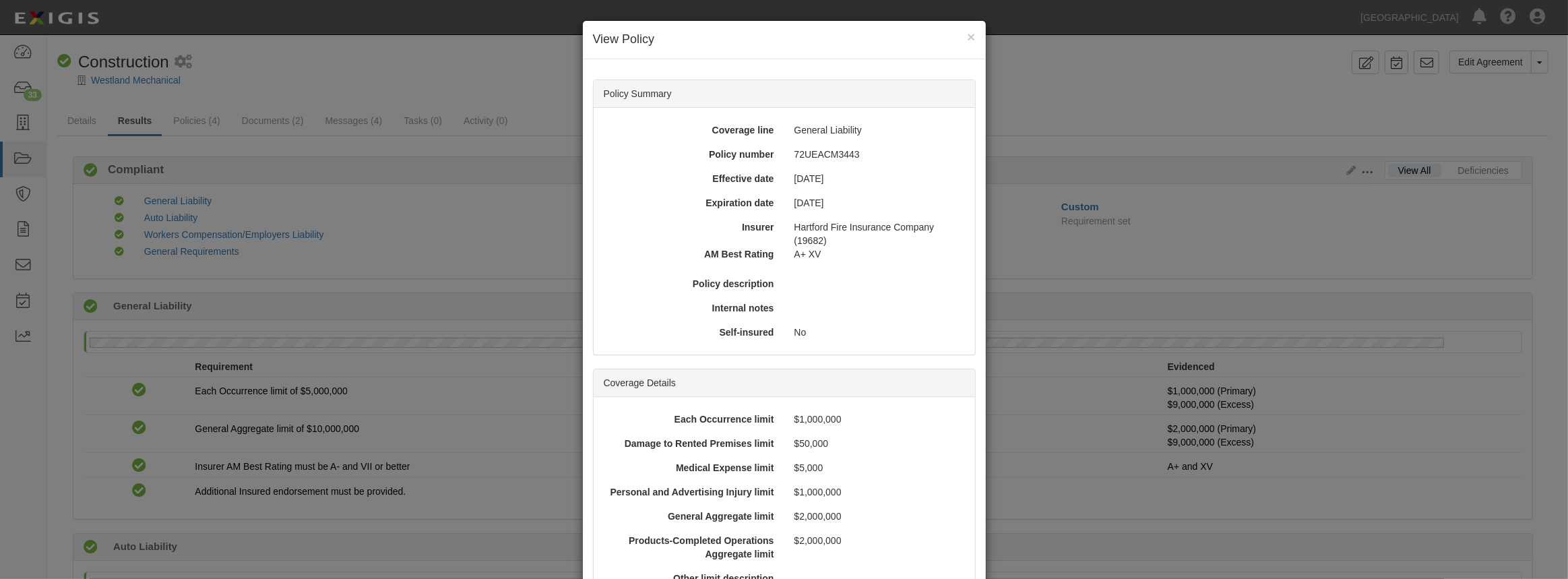
click at [961, 36] on h4 "View Policy" at bounding box center [784, 40] width 382 height 18
click at [958, 34] on h4 "View Policy" at bounding box center [784, 40] width 382 height 18
click at [967, 35] on button "×" at bounding box center [971, 36] width 8 height 14
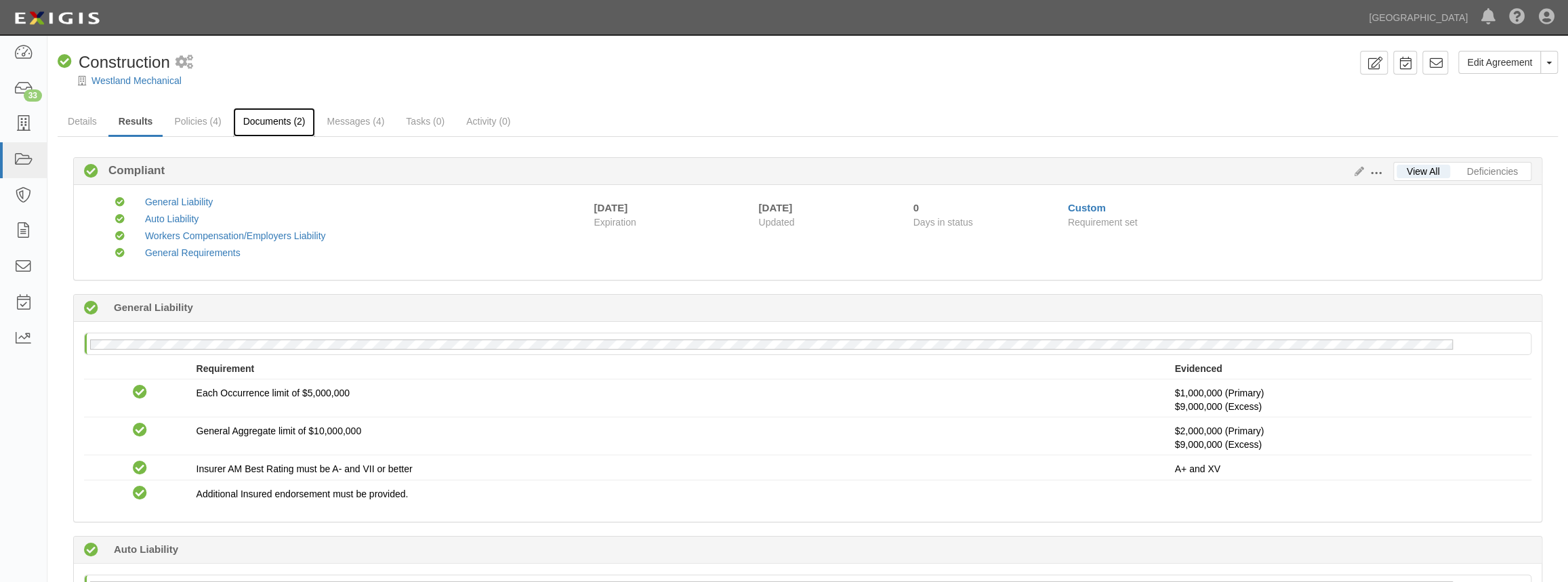
click at [286, 122] on link "Documents (2)" at bounding box center [275, 122] width 83 height 29
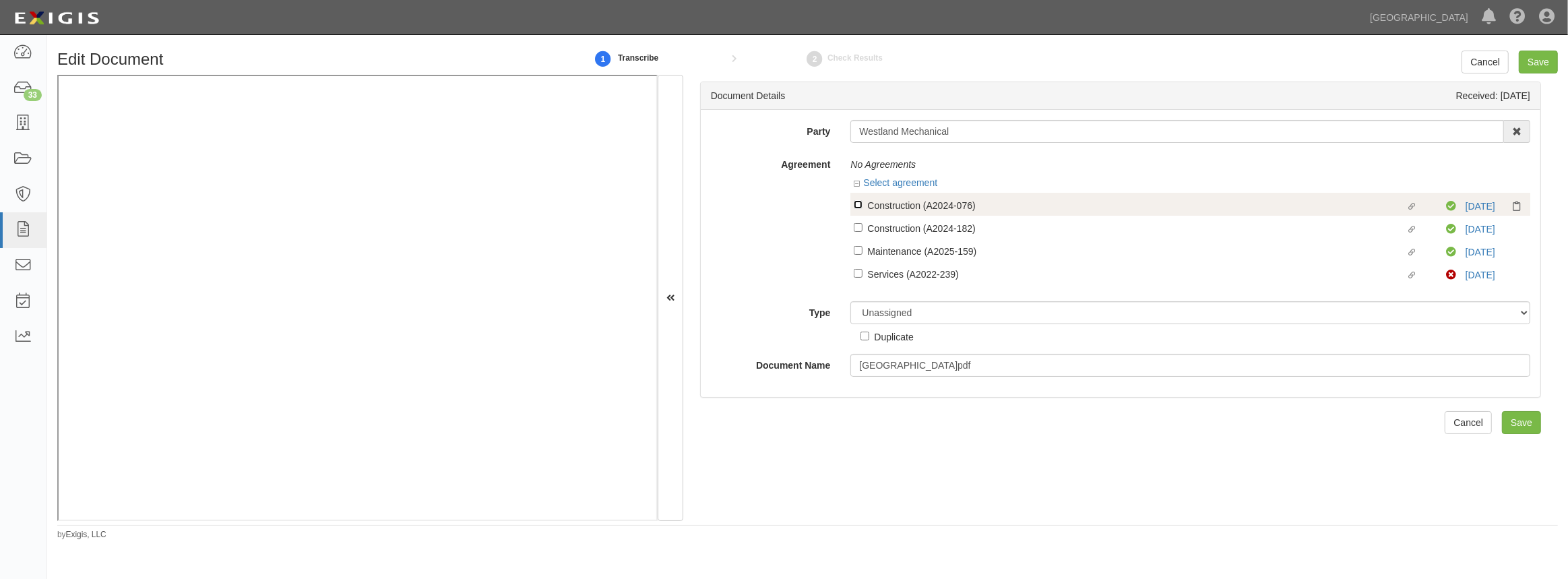
click at [857, 203] on input "Linked agreement Construction (A2024-076) Linked agreement" at bounding box center [857, 204] width 9 height 9
checkbox input "true"
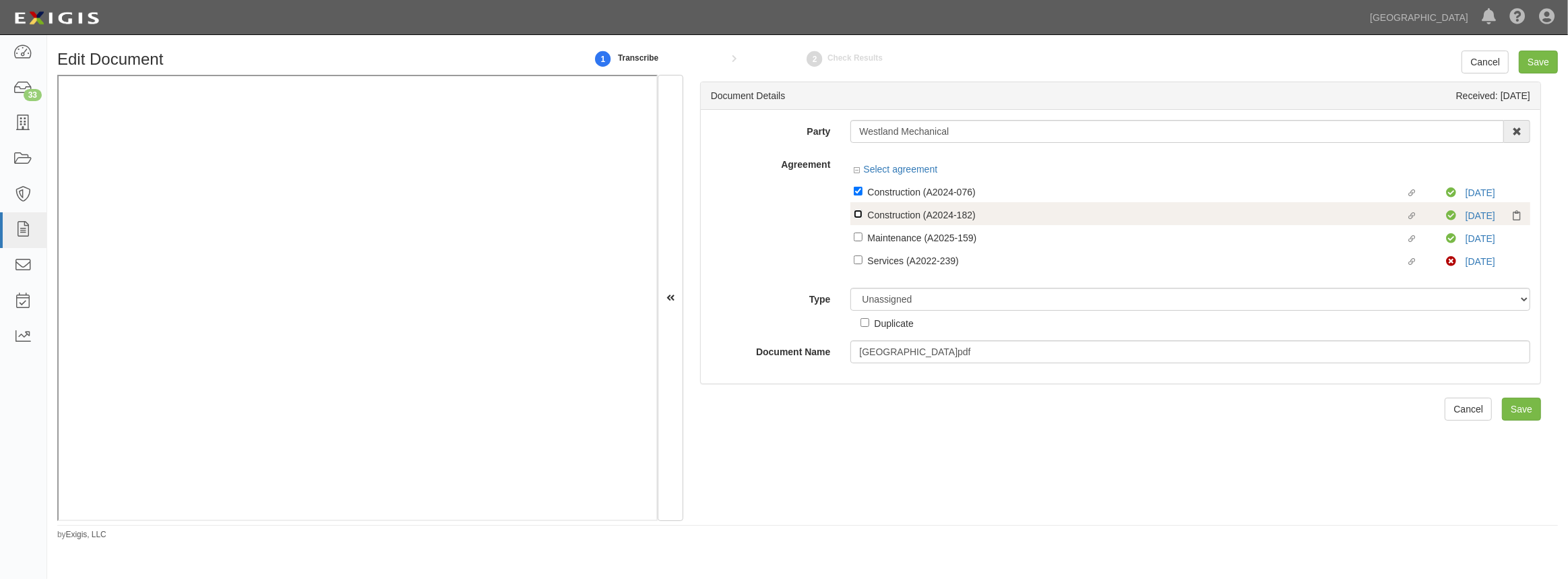
click at [857, 215] on input "Linked agreement Construction (A2024-182) Linked agreement" at bounding box center [857, 213] width 9 height 9
checkbox input "true"
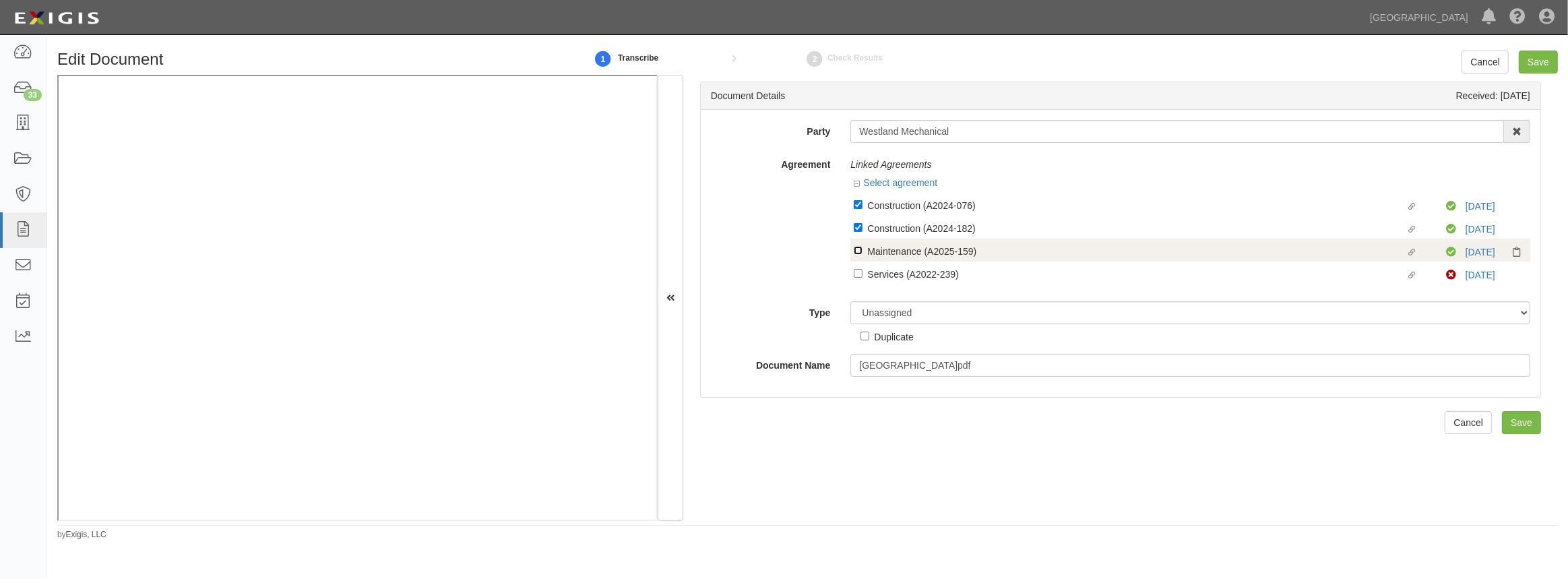
click at [856, 248] on input "Linked agreement Maintenance (A2025-159) Linked agreement" at bounding box center [857, 250] width 9 height 9
checkbox input "true"
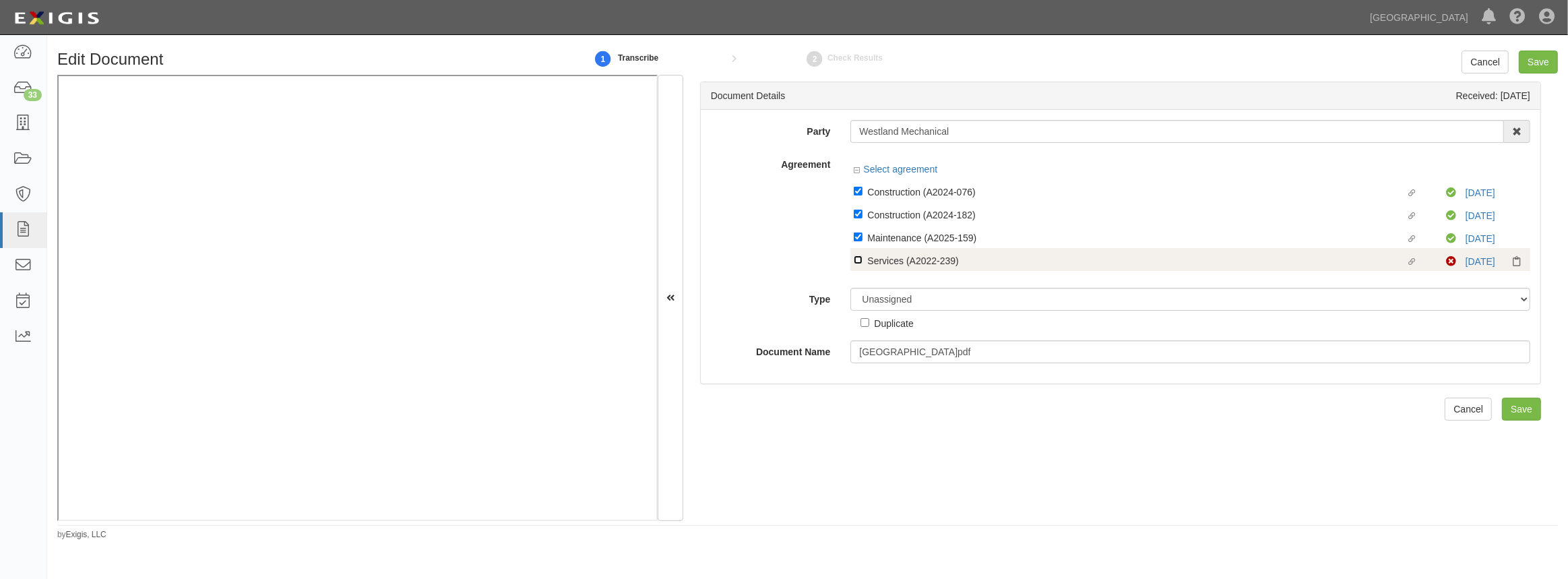
click at [856, 264] on input "Linked agreement Services (A2022-239) Linked agreement" at bounding box center [857, 259] width 9 height 9
checkbox input "true"
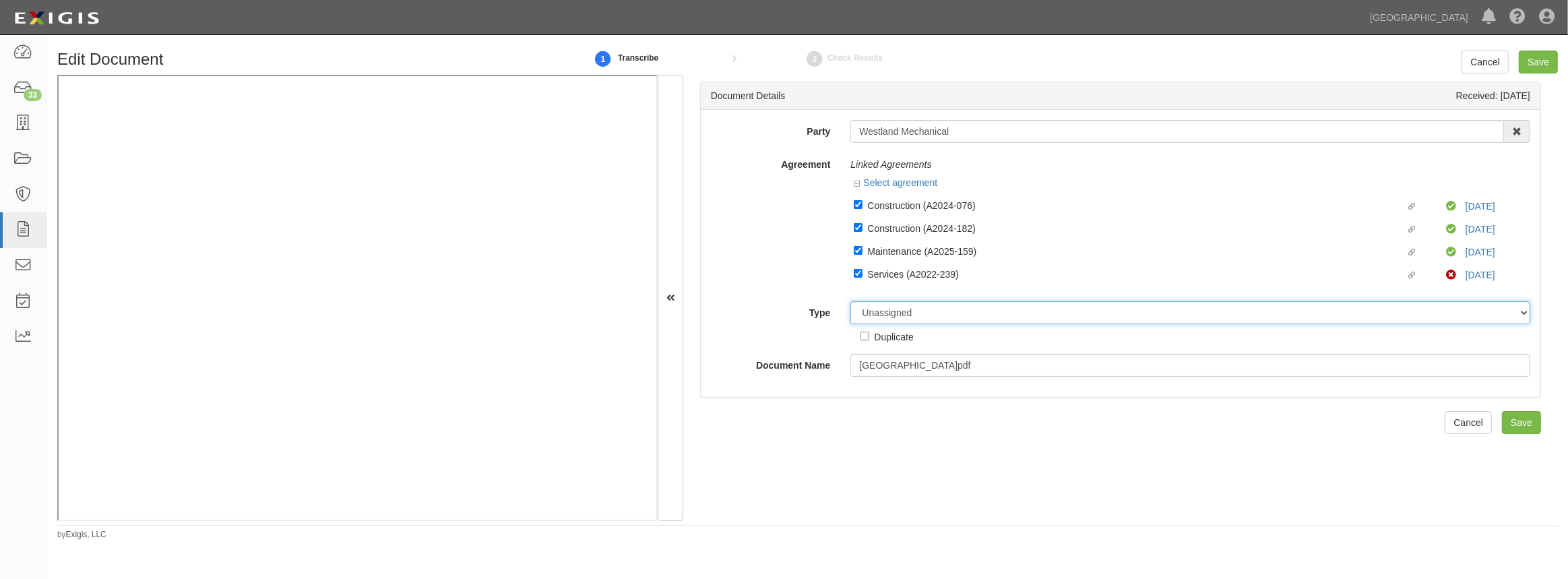
click at [884, 315] on select "Unassigned Binder Cancellation Notice Certificate Contract Endorsement Insuranc…" at bounding box center [1190, 313] width 680 height 23
select select "CertificateDetail"
click at [850, 302] on select "Unassigned Binder Cancellation Notice Certificate Contract Endorsement Insuranc…" at bounding box center [1190, 313] width 680 height 23
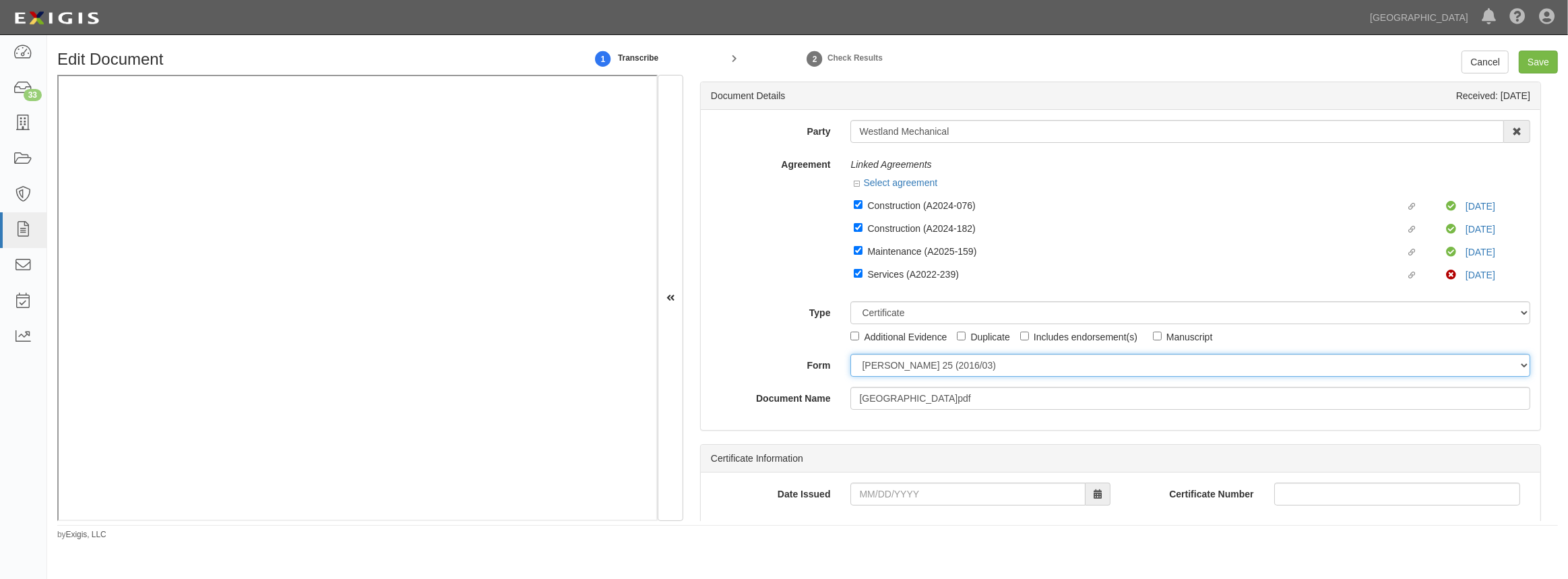
click at [875, 370] on select "ACORD 25 (2016/03) ACORD 101 ACORD 855 NY (2014/05) General" at bounding box center [1190, 366] width 680 height 23
select select "GeneralFormDetail"
click at [850, 355] on select "ACORD 25 (2016/03) ACORD 101 ACORD 855 NY (2014/05) General" at bounding box center [1190, 366] width 680 height 23
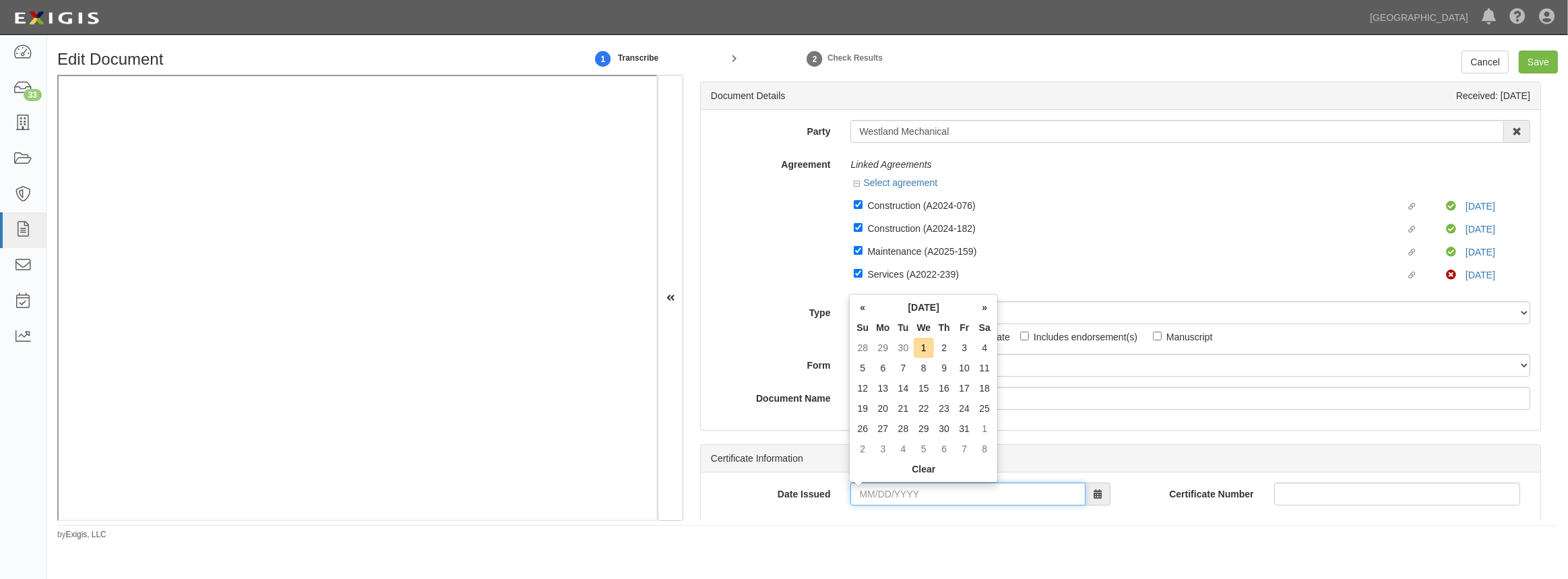
click at [884, 498] on input "Date Issued" at bounding box center [967, 494] width 234 height 23
type input "[DATE]"
click at [882, 428] on td "29" at bounding box center [883, 428] width 20 height 20
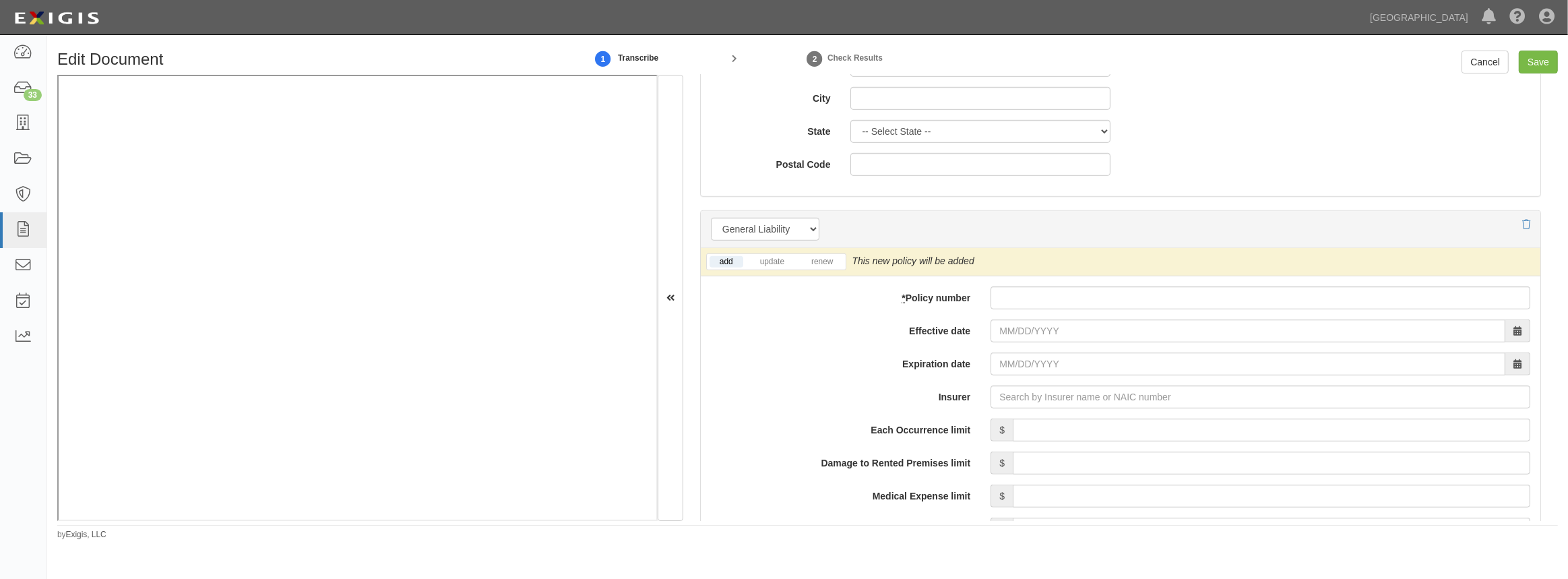
scroll to position [1042, 0]
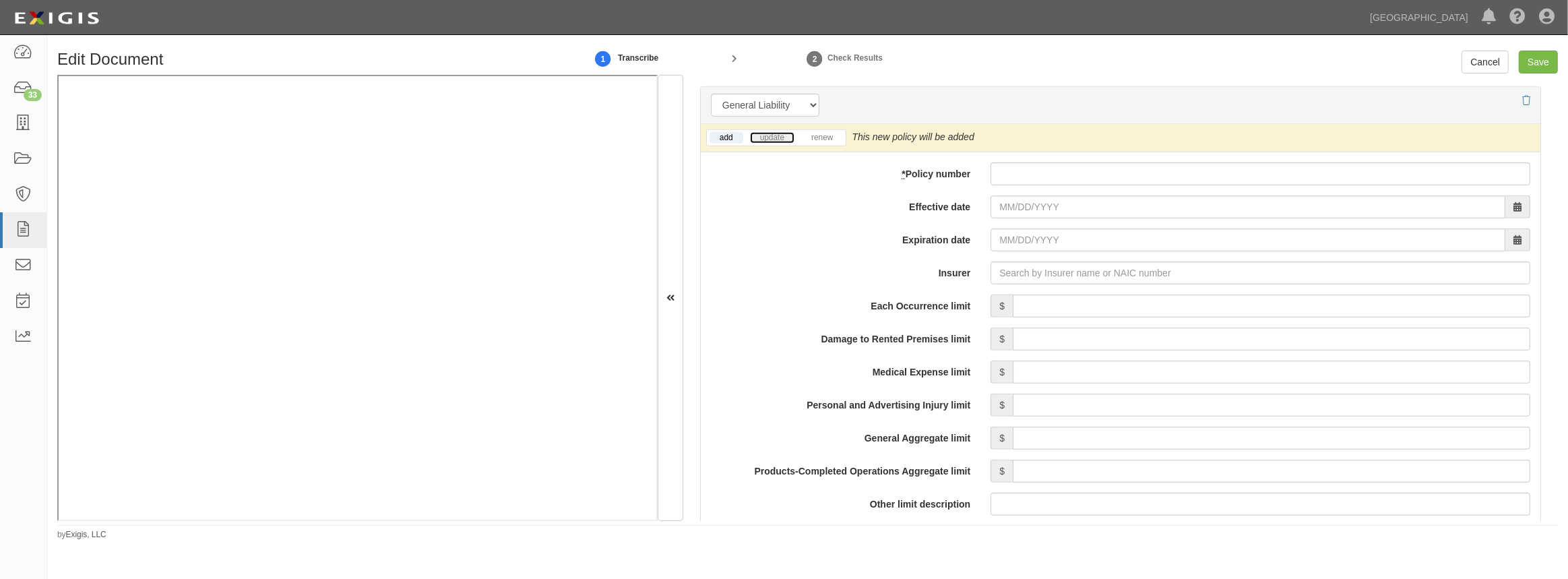
click at [768, 137] on link "update" at bounding box center [772, 137] width 44 height 12
click at [1088, 182] on input "* Policy number" at bounding box center [1261, 174] width 540 height 23
paste input "Westland Mechanical"
type input "Westland Mechanical"
drag, startPoint x: 1102, startPoint y: 177, endPoint x: 966, endPoint y: 169, distance: 136.2
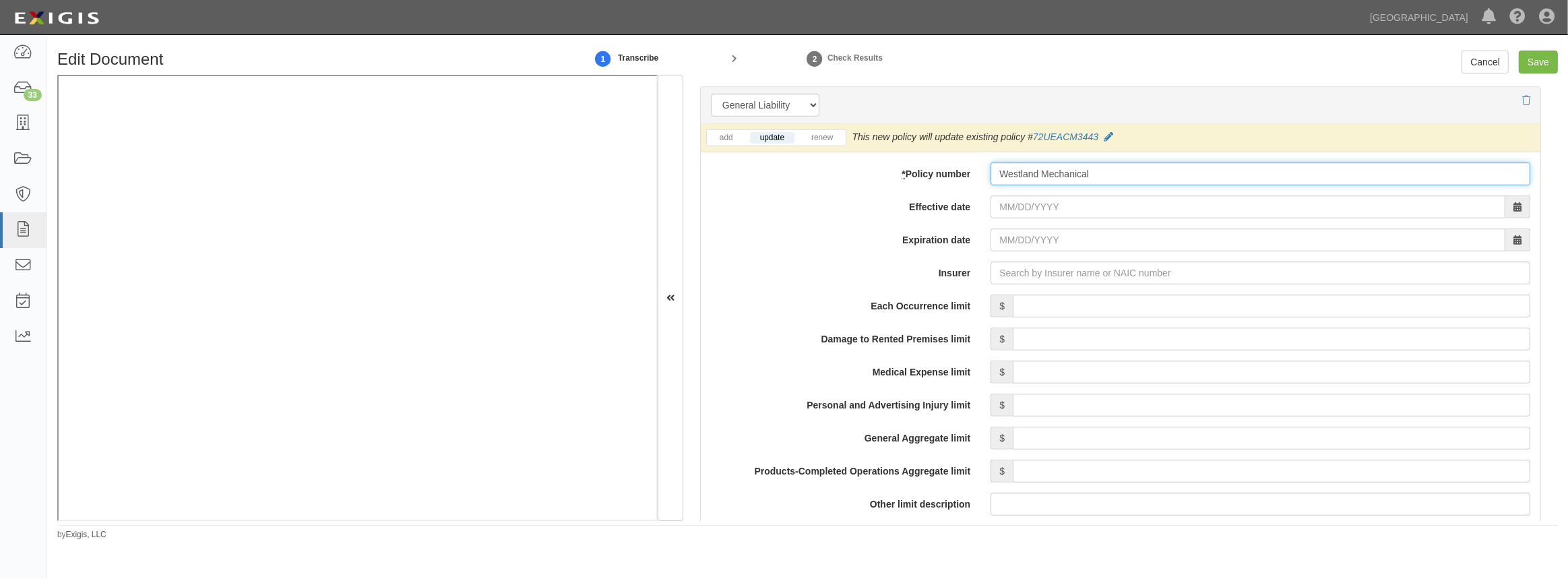
click at [991, 175] on input "Westland Mechanical" at bounding box center [1261, 174] width 540 height 23
click at [1011, 182] on input "* Policy number" at bounding box center [1261, 174] width 540 height 23
paste input "72 UEA BR40YX"
type input "72 UEA BR40YX"
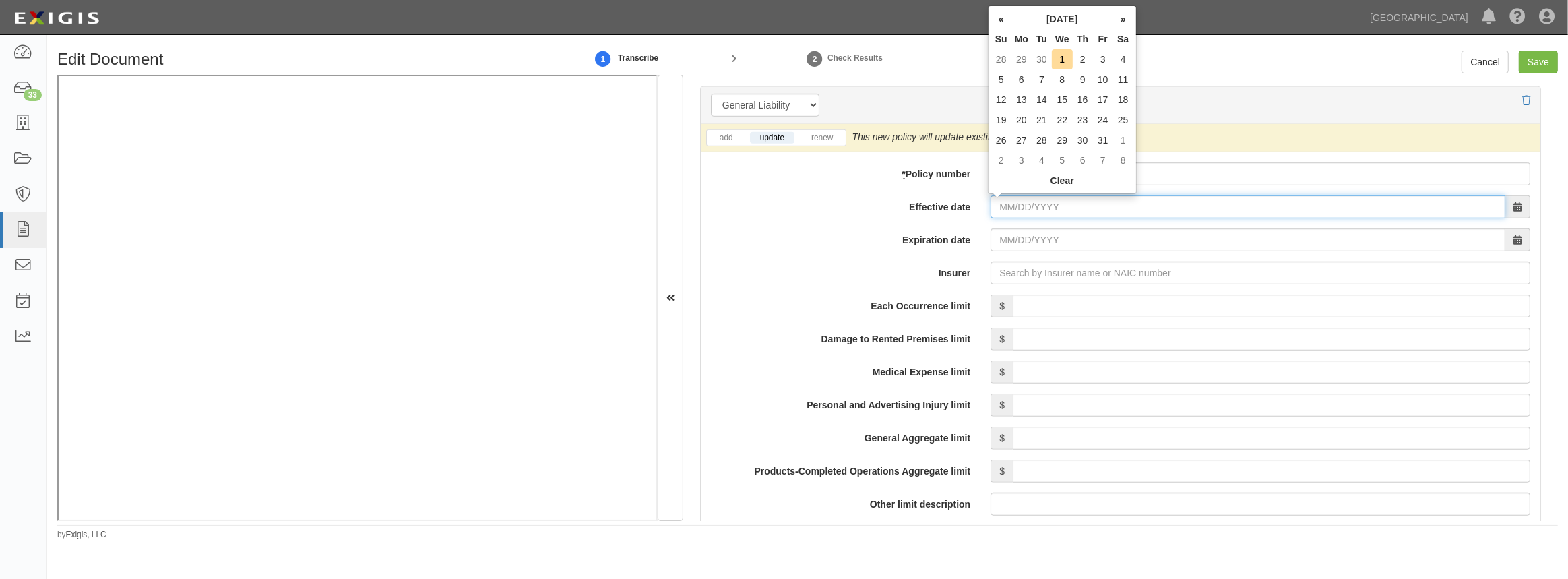
click at [1005, 211] on input "Effective date" at bounding box center [1248, 207] width 514 height 23
type input "09/30/2025"
type input "09/30/2026"
click at [1036, 141] on td "30" at bounding box center [1042, 140] width 20 height 20
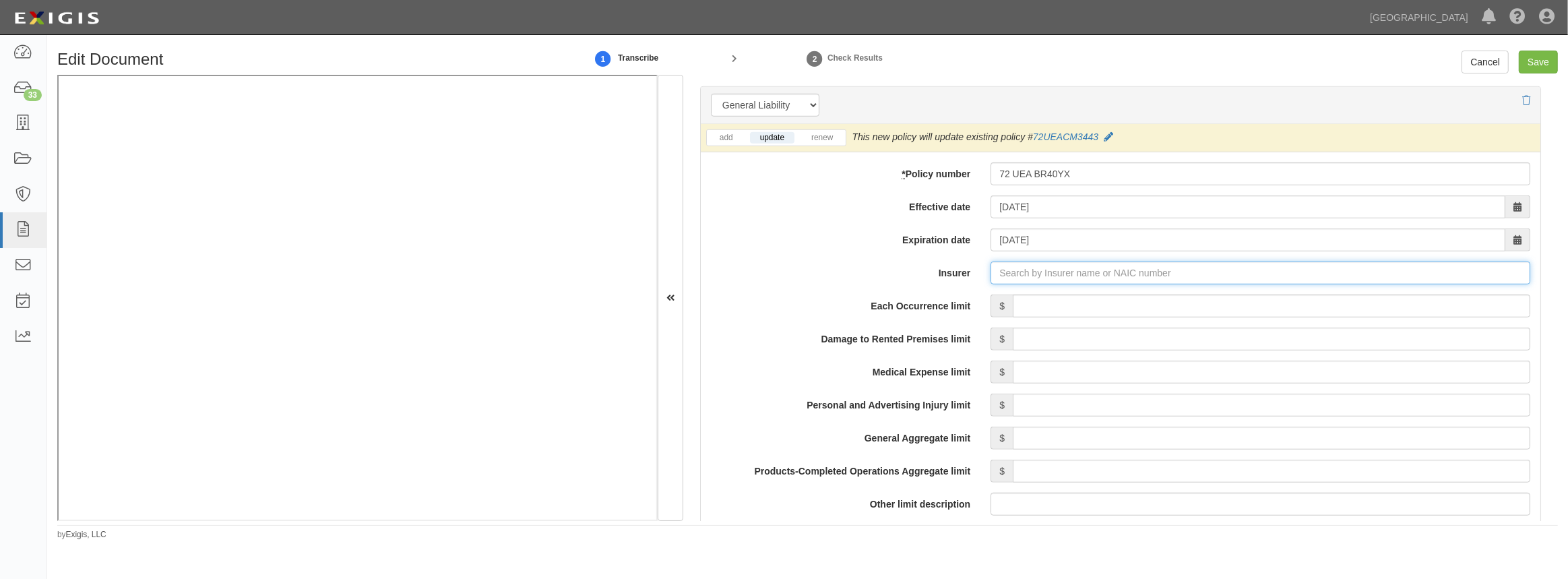
click at [1019, 276] on input "Insurer" at bounding box center [1261, 273] width 540 height 23
type input "180 Seguros S.A. (0) NR Rating"
type input "1"
click at [1004, 295] on div "Hartford Fire Insurance Company ( 19682 ) A+ XV Rating" at bounding box center [1034, 298] width 261 height 18
type input "Hartford Fire Insurance Company (19682) A+ XV Rating"
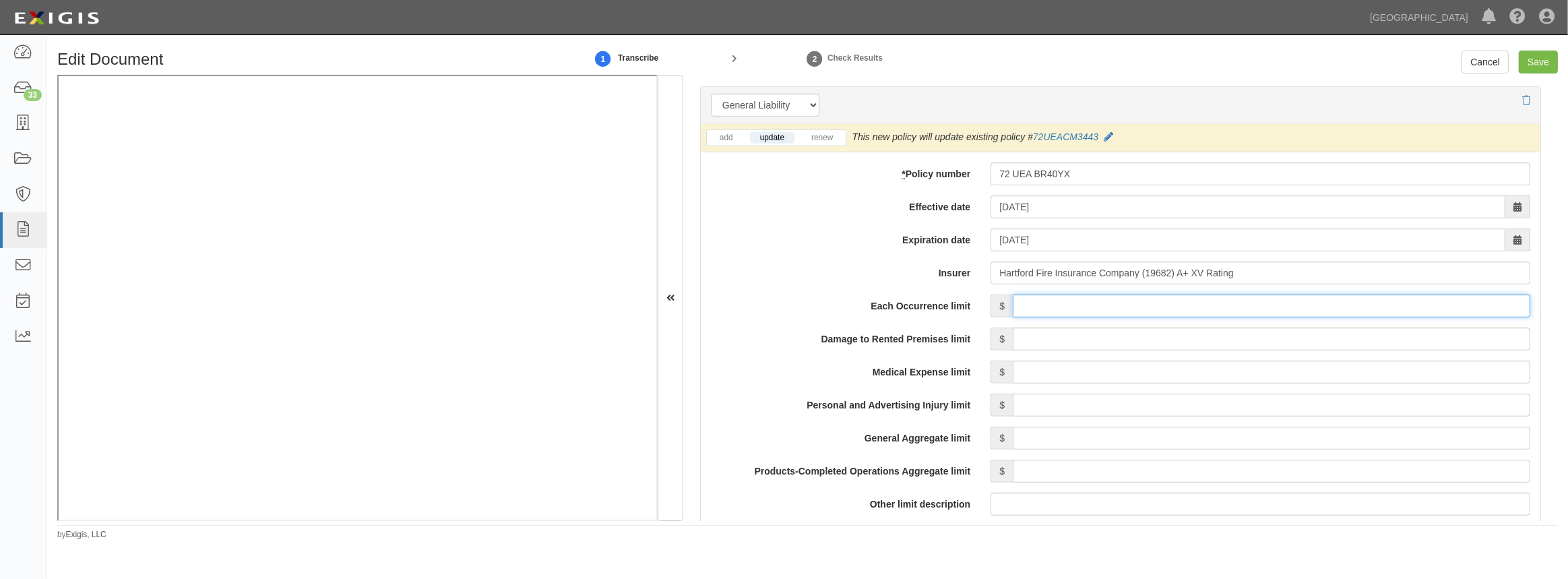
click at [1060, 310] on input "Each Occurrence limit" at bounding box center [1271, 307] width 517 height 23
type input "1,000,000"
click at [1137, 348] on input "Damage to Rented Premises limit" at bounding box center [1271, 339] width 517 height 23
type input "50,000"
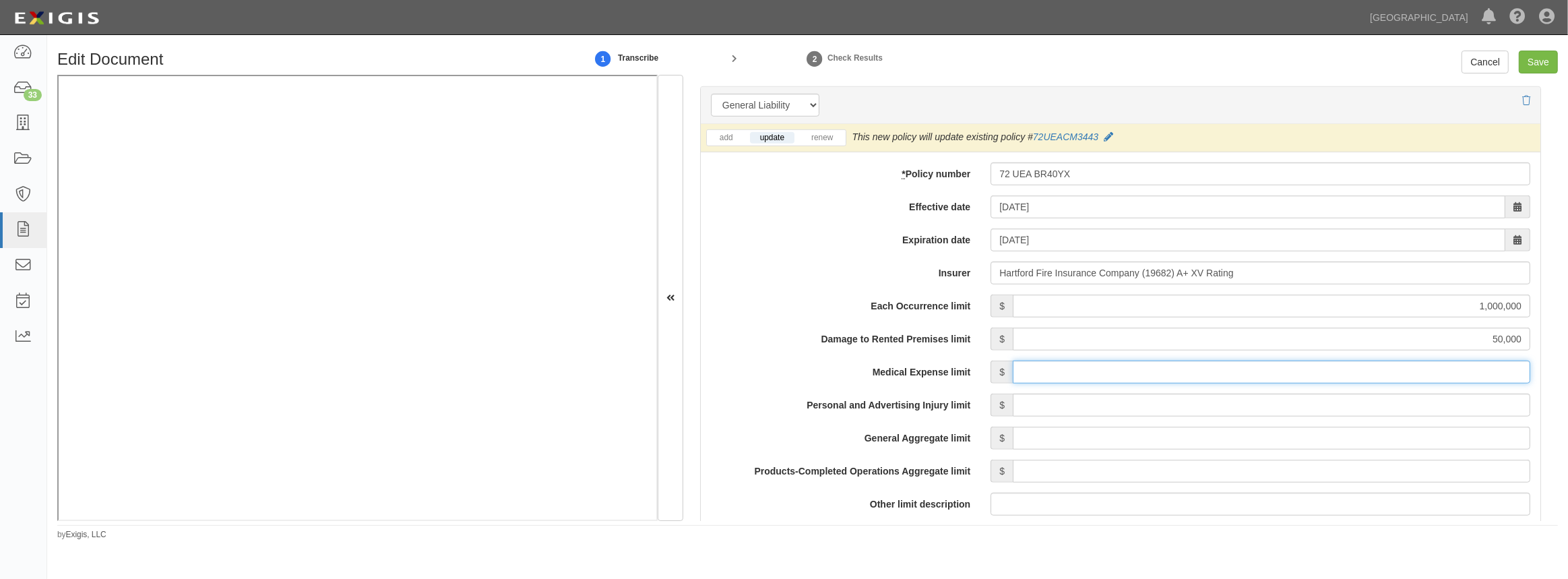
click at [1081, 372] on input "Medical Expense limit" at bounding box center [1271, 373] width 517 height 23
type input "5,000"
click at [1119, 405] on input "Personal and Advertising Injury limit" at bounding box center [1271, 405] width 517 height 23
type input "1,000,000"
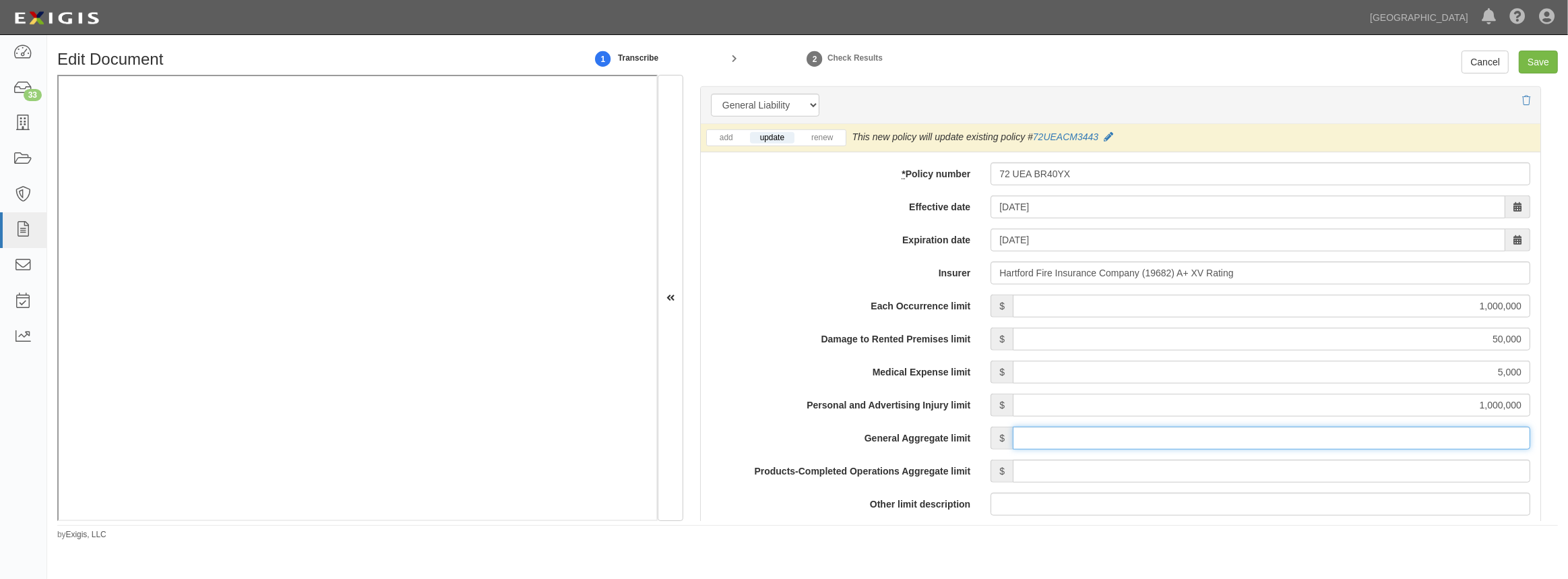
click at [1137, 439] on input "General Aggregate limit" at bounding box center [1271, 439] width 517 height 23
type input "2,000,000"
click at [1023, 473] on input "Products-Completed Operations Aggregate limit" at bounding box center [1271, 471] width 517 height 23
type input "2,000,000"
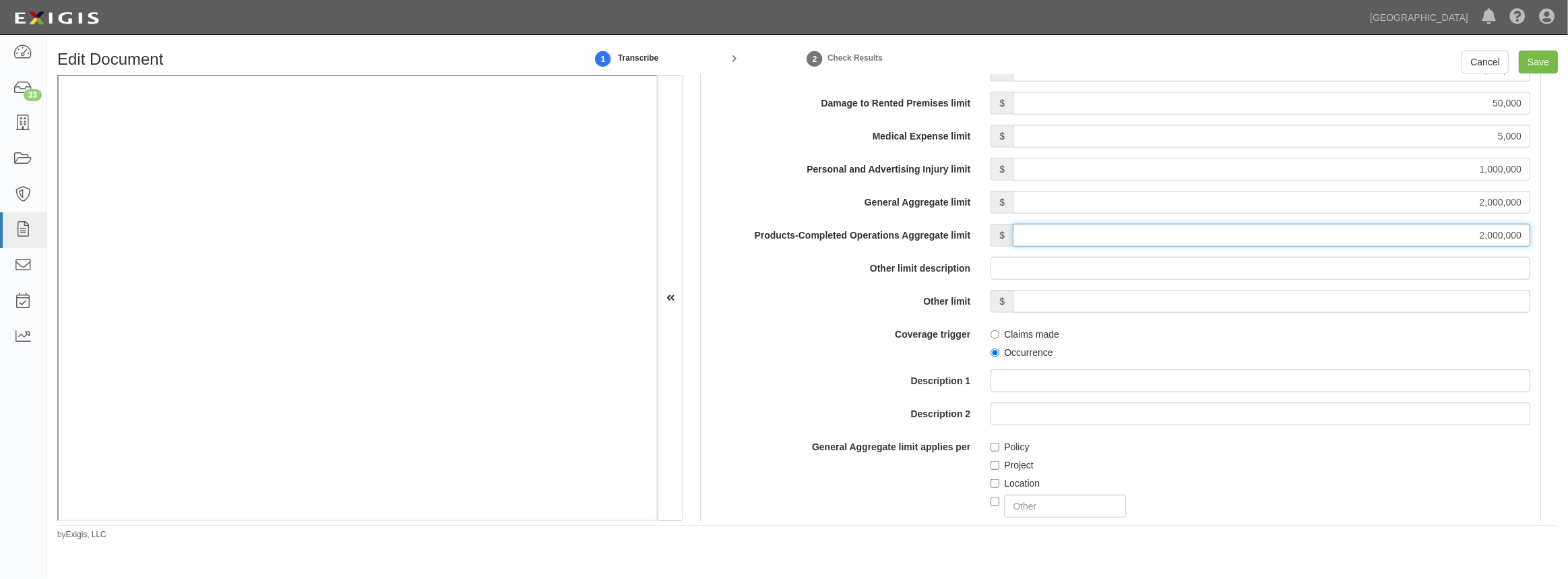
scroll to position [1287, 0]
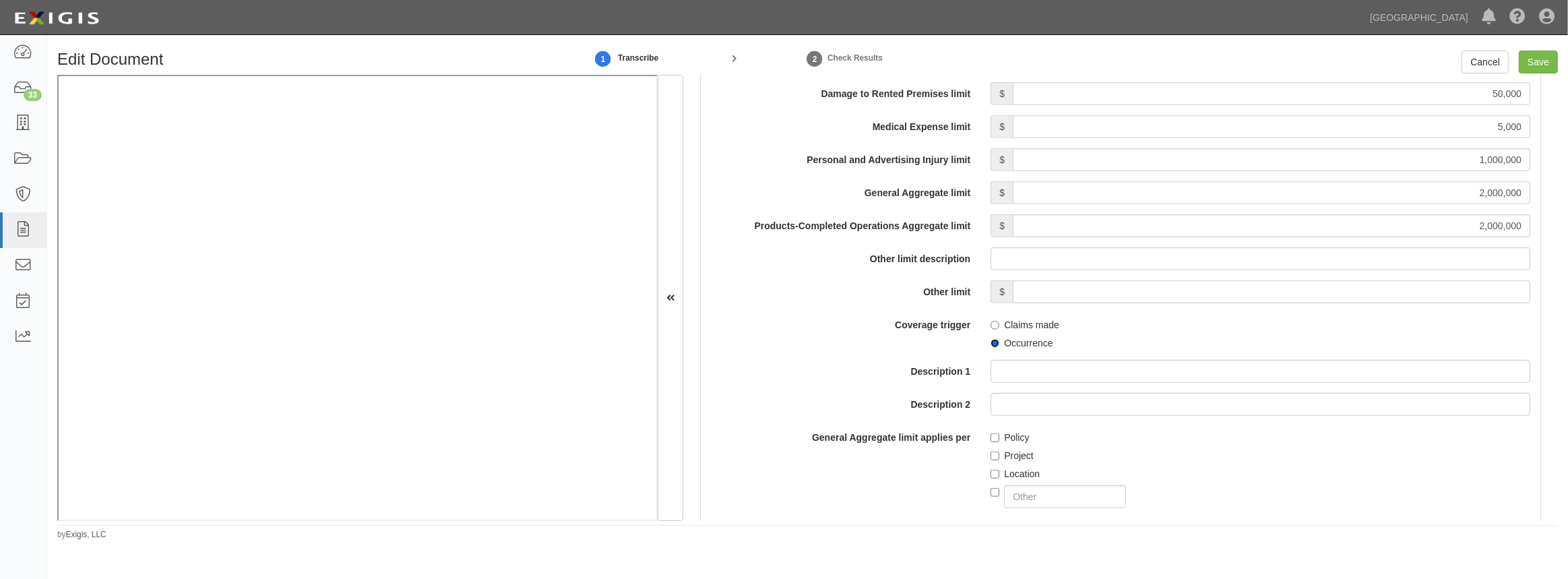
click at [991, 346] on input "Occurrence" at bounding box center [995, 343] width 9 height 9
radio input "true"
click at [991, 458] on input "Project" at bounding box center [995, 456] width 9 height 9
checkbox input "true"
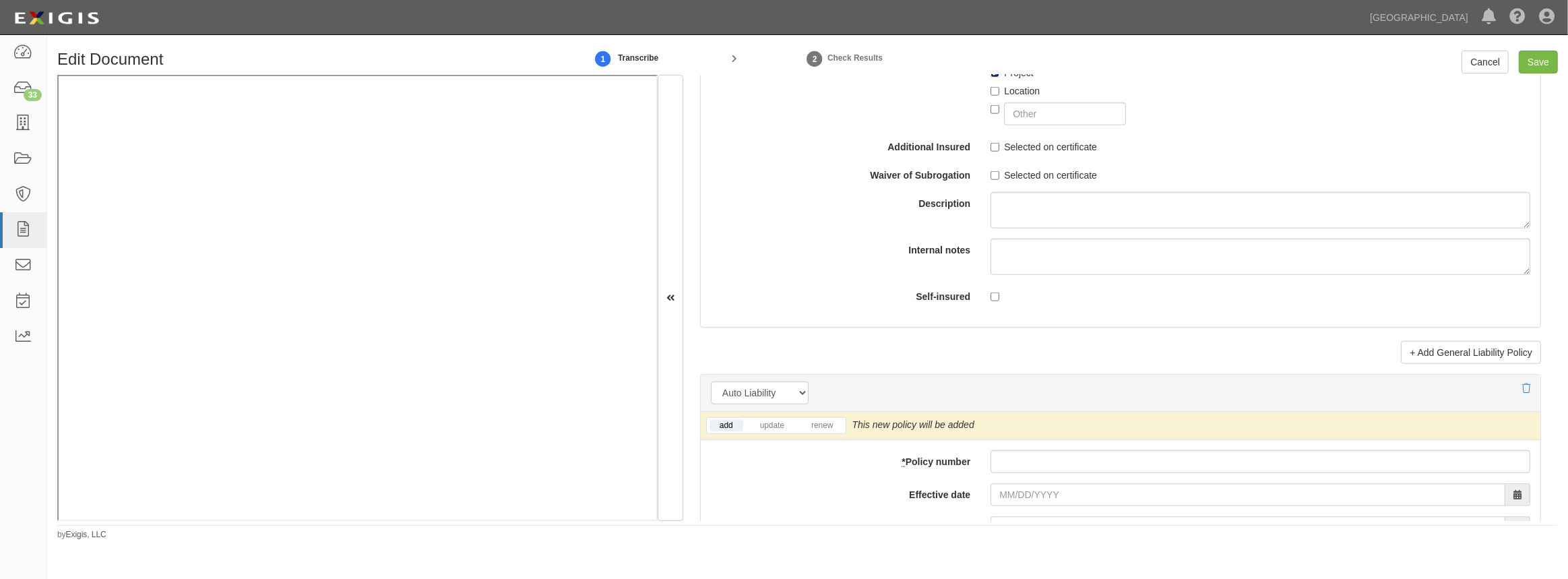
scroll to position [1593, 0]
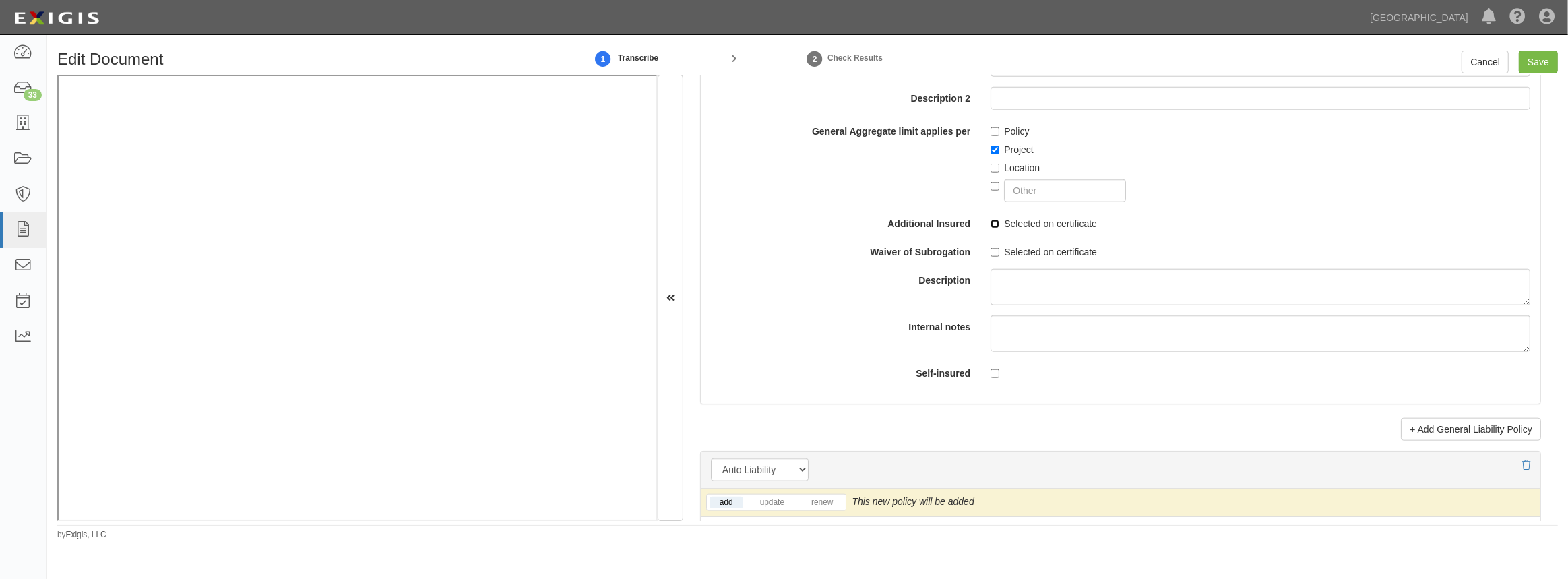
drag, startPoint x: 992, startPoint y: 223, endPoint x: 1001, endPoint y: 261, distance: 39.1
click at [994, 231] on div "Each Occurrence limit $ 1,000,000 Damage to Rented Premises limit $ 50,000 Medi…" at bounding box center [1120, 63] width 819 height 640
click at [992, 250] on input "Selected on certificate" at bounding box center [995, 252] width 9 height 9
checkbox input "true"
click at [992, 227] on input "Selected on certificate" at bounding box center [995, 224] width 9 height 9
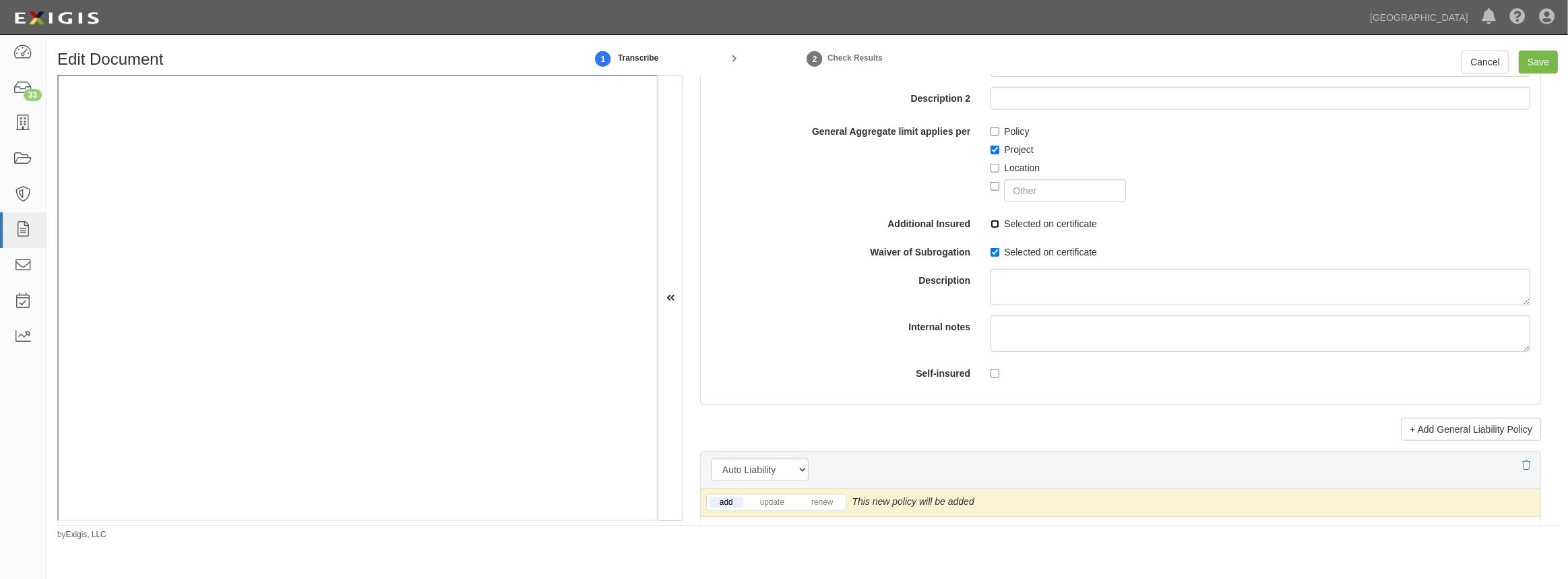
checkbox input "true"
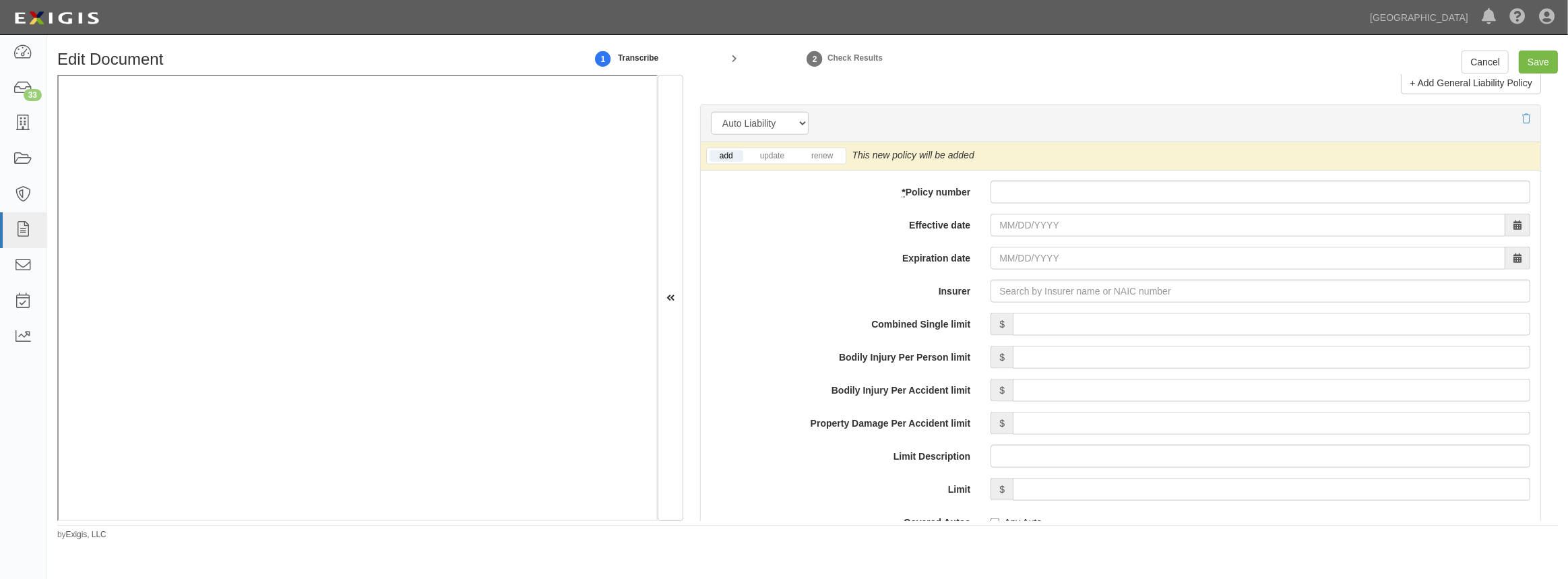
scroll to position [1961, 0]
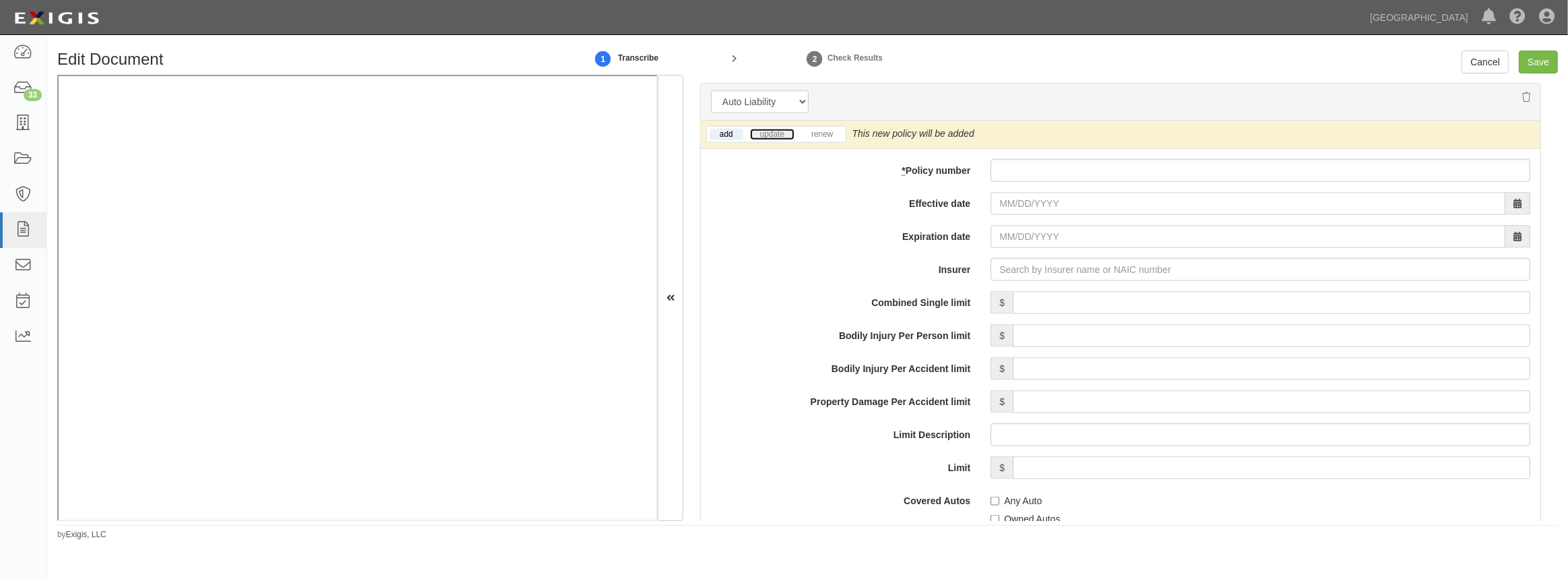
click at [765, 134] on link "update" at bounding box center [772, 134] width 44 height 12
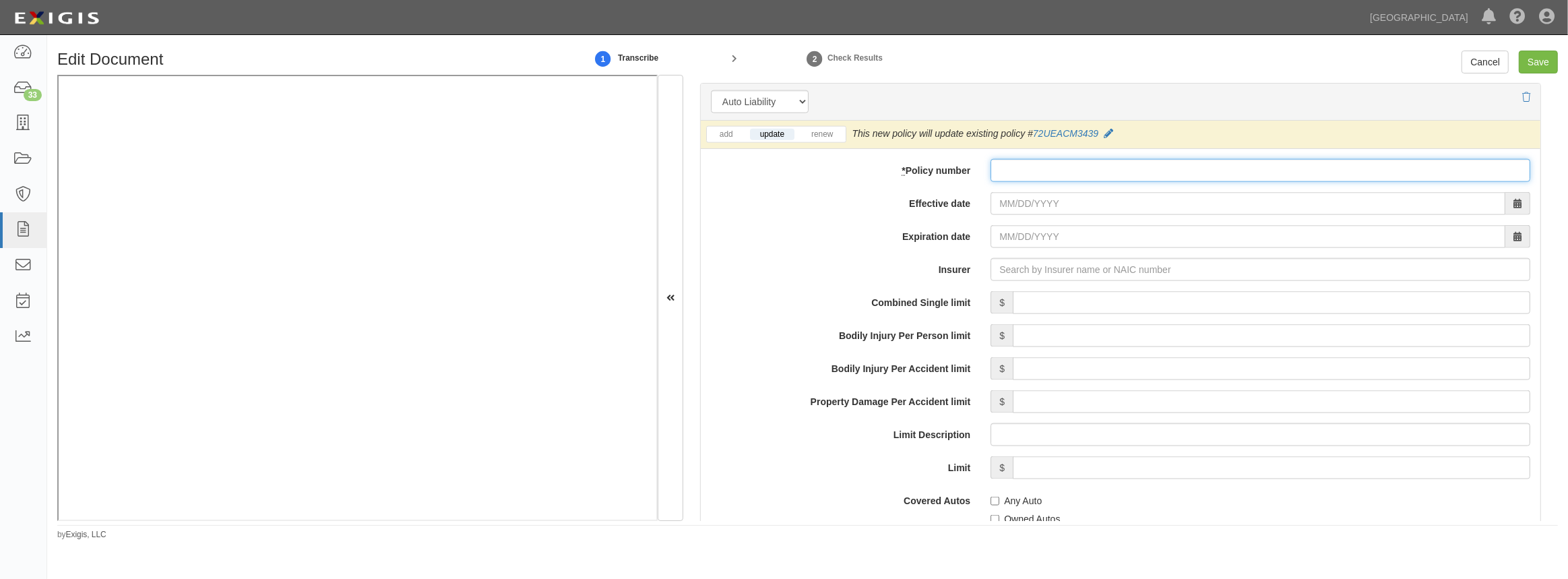
click at [1047, 168] on input "* Policy number" at bounding box center [1261, 171] width 540 height 23
paste input "72UEACM3439"
type input "72UEACM3439"
click at [1032, 200] on input "Effective date" at bounding box center [1248, 204] width 514 height 23
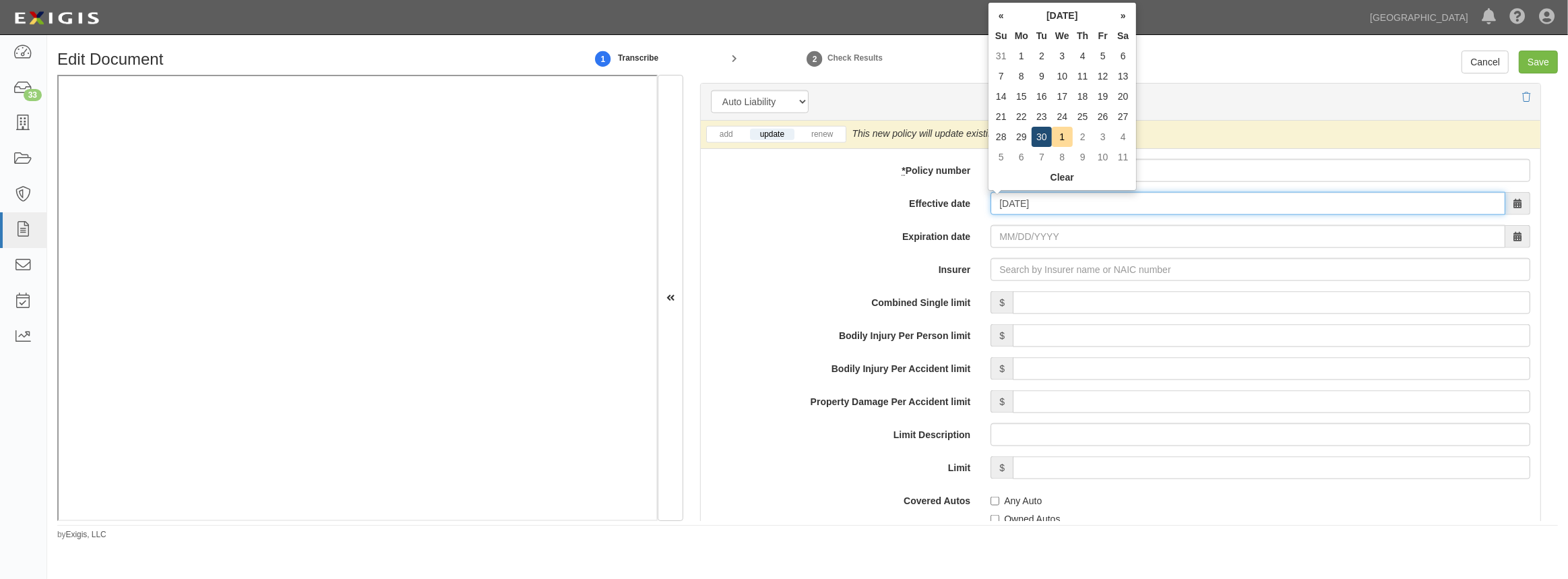
type input "09/30/2025"
type input "09/30/2026"
click at [1044, 139] on td "30" at bounding box center [1042, 137] width 20 height 20
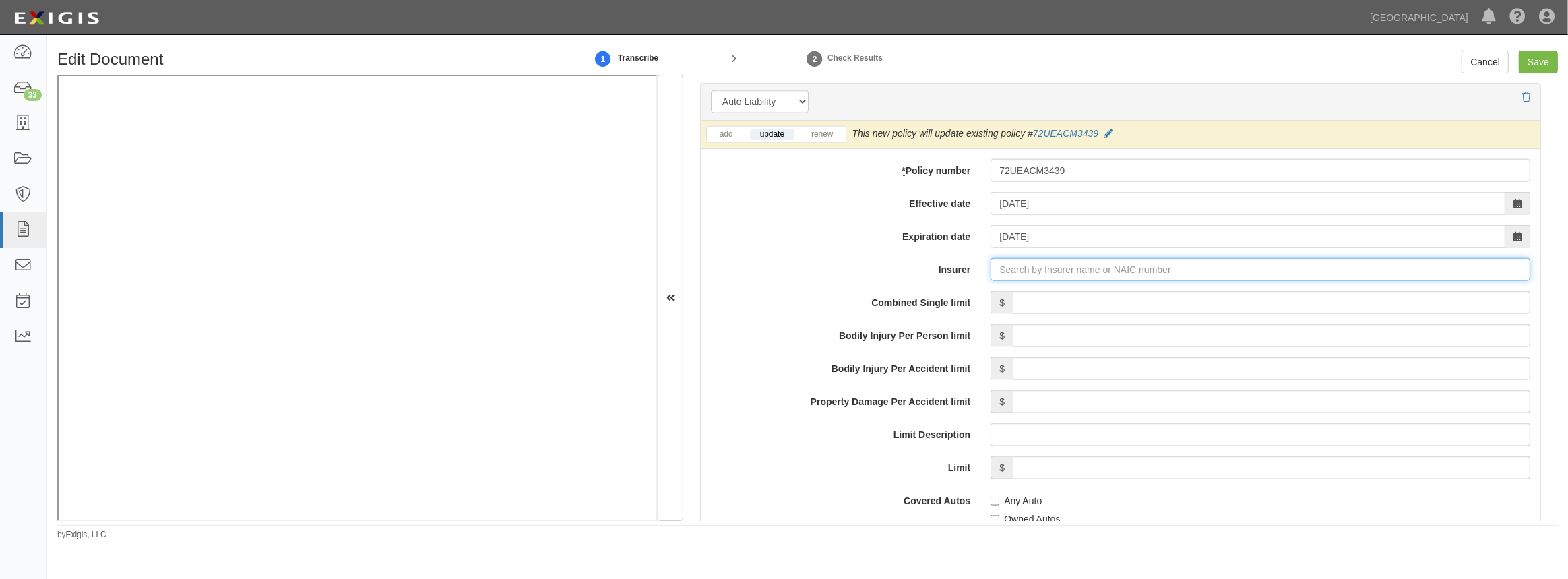
click at [1039, 267] on input "Insurer" at bounding box center [1261, 270] width 540 height 23
type input "21st Century Advantage Insurance Company (25232) NR Rating"
type input "2"
click at [1017, 289] on div "Hartford Accident and Indemnity Company ( 22357 ) A+ XV Rating" at bounding box center [1053, 295] width 299 height 18
type input "Hartford Accident and Indemnity Company (22357) A+ XV Rating"
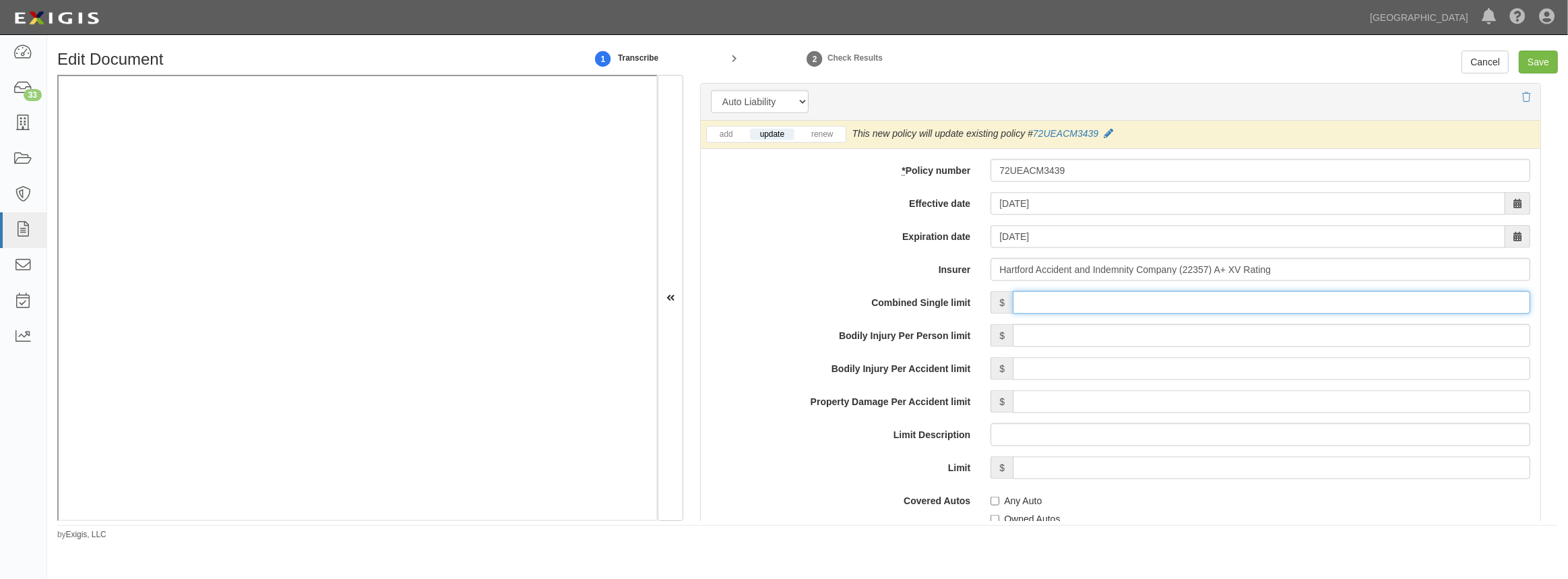
click at [1043, 310] on input "Combined Single limit" at bounding box center [1271, 303] width 517 height 23
type input "1,000,000"
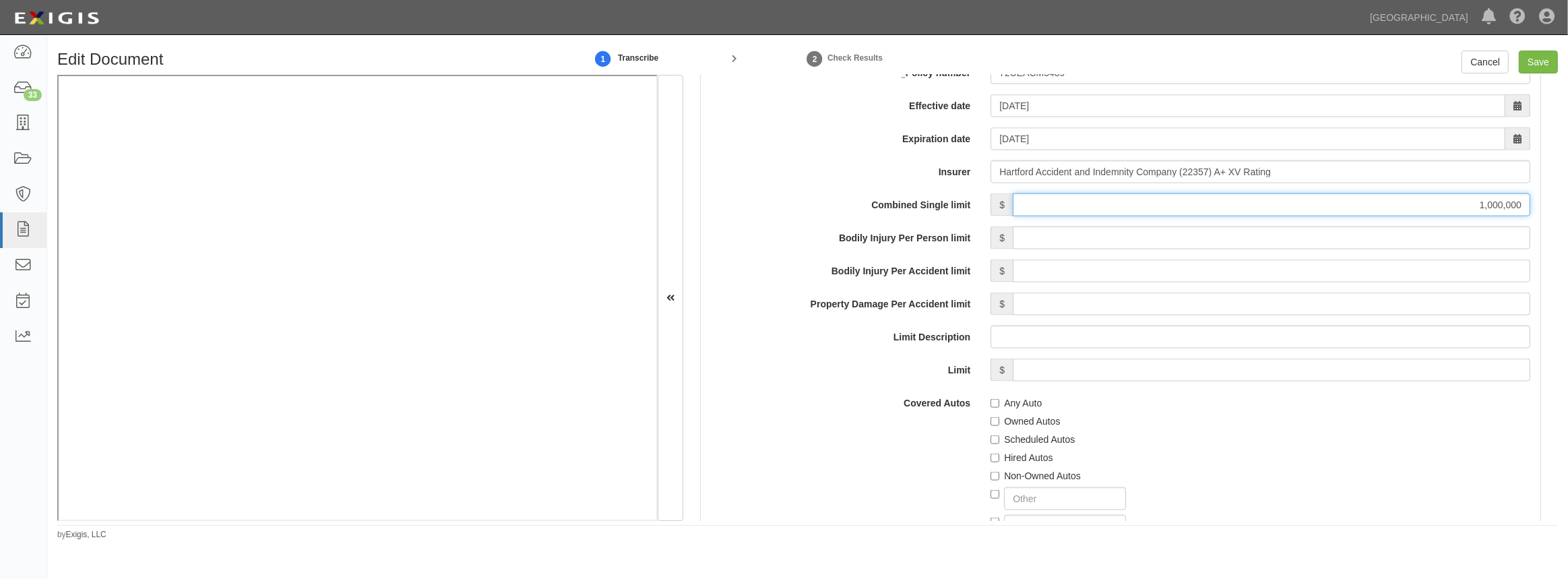
scroll to position [2082, 0]
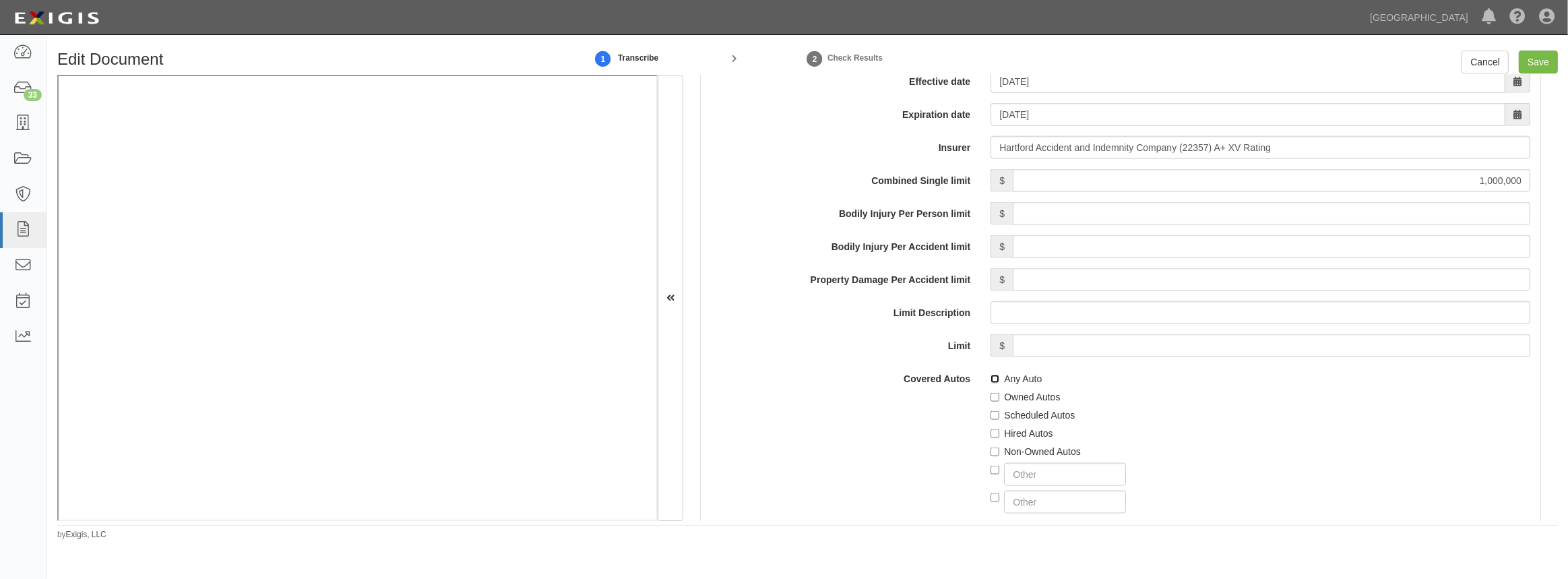
click at [991, 377] on input "Any Auto" at bounding box center [995, 379] width 9 height 9
checkbox input "true"
click at [992, 398] on input "Owned Autos" at bounding box center [995, 397] width 9 height 9
checkbox input "true"
click at [992, 413] on input "Scheduled Autos" at bounding box center [995, 415] width 9 height 9
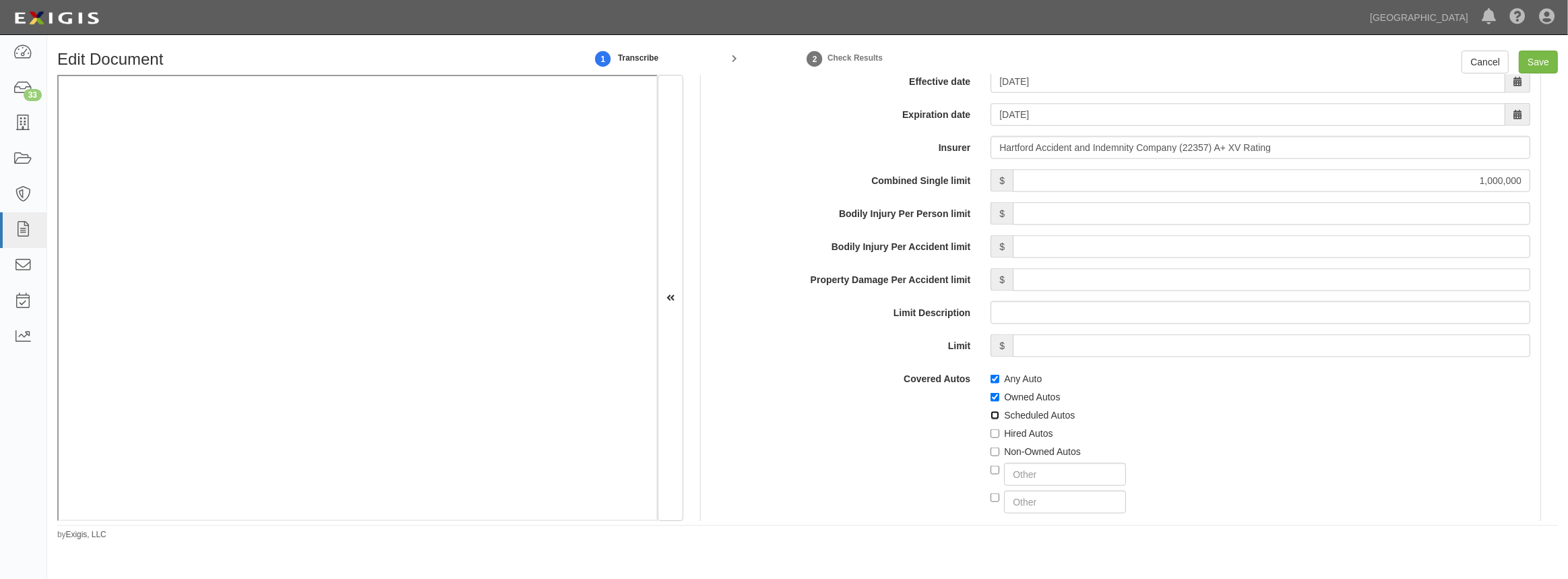
checkbox input "true"
click at [996, 432] on label "Hired Autos" at bounding box center [1022, 433] width 62 height 13
click at [996, 432] on input "Hired Autos" at bounding box center [995, 433] width 9 height 9
checkbox input "true"
click at [995, 452] on input "Non-Owned Autos" at bounding box center [995, 452] width 9 height 9
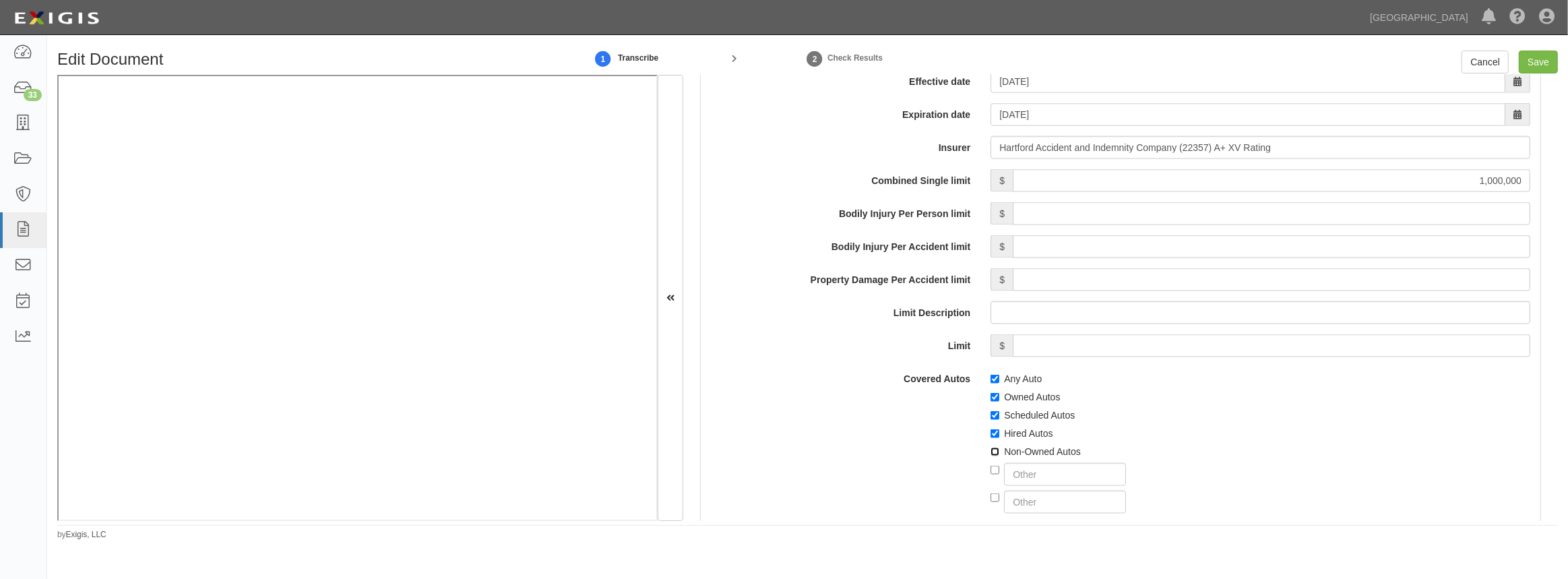
checkbox input "true"
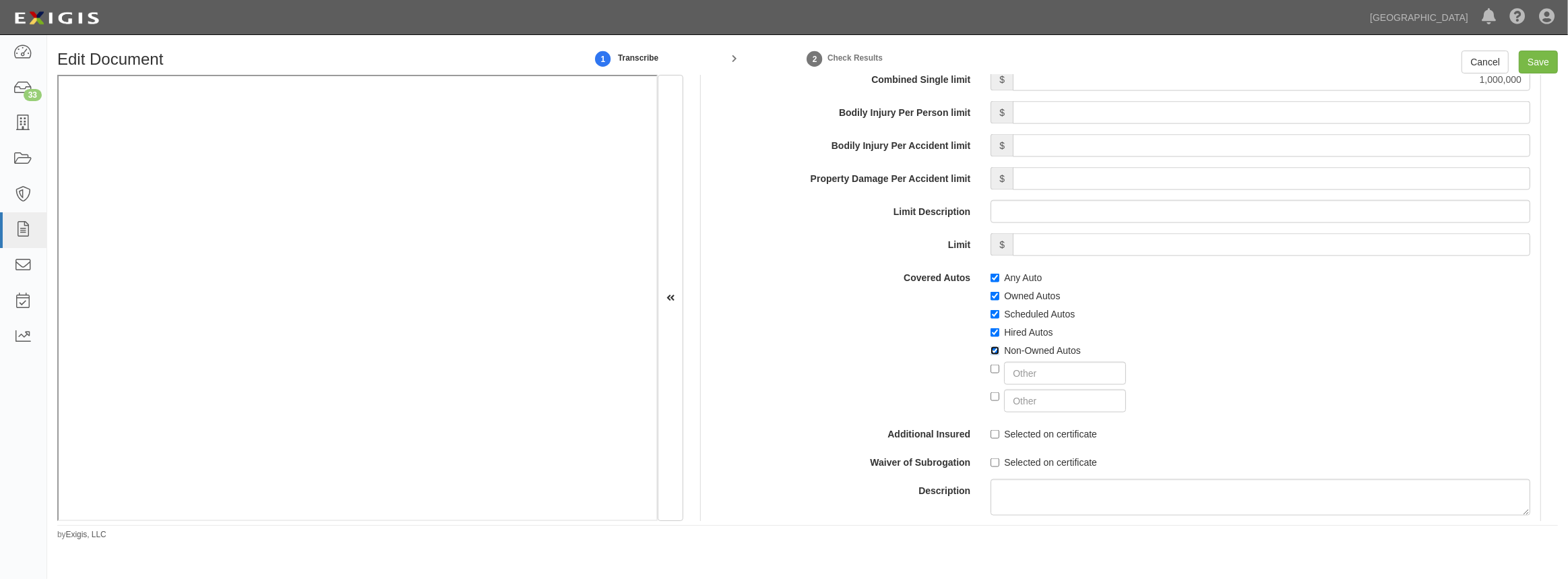
scroll to position [2206, 0]
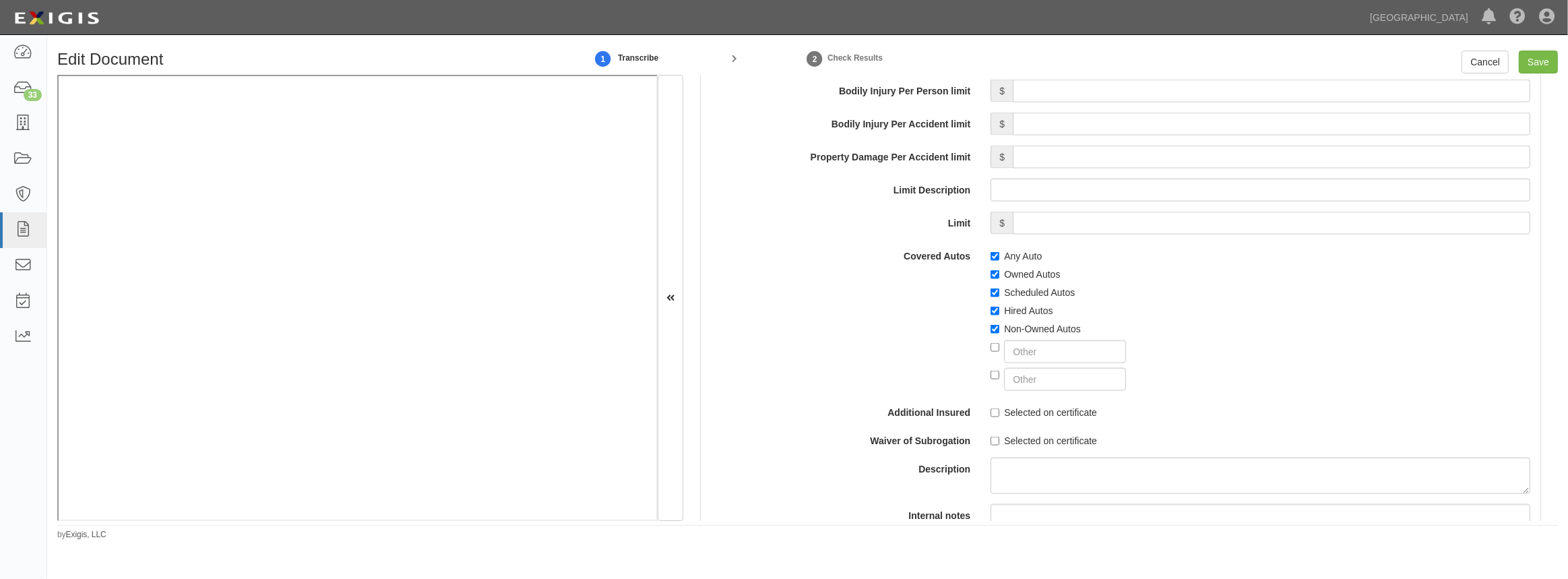
click at [995, 418] on div "Combined Single limit $ 1,000,000 Bodily Injury Per Person limit $ Bodily Injur…" at bounding box center [1120, 309] width 819 height 525
click at [992, 411] on input "Selected on certificate" at bounding box center [995, 412] width 9 height 9
checkbox input "true"
click at [991, 437] on input "Selected on certificate" at bounding box center [995, 441] width 9 height 9
checkbox input "true"
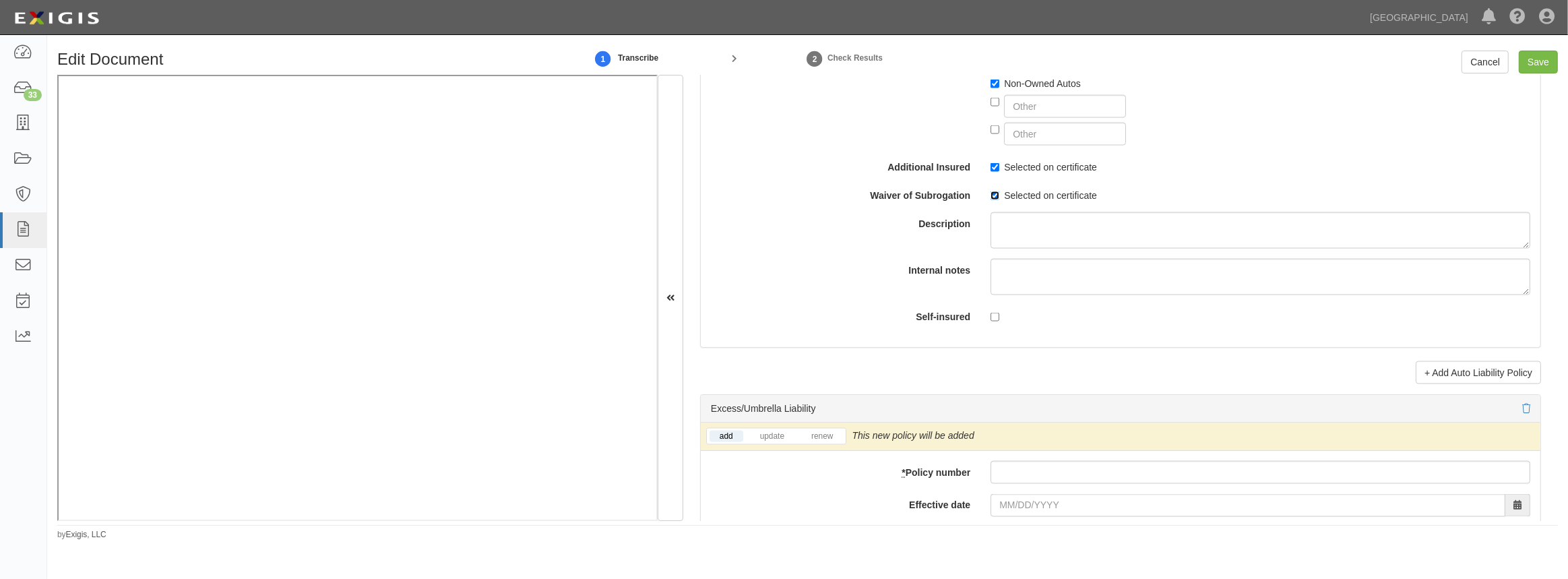
scroll to position [2574, 0]
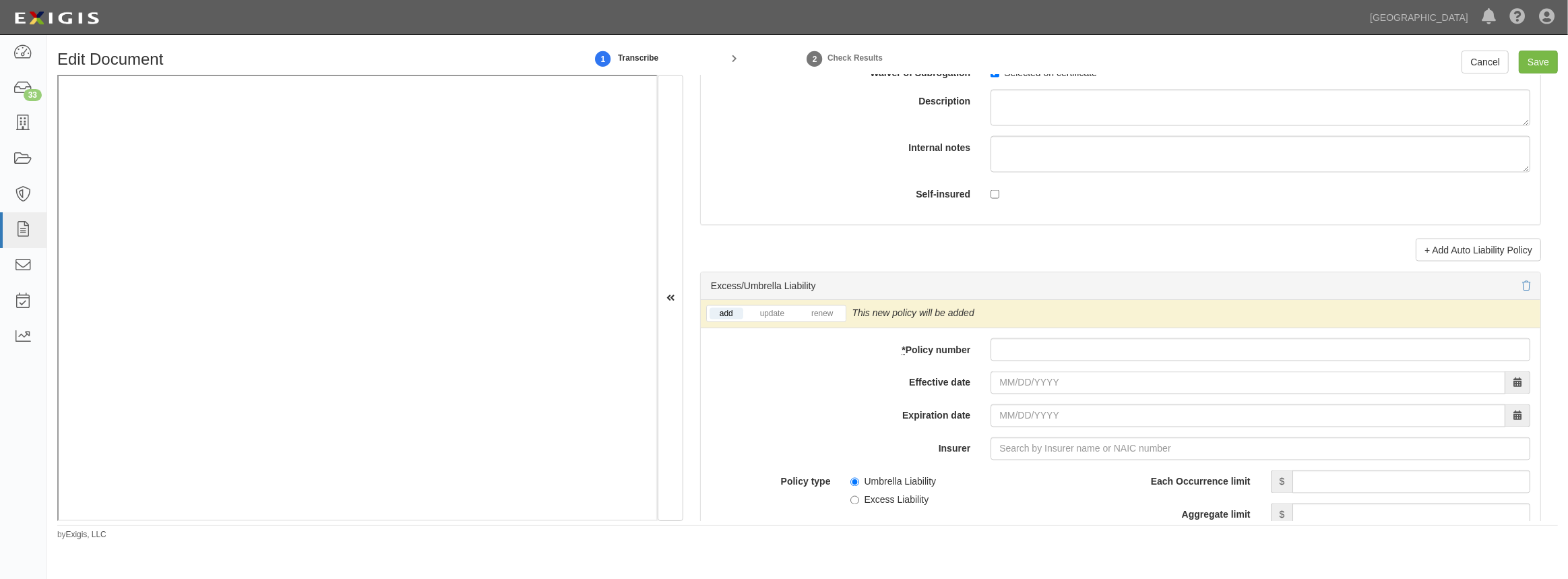
click at [776, 306] on li "update" at bounding box center [772, 314] width 50 height 16
click at [772, 317] on link "update" at bounding box center [772, 314] width 44 height 12
click at [1053, 355] on input "* Policy number" at bounding box center [1261, 350] width 540 height 23
paste input "72 RHA BT3G10"
type input "72 RHA BT3G10"
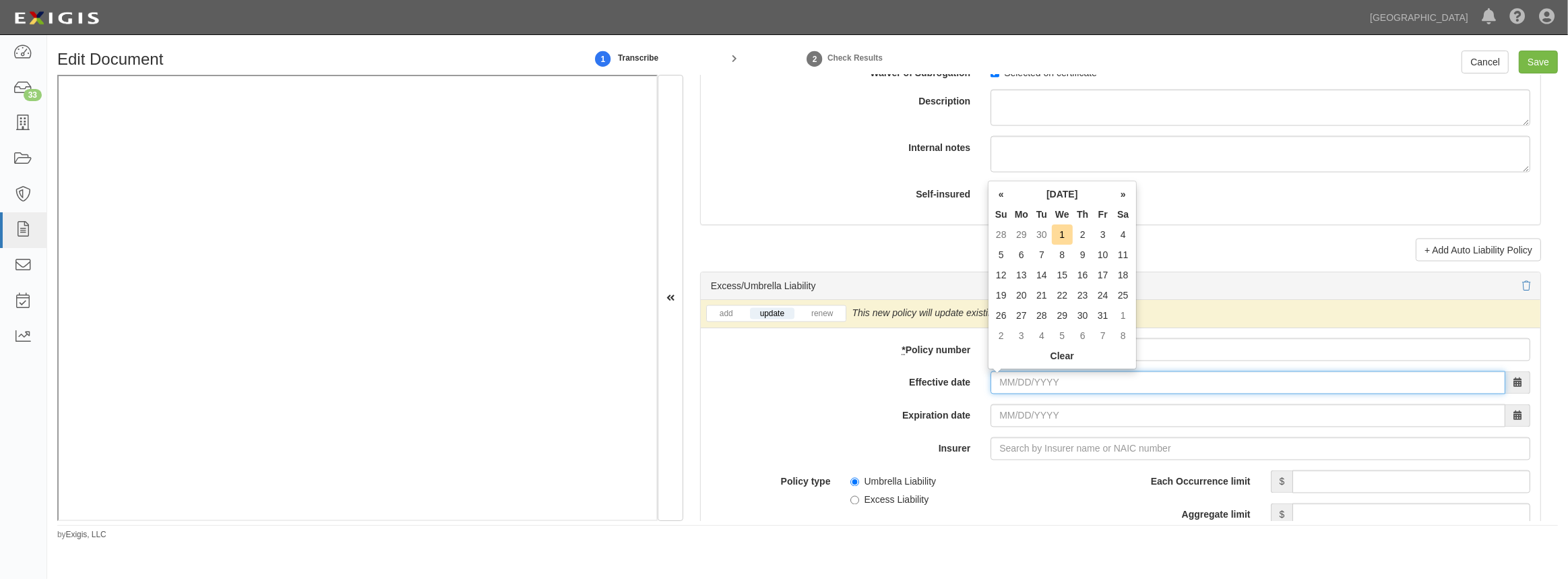
click at [1043, 386] on input "Effective date" at bounding box center [1248, 383] width 514 height 23
type input "[DATE]"
type input "09/30/2026"
click at [1047, 316] on td "30" at bounding box center [1042, 315] width 20 height 20
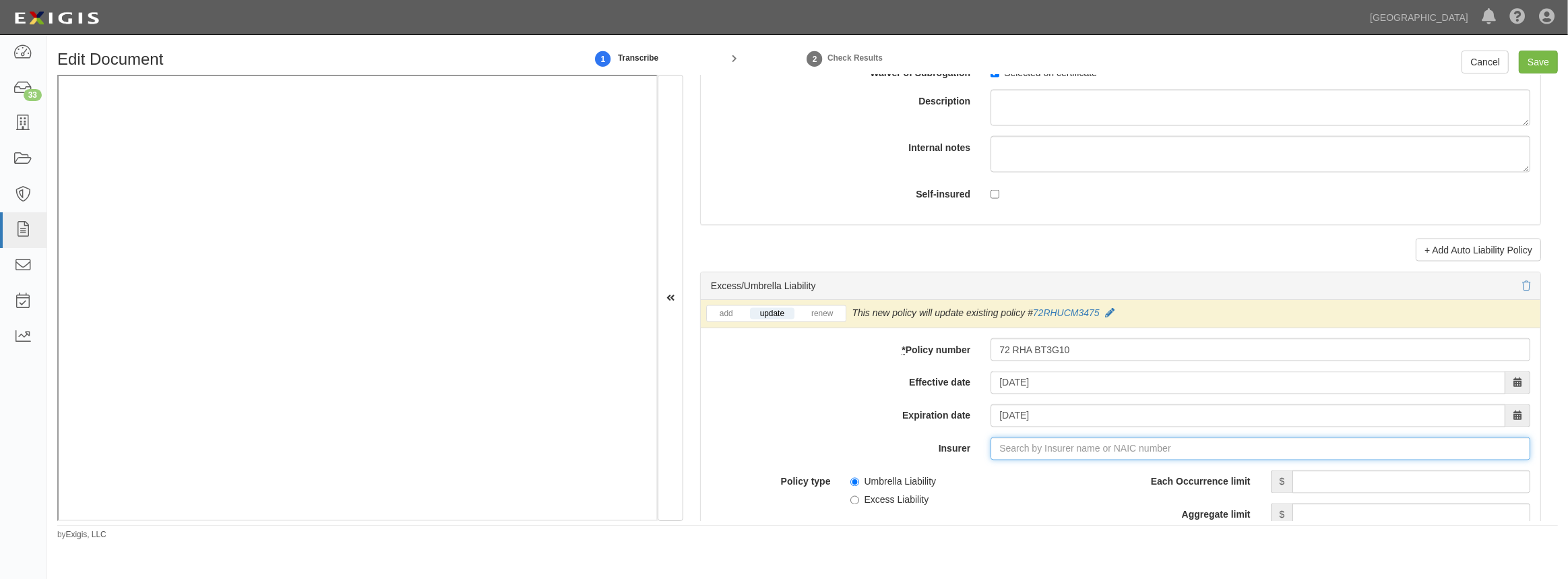
click at [1012, 449] on input "Insurer" at bounding box center [1261, 449] width 540 height 23
type input "21st Century Advantage Insurance Company (25232) NR Rating"
type input "2"
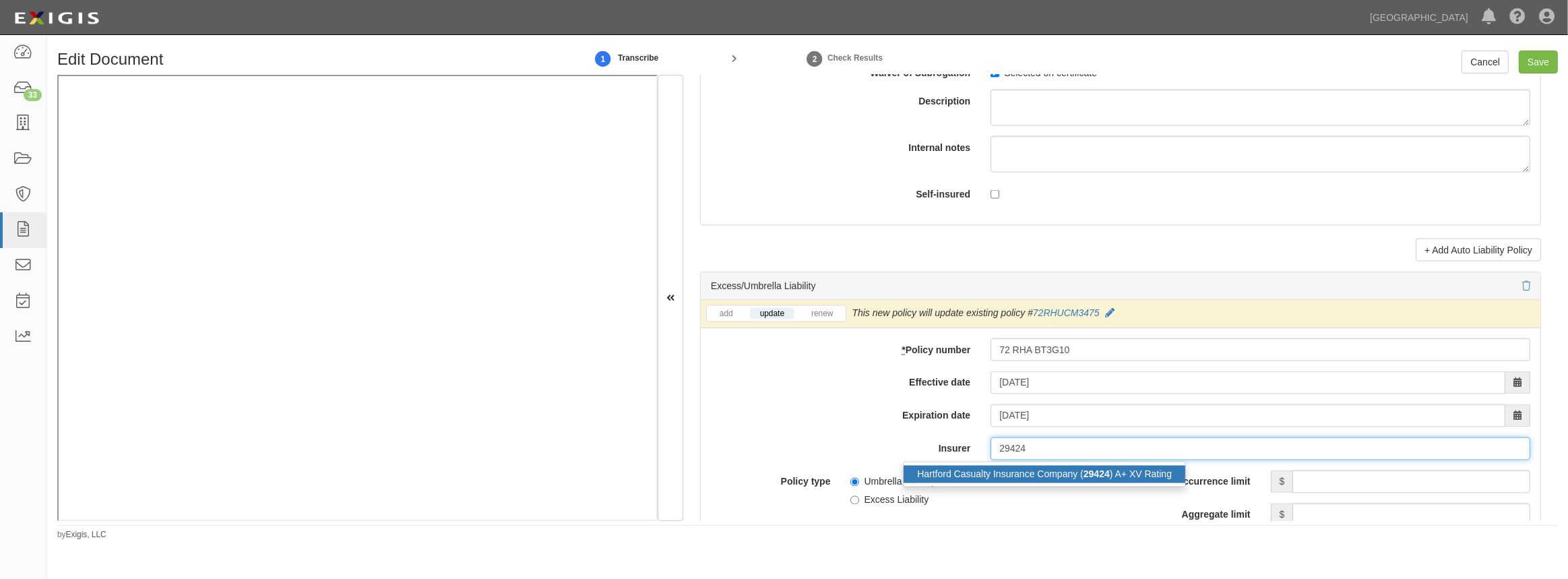
click at [1054, 477] on div "Hartford Casualty Insurance Company ( 29424 ) A+ XV Rating" at bounding box center [1044, 474] width 282 height 18
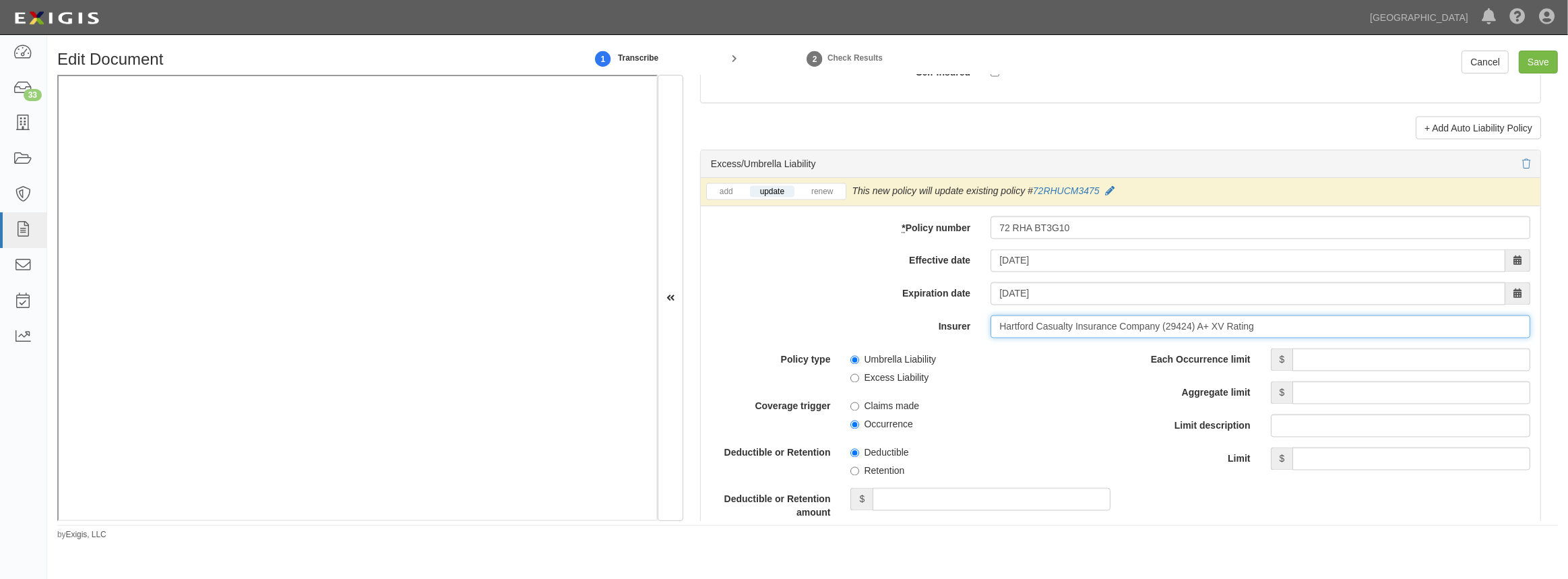
scroll to position [2696, 0]
type input "Hartford Casualty Insurance Company (29424) A+ XV Rating"
click at [1325, 361] on input "Each Occurrence limit" at bounding box center [1411, 359] width 238 height 23
type input "9,000,000"
click at [1331, 397] on input "Aggregate limit" at bounding box center [1411, 393] width 238 height 23
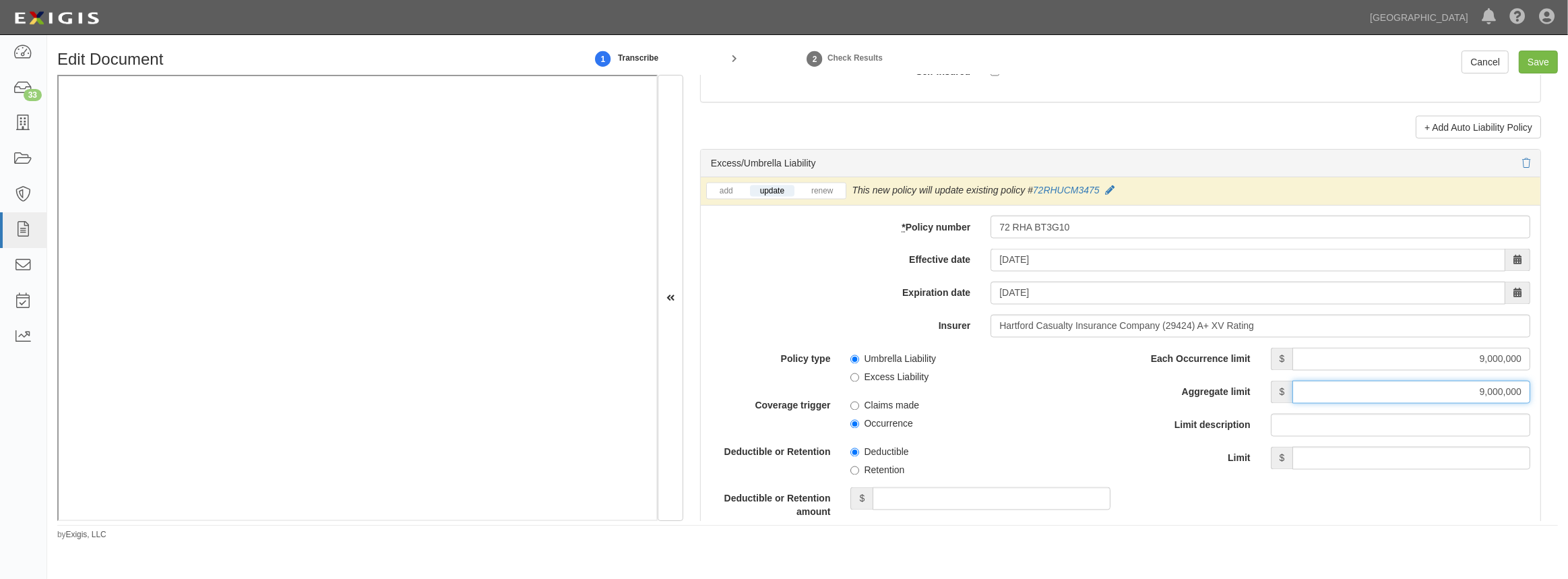
type input "9,000,000"
click at [1012, 414] on span "Occurrence" at bounding box center [980, 421] width 259 height 18
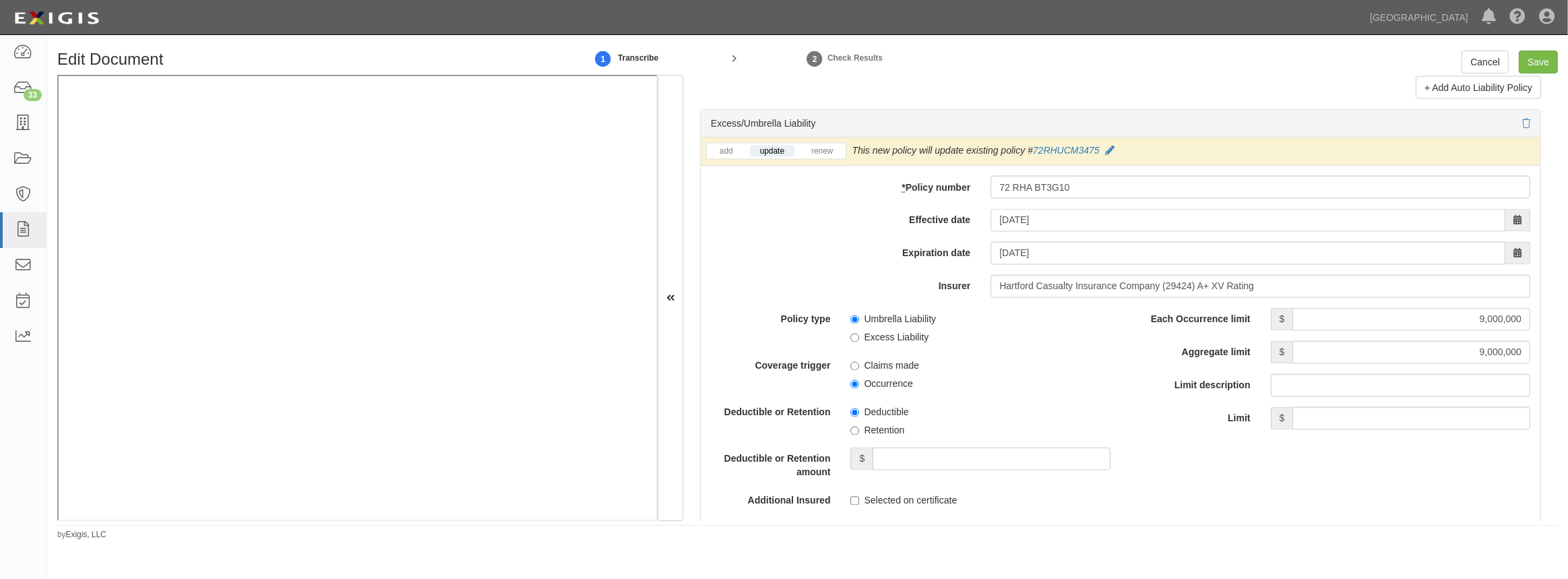
scroll to position [2757, 0]
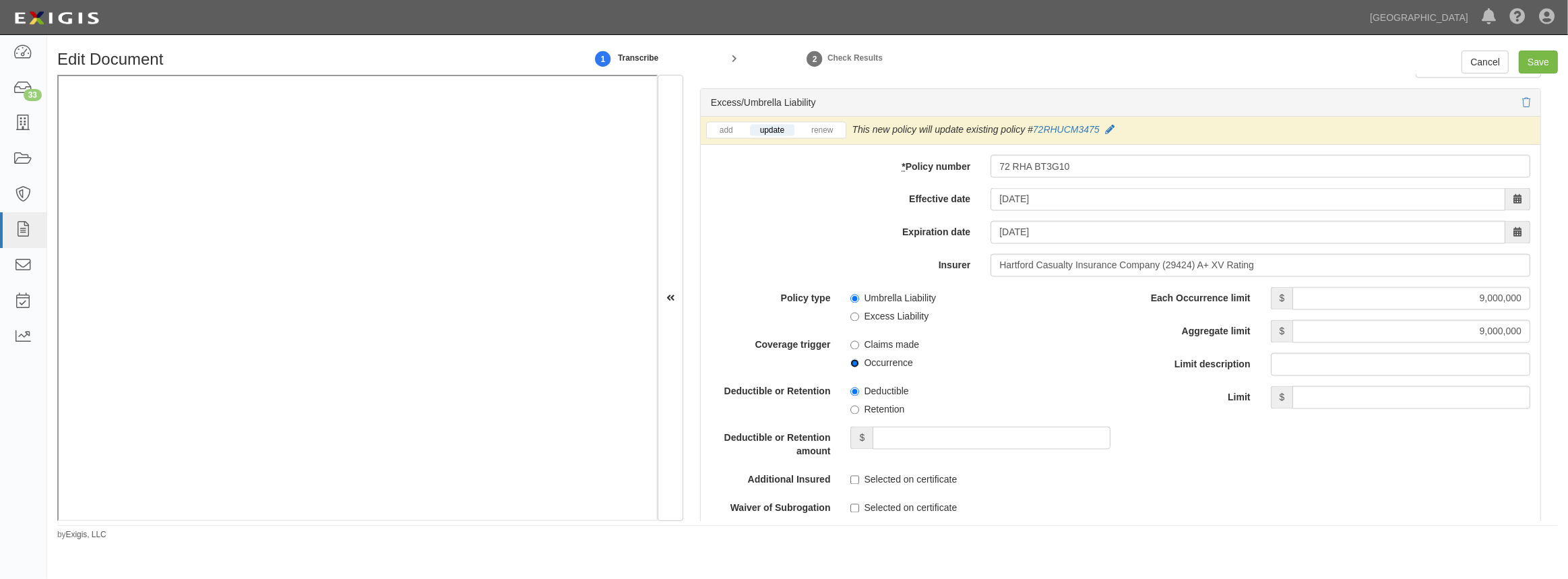
click at [854, 364] on input "Occurrence" at bounding box center [854, 363] width 9 height 9
radio input "true"
click at [857, 320] on input "Excess Liability" at bounding box center [854, 317] width 9 height 9
radio input "true"
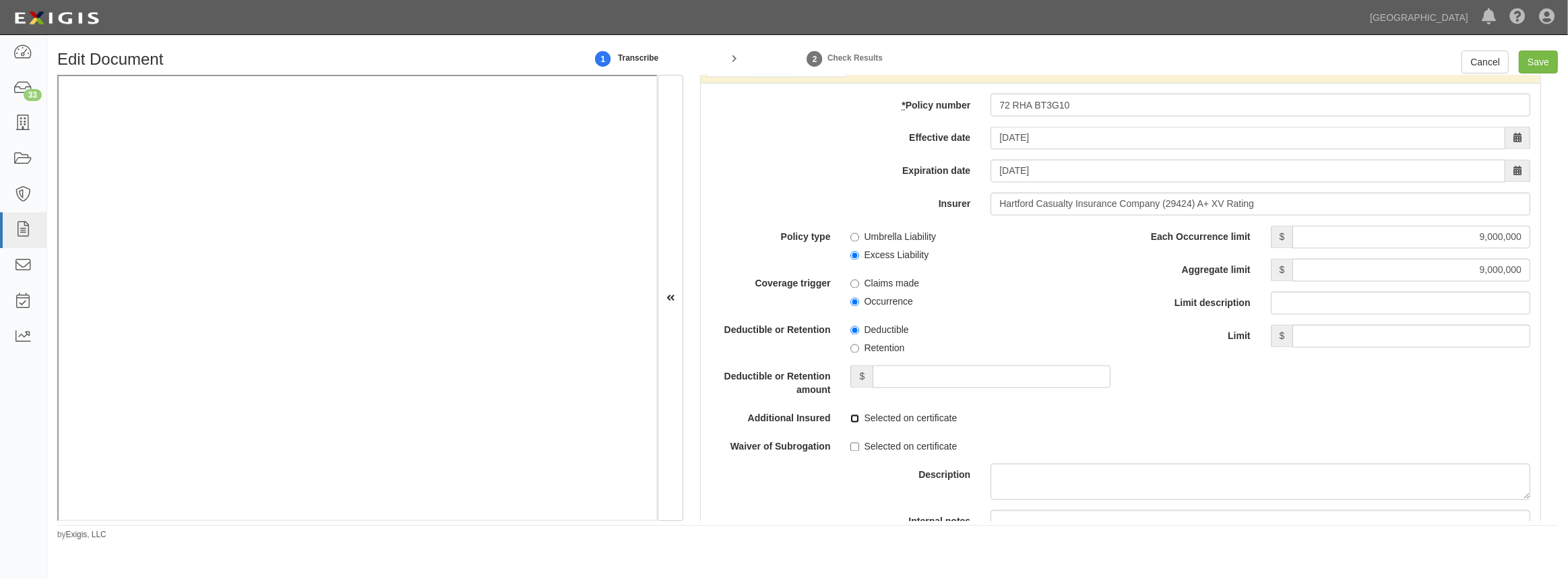
click at [854, 418] on input "Selected on certificate" at bounding box center [854, 418] width 9 height 9
checkbox input "true"
click at [860, 447] on label "Selected on certificate" at bounding box center [903, 446] width 106 height 13
click at [859, 447] on input "Selected on certificate" at bounding box center [854, 447] width 9 height 9
checkbox input "true"
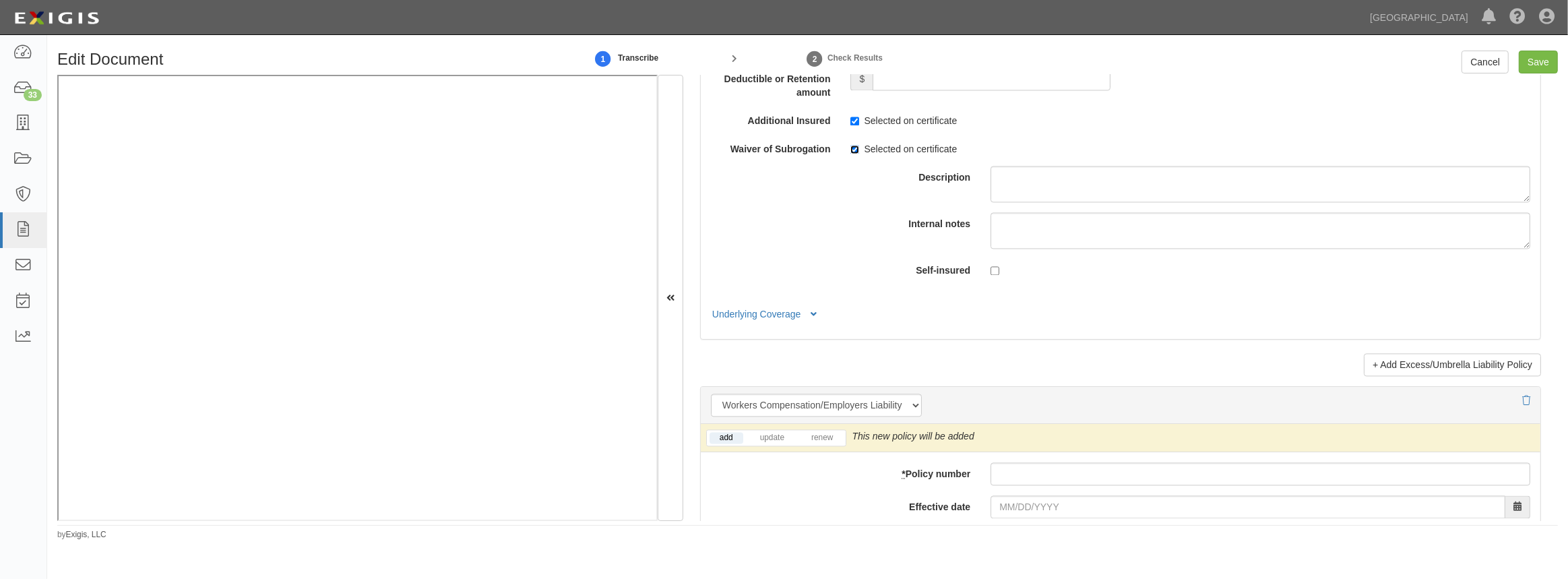
scroll to position [3186, 0]
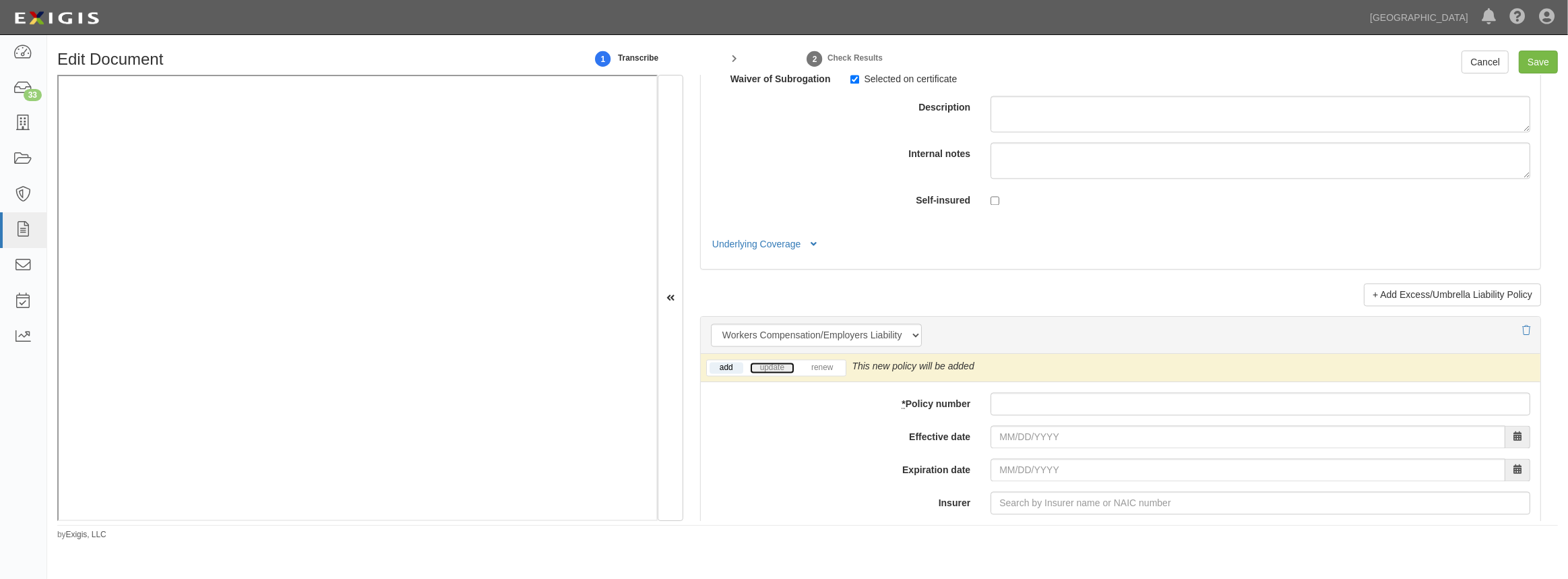
click at [777, 369] on link "update" at bounding box center [772, 367] width 44 height 12
click at [1002, 407] on input "* Policy number" at bounding box center [1261, 404] width 540 height 23
paste input "72 WEA BW0P7G"
type input "72 WEA BW0P7G"
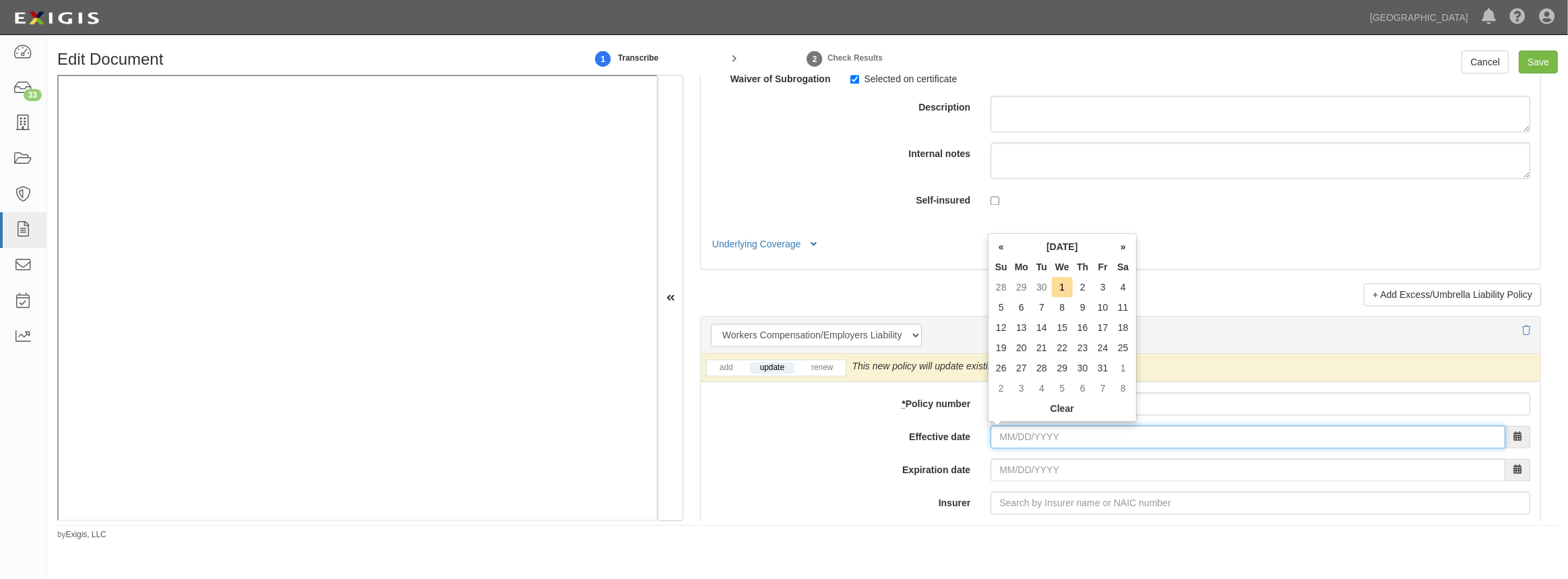
click at [999, 430] on input "Effective date" at bounding box center [1248, 437] width 514 height 23
type input "09/25/2025"
type input "09/25/2026"
click at [1088, 349] on td "25" at bounding box center [1083, 348] width 20 height 20
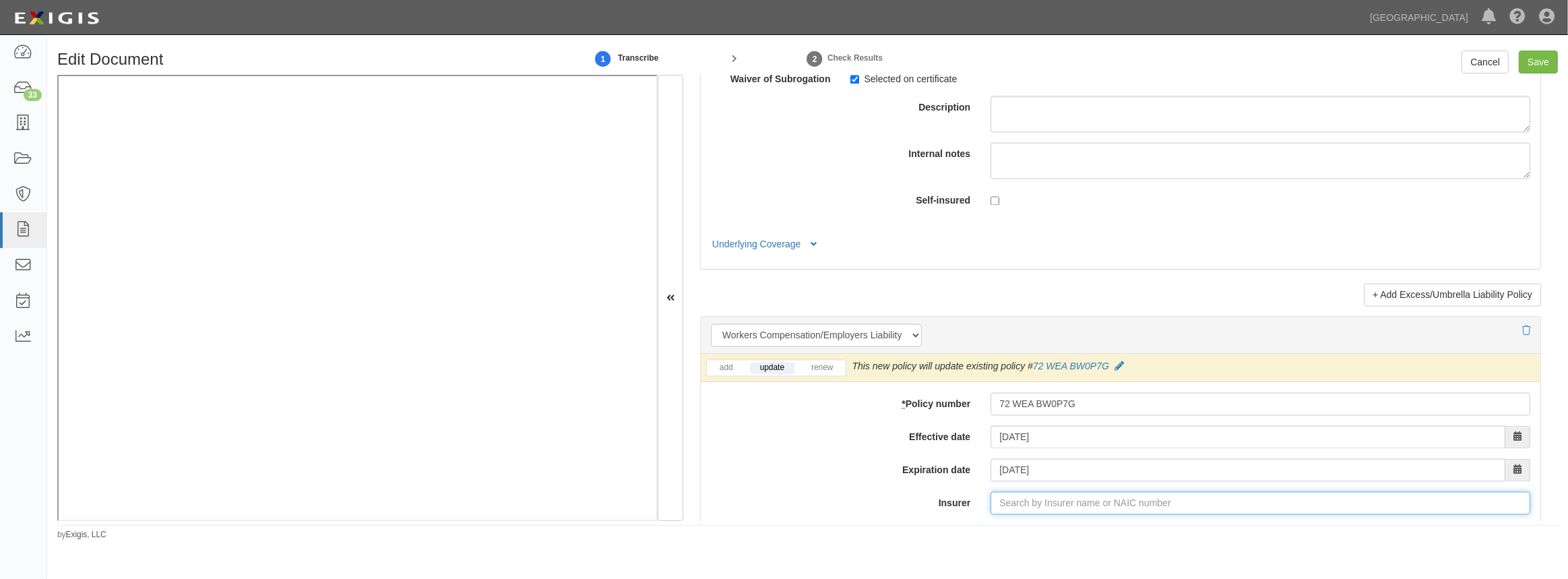
click at [1030, 507] on input "Insurer" at bounding box center [1261, 503] width 540 height 23
type input "180 Seguros S.A. (0) NR Rating"
type input "1"
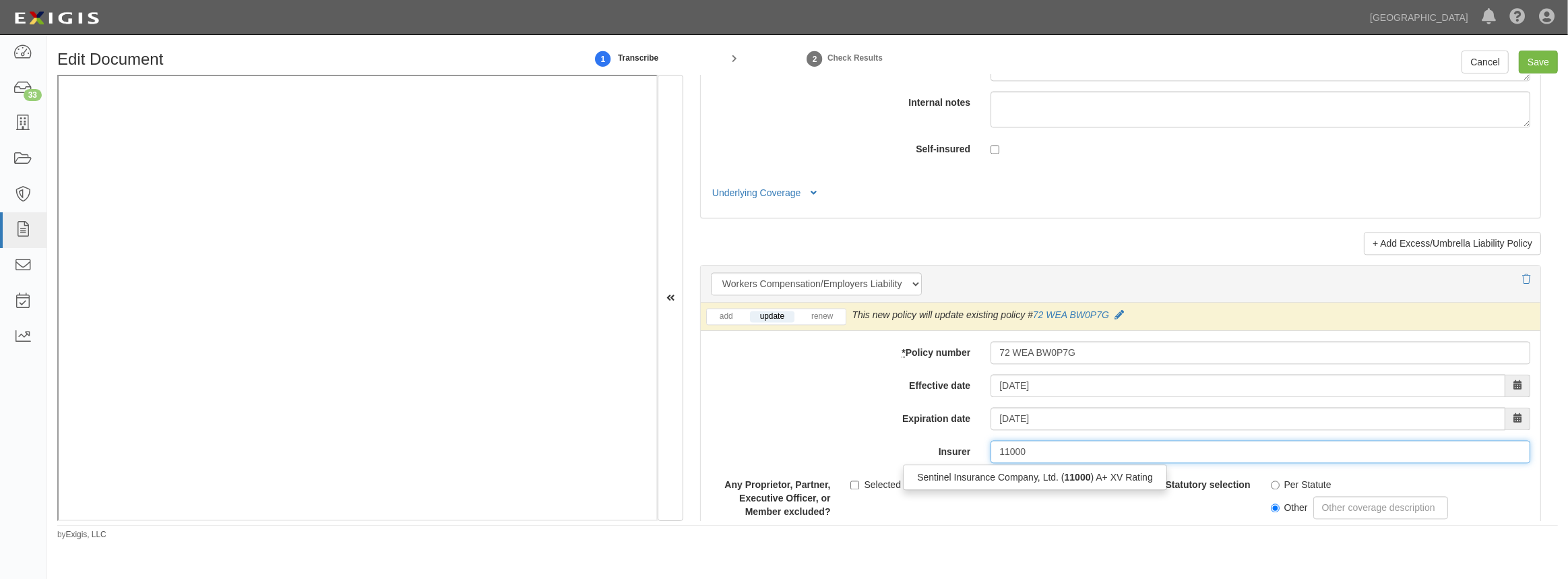
scroll to position [3309, 0]
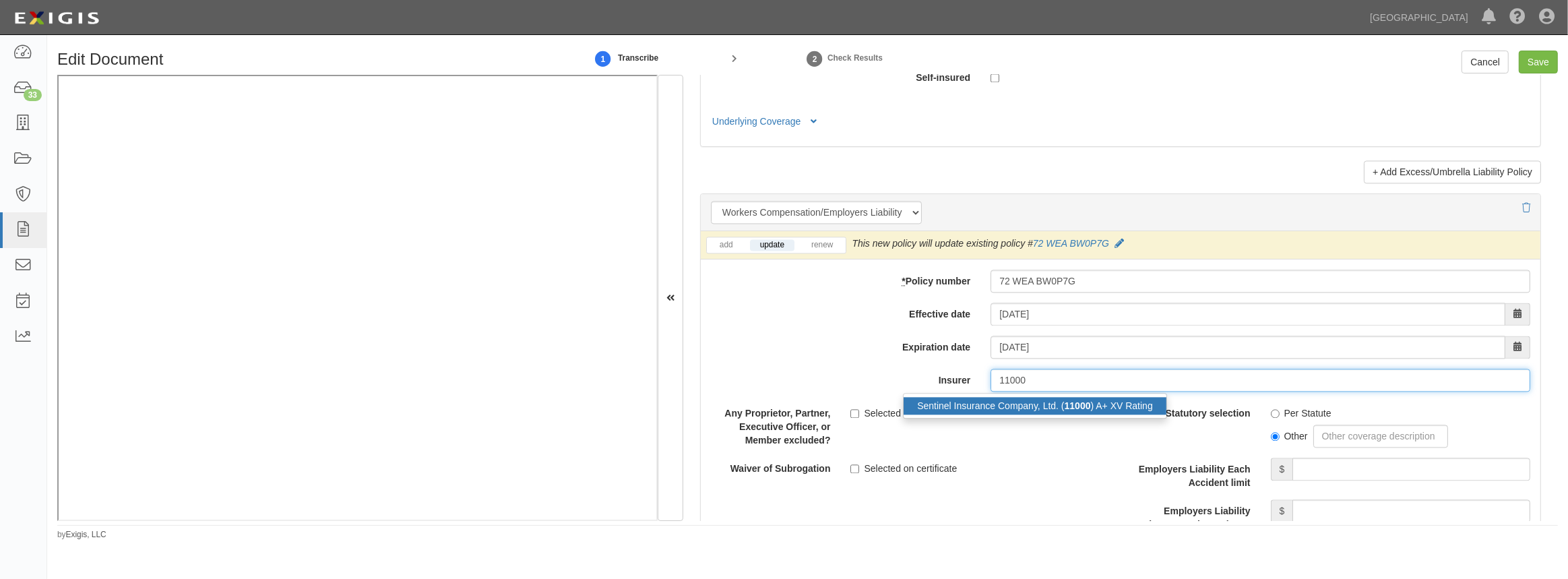
click at [1068, 408] on strong "11000" at bounding box center [1078, 406] width 26 height 11
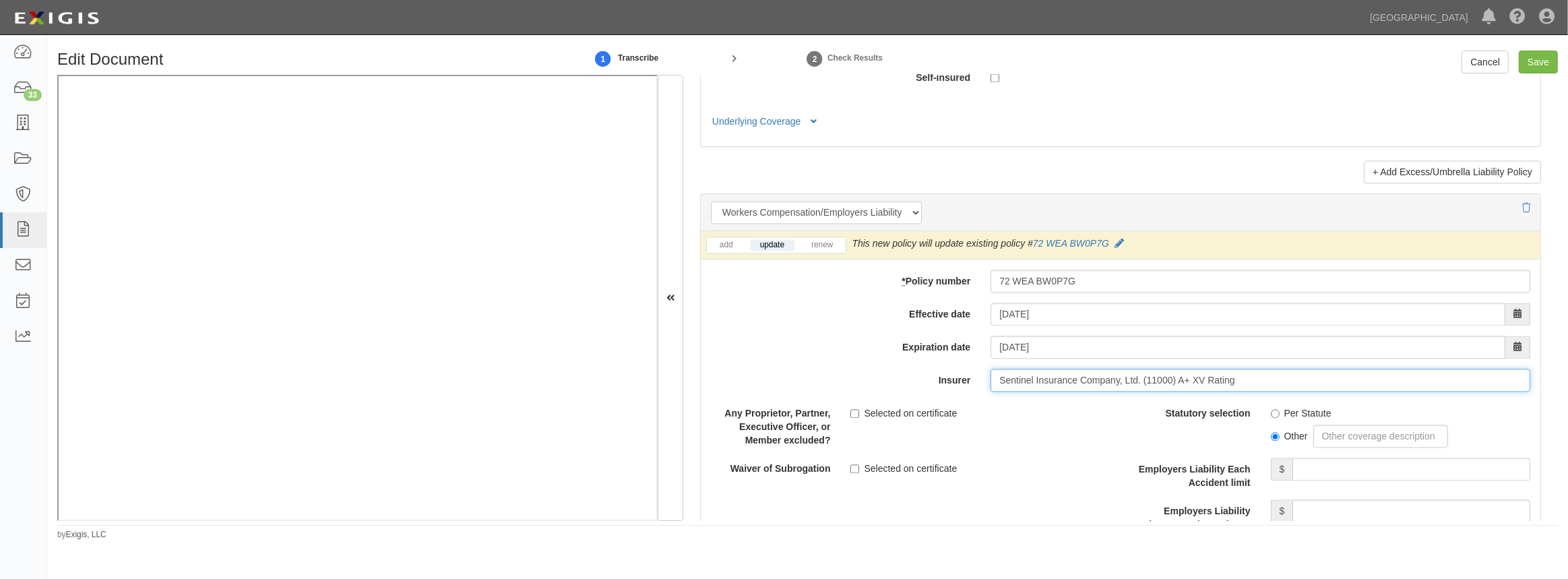
type input "Sentinel Insurance Company, Ltd. (11000) A+ XV Rating"
click at [1271, 414] on input "Per Statute" at bounding box center [1275, 413] width 9 height 9
radio input "true"
click at [1321, 465] on input "Employers Liability Each Accident limit" at bounding box center [1411, 470] width 238 height 23
type input "1,000,000"
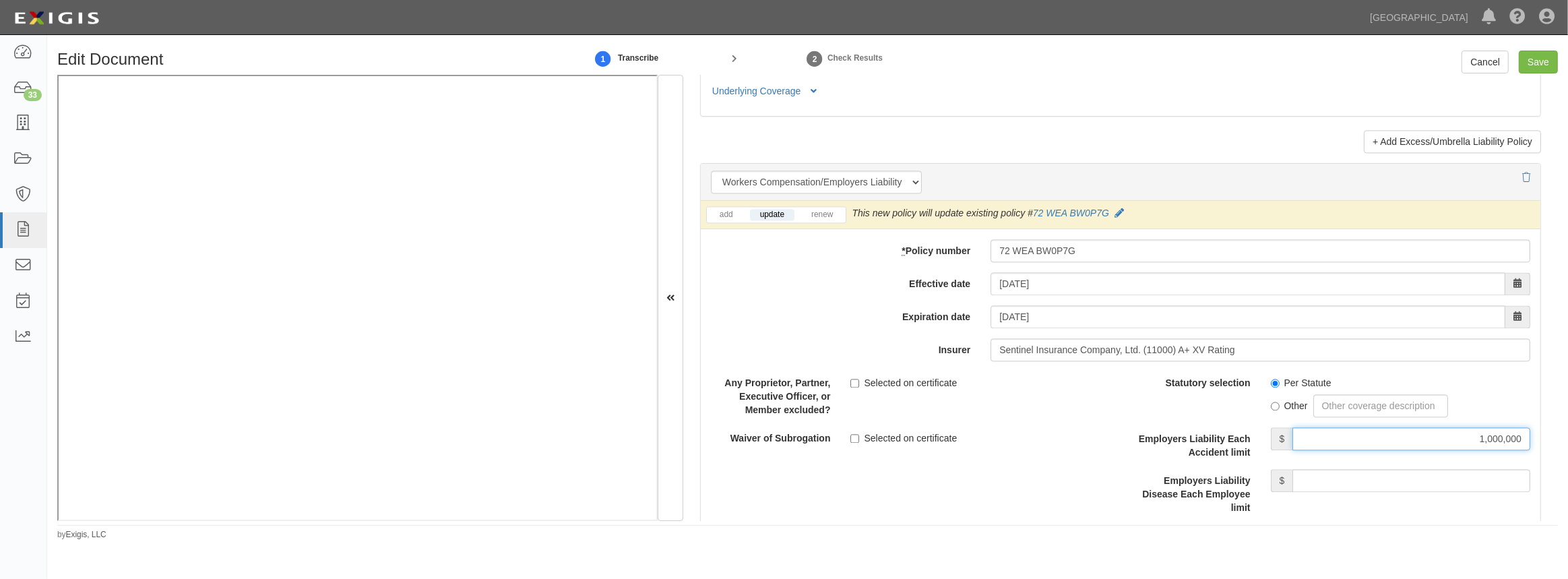
scroll to position [3370, 0]
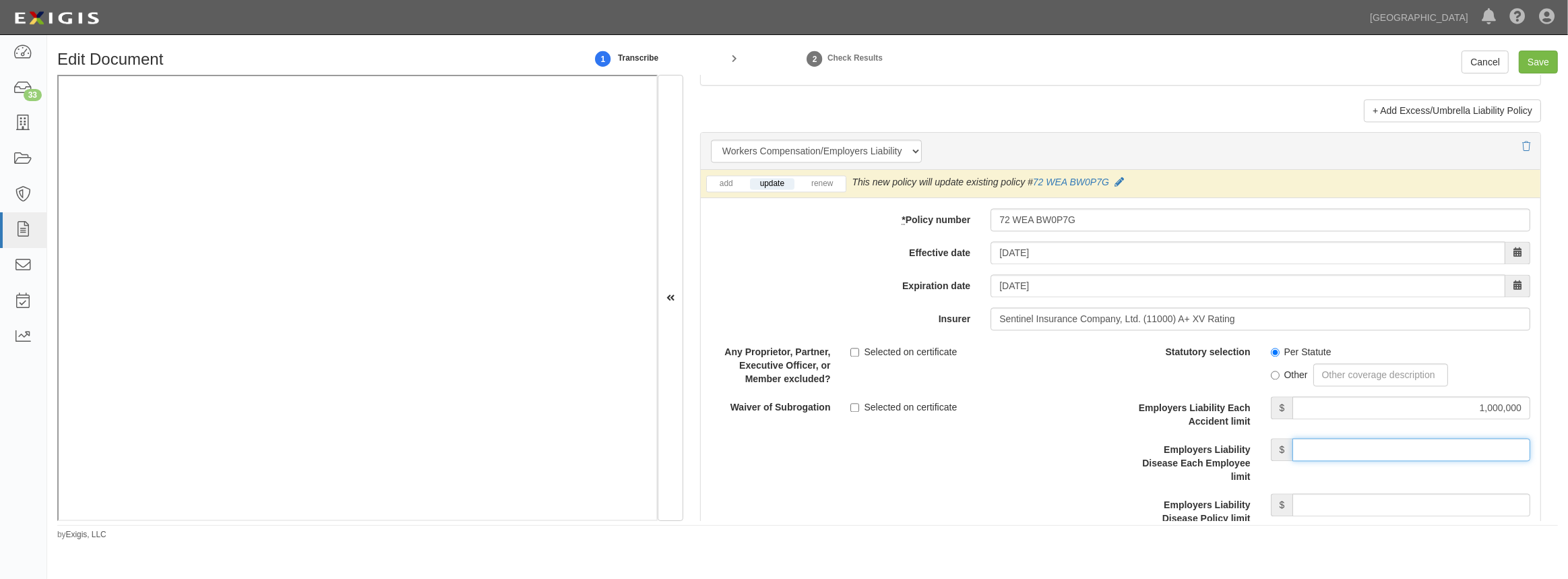
click at [1352, 442] on input "Employers Liability Disease Each Employee limit" at bounding box center [1411, 449] width 238 height 23
type input "1,000,000"
click at [1346, 498] on input "Employers Liability Disease Policy limit" at bounding box center [1411, 505] width 238 height 23
type input "1,000,000"
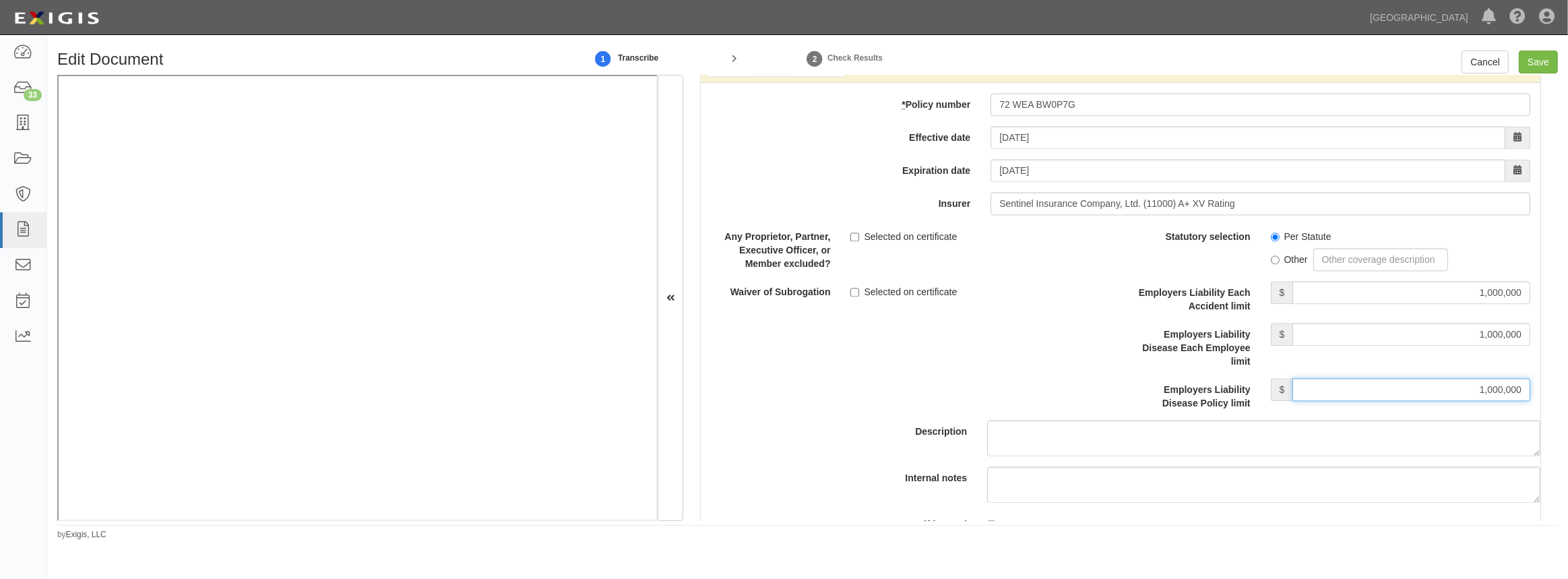
scroll to position [3492, 0]
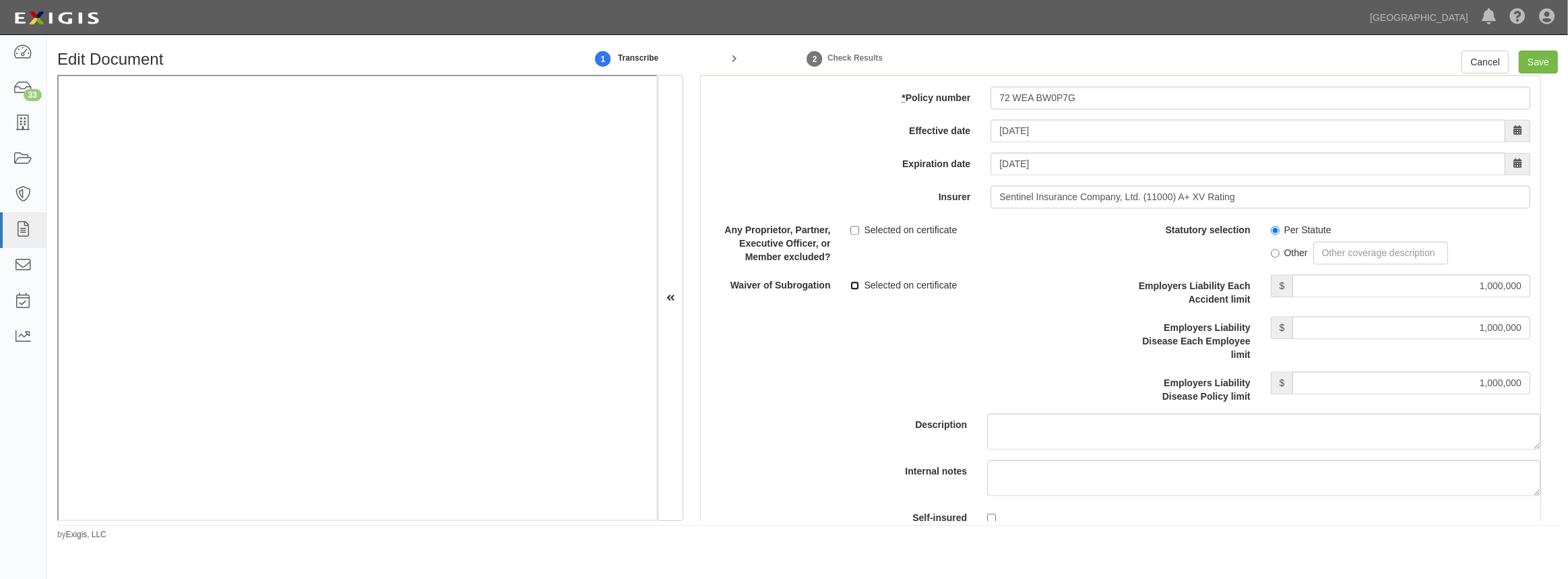
click at [853, 284] on input "Selected on certificate" at bounding box center [854, 285] width 9 height 9
checkbox input "true"
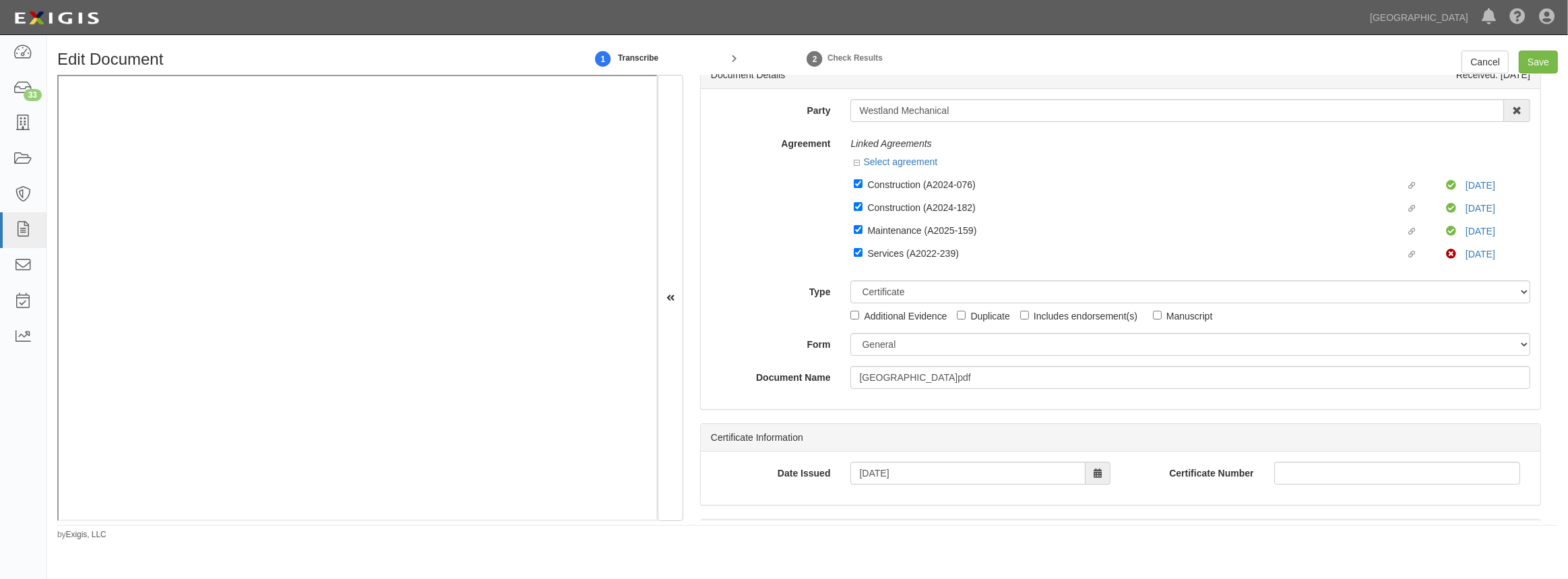
scroll to position [0, 0]
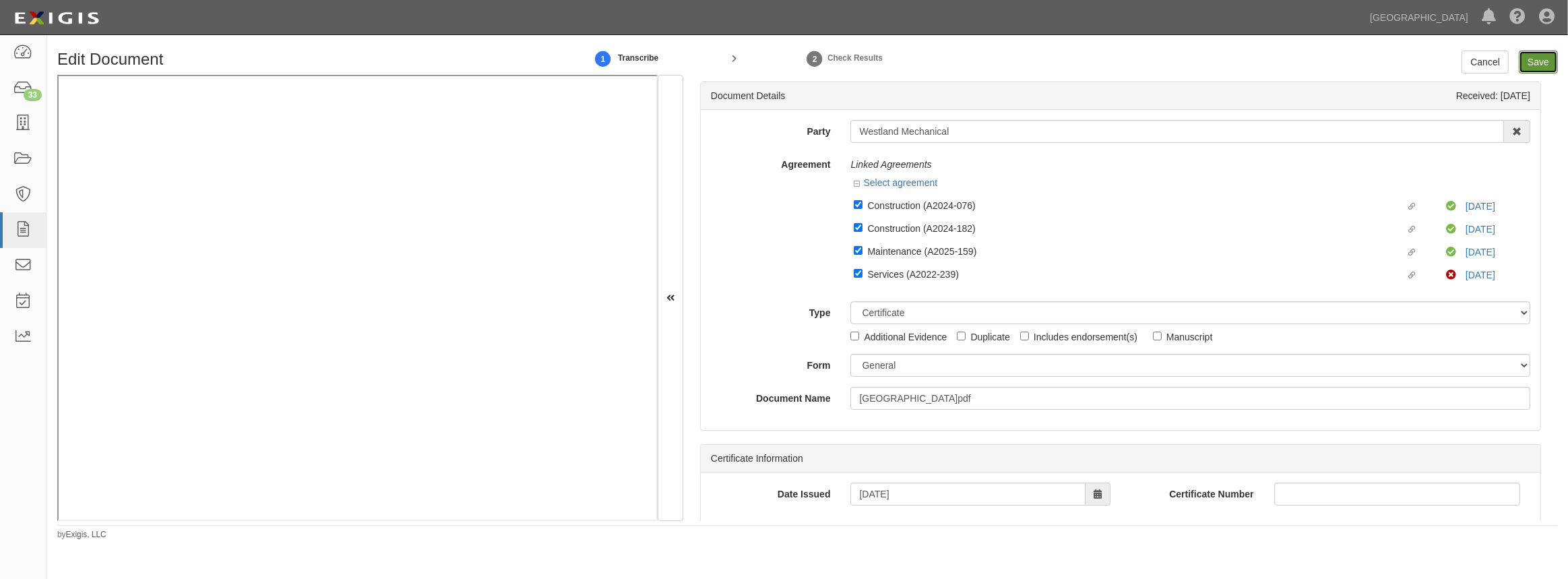
click at [1533, 64] on input "Save" at bounding box center [1538, 62] width 39 height 23
type input "1000000"
type input "50000"
type input "5000"
type input "1000000"
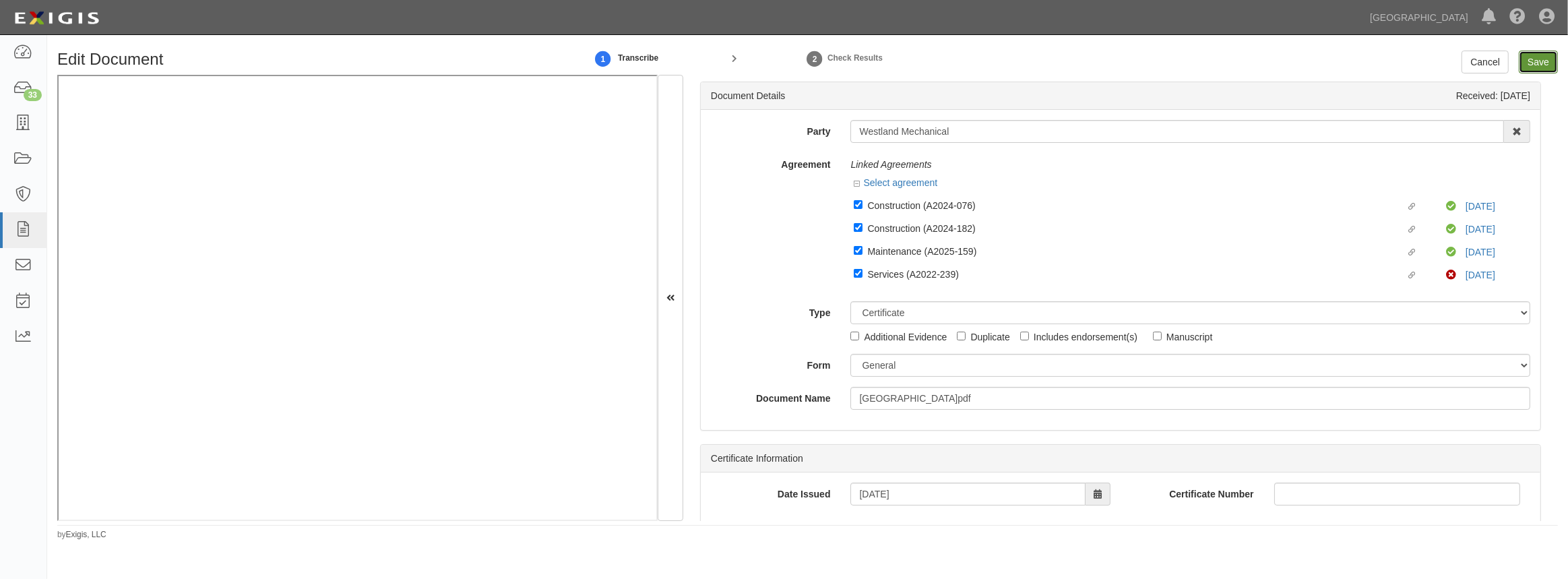
type input "2000000"
type input "1000000"
type input "9000000"
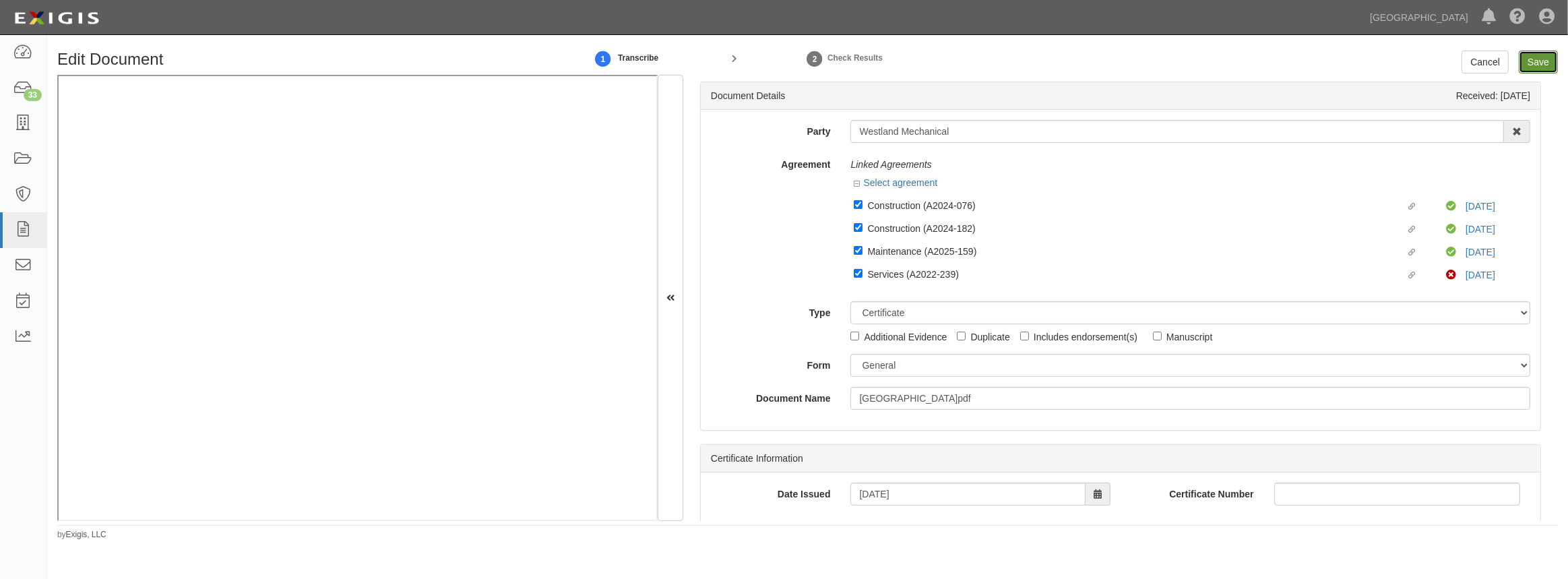
type input "1000000"
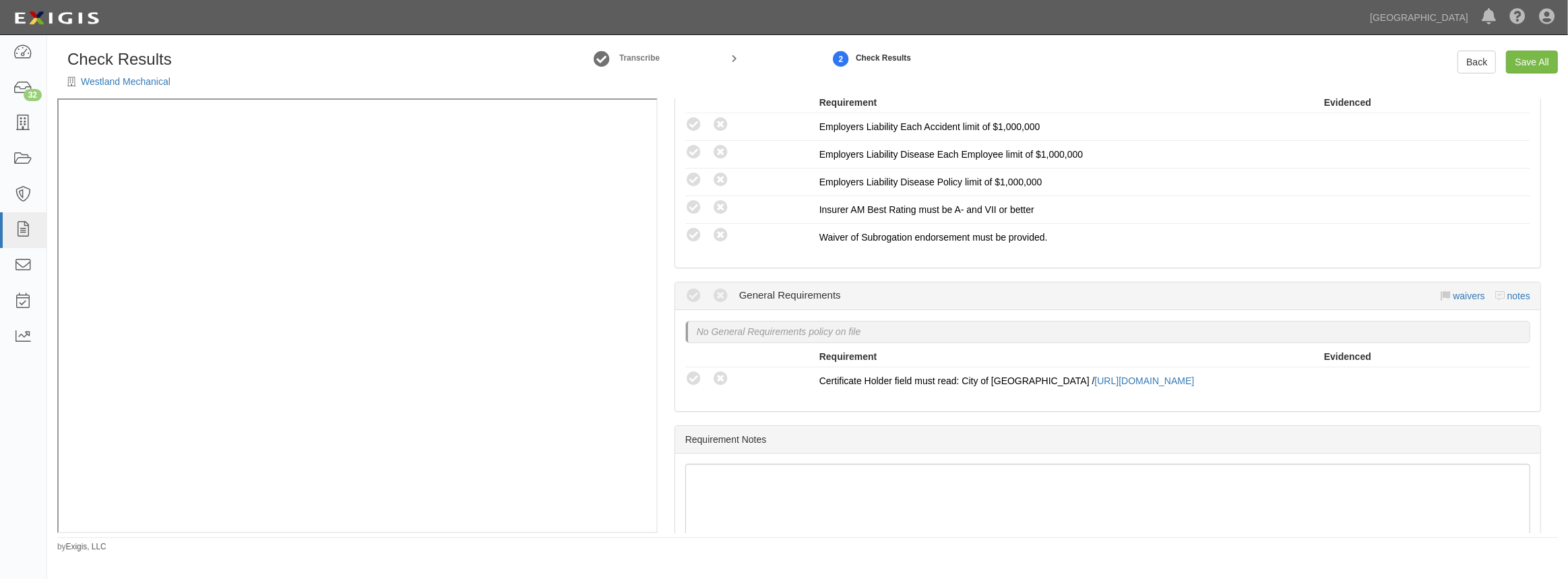
scroll to position [827, 0]
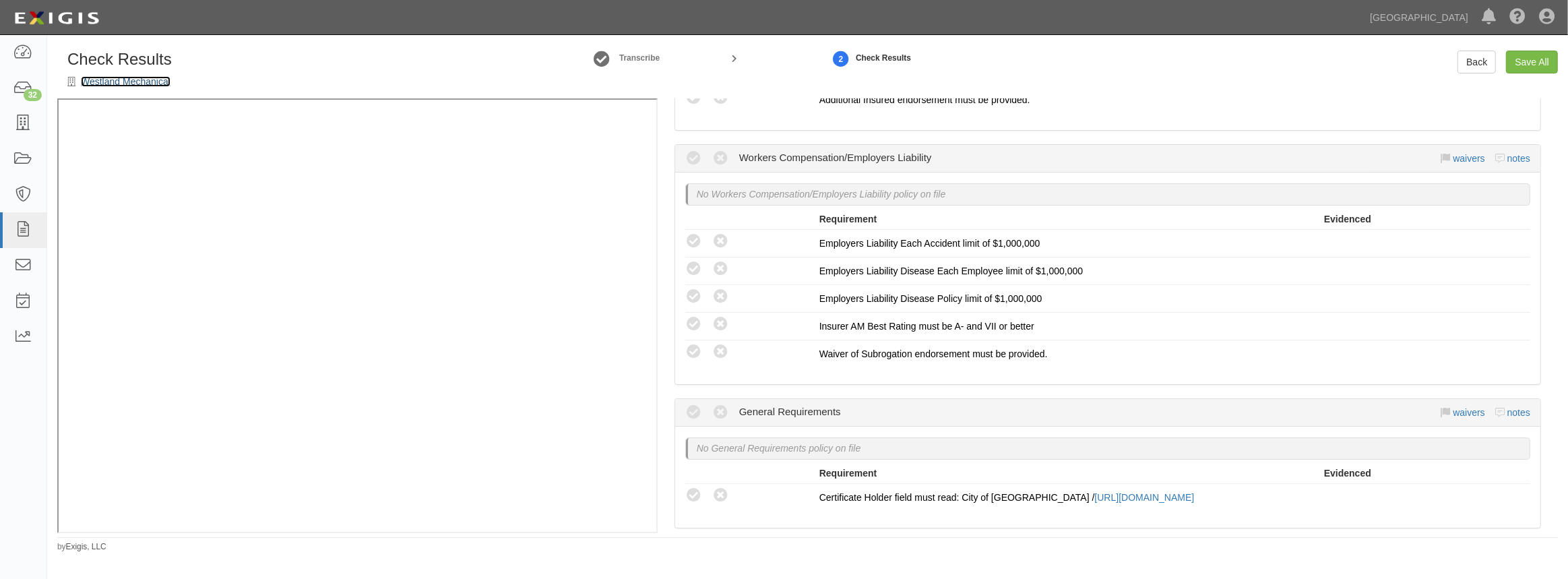
click at [147, 78] on link "Westland Mechanical" at bounding box center [126, 81] width 90 height 11
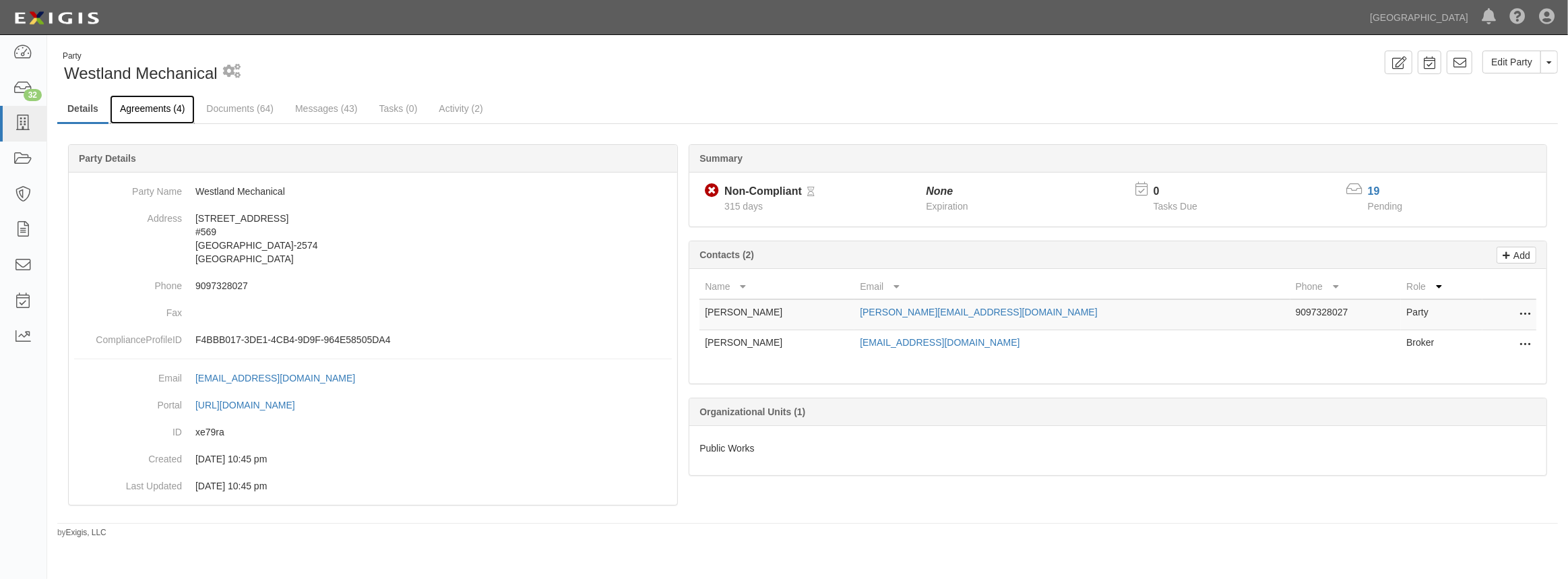
click at [138, 106] on link "Agreements (4)" at bounding box center [152, 109] width 85 height 29
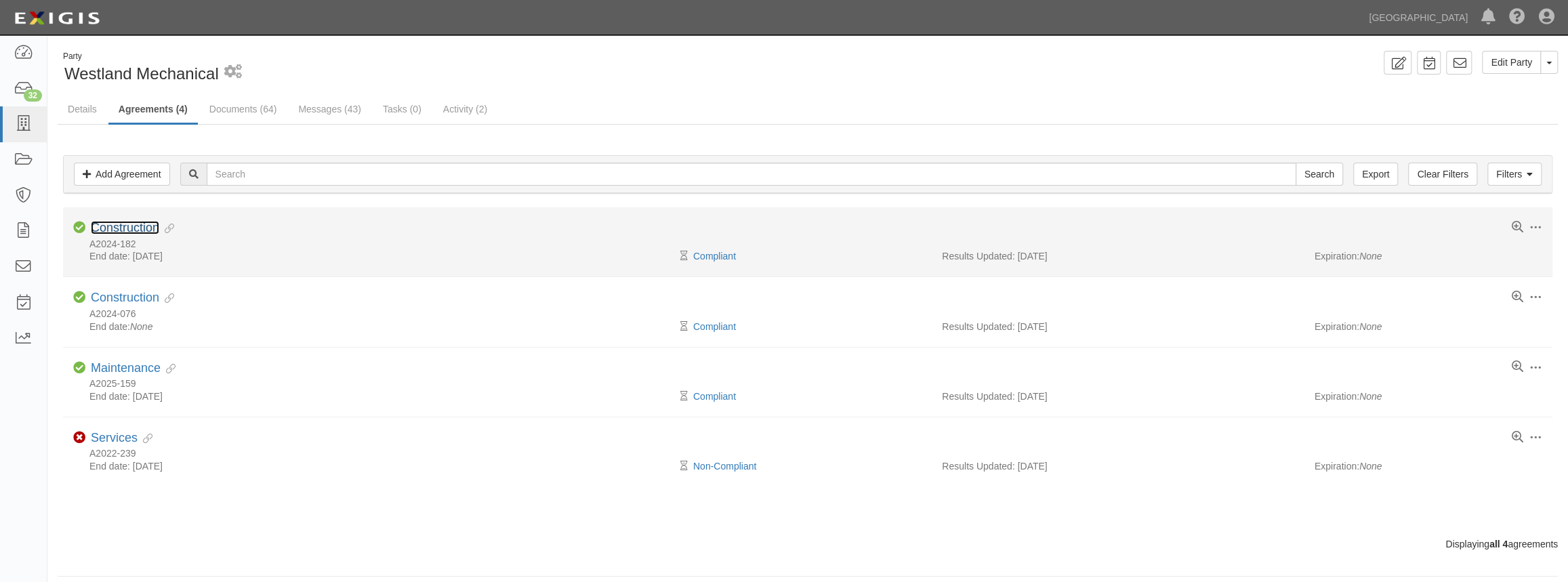
click at [146, 228] on link "Construction" at bounding box center [125, 227] width 69 height 13
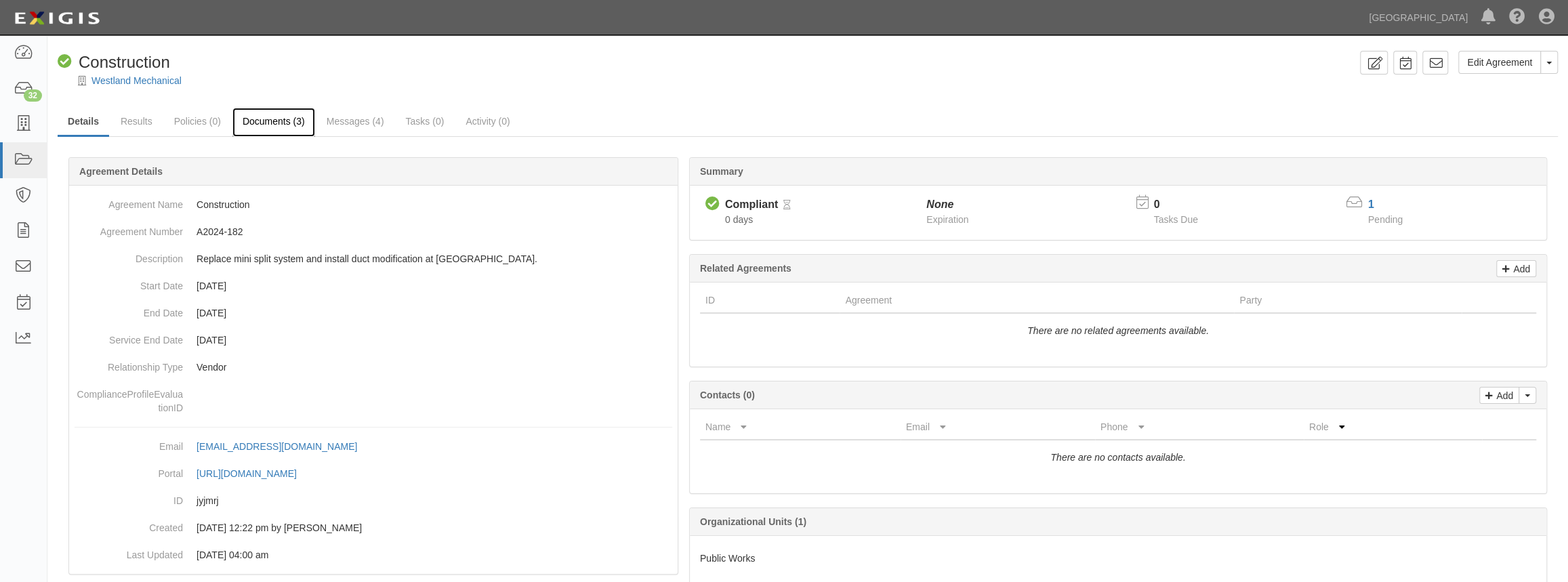
click at [254, 119] on link "Documents (3)" at bounding box center [274, 122] width 83 height 29
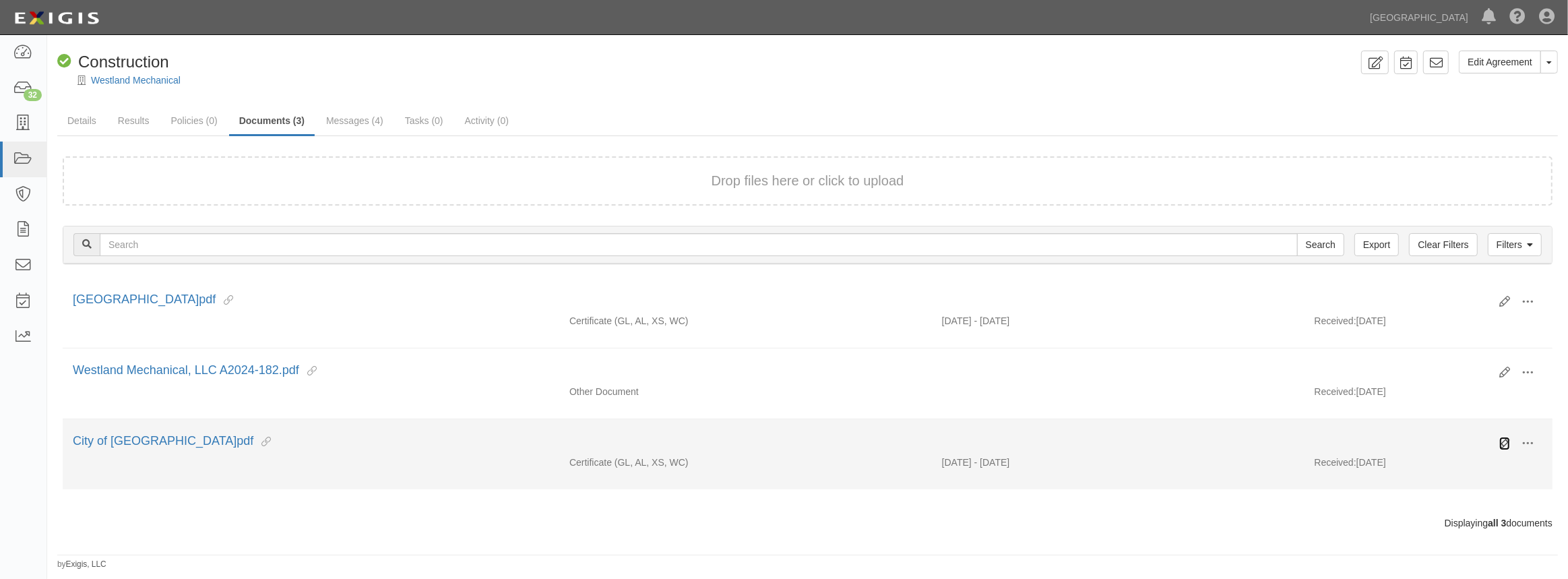
click at [1503, 439] on icon at bounding box center [1504, 443] width 11 height 11
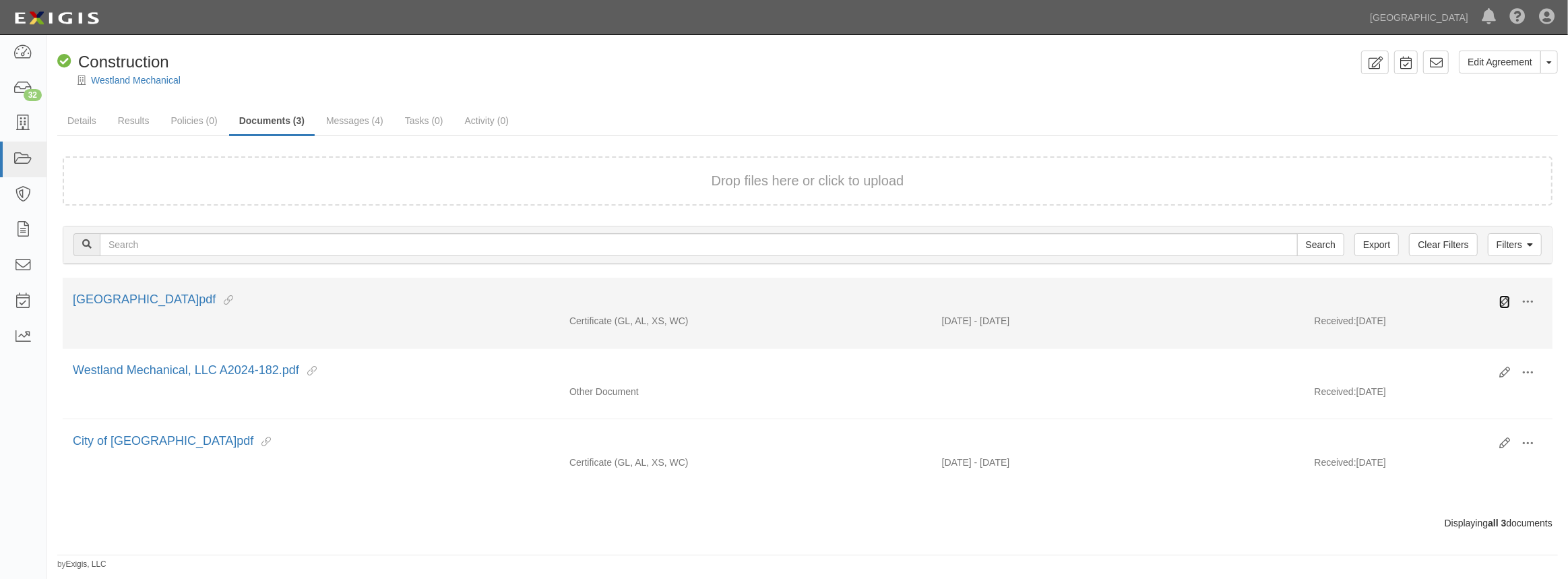
click at [1503, 303] on icon at bounding box center [1504, 302] width 11 height 11
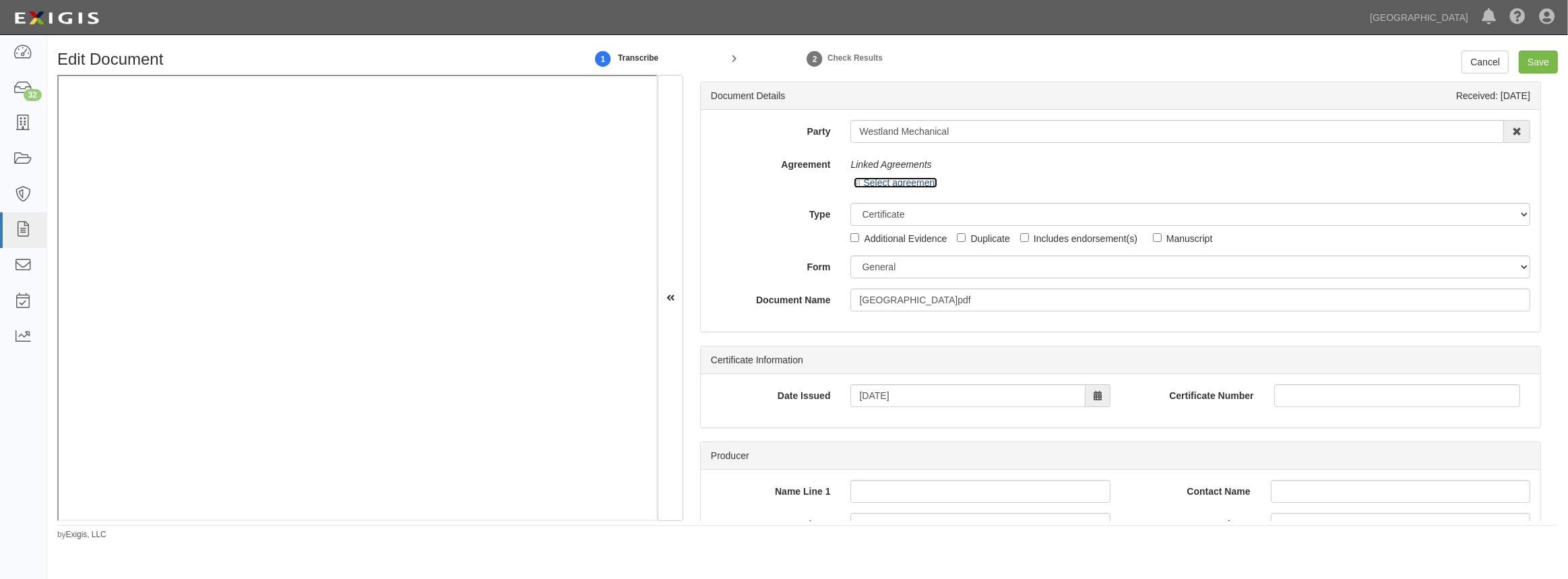
click at [858, 183] on icon at bounding box center [858, 184] width 9 height 7
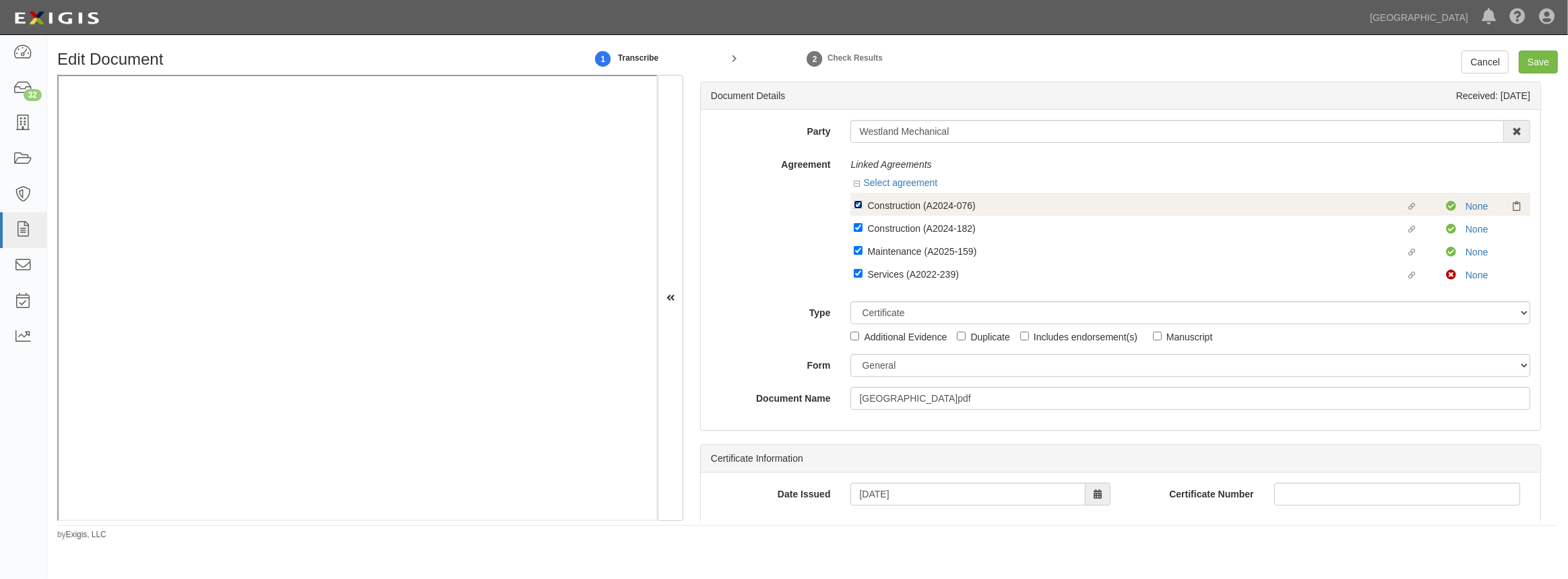
click at [854, 203] on input "Linked agreement Construction (A2024-076) Linked agreement" at bounding box center [857, 204] width 9 height 9
checkbox input "false"
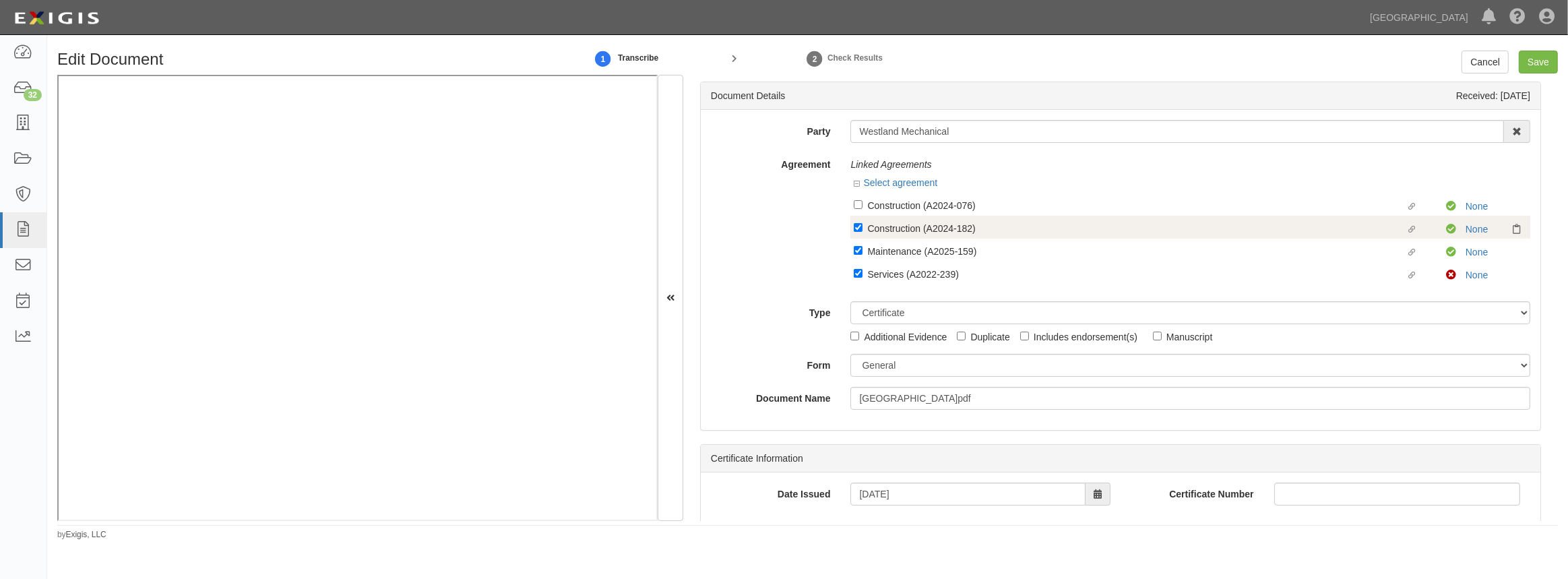
click at [859, 221] on label "Linked agreement Construction (A2024-182) Linked agreement" at bounding box center [1149, 229] width 592 height 18
click at [859, 223] on input "Linked agreement Construction (A2024-182) Linked agreement" at bounding box center [857, 227] width 9 height 9
checkbox input "false"
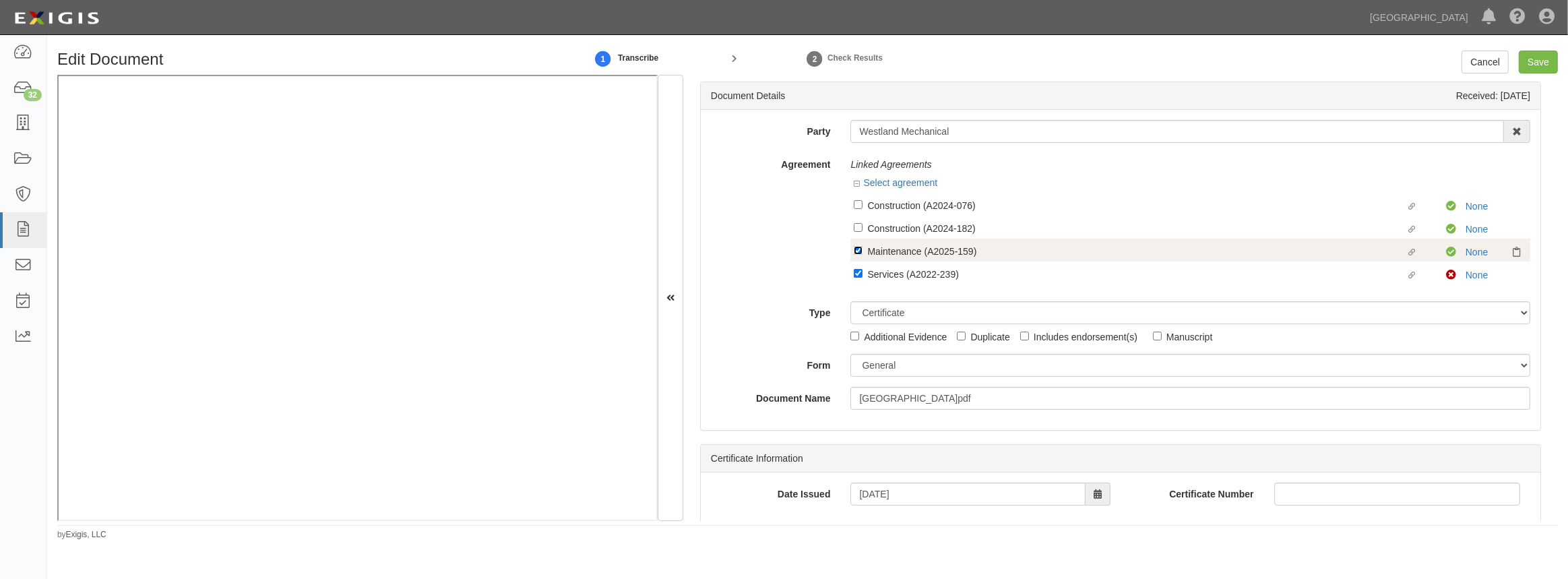
click at [858, 248] on input "Linked agreement Maintenance (A2025-159) Linked agreement" at bounding box center [857, 250] width 9 height 9
checkbox input "false"
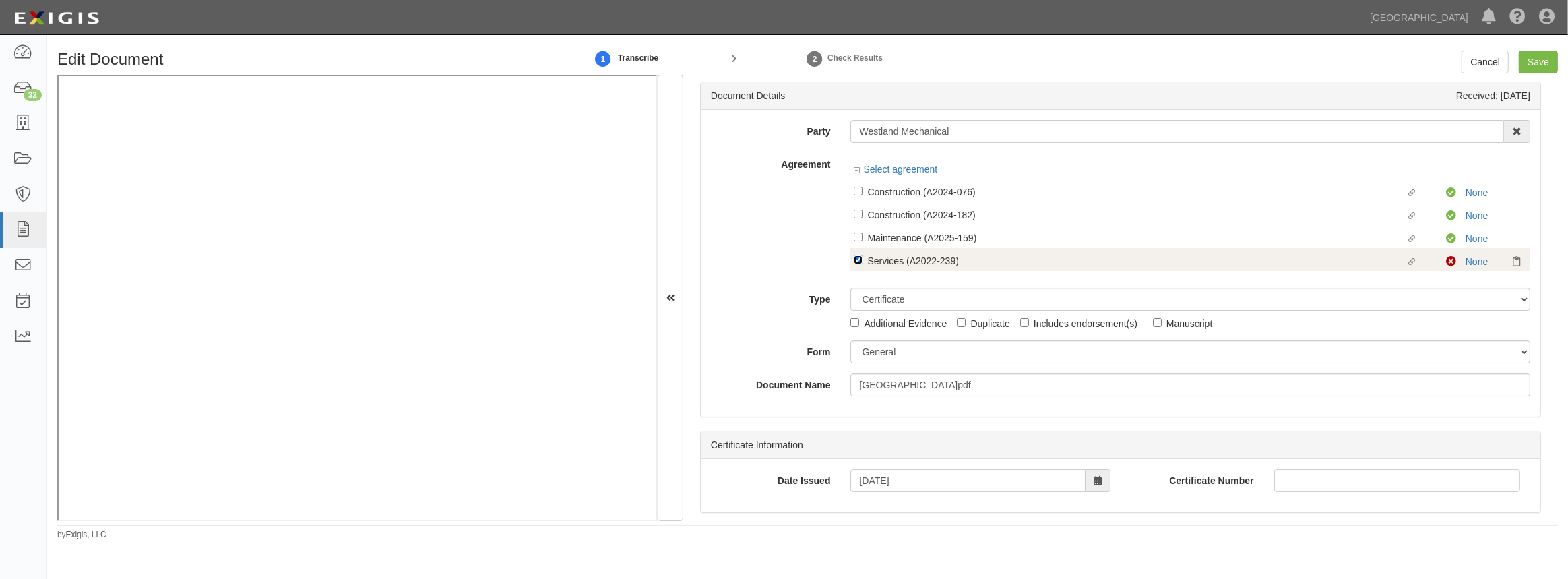
click at [859, 262] on input "Linked agreement Services (A2022-239) Linked agreement" at bounding box center [857, 259] width 9 height 9
checkbox input "false"
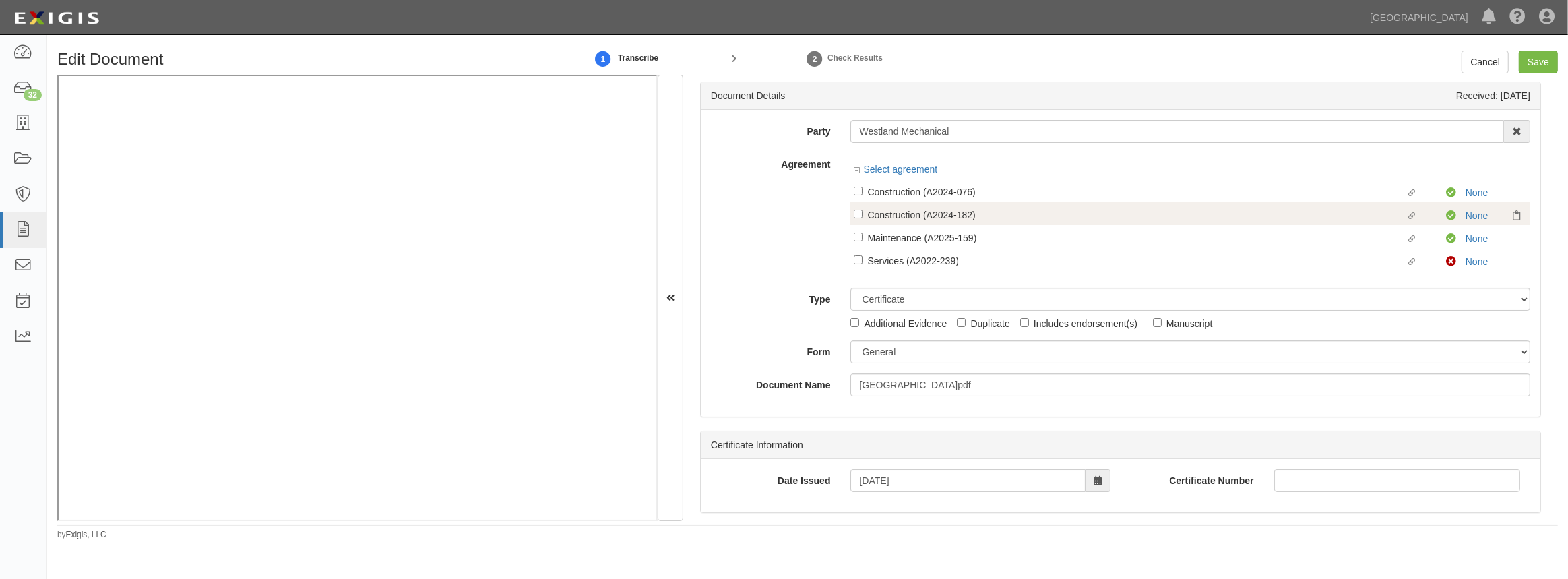
click at [856, 206] on div "Linked agreement Construction (A2024-182) Linked agreement Compliant None" at bounding box center [1190, 214] width 680 height 23
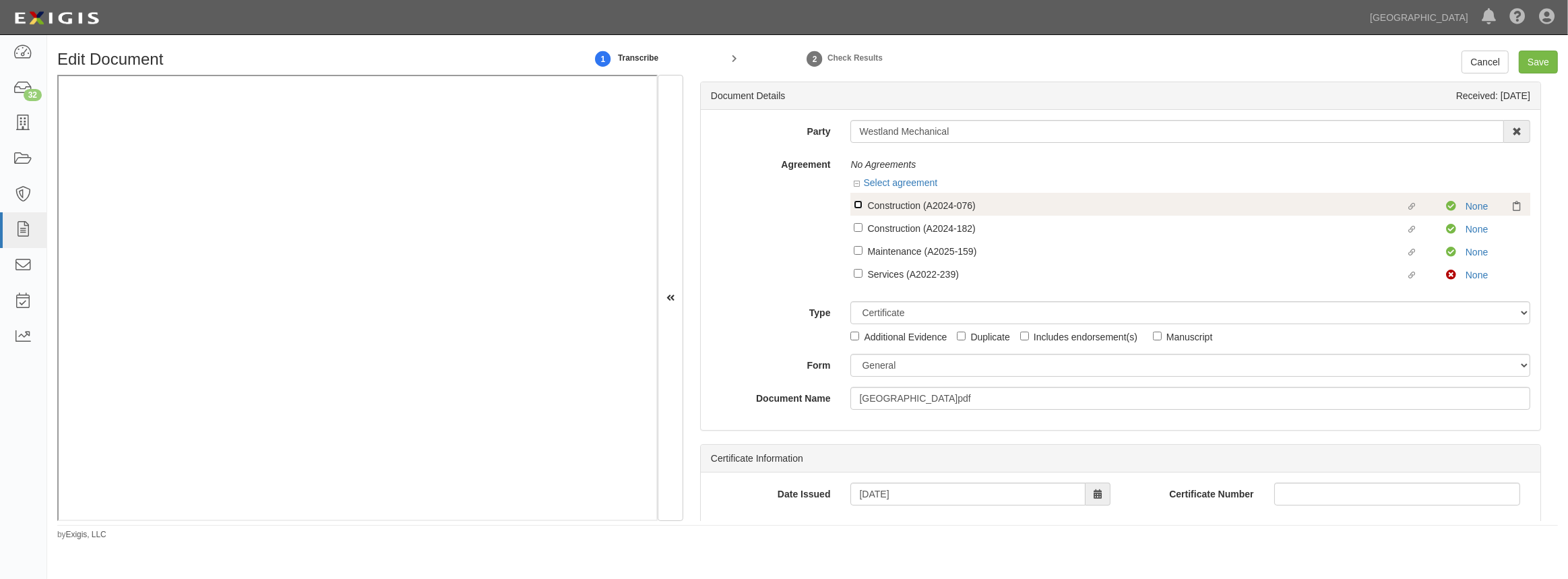
click at [856, 201] on input "Linked agreement Construction (A2024-076) Linked agreement" at bounding box center [857, 204] width 9 height 9
checkbox input "true"
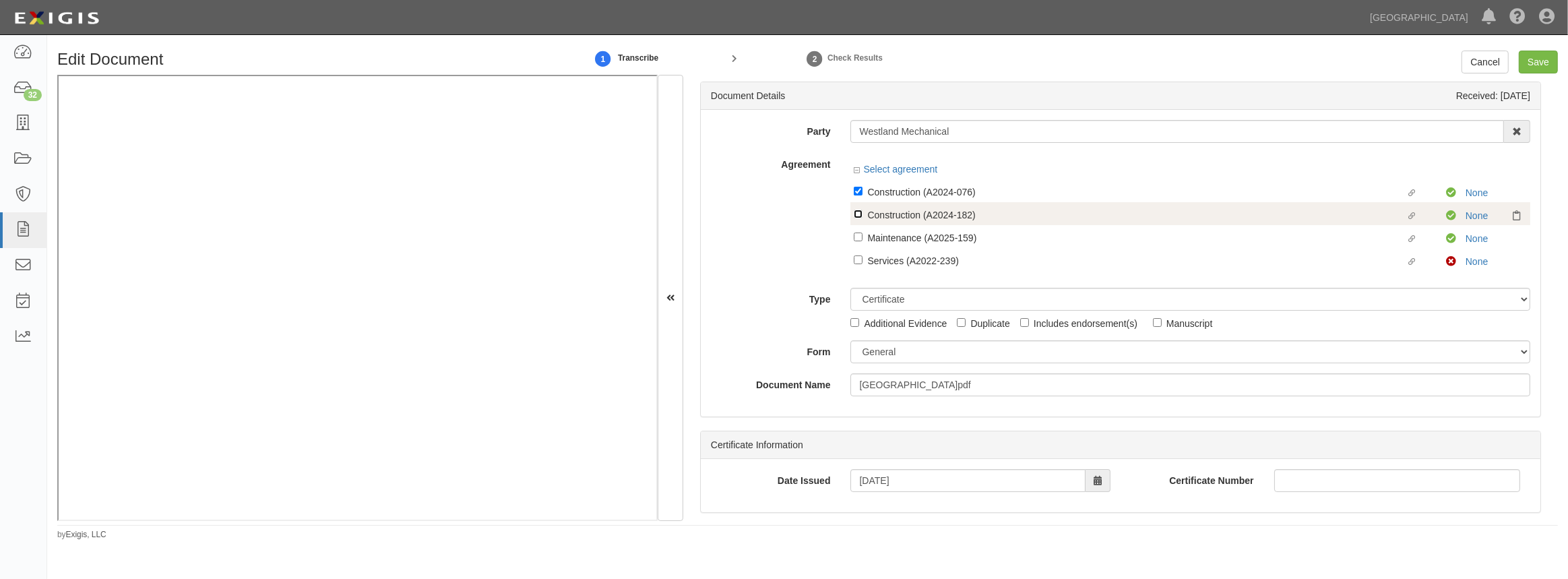
click at [856, 216] on input "Linked agreement Construction (A2024-182) Linked agreement" at bounding box center [857, 213] width 9 height 9
checkbox input "true"
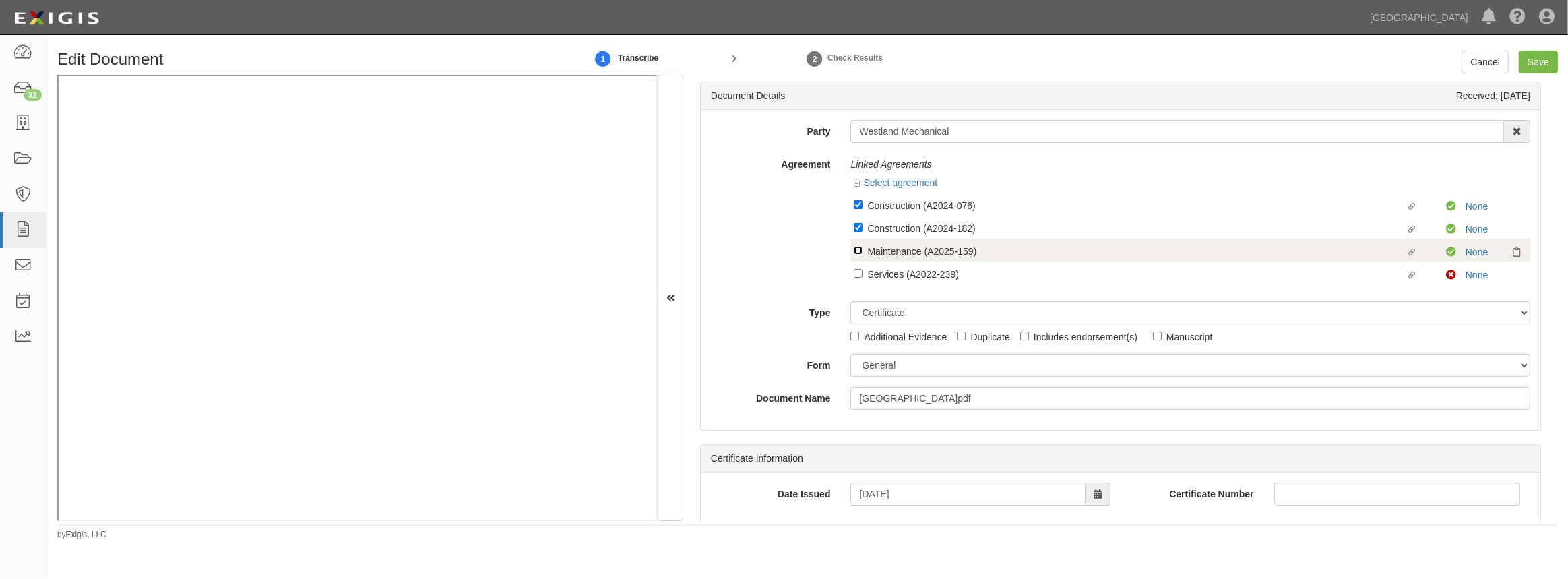
click at [860, 248] on input "Linked agreement Maintenance (A2025-159) Linked agreement" at bounding box center [857, 250] width 9 height 9
checkbox input "true"
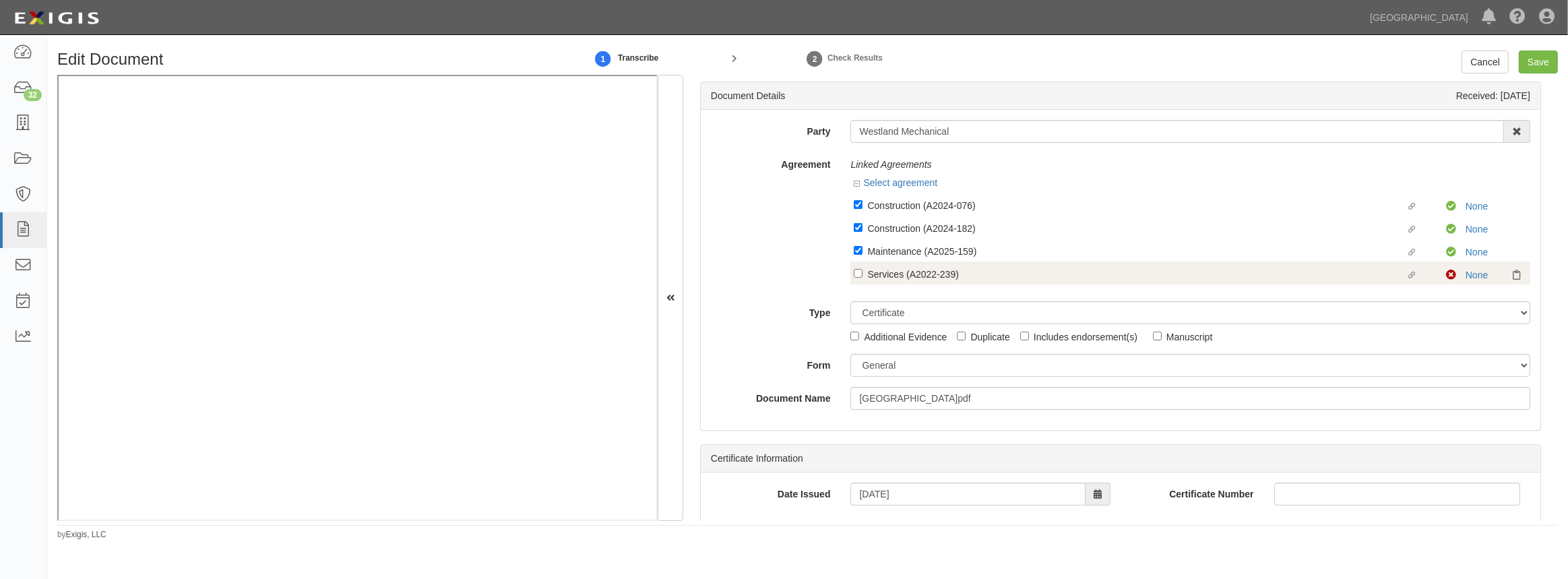
click at [855, 269] on label "Linked agreement Services (A2022-239) Linked agreement" at bounding box center [1149, 275] width 592 height 18
click at [855, 269] on input "Linked agreement Services (A2022-239) Linked agreement" at bounding box center [857, 273] width 9 height 9
checkbox input "true"
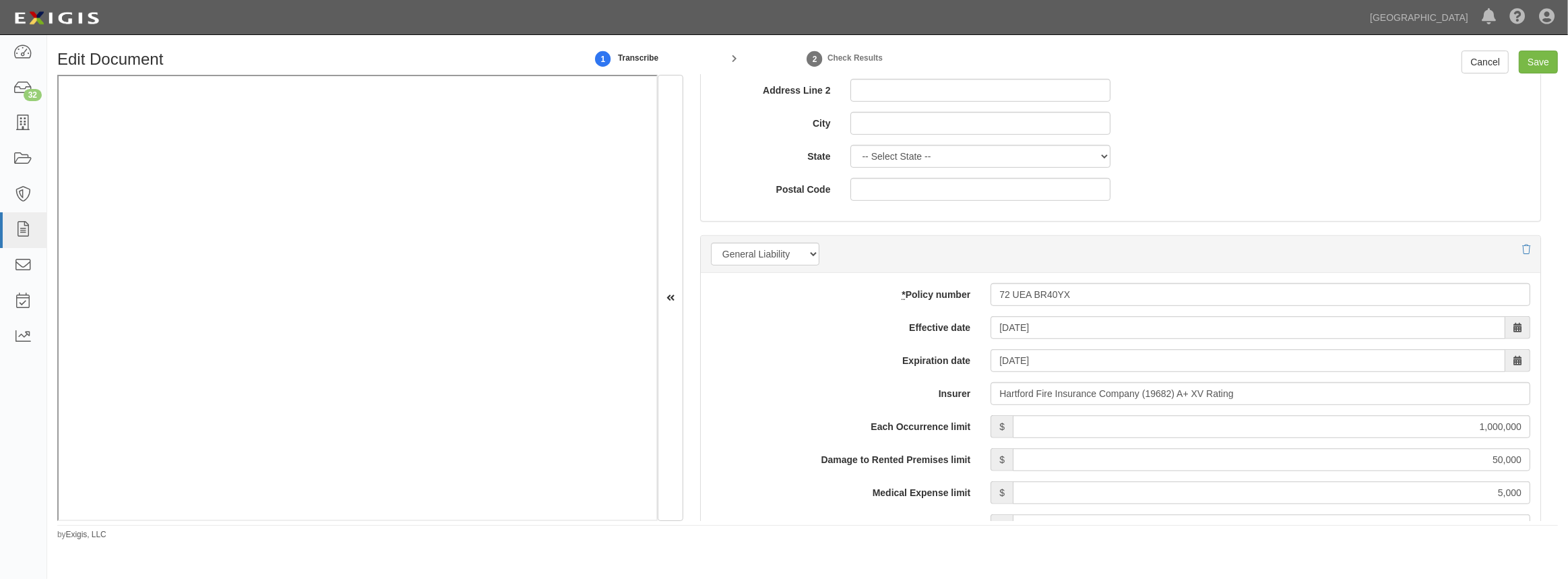
scroll to position [858, 0]
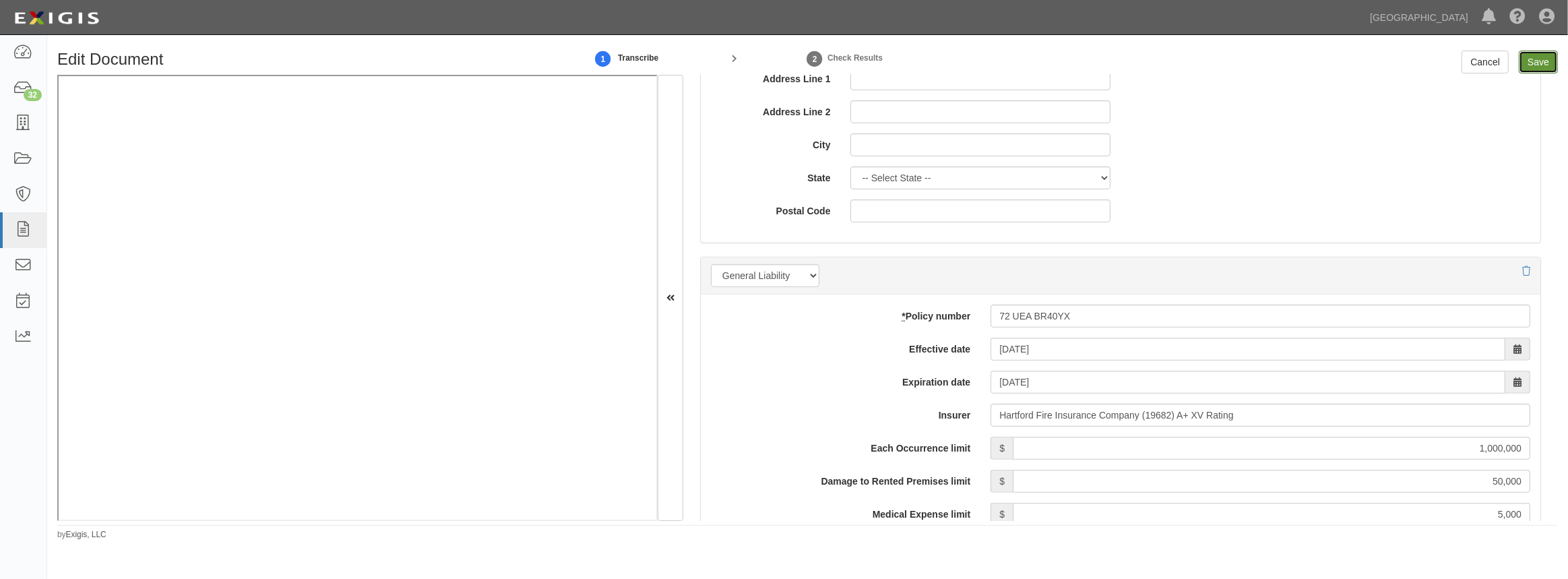
click at [1535, 65] on input "Save" at bounding box center [1538, 62] width 39 height 23
type input "1000000"
type input "50000"
type input "5000"
type input "1000000"
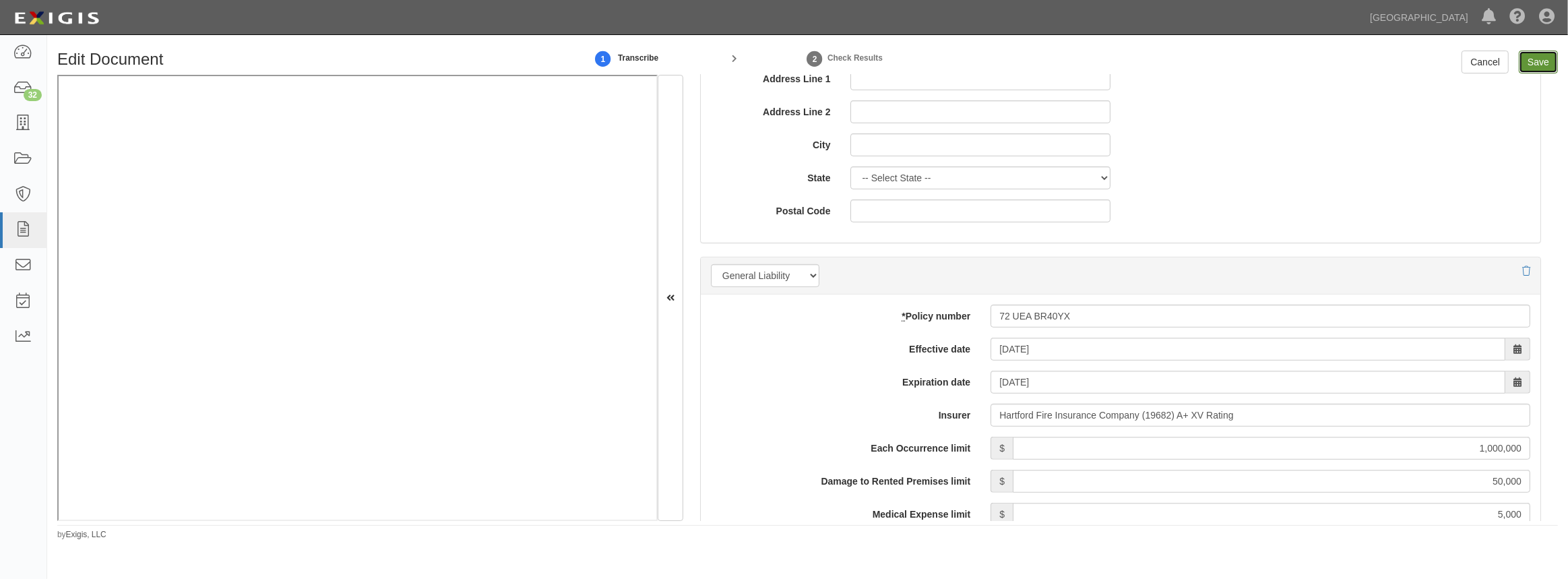
type input "2000000"
type input "1000000"
type input "9000000"
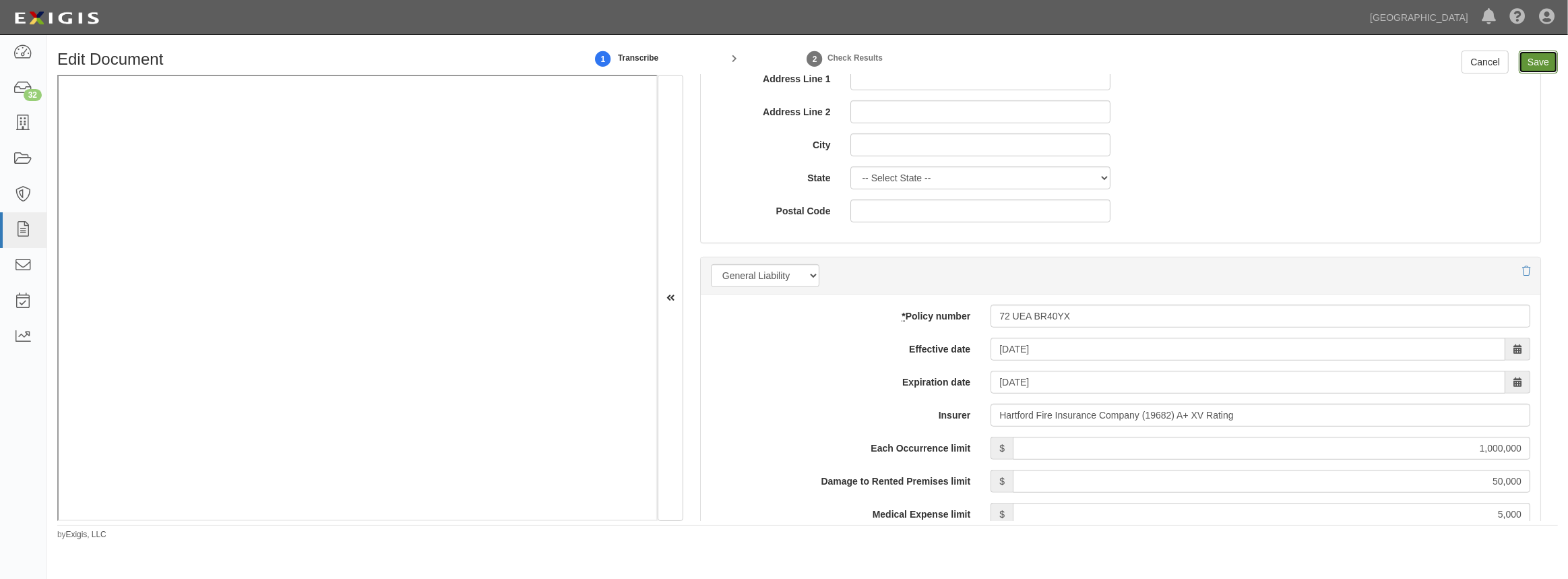
type input "1000000"
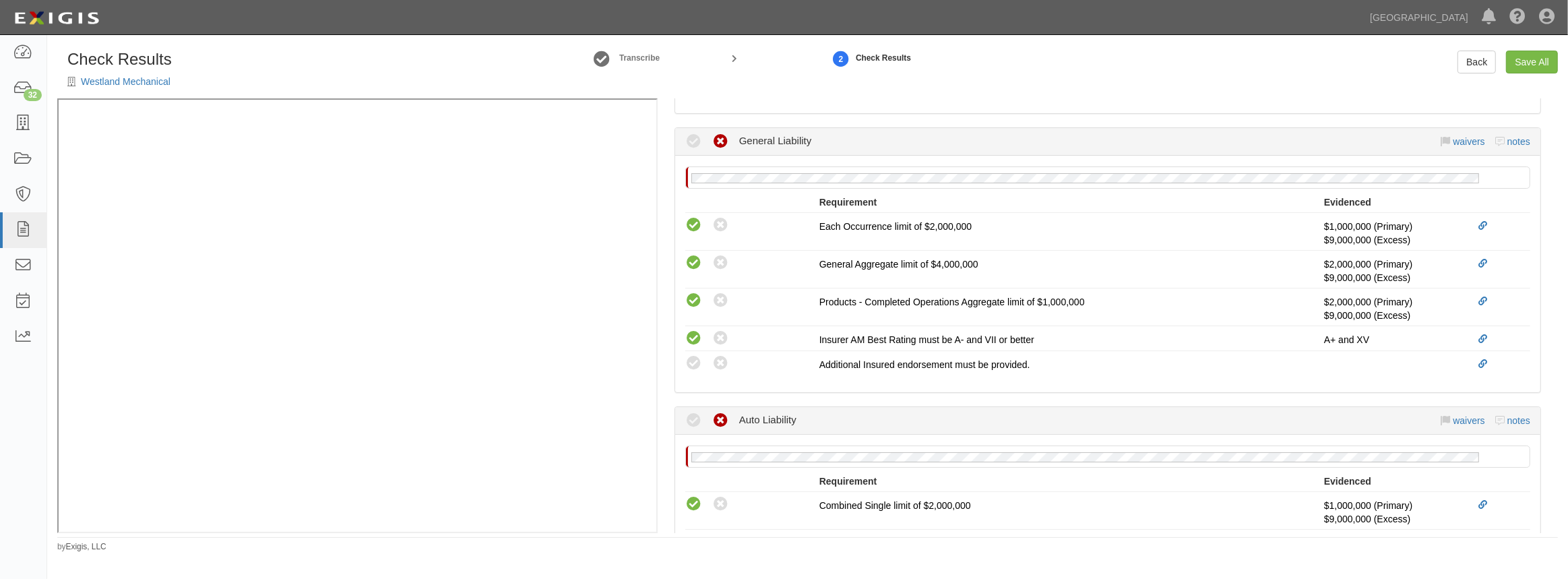
scroll to position [490, 0]
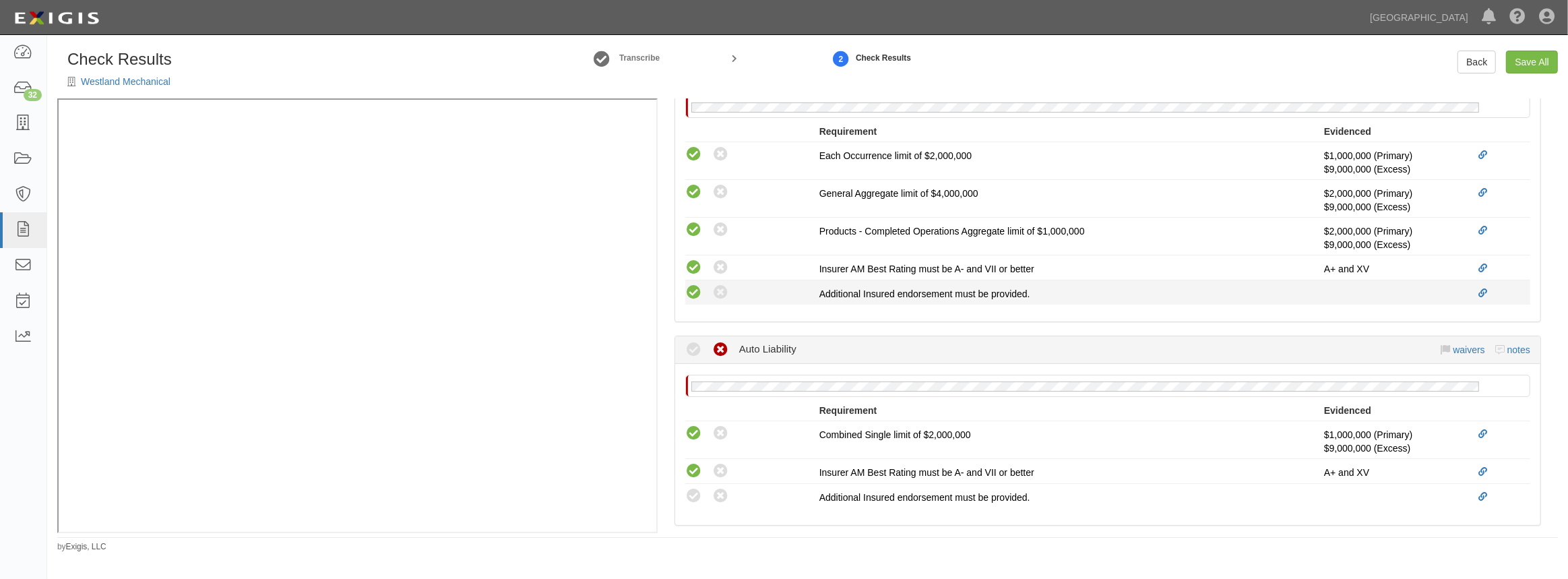
click at [689, 296] on icon at bounding box center [694, 293] width 17 height 17
radio input "true"
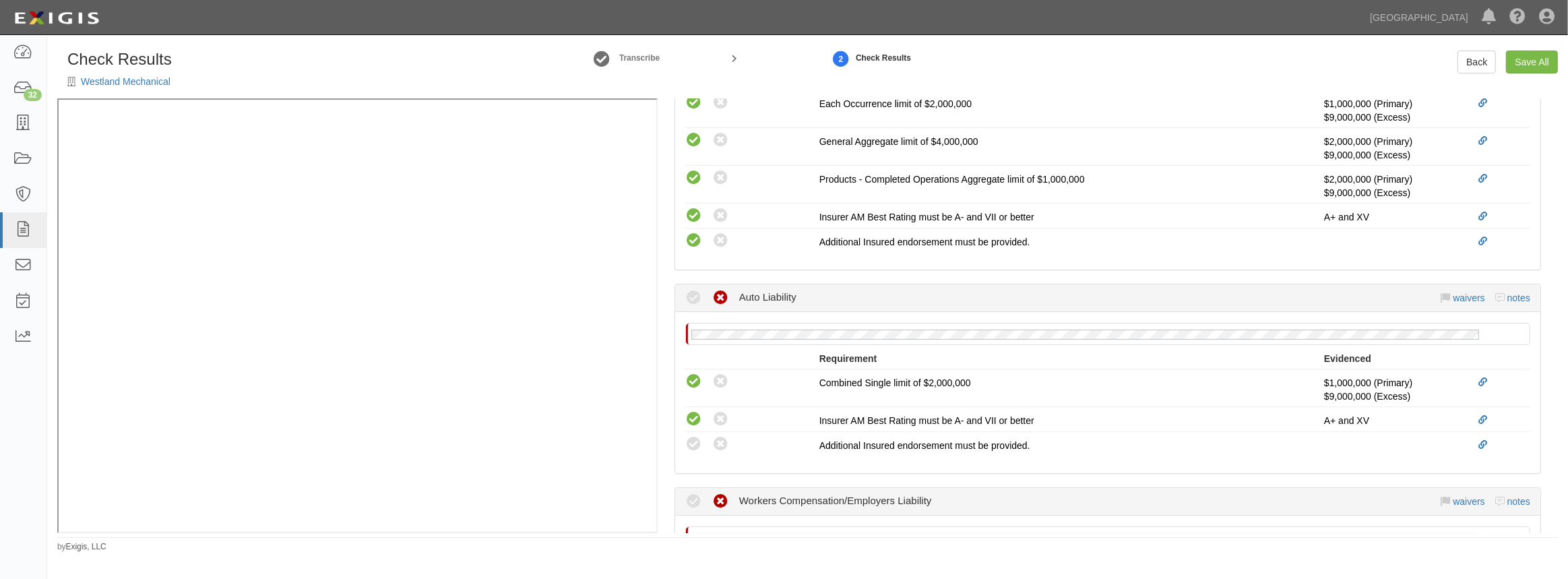
scroll to position [674, 0]
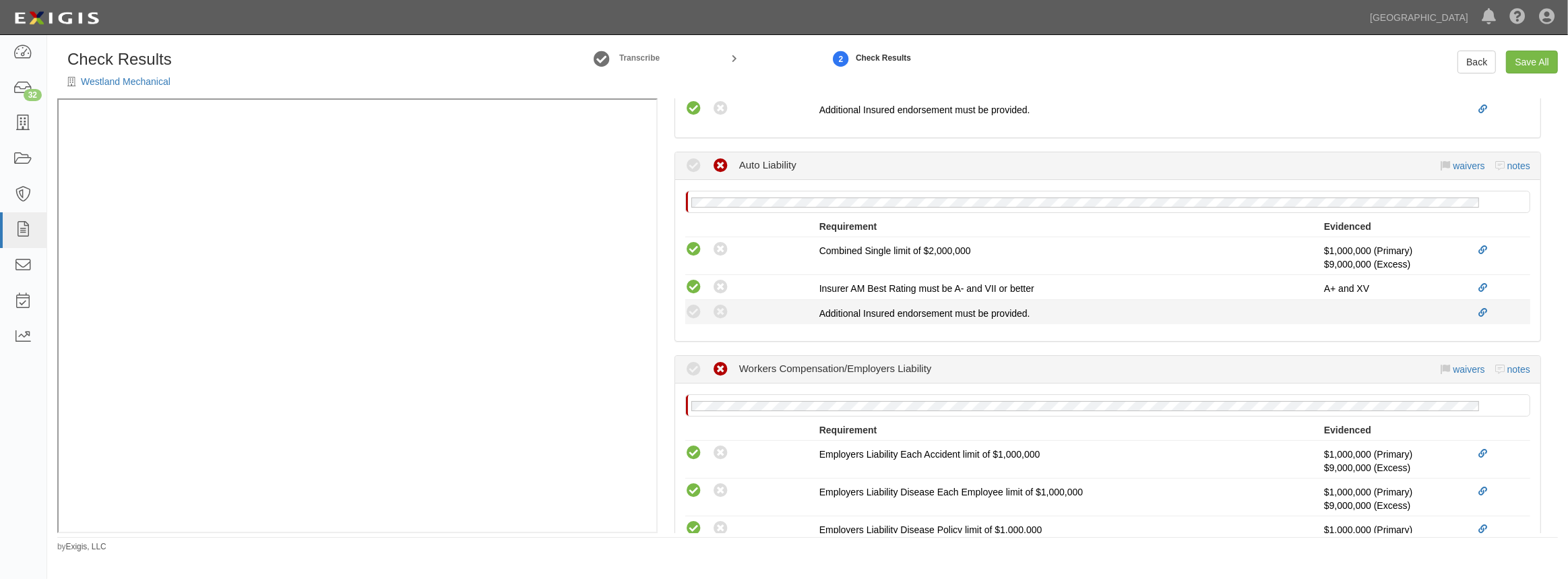
click at [690, 321] on li "Compliant Waived: Non-Compliant Additional Insured endorsement must be provided." at bounding box center [1107, 311] width 845 height 24
click at [691, 316] on icon at bounding box center [694, 313] width 17 height 17
radio input "true"
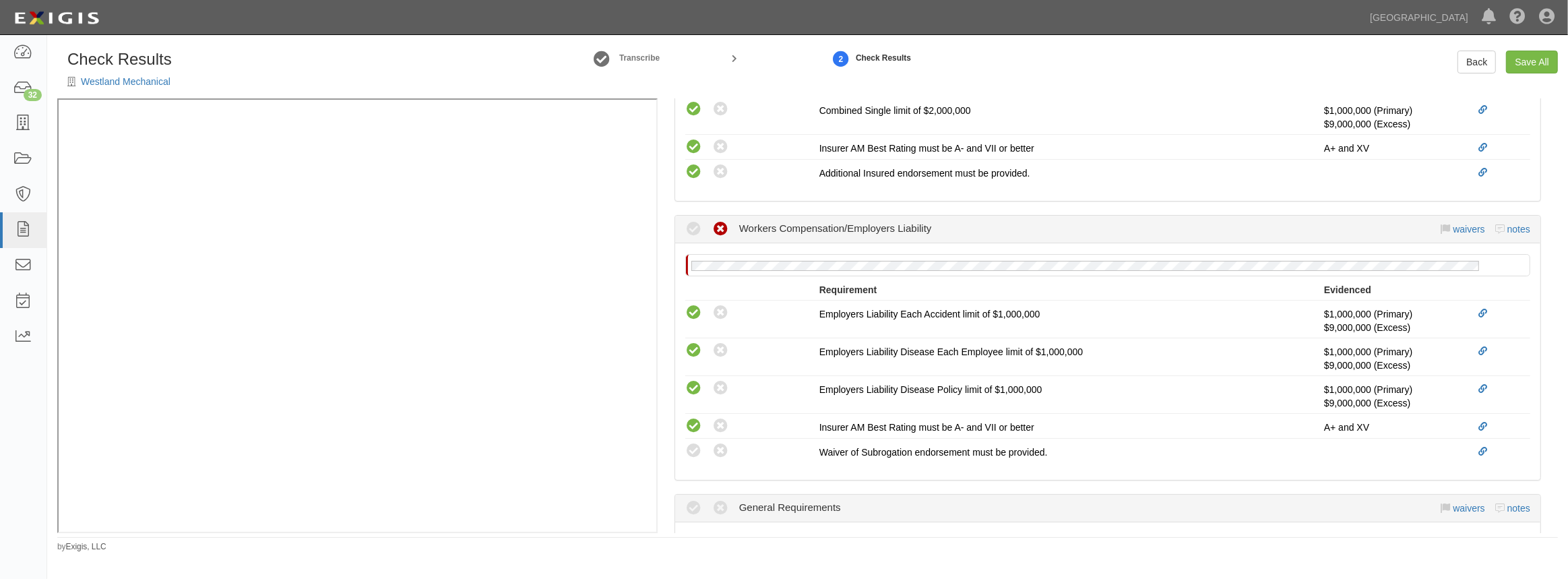
scroll to position [919, 0]
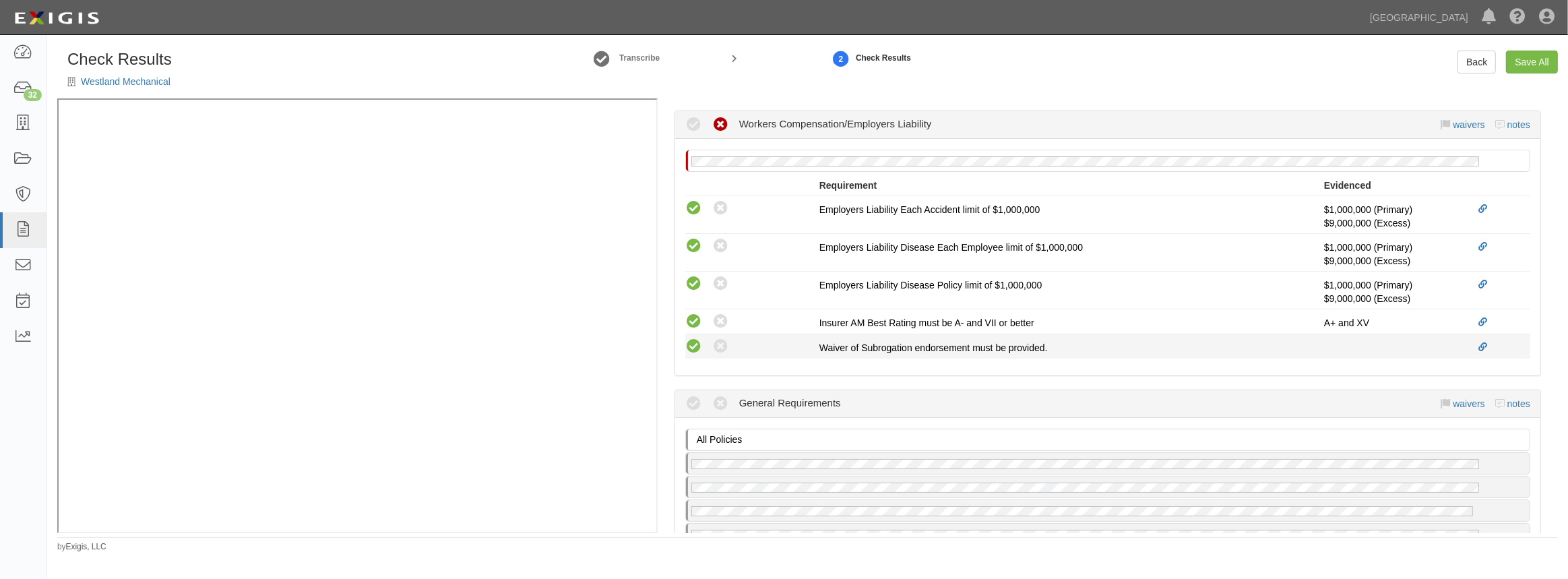
click at [693, 348] on icon at bounding box center [694, 347] width 17 height 17
radio input "true"
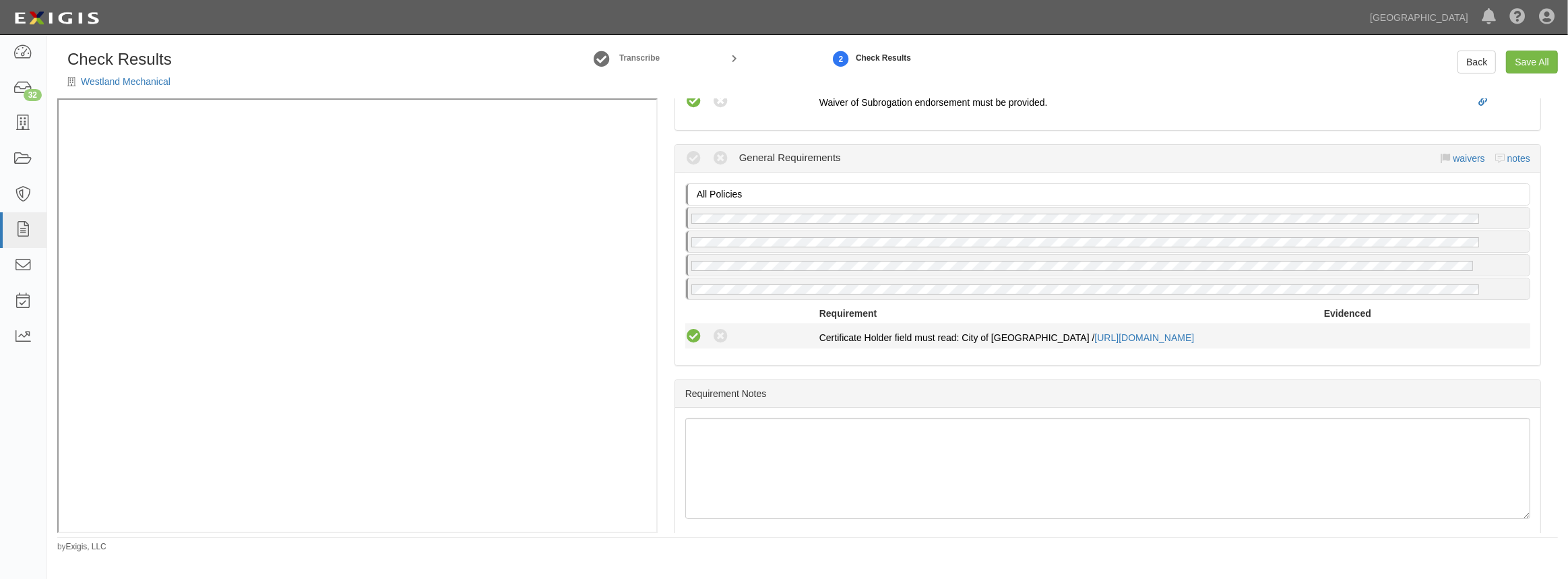
click at [697, 337] on icon at bounding box center [694, 337] width 17 height 17
radio input "true"
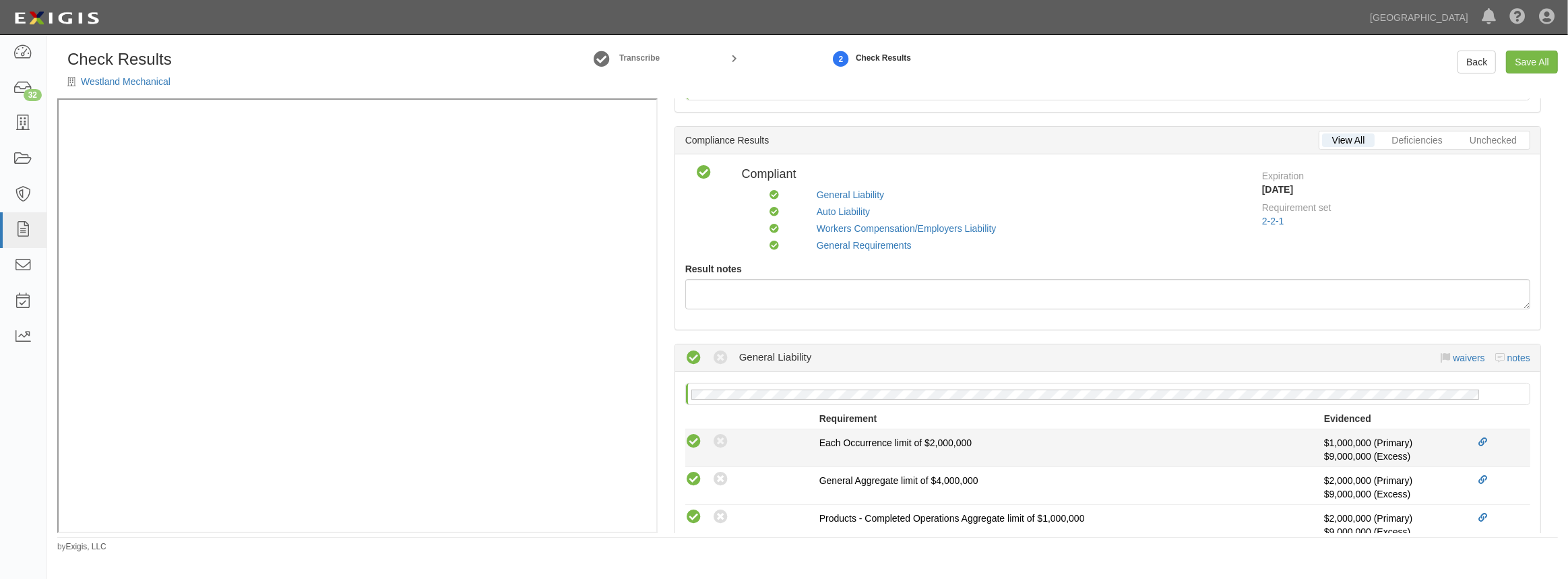
scroll to position [0, 0]
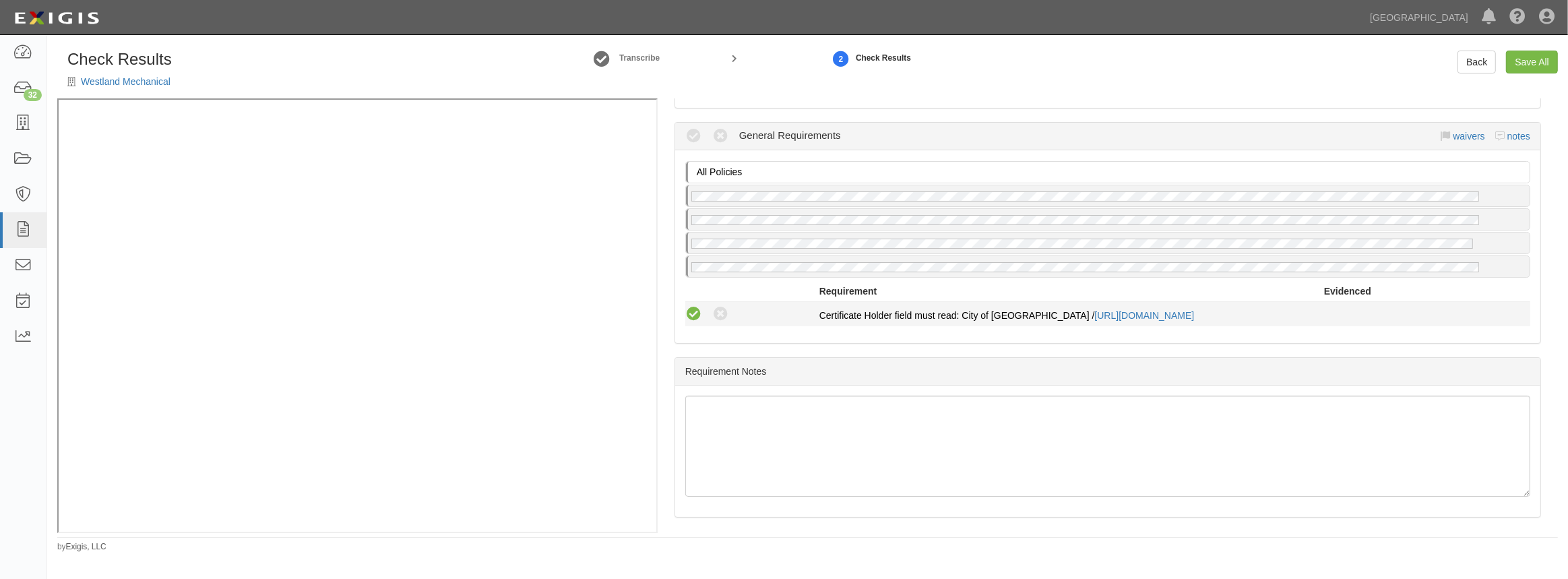
click at [698, 316] on icon at bounding box center [694, 314] width 17 height 17
radio input "true"
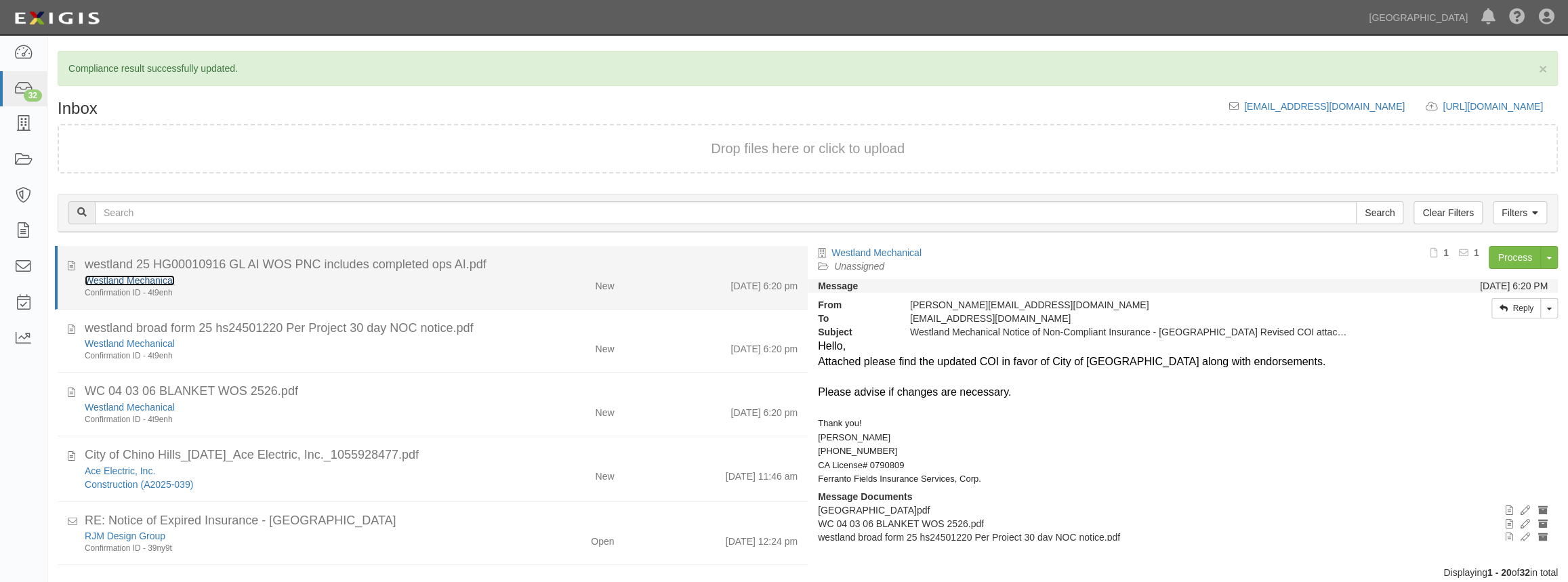
click at [124, 280] on link "Westland Mechanical" at bounding box center [130, 281] width 90 height 11
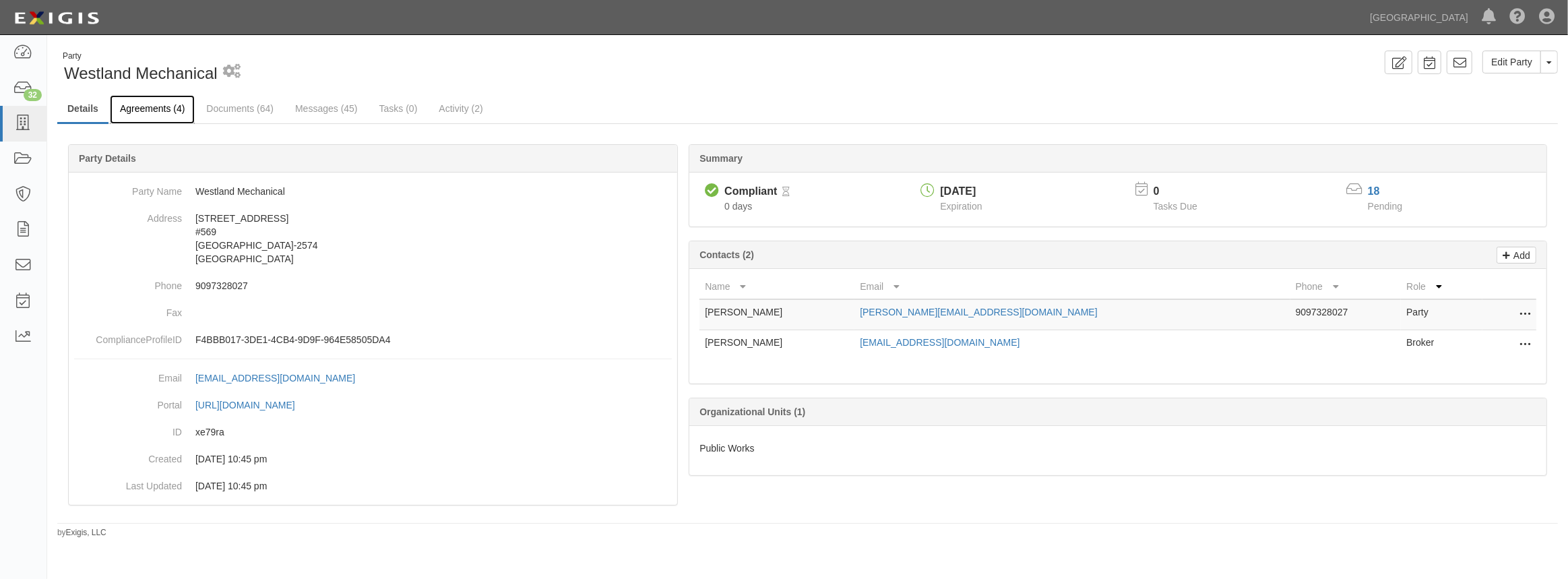
click at [167, 105] on link "Agreements (4)" at bounding box center [152, 109] width 85 height 29
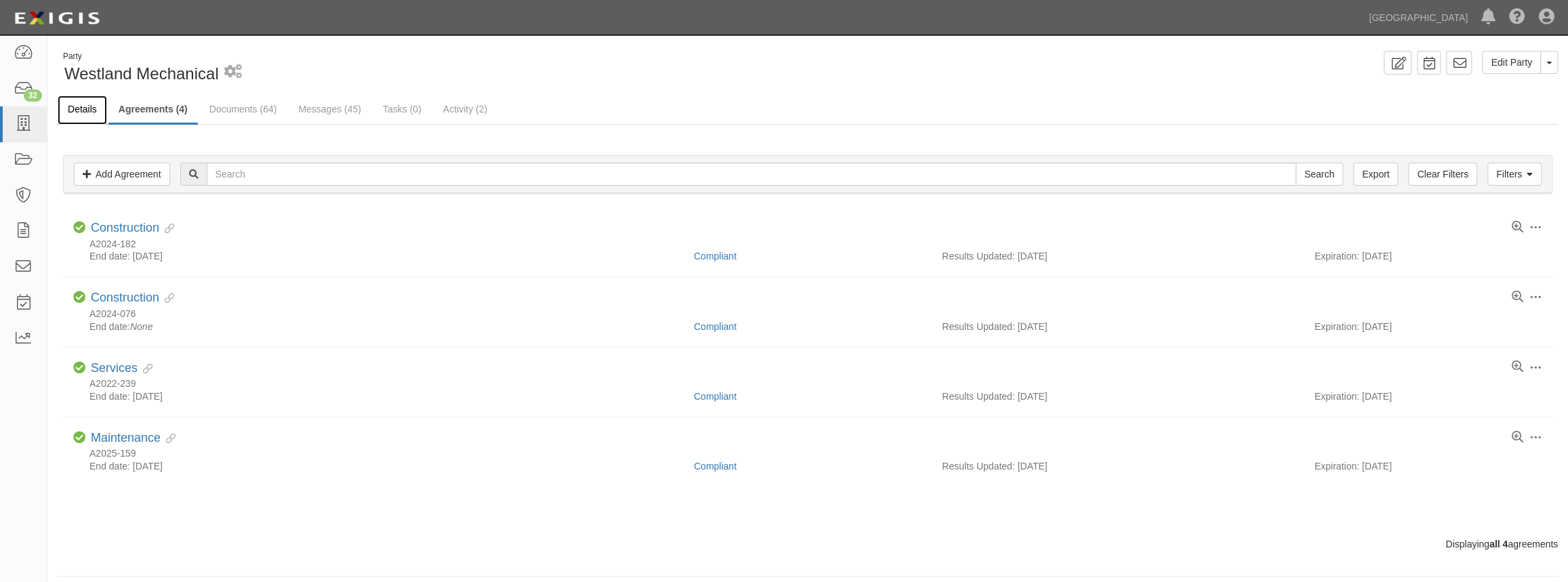
click at [85, 111] on link "Details" at bounding box center [82, 109] width 49 height 29
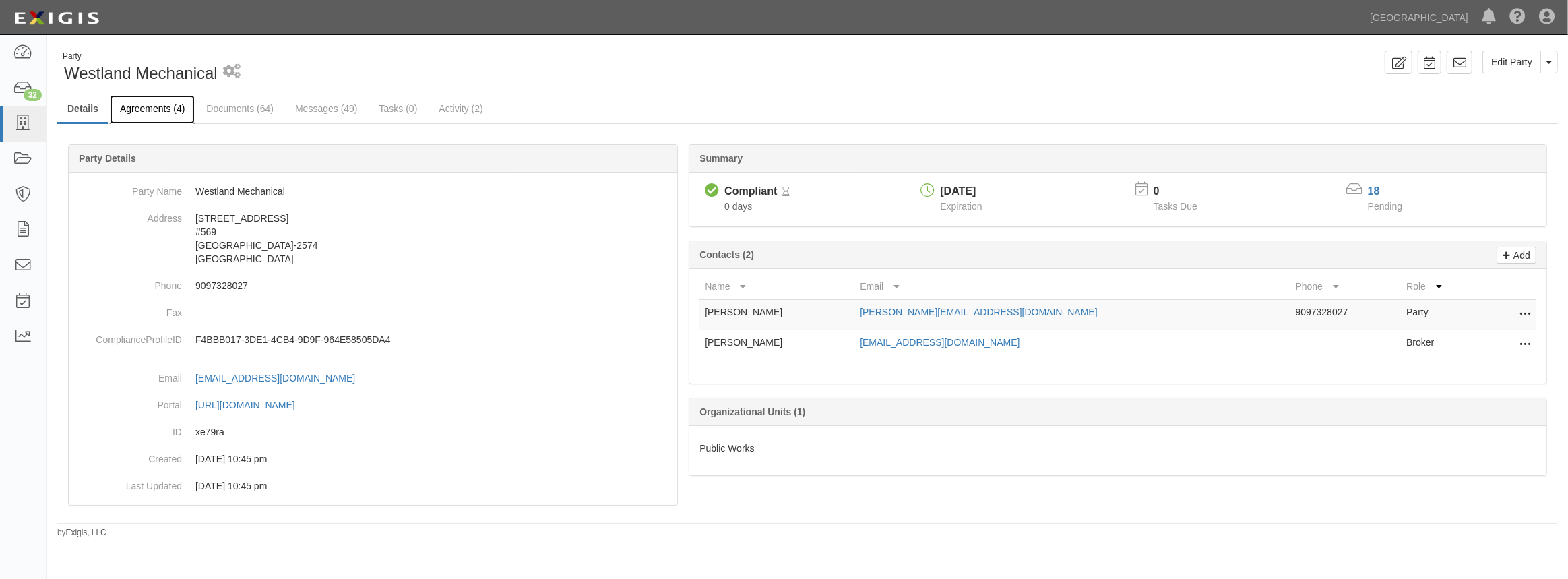
click at [180, 112] on link "Agreements (4)" at bounding box center [152, 109] width 85 height 29
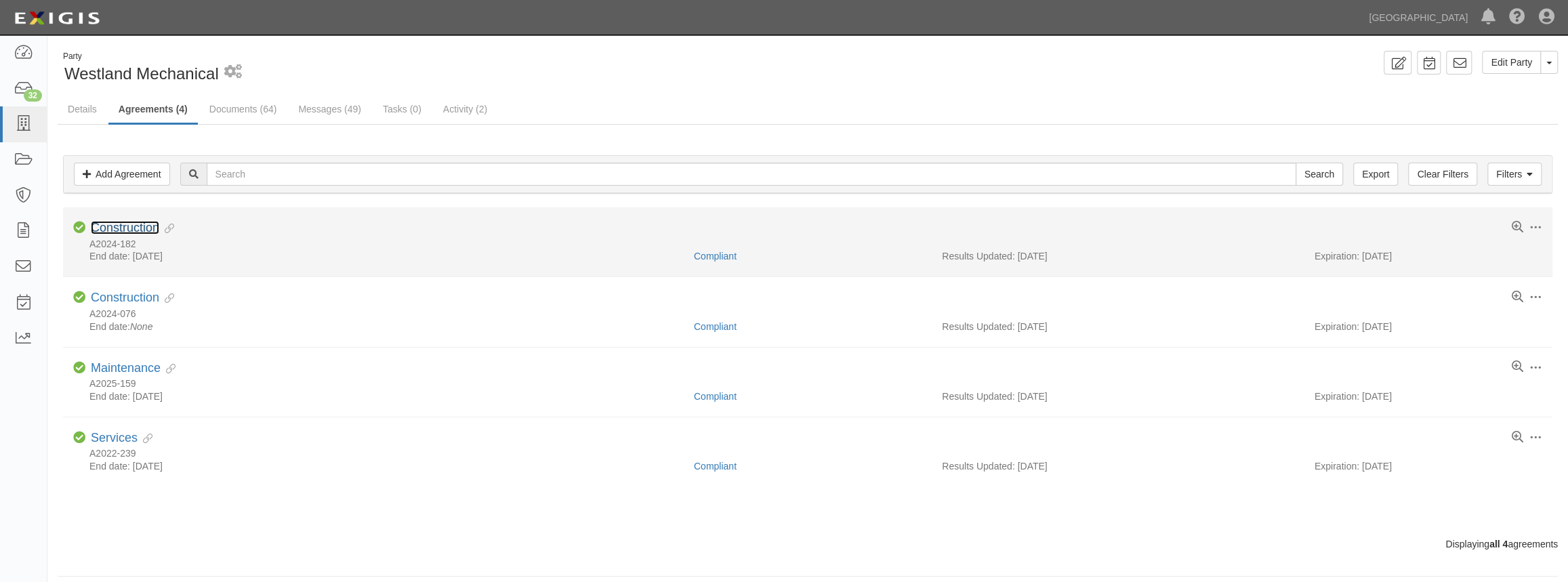
click at [141, 225] on link "Construction" at bounding box center [125, 227] width 69 height 13
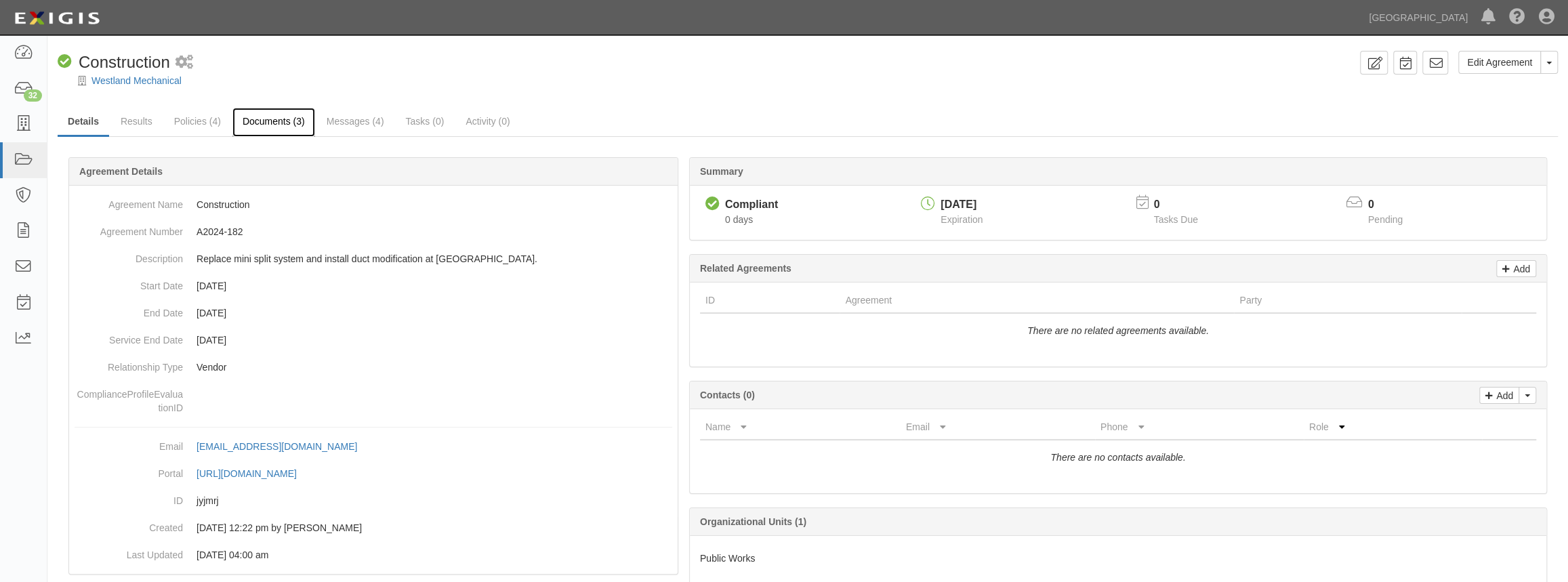
click at [260, 119] on link "Documents (3)" at bounding box center [274, 122] width 83 height 29
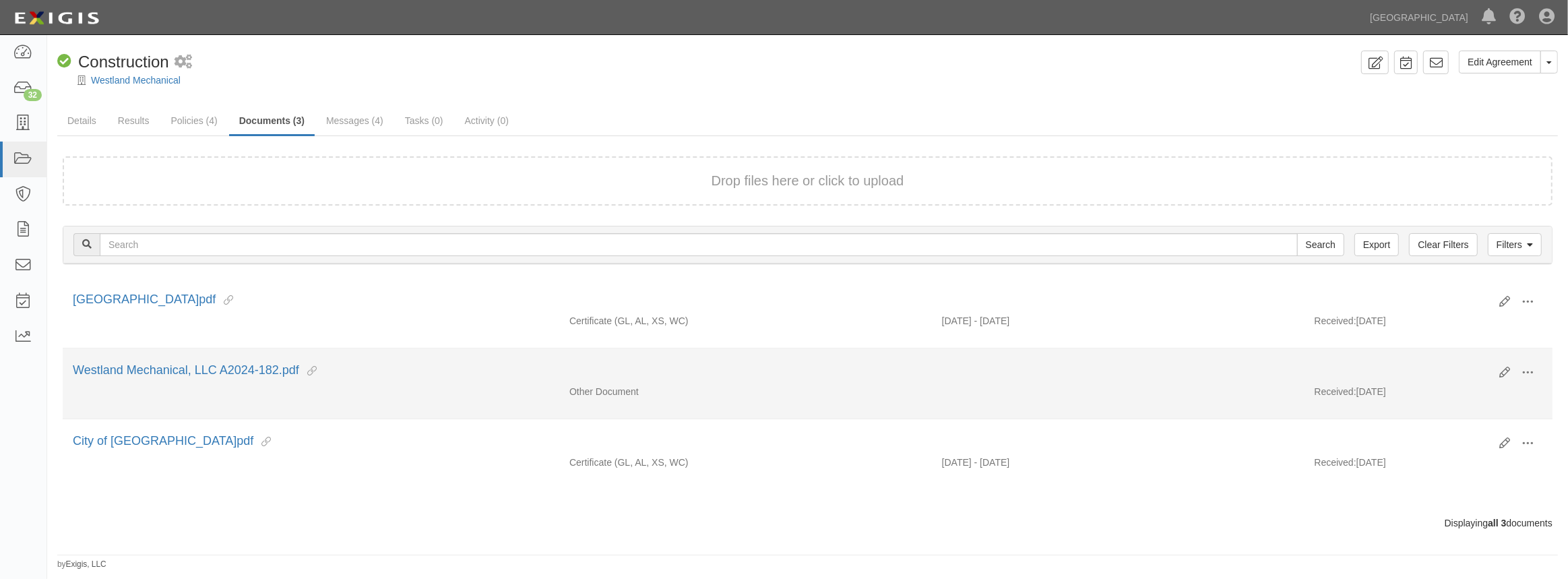
click at [253, 357] on li "Edit View View details Archive Westland Mechanical, LLC A2024-182.pdf This docu…" at bounding box center [808, 383] width 1490 height 71
click at [253, 364] on link "Westland Mechanical, LLC A2024-182.pdf" at bounding box center [186, 369] width 227 height 13
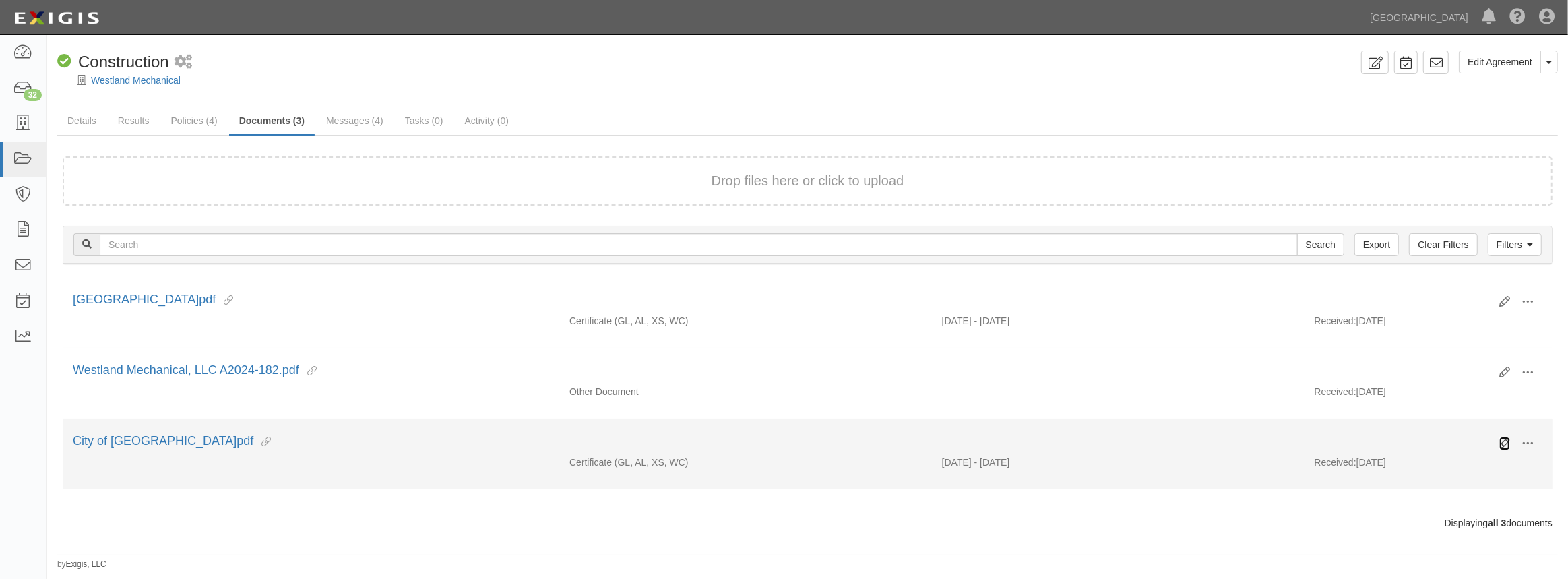
click at [1501, 441] on icon at bounding box center [1504, 443] width 11 height 11
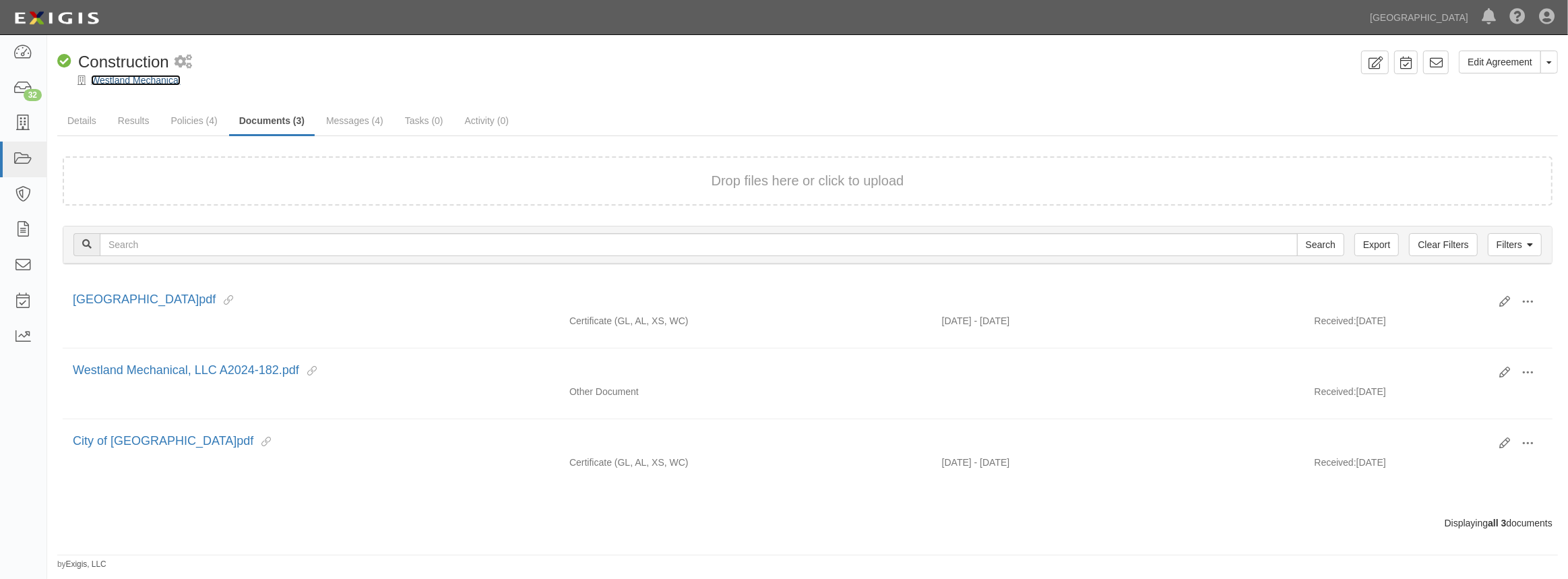
click at [119, 81] on link "Westland Mechanical" at bounding box center [136, 80] width 90 height 11
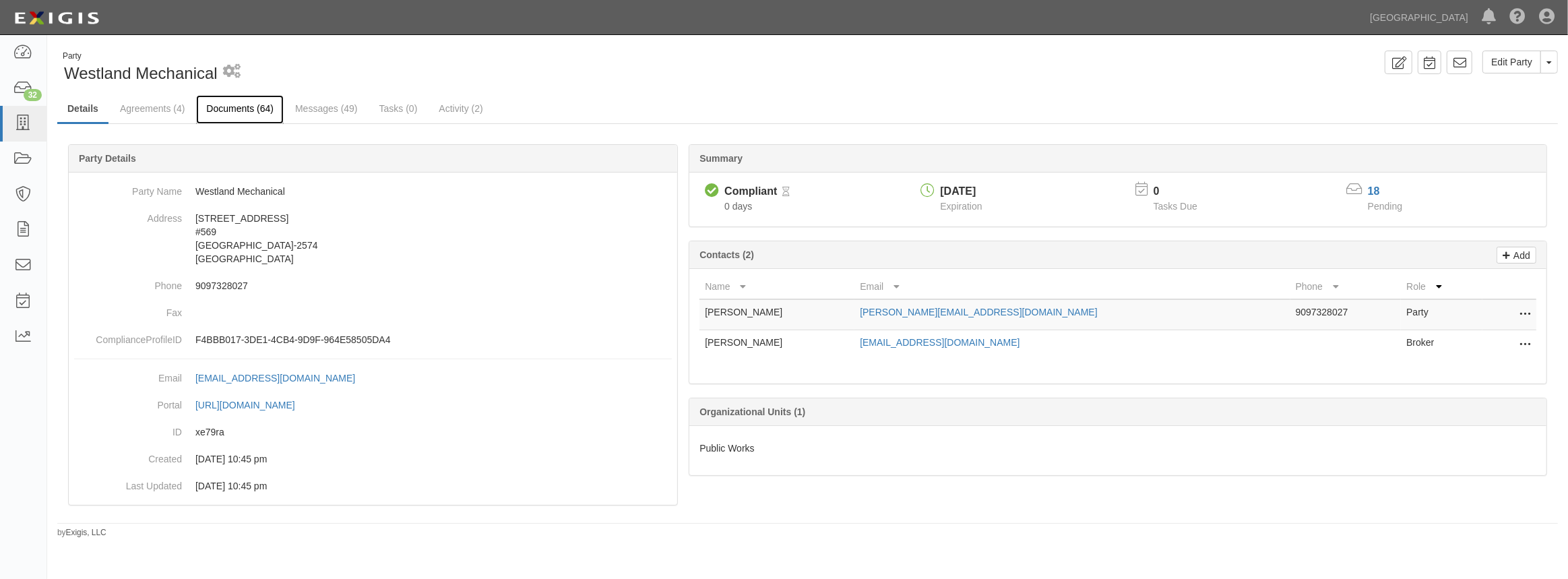
click at [214, 109] on link "Documents (64)" at bounding box center [240, 109] width 88 height 29
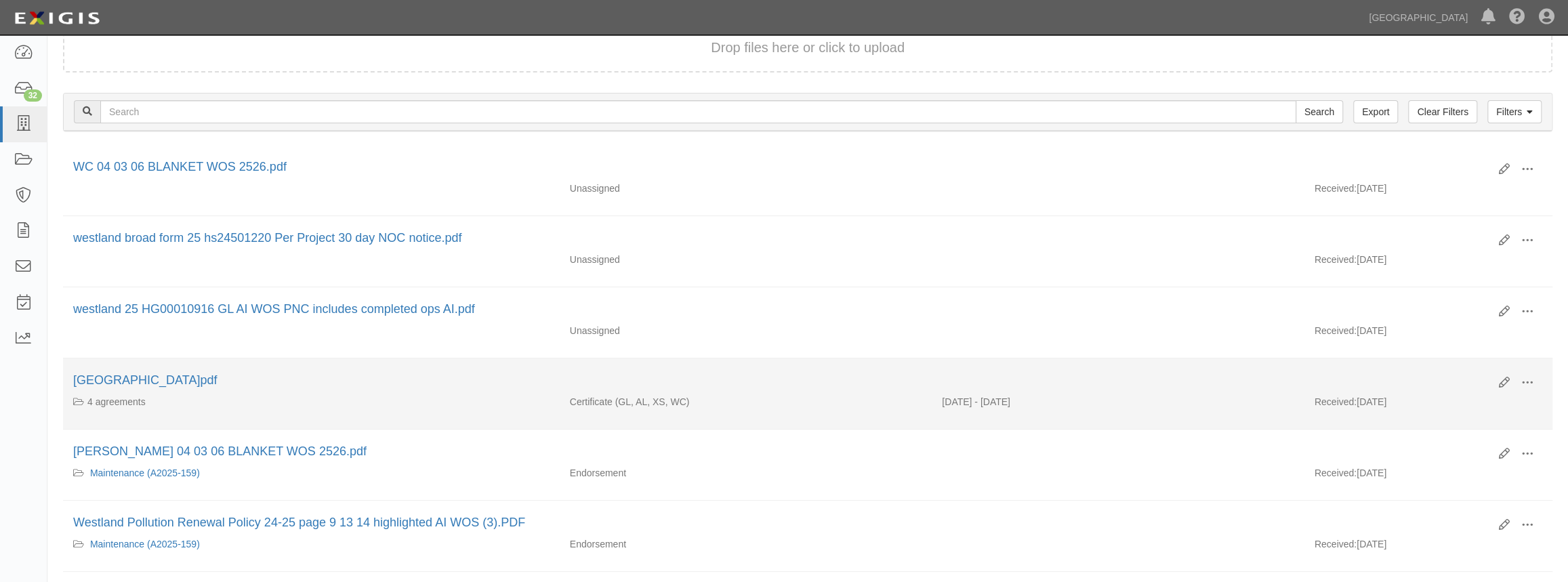
scroll to position [122, 0]
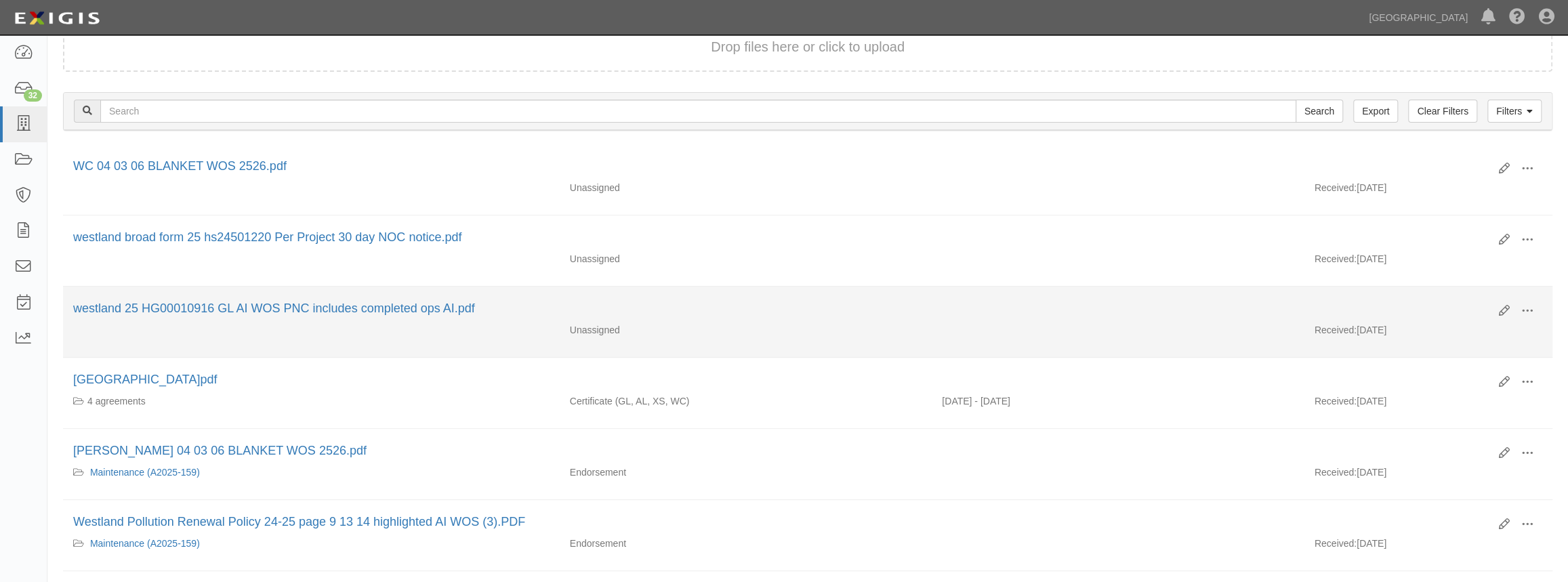
click at [723, 330] on div "Unassigned" at bounding box center [746, 329] width 373 height 13
click at [1501, 311] on icon at bounding box center [1504, 311] width 11 height 11
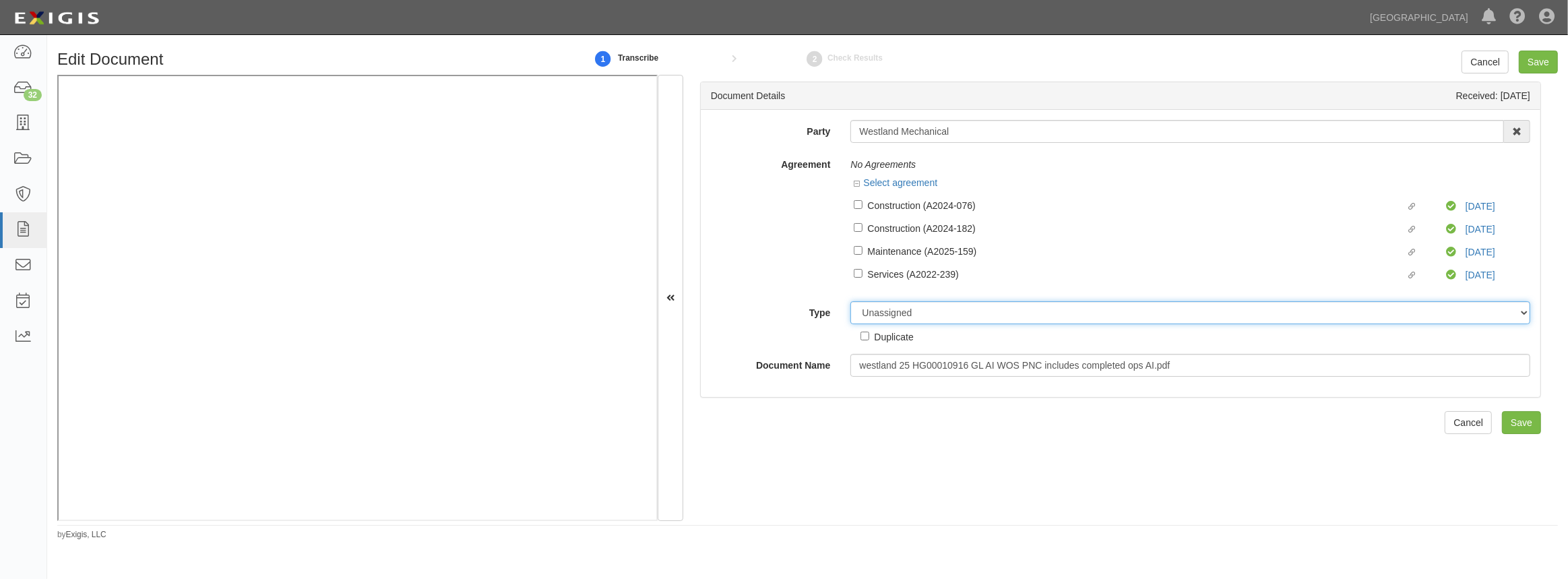
click at [901, 317] on select "Unassigned Binder Cancellation Notice Certificate Contract Endorsement Insuranc…" at bounding box center [1190, 313] width 680 height 23
select select "EndorsementDetail"
click at [850, 302] on select "Unassigned Binder Cancellation Notice Certificate Contract Endorsement Insuranc…" at bounding box center [1190, 313] width 680 height 23
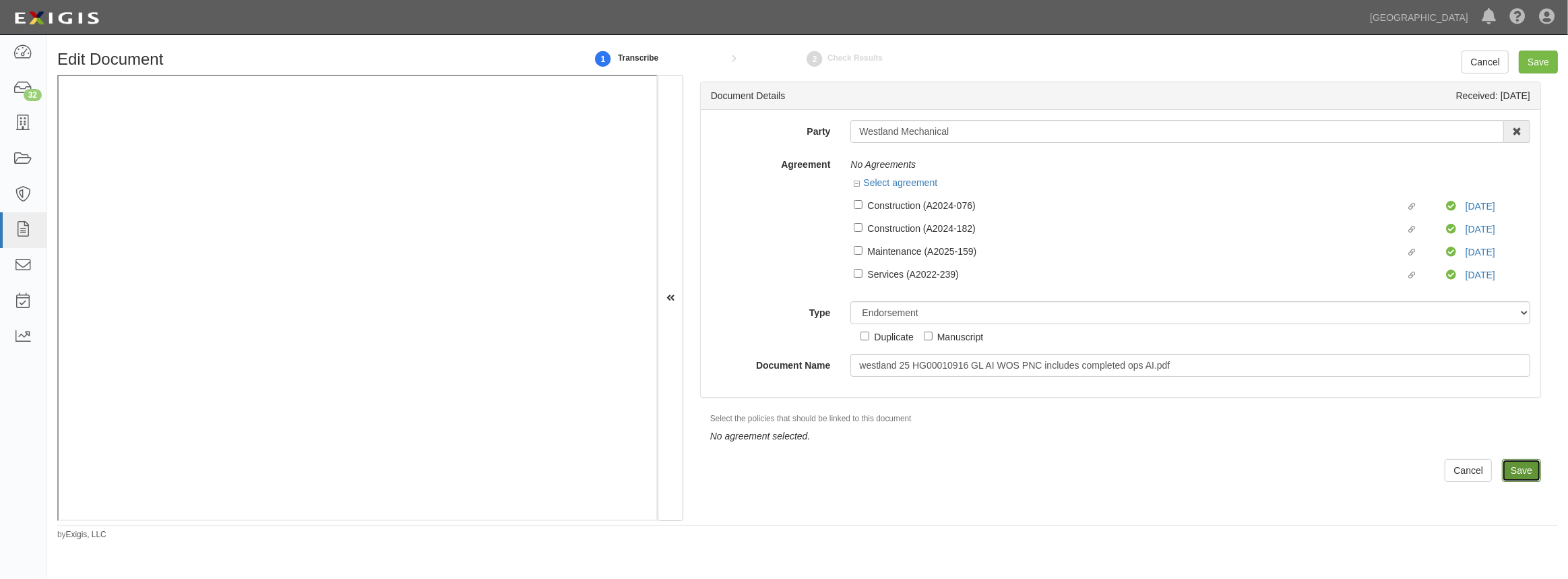
click at [1502, 470] on input "Save" at bounding box center [1521, 470] width 39 height 23
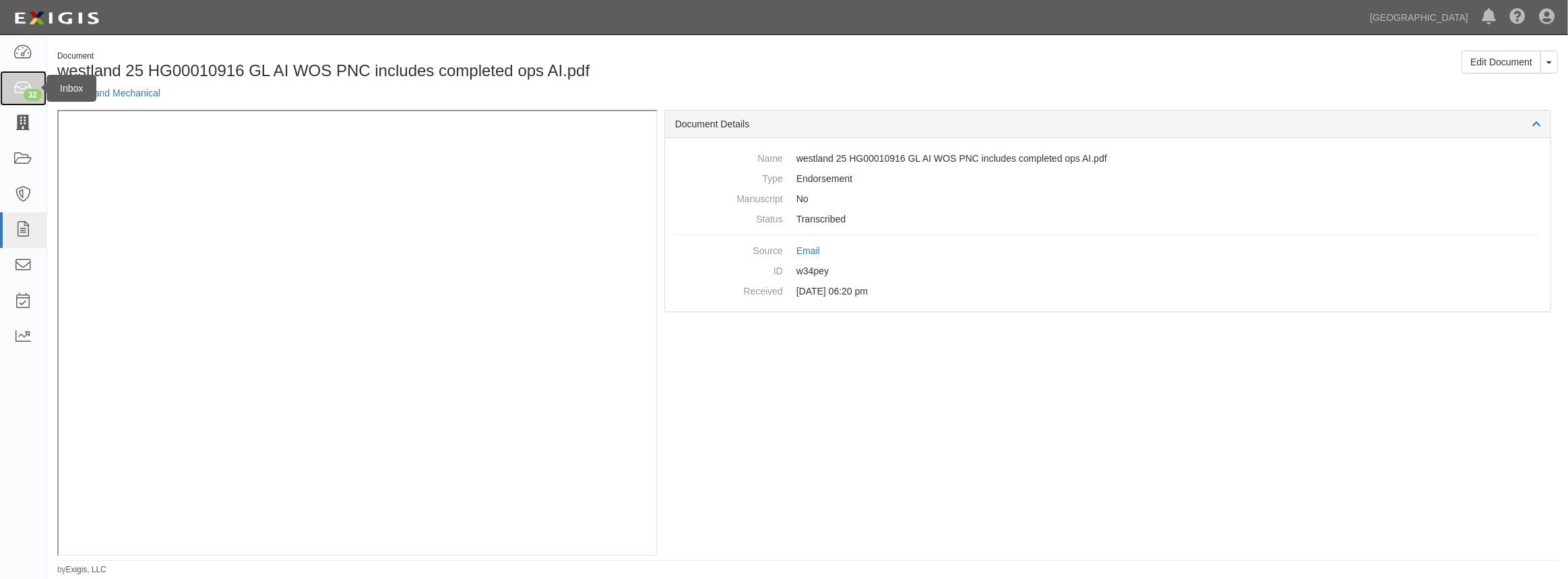
click at [31, 98] on div "32" at bounding box center [32, 95] width 18 height 12
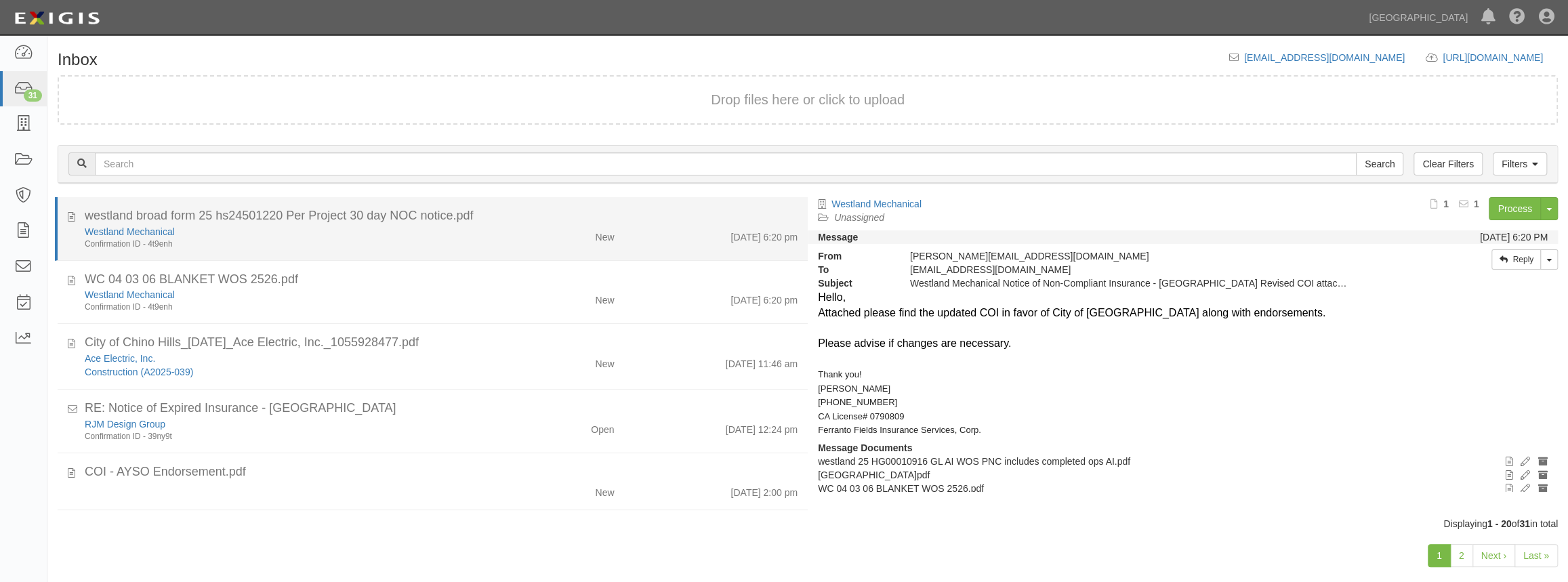
drag, startPoint x: 203, startPoint y: 236, endPoint x: 220, endPoint y: 226, distance: 19.7
click at [203, 236] on div "Westland Mechanical" at bounding box center [289, 231] width 407 height 13
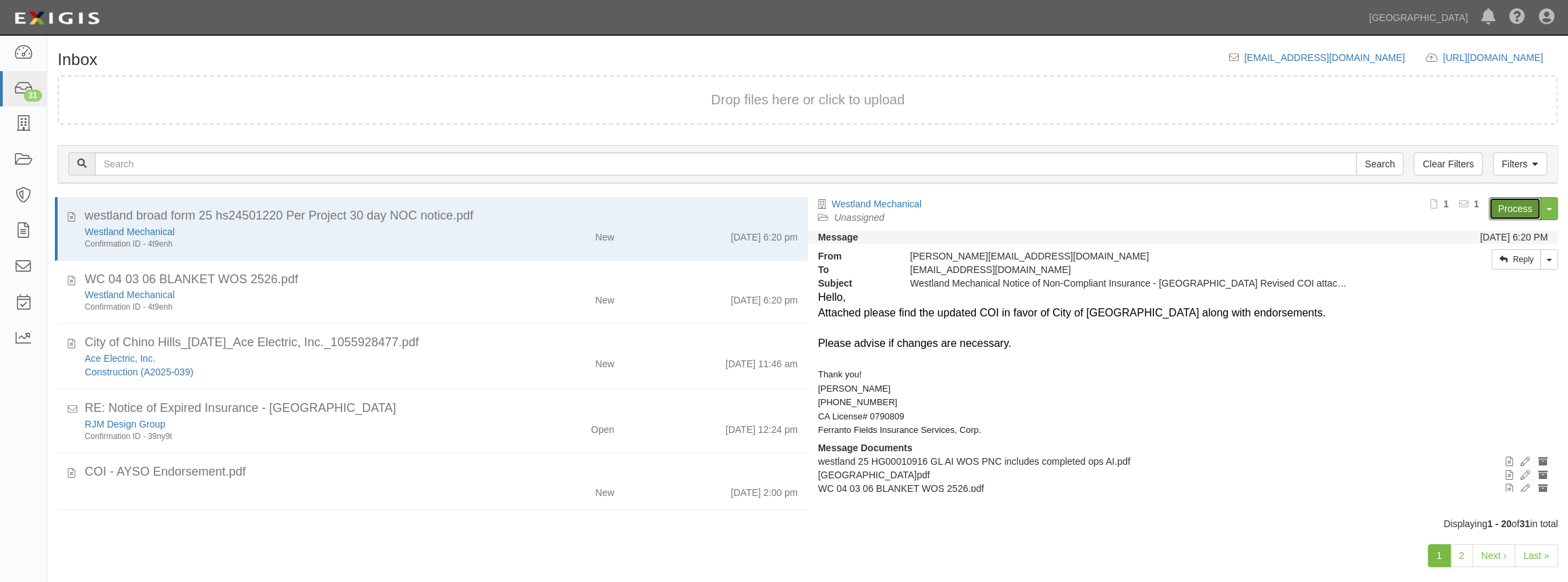
click at [1517, 208] on link "Process" at bounding box center [1514, 209] width 52 height 23
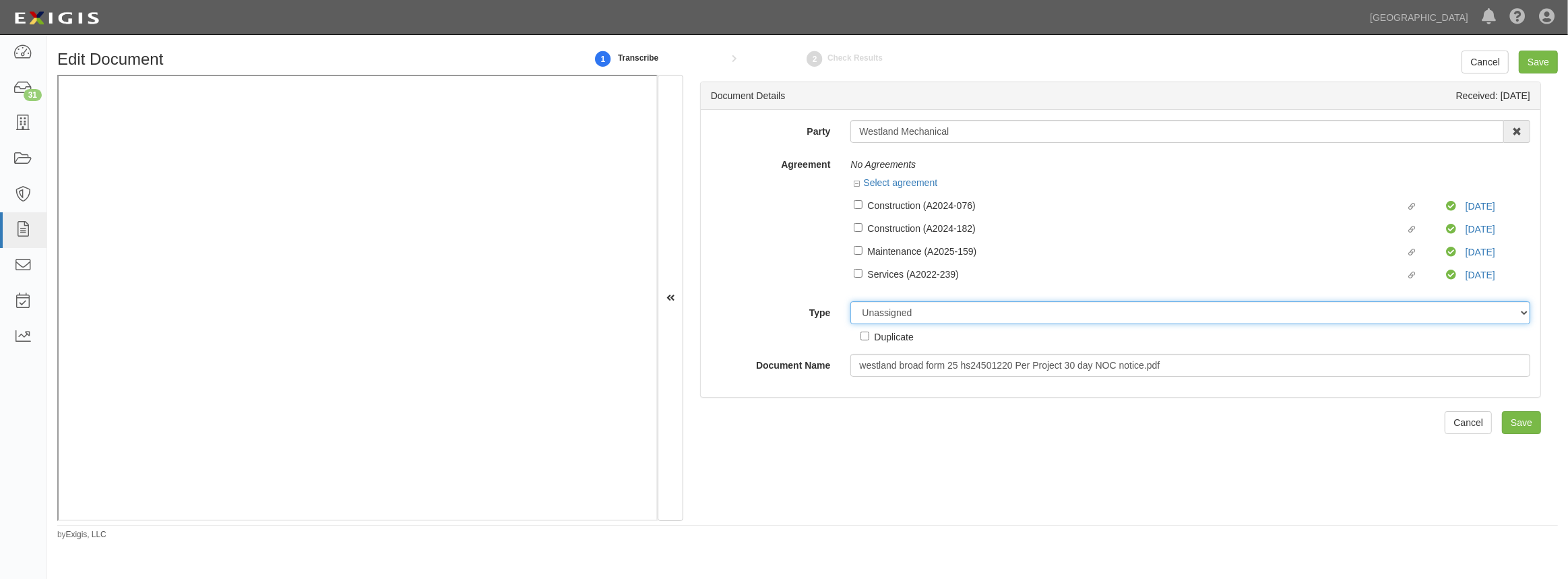
click at [917, 317] on select "Unassigned Binder Cancellation Notice Certificate Contract Endorsement Insuranc…" at bounding box center [1190, 313] width 680 height 23
select select "EndorsementDetail"
click at [850, 302] on select "Unassigned Binder Cancellation Notice Certificate Contract Endorsement Insuranc…" at bounding box center [1190, 313] width 680 height 23
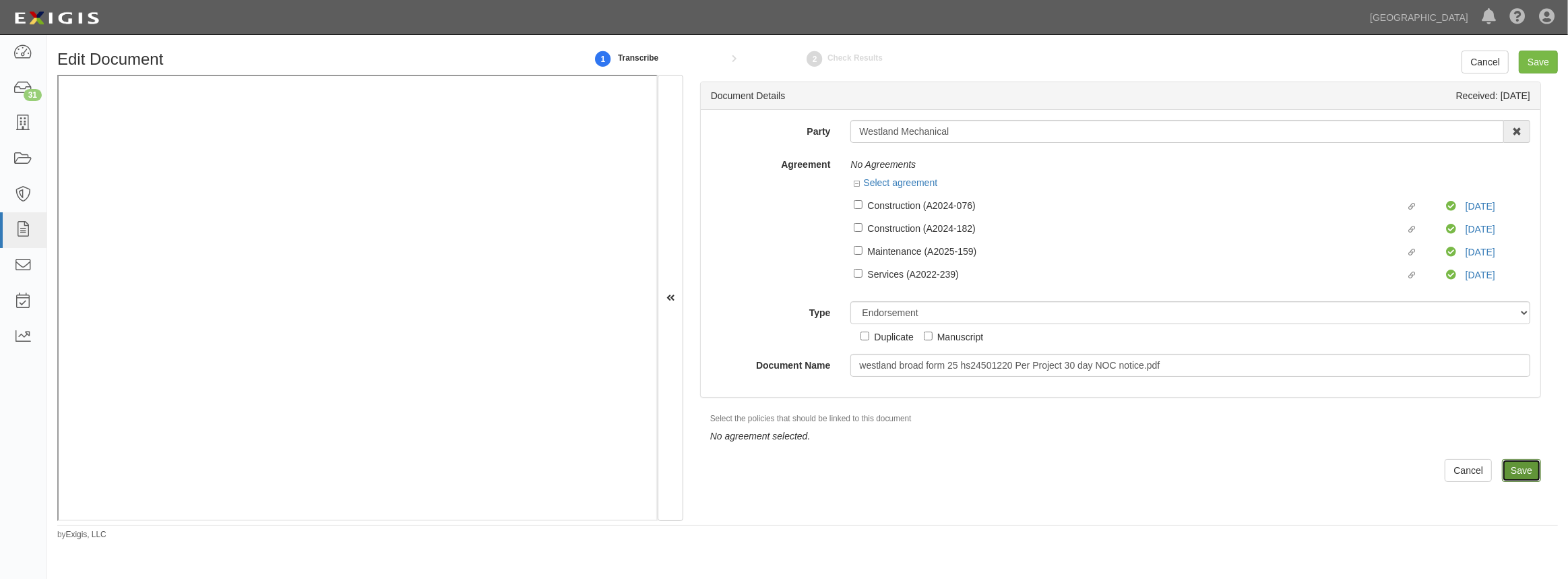
click at [1503, 467] on input "Save" at bounding box center [1521, 470] width 39 height 23
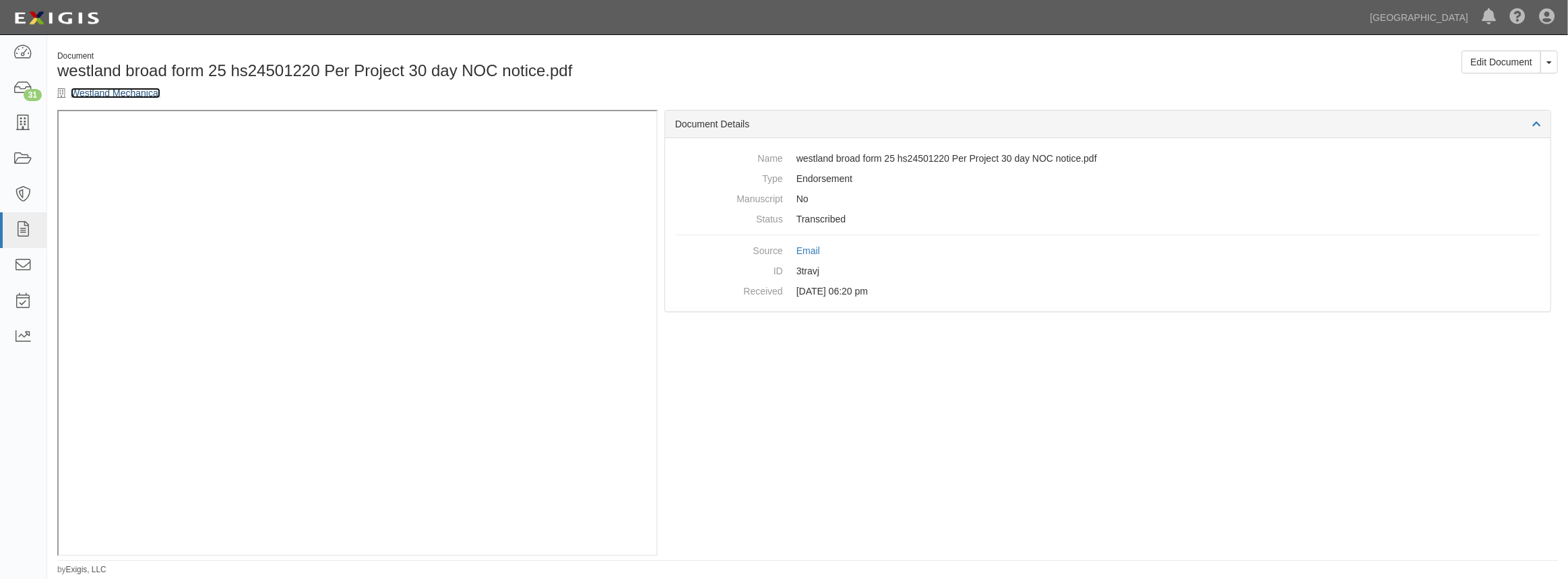
click at [127, 98] on link "Westland Mechanical" at bounding box center [116, 93] width 90 height 11
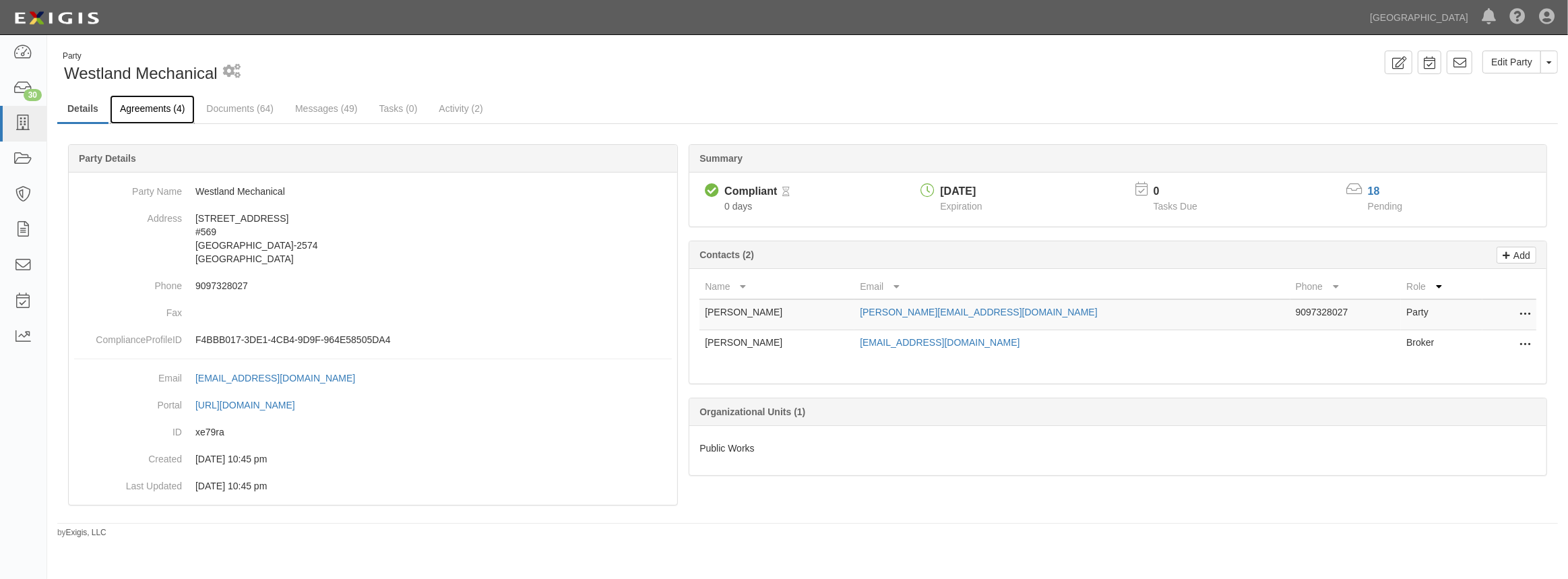
click at [131, 113] on link "Agreements (4)" at bounding box center [152, 109] width 85 height 29
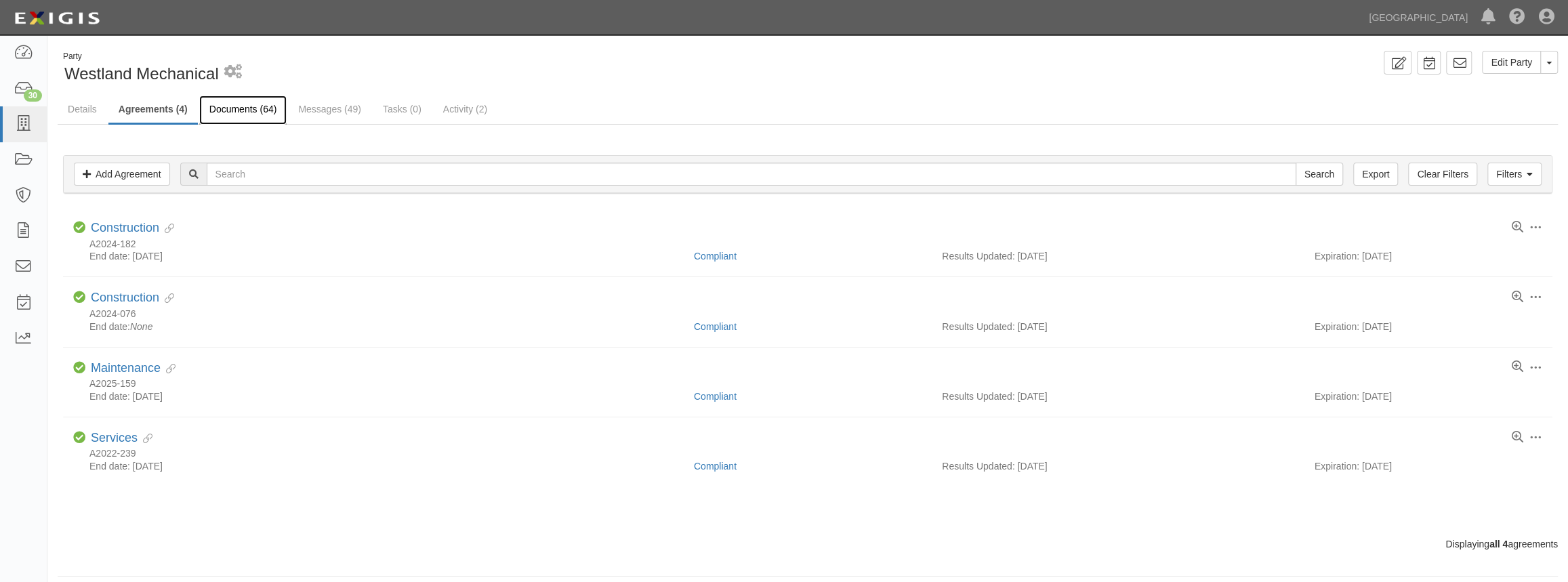
click at [222, 111] on link "Documents (64)" at bounding box center [243, 109] width 88 height 29
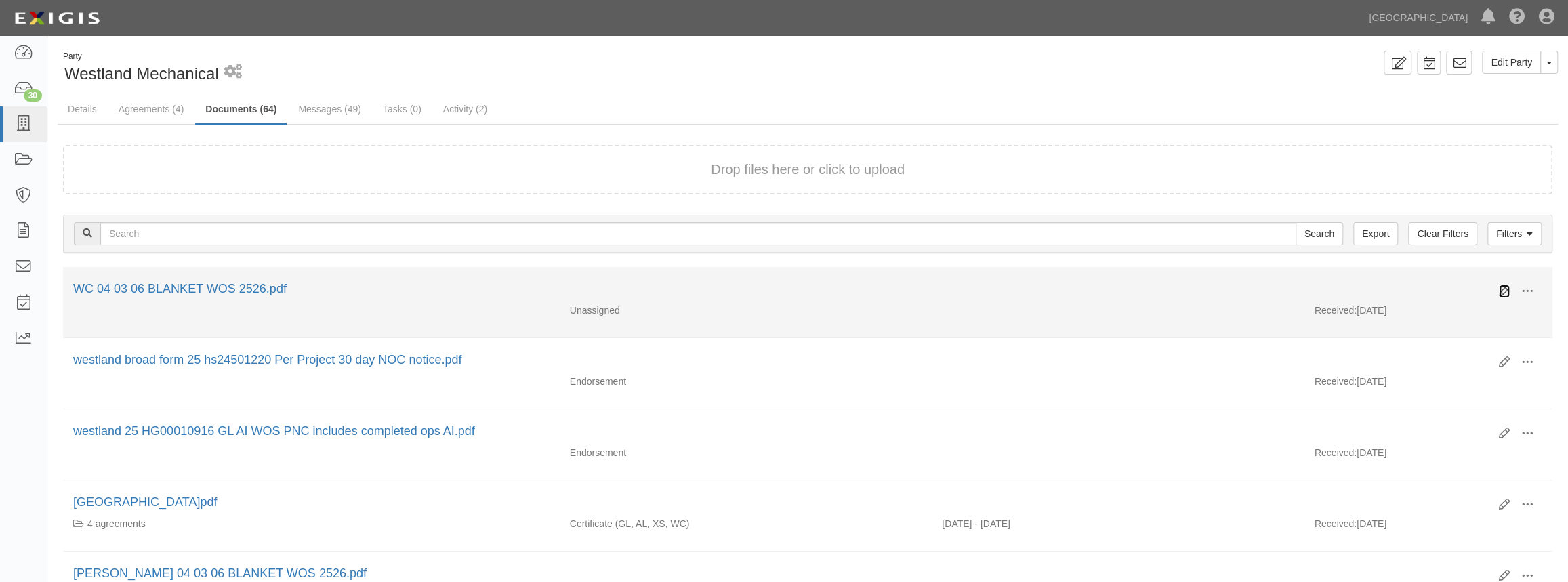
click at [1501, 289] on icon at bounding box center [1504, 291] width 11 height 11
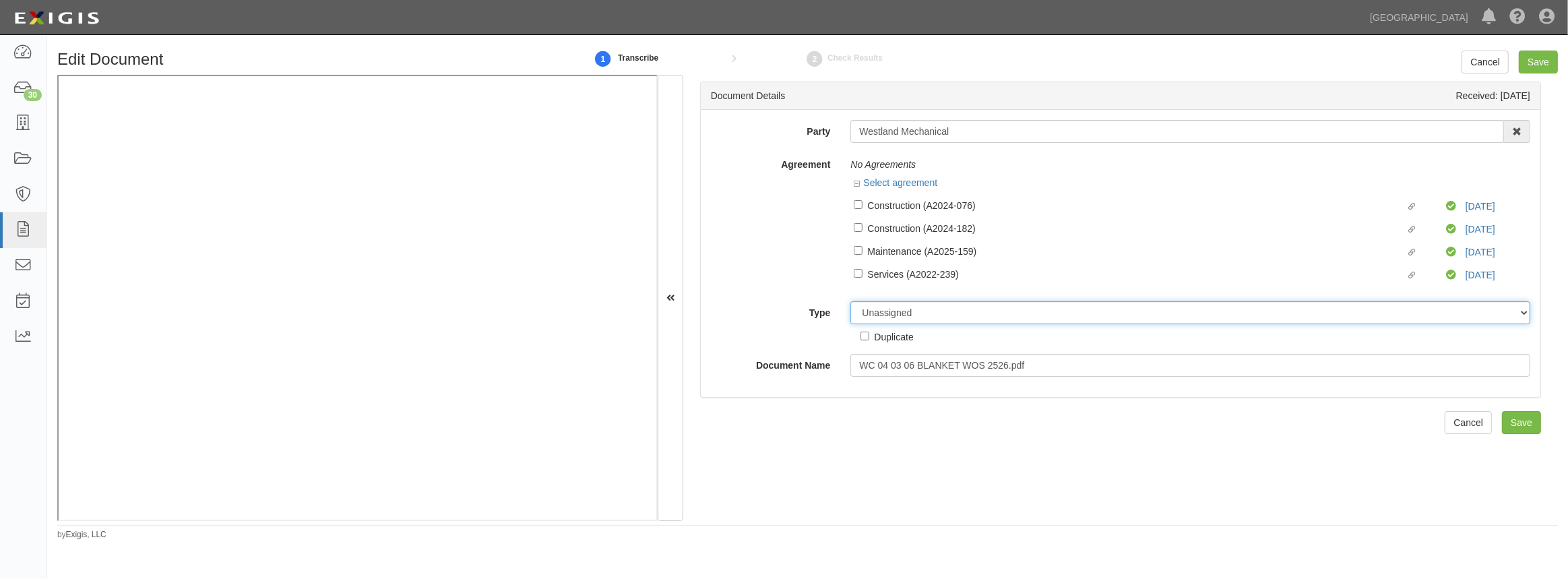
click at [888, 318] on select "Unassigned Binder Cancellation Notice Certificate Contract Endorsement Insuranc…" at bounding box center [1190, 313] width 680 height 23
select select "EndorsementDetail"
click at [850, 302] on select "Unassigned Binder Cancellation Notice Certificate Contract Endorsement Insuranc…" at bounding box center [1190, 313] width 680 height 23
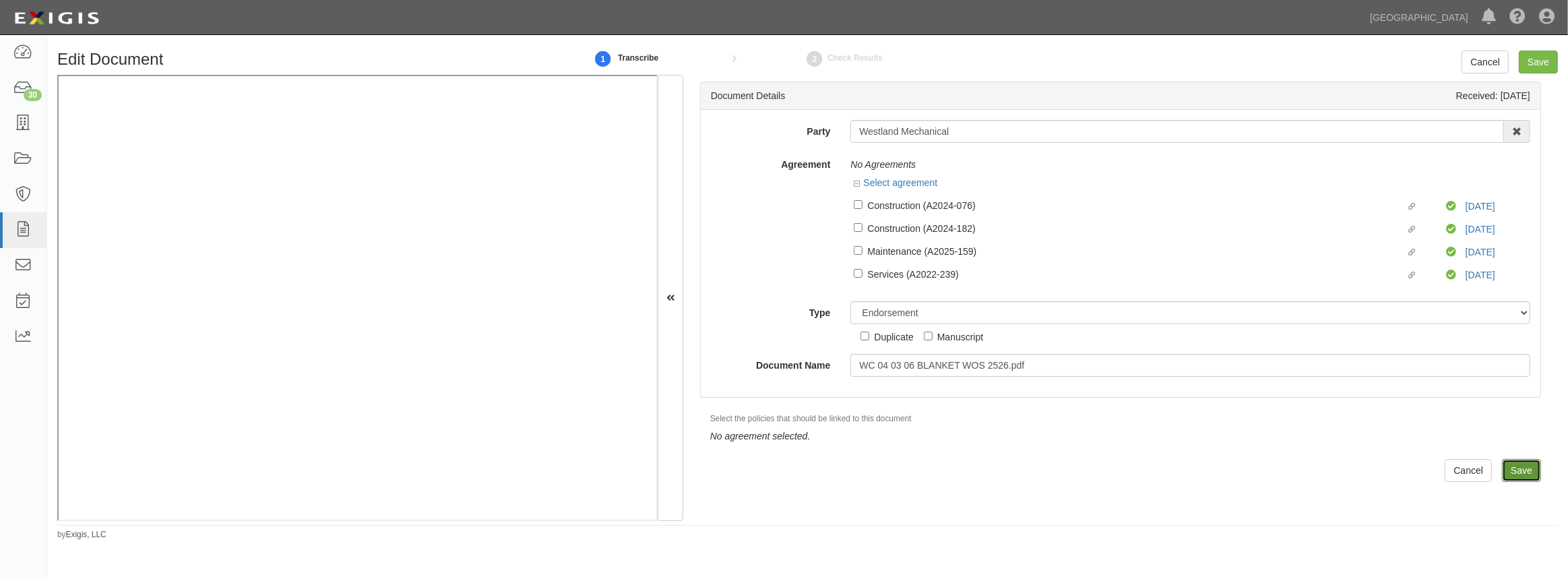
click at [1523, 475] on input "Save" at bounding box center [1521, 470] width 39 height 23
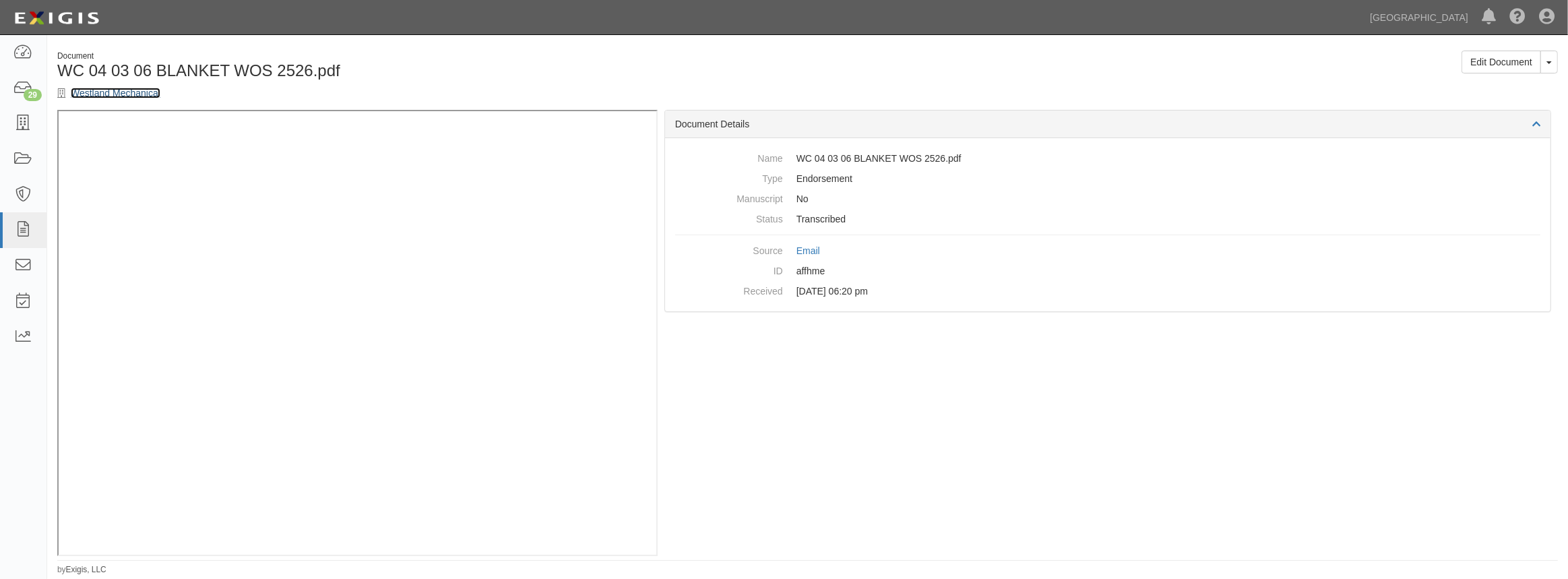
click at [135, 95] on link "Westland Mechanical" at bounding box center [116, 93] width 90 height 11
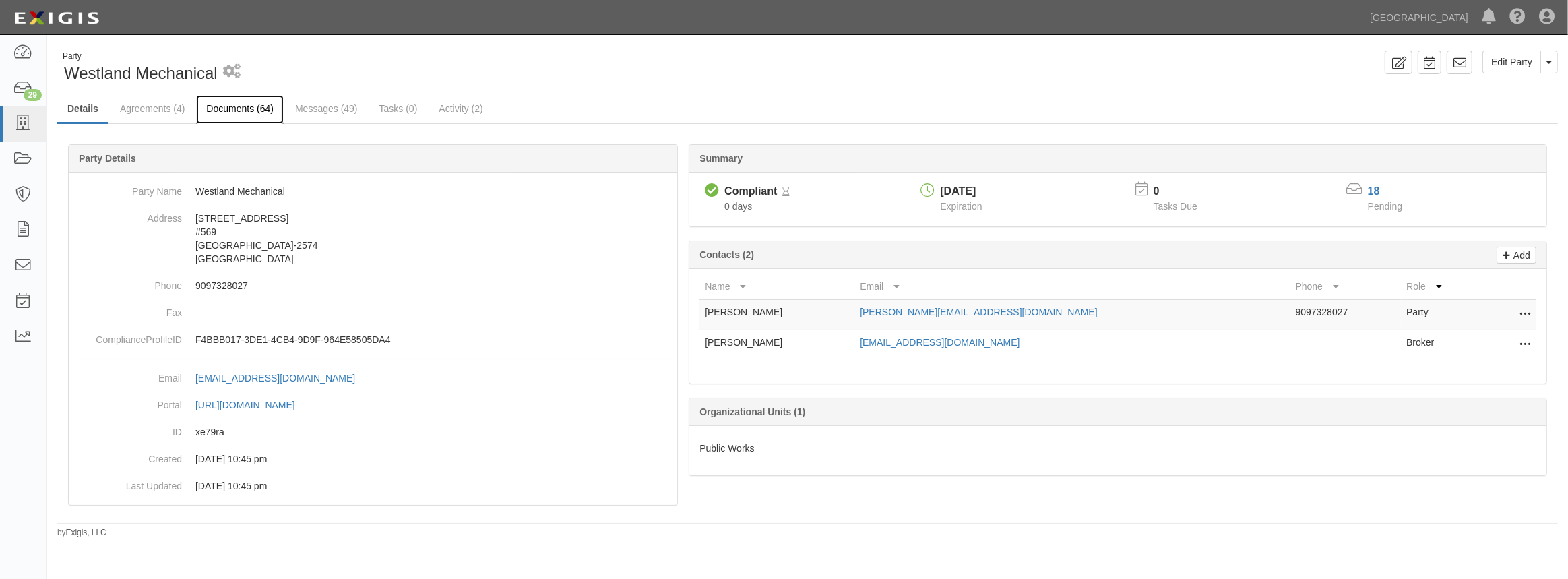
click at [250, 113] on link "Documents (64)" at bounding box center [240, 109] width 88 height 29
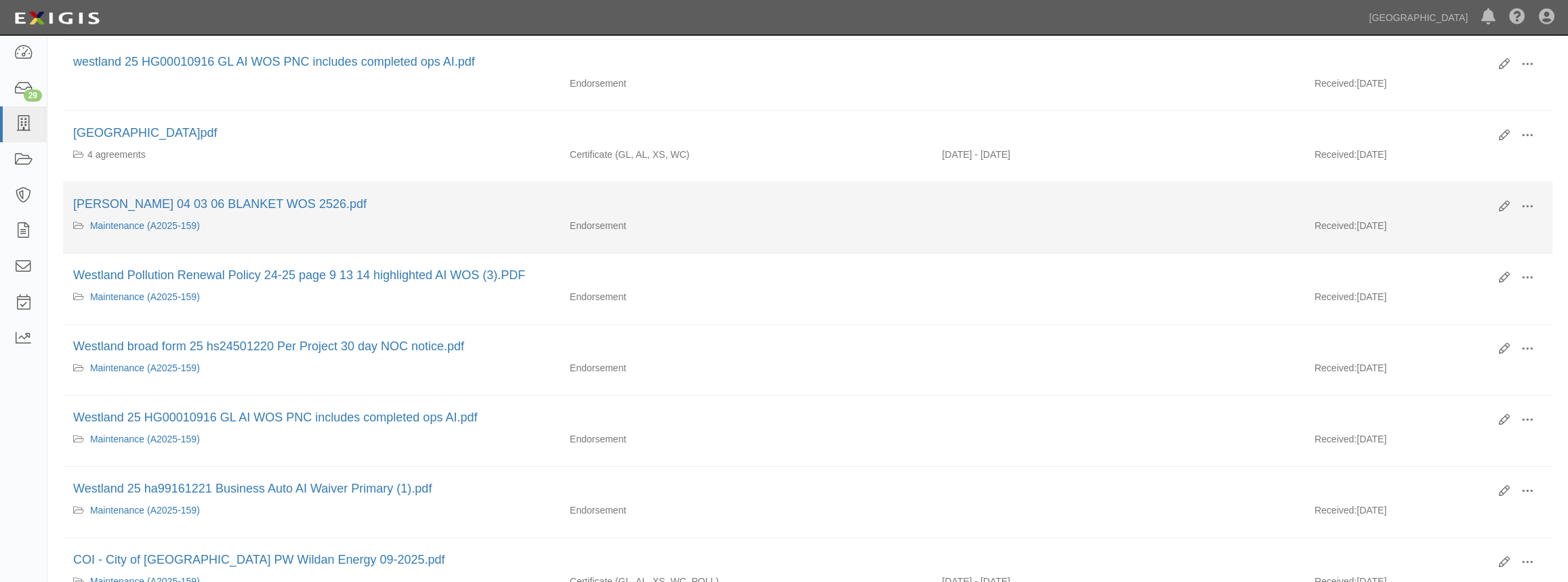
scroll to position [492, 0]
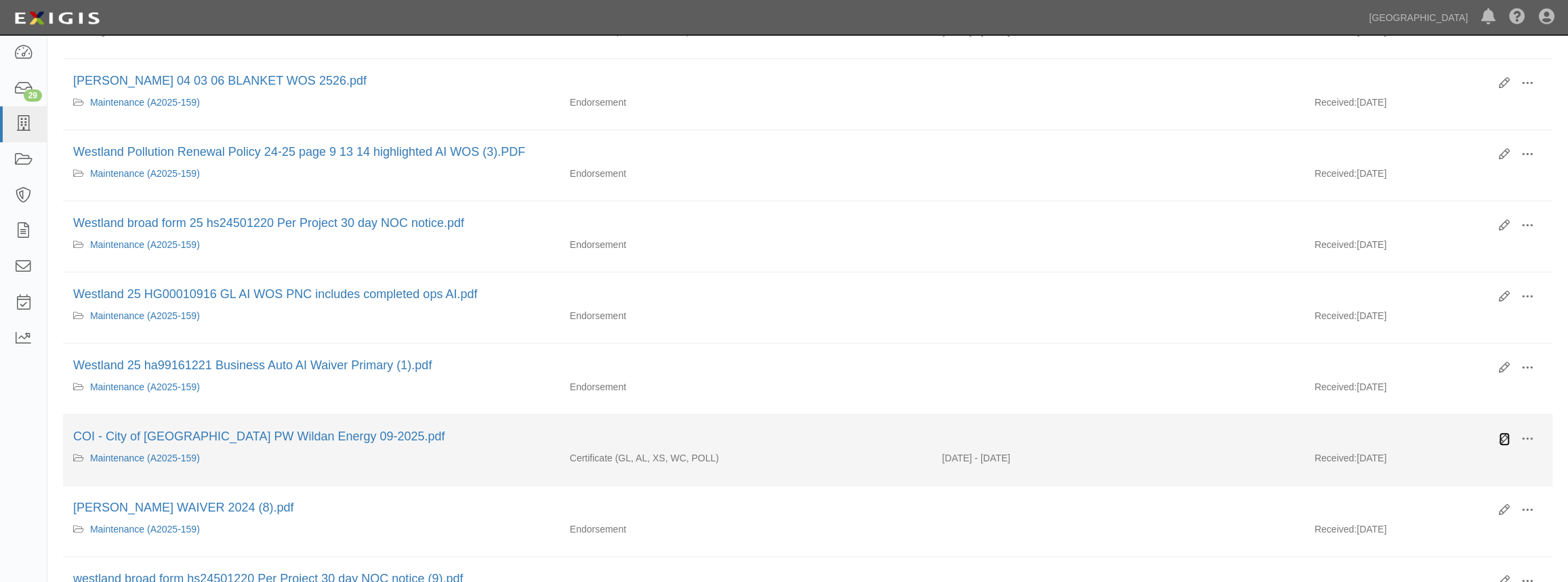
click at [1502, 434] on icon at bounding box center [1504, 439] width 11 height 11
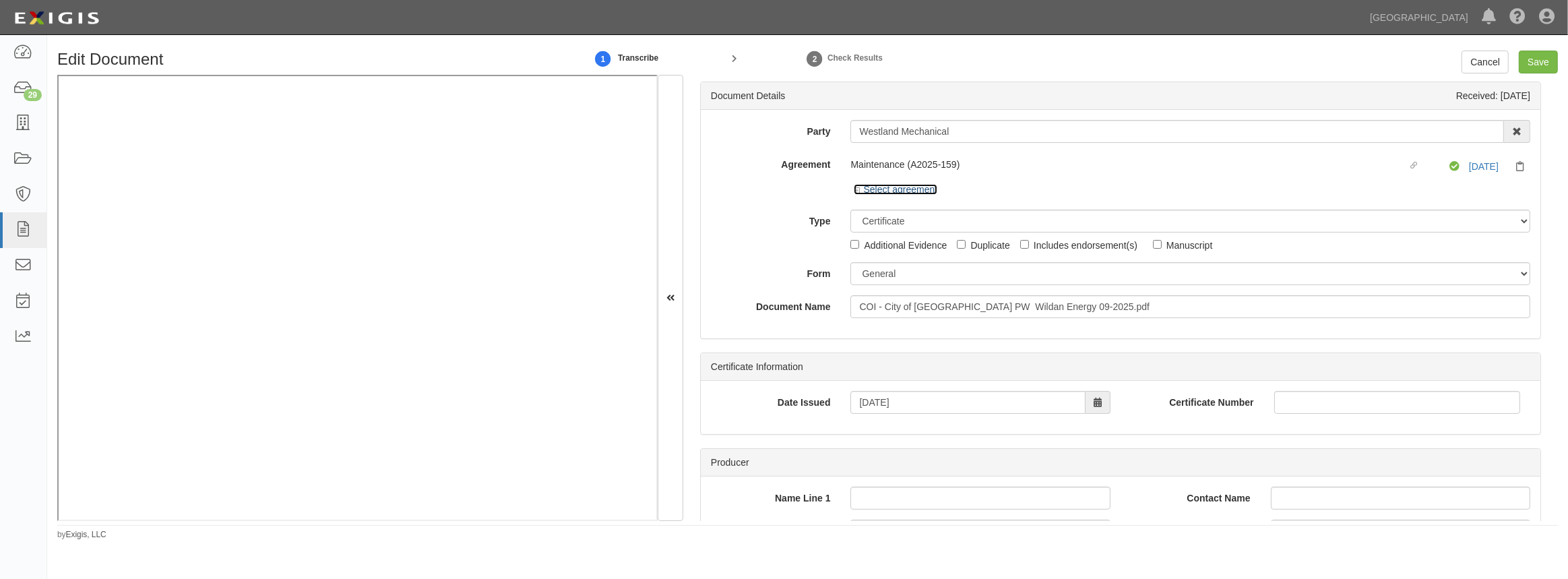
click at [854, 188] on icon at bounding box center [858, 190] width 9 height 7
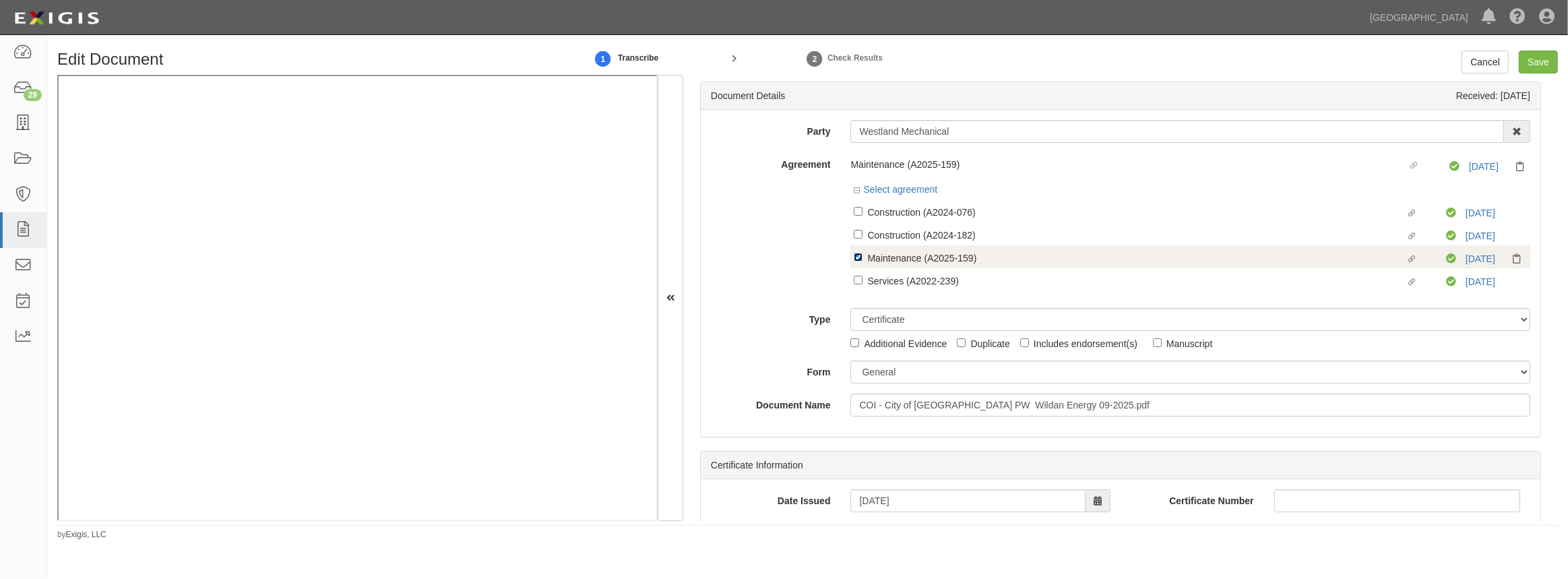
click at [854, 255] on input "Linked agreement Maintenance (A2025-159) Linked agreement" at bounding box center [857, 257] width 9 height 9
checkbox input "false"
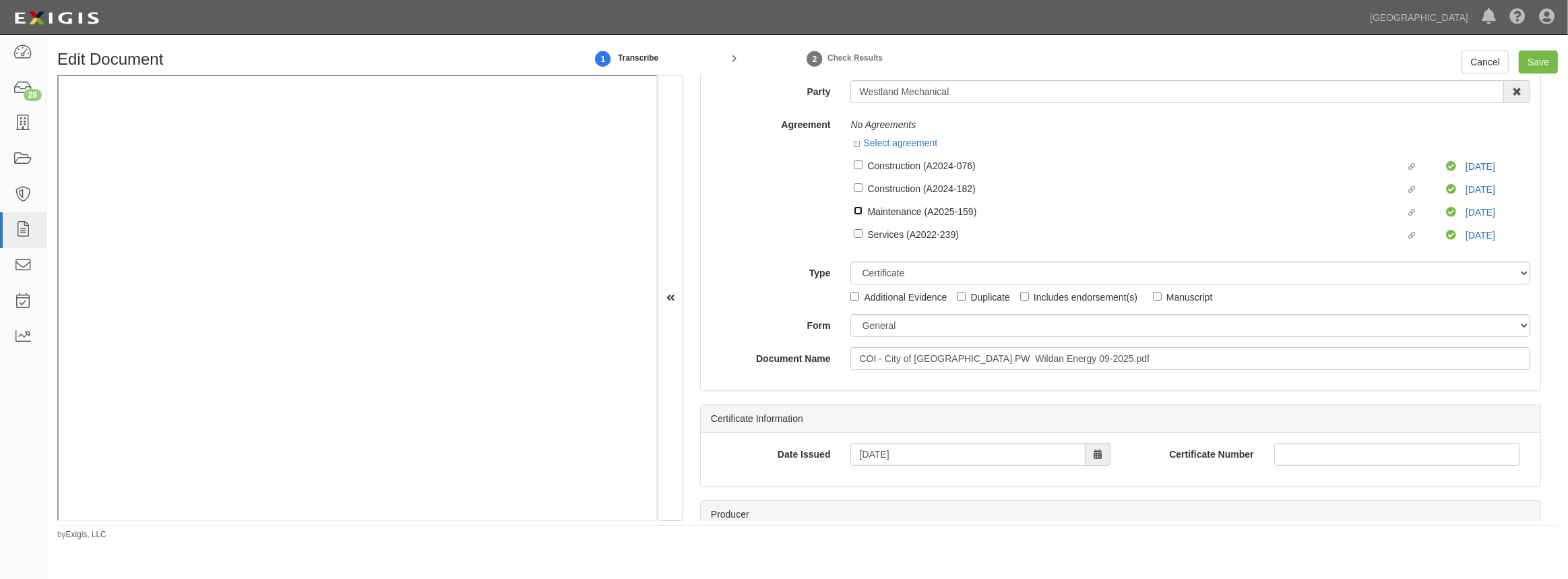
scroll to position [61, 0]
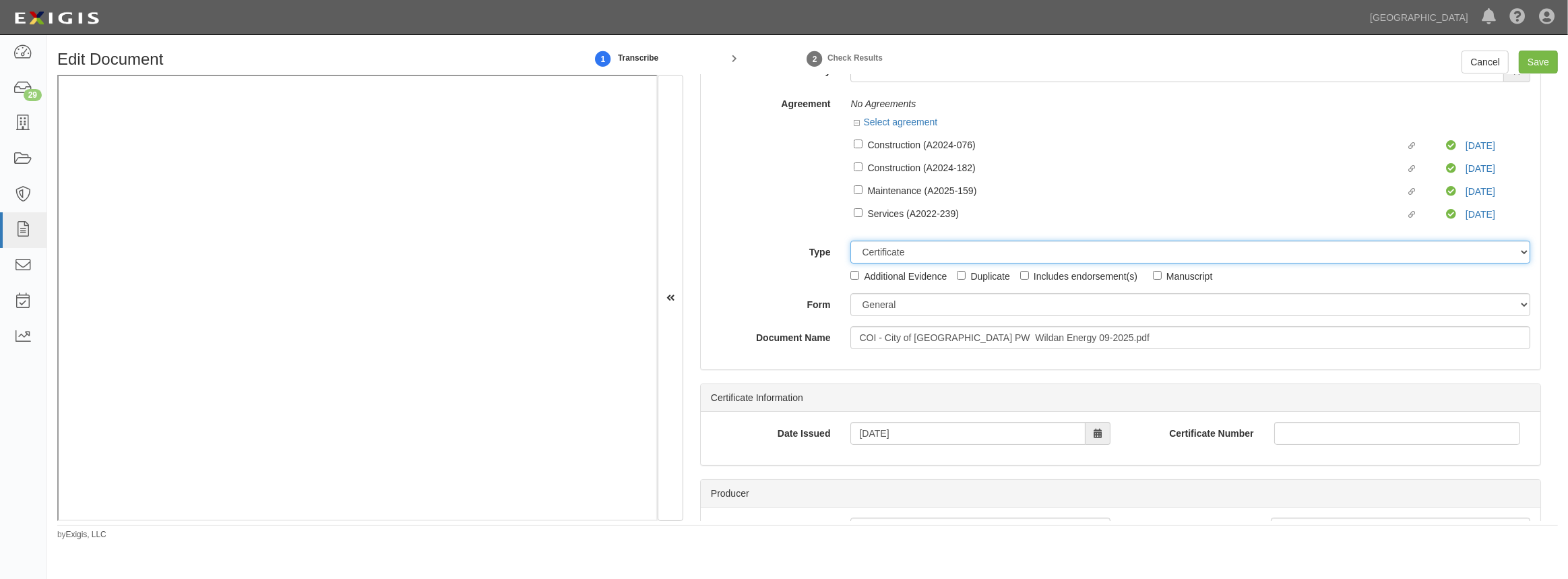
click at [888, 253] on select "Unassigned Binder Cancellation Notice Certificate Contract Endorsement Insuranc…" at bounding box center [1190, 252] width 680 height 23
select select "OtherDetail"
click at [850, 241] on select "Unassigned Binder Cancellation Notice Certificate Contract Endorsement Insuranc…" at bounding box center [1190, 252] width 680 height 23
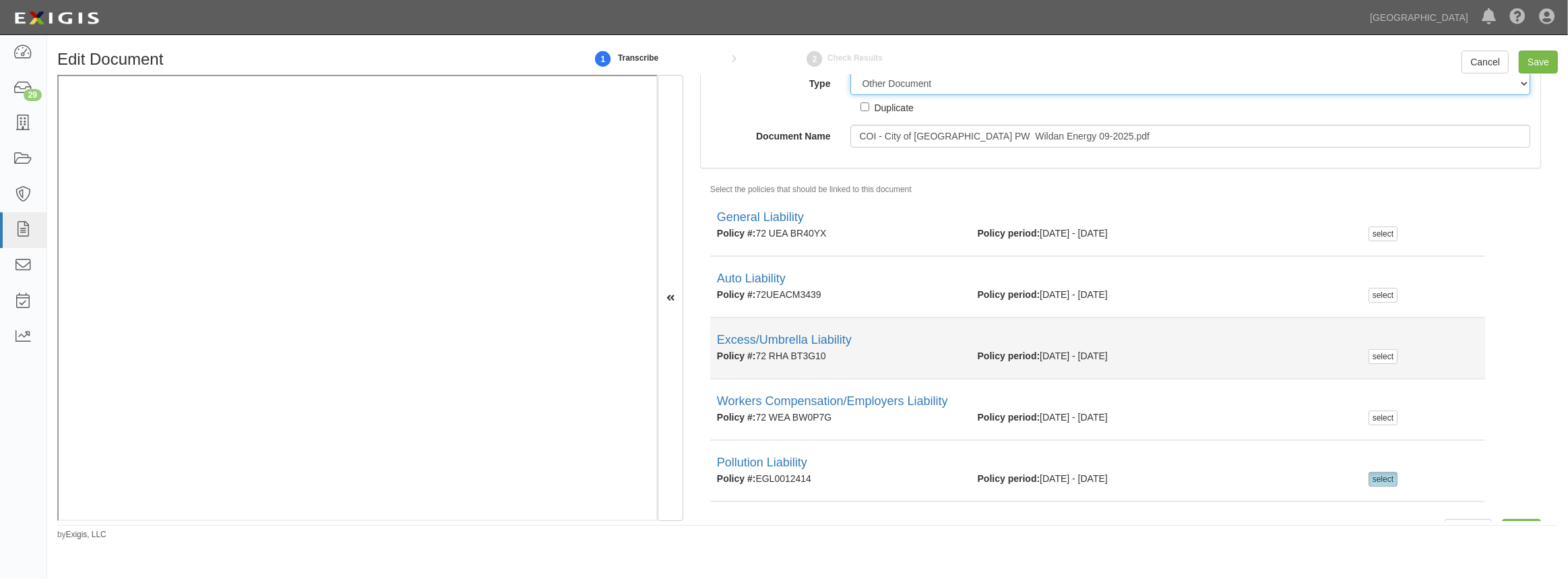
scroll to position [258, 0]
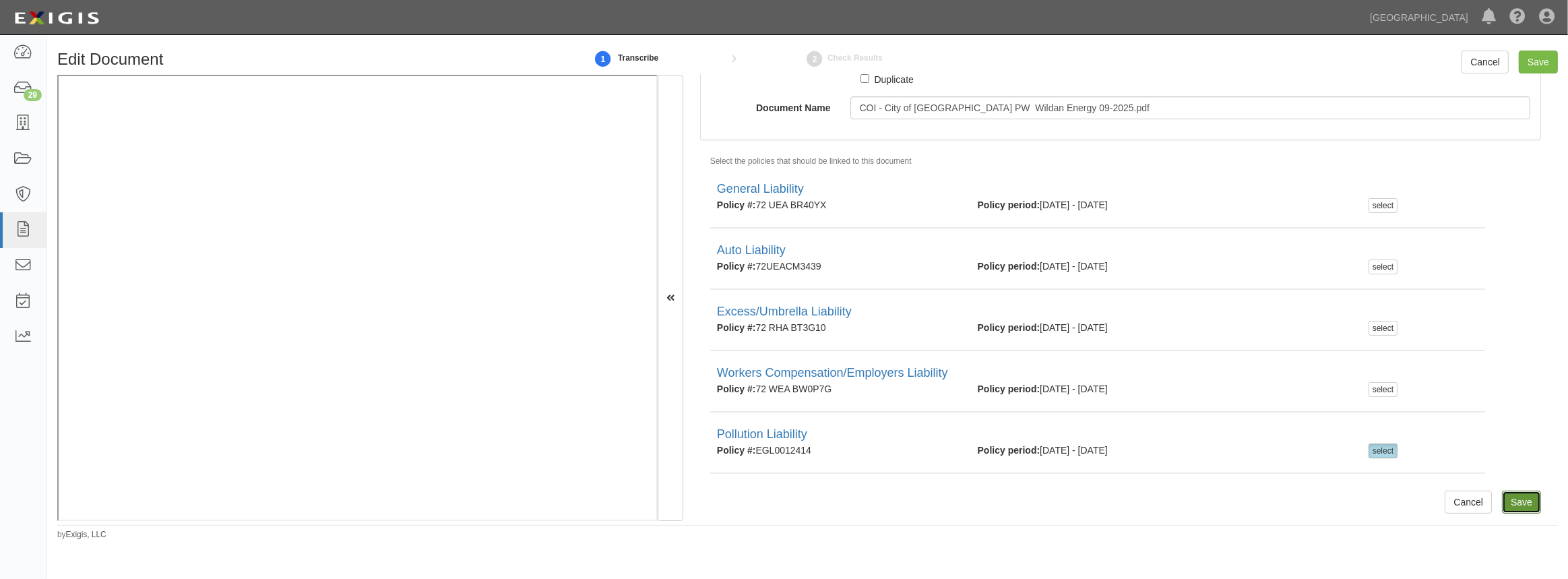
click at [1503, 501] on input "Save" at bounding box center [1521, 502] width 39 height 23
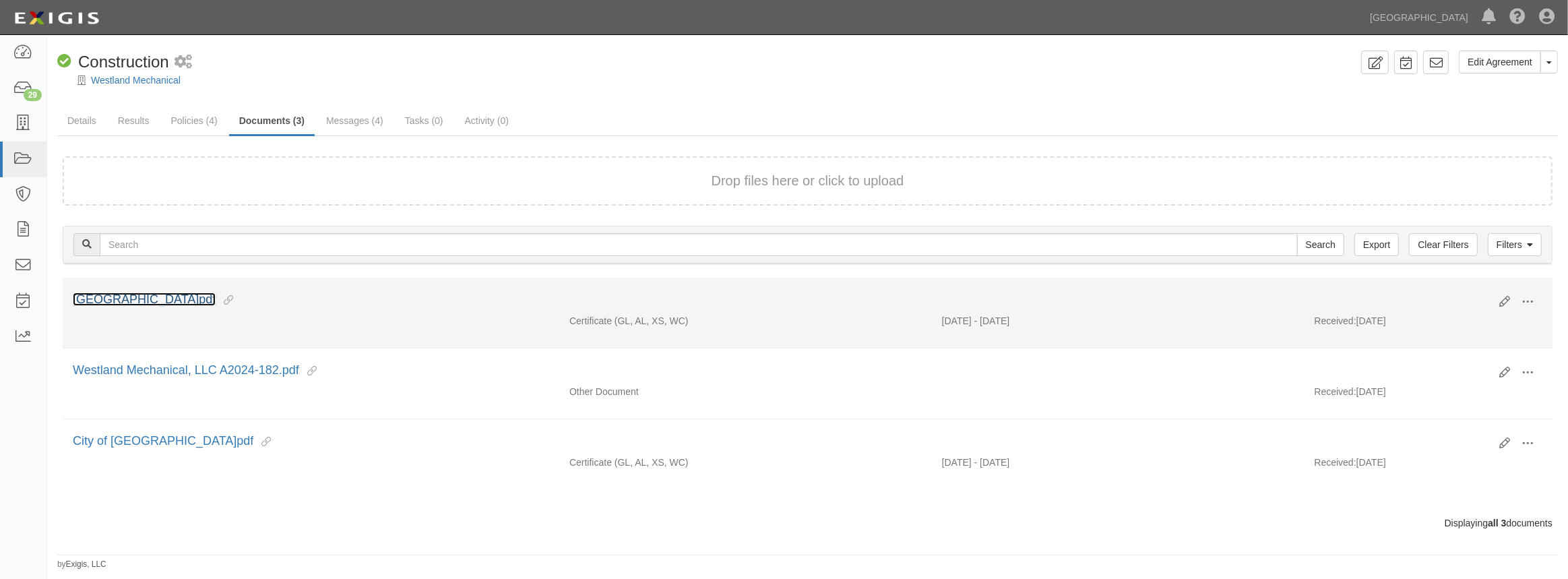
click at [168, 300] on link "chino hills coi library.pdf" at bounding box center [144, 299] width 143 height 13
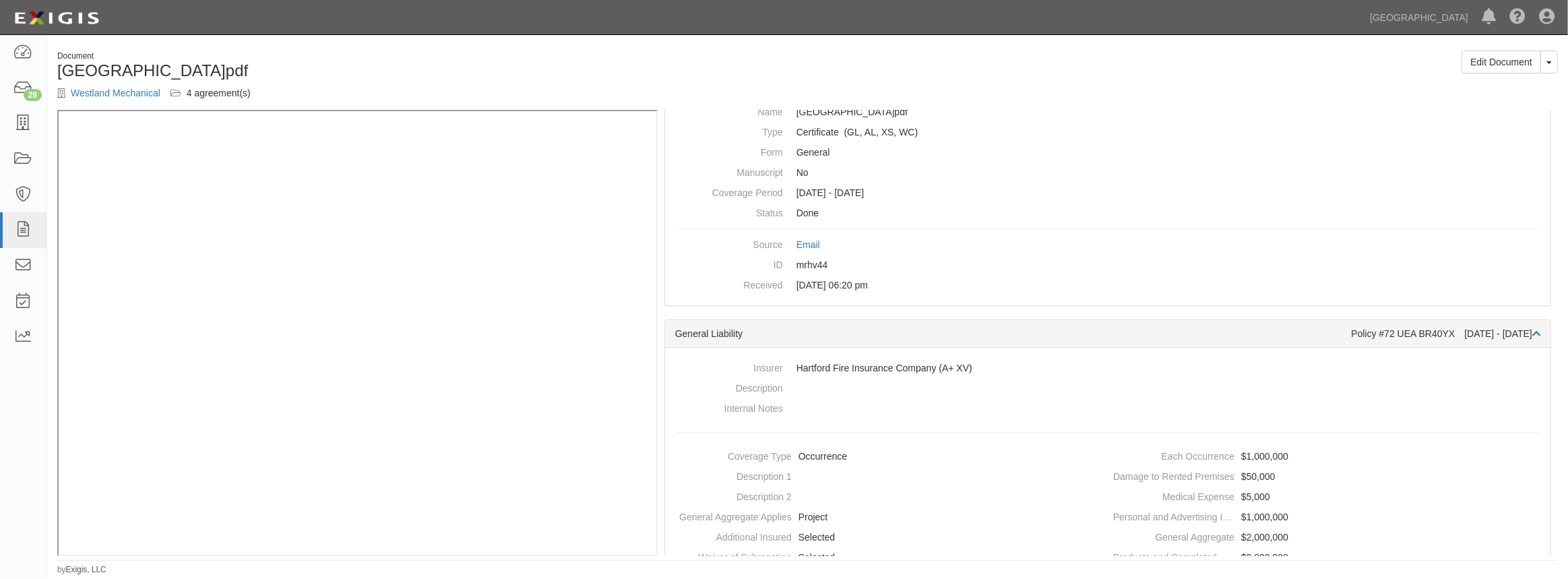
scroll to position [183, 0]
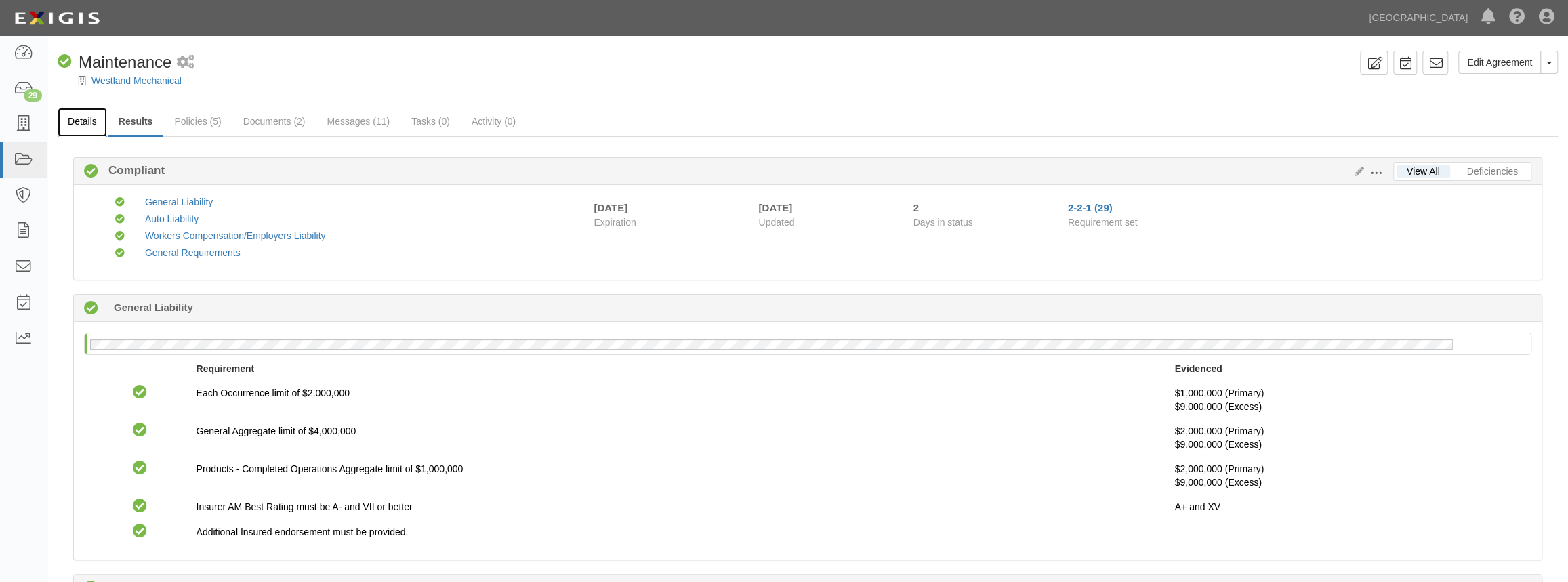
click at [87, 122] on link "Details" at bounding box center [82, 122] width 49 height 29
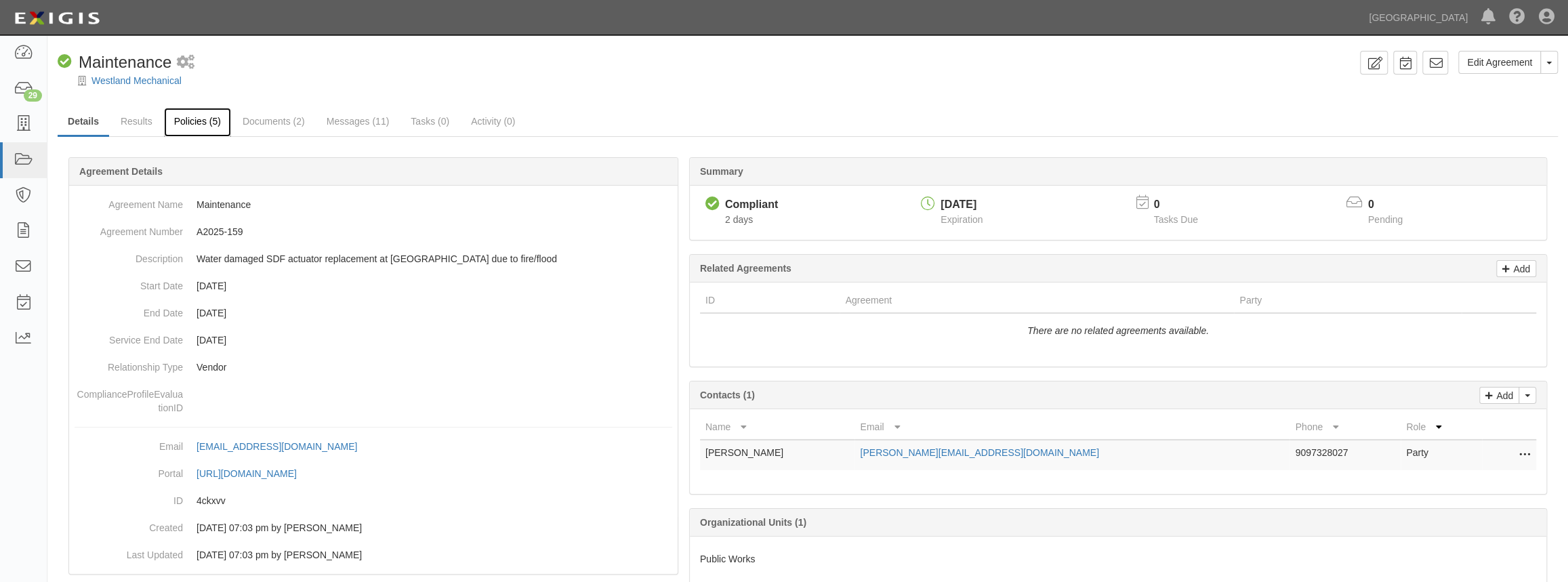
click at [185, 120] on link "Policies (5)" at bounding box center [197, 122] width 67 height 29
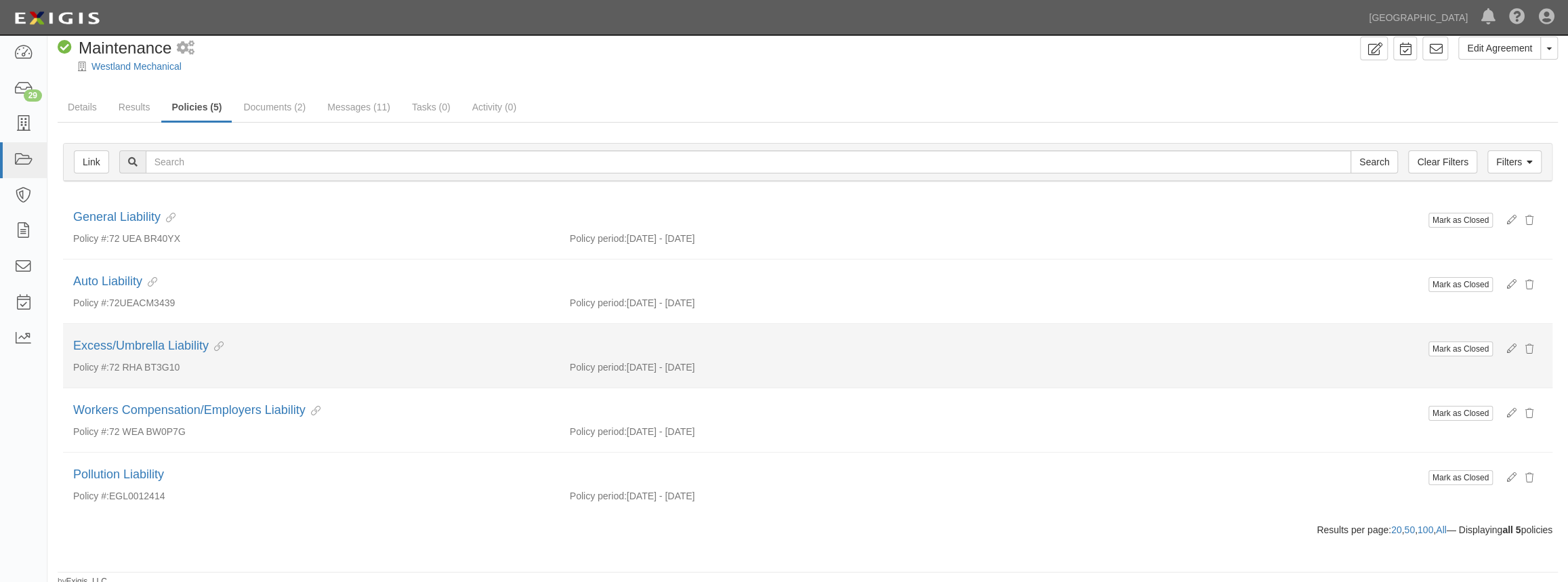
scroll to position [18, 0]
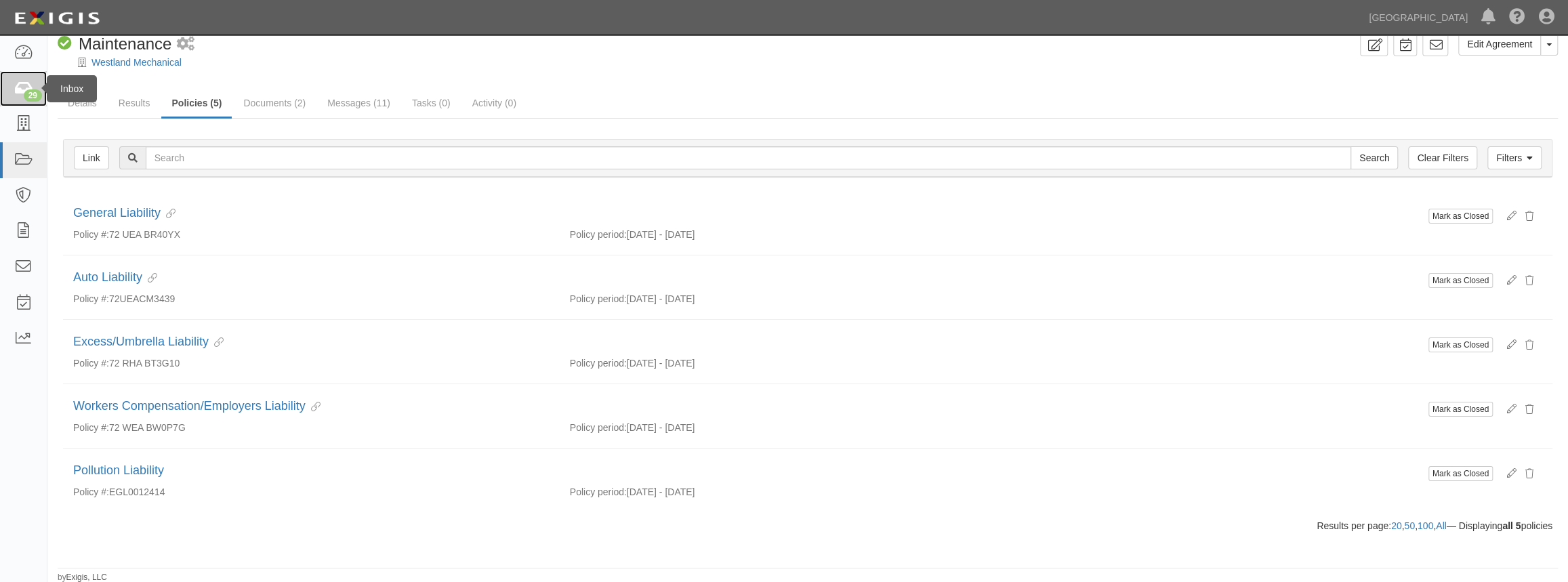
click at [20, 95] on icon at bounding box center [23, 89] width 19 height 16
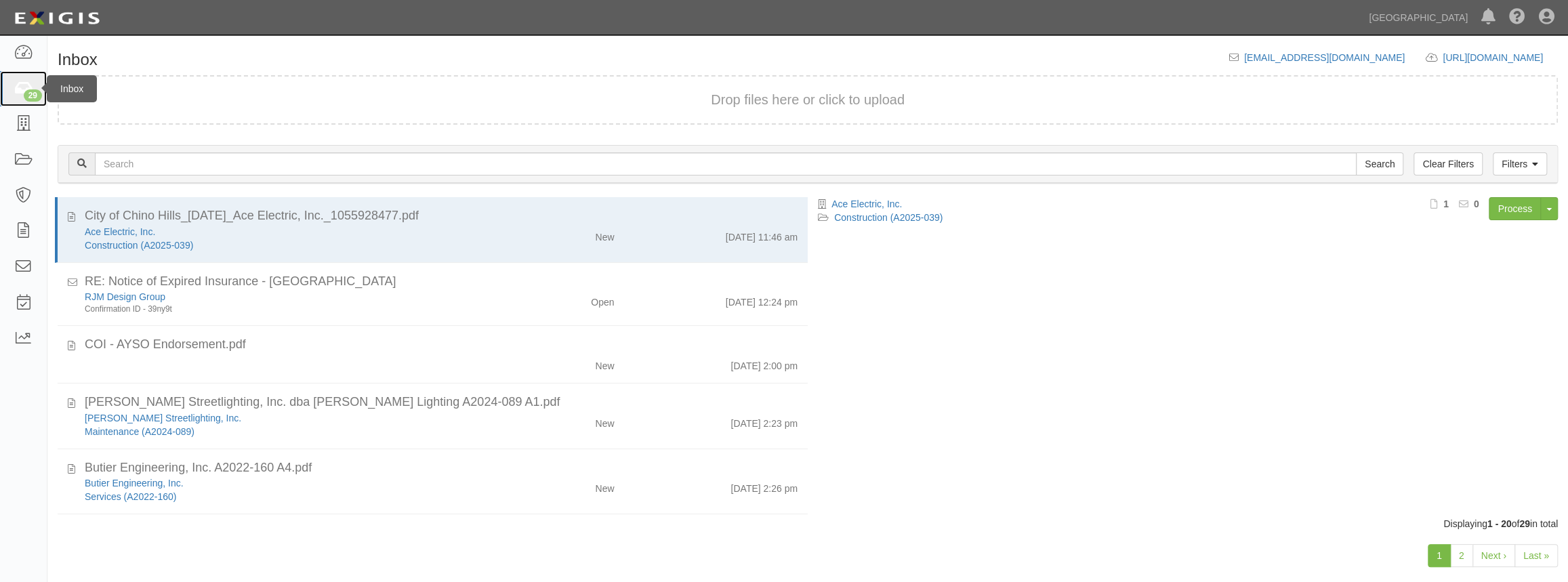
click at [35, 88] on link "29" at bounding box center [23, 89] width 47 height 36
click at [1539, 20] on icon at bounding box center [1546, 17] width 16 height 16
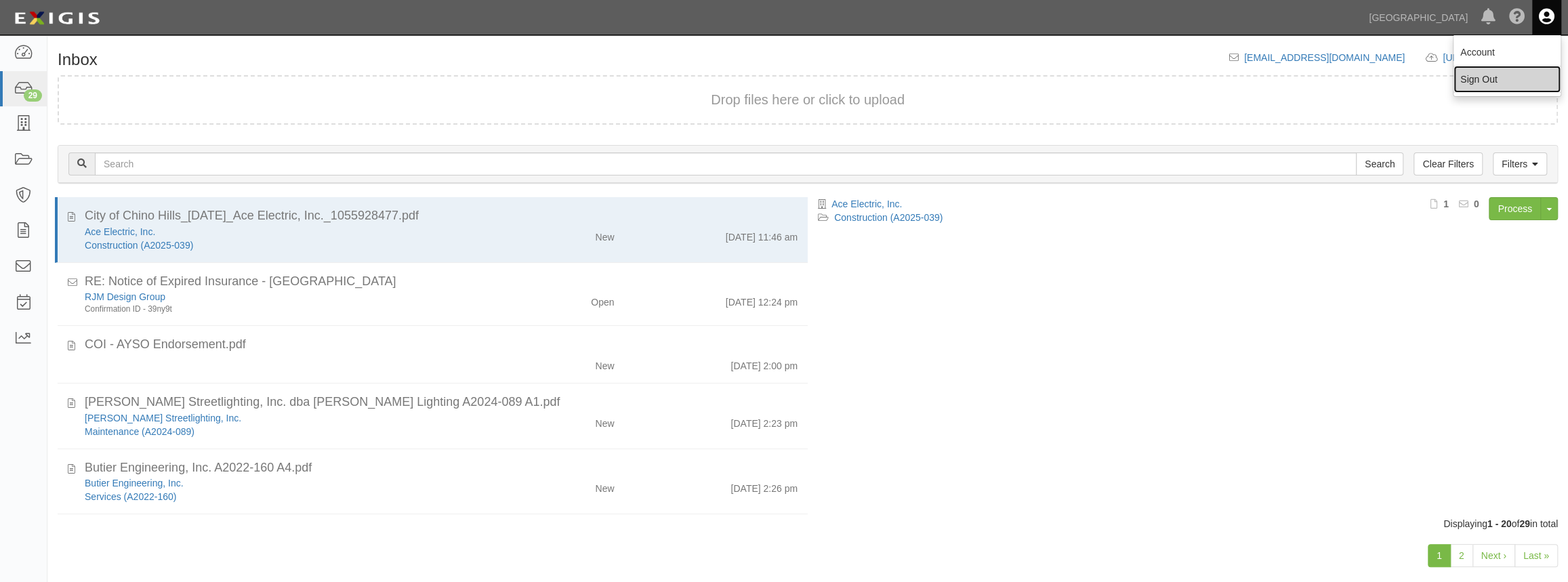
click at [1491, 82] on link "Sign Out" at bounding box center [1506, 79] width 107 height 27
